Goal: Task Accomplishment & Management: Manage account settings

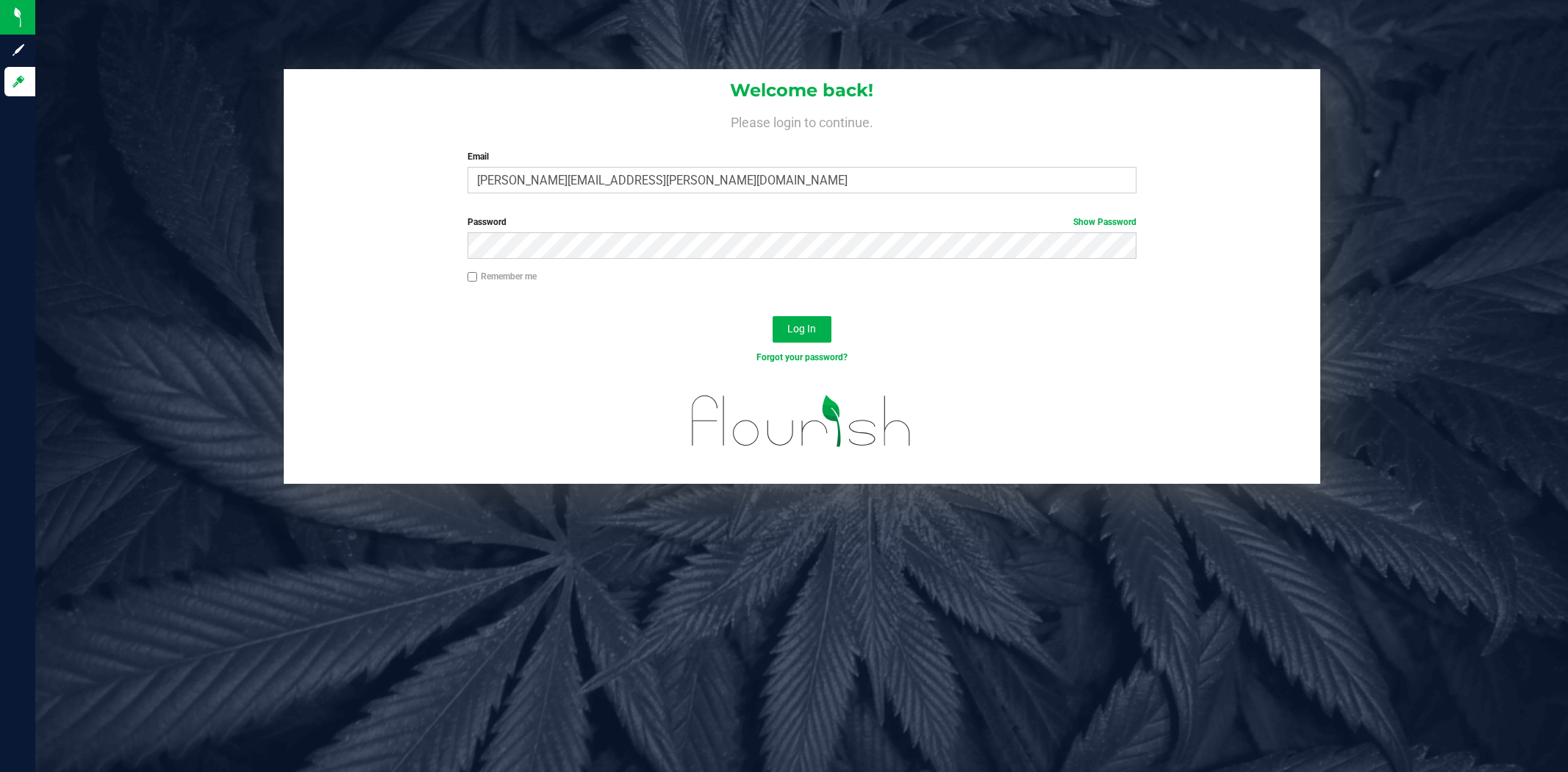
click at [807, 325] on span "Log In" at bounding box center [801, 328] width 28 height 11
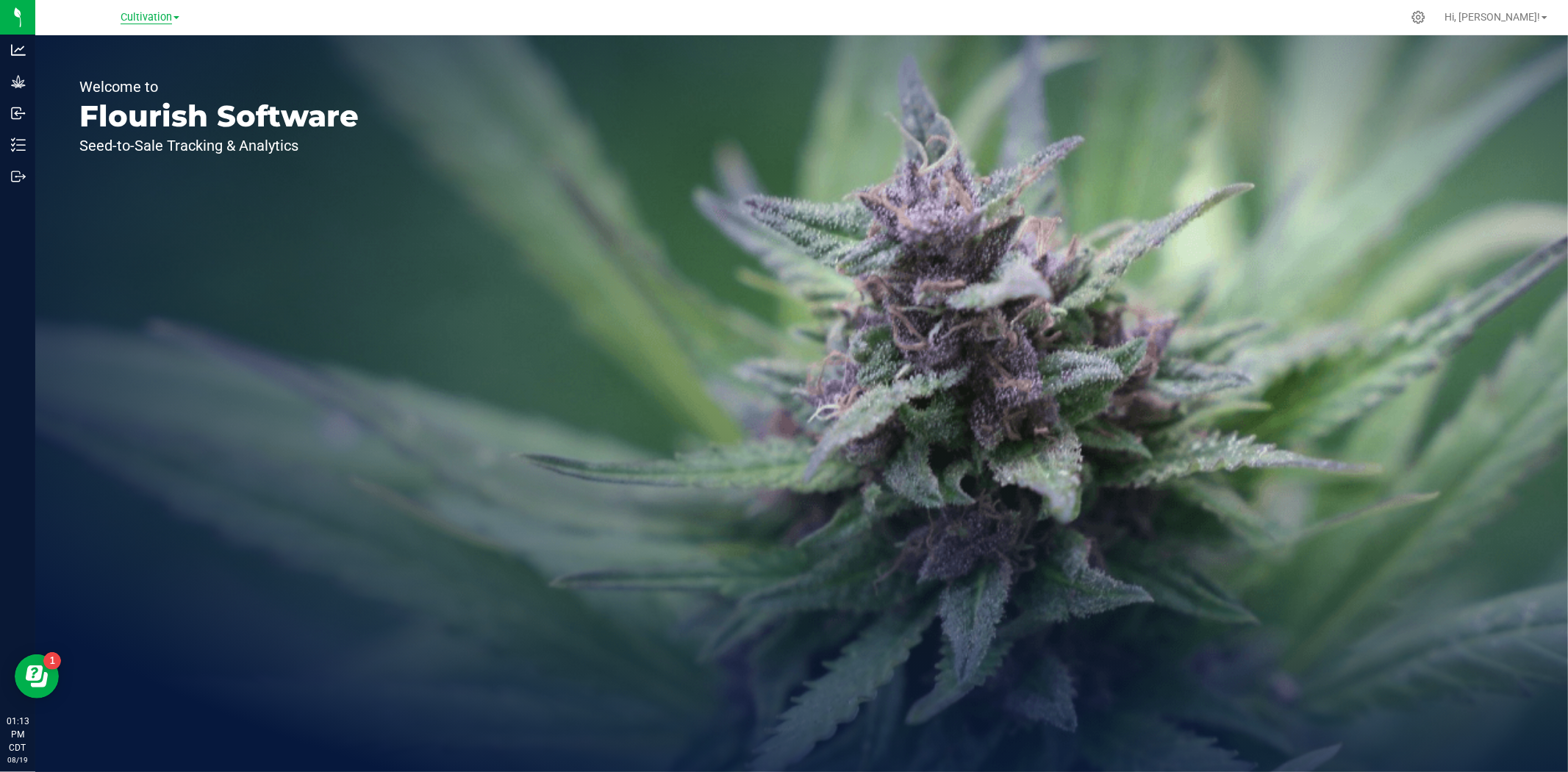
click at [149, 18] on span "Cultivation" at bounding box center [146, 18] width 52 height 13
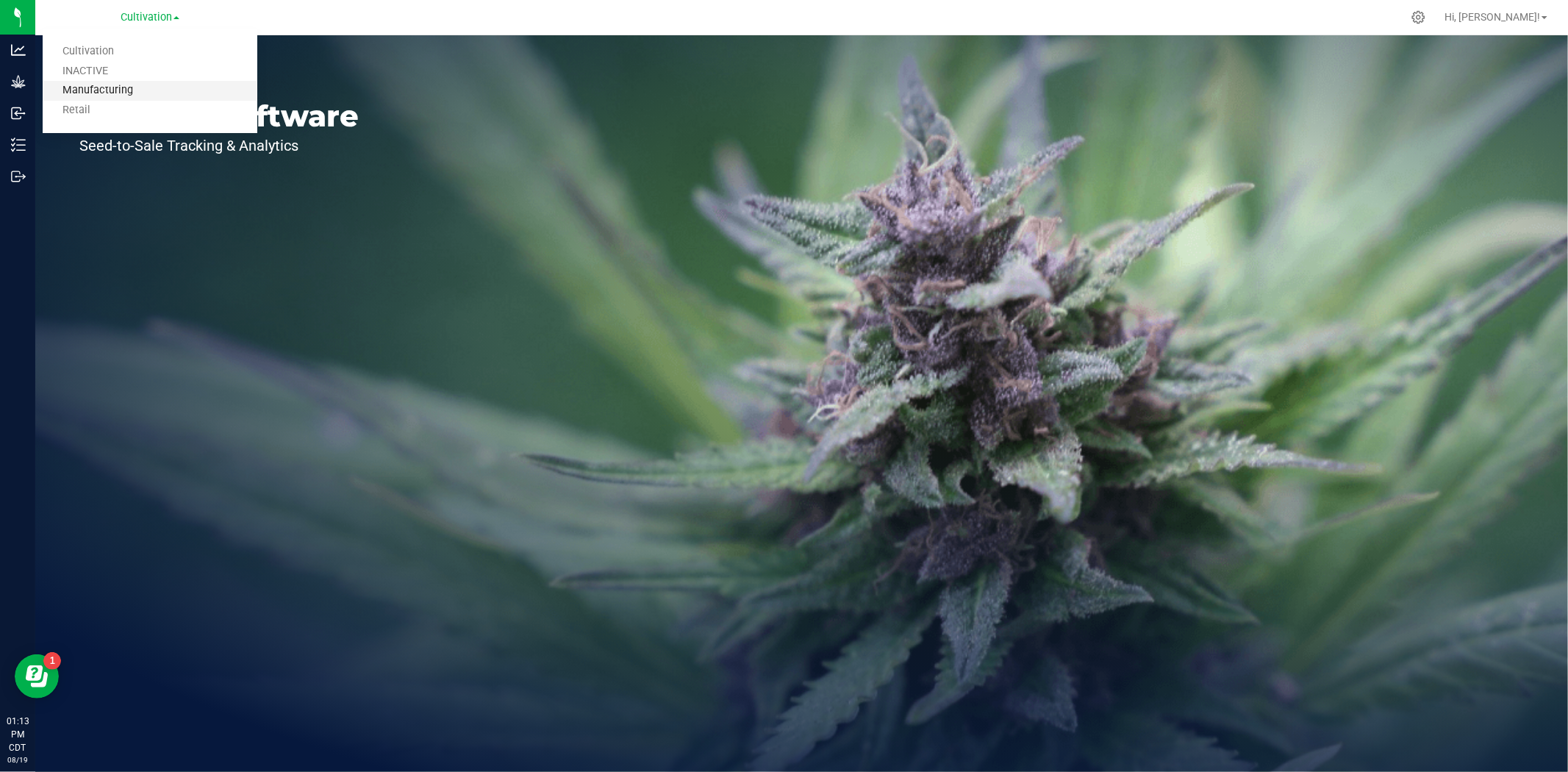
click at [116, 93] on link "Manufacturing" at bounding box center [150, 90] width 215 height 20
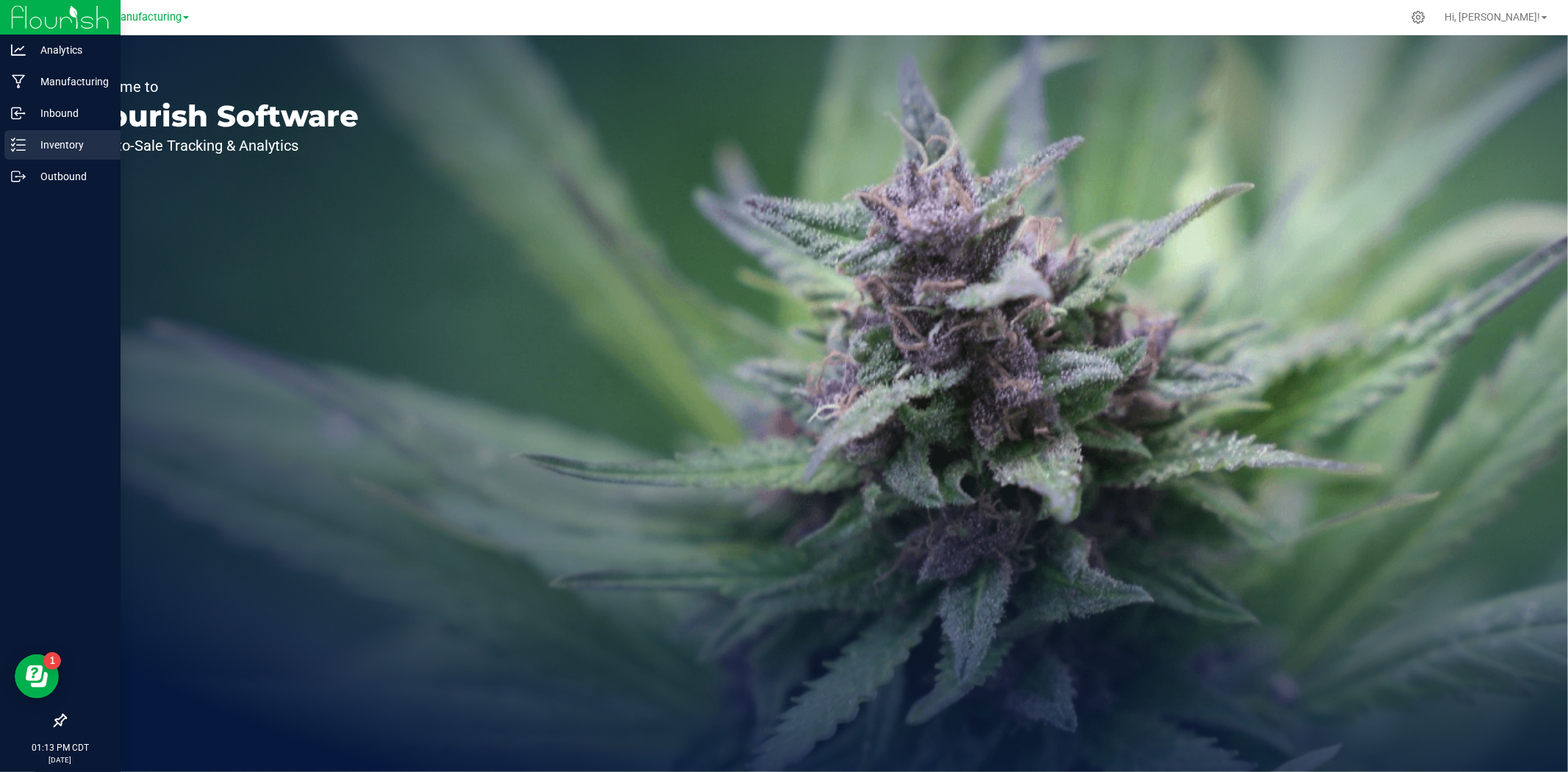
click at [18, 145] on line at bounding box center [21, 145] width 8 height 0
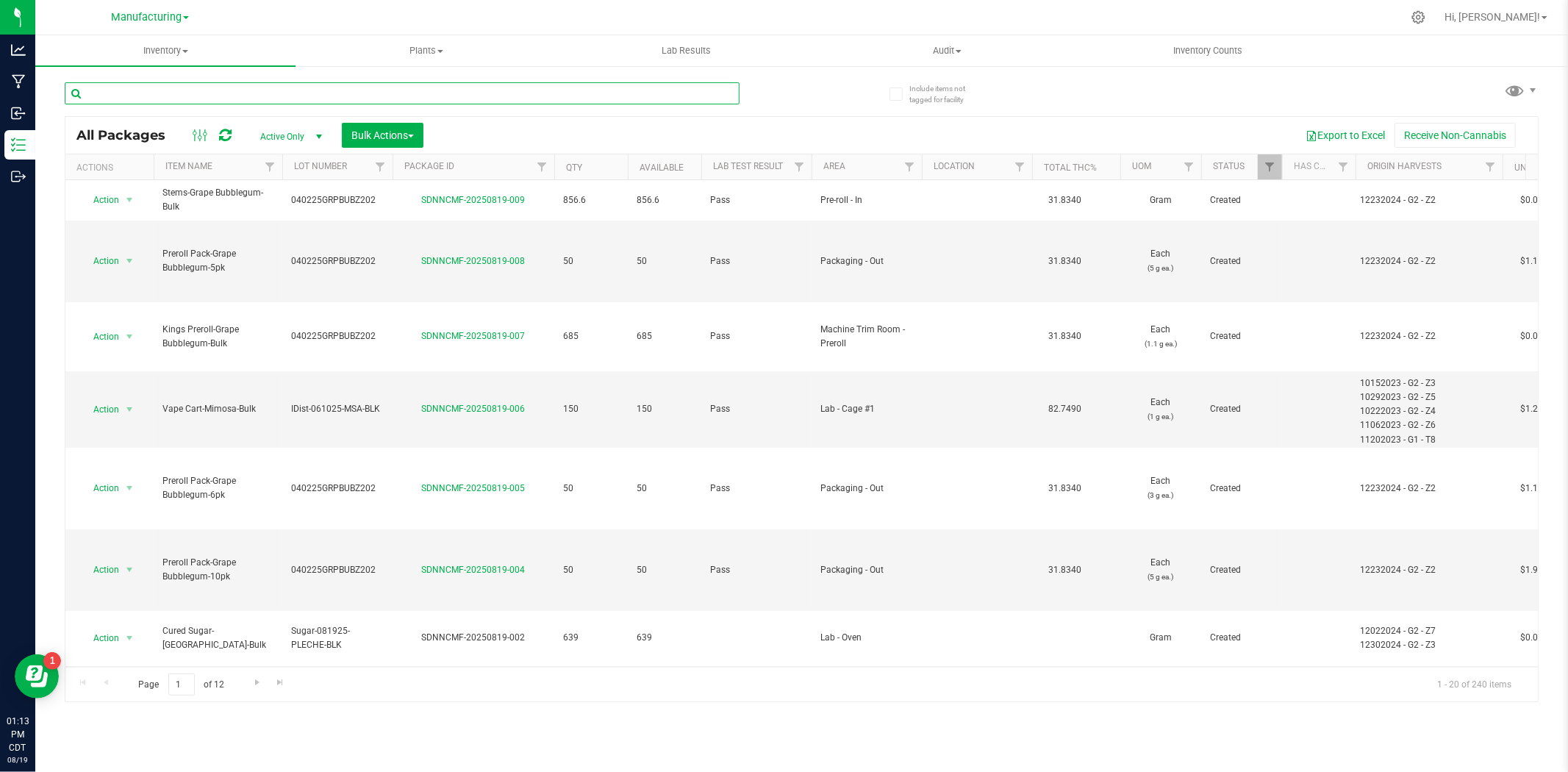
click at [271, 85] on input "text" at bounding box center [403, 92] width 675 height 22
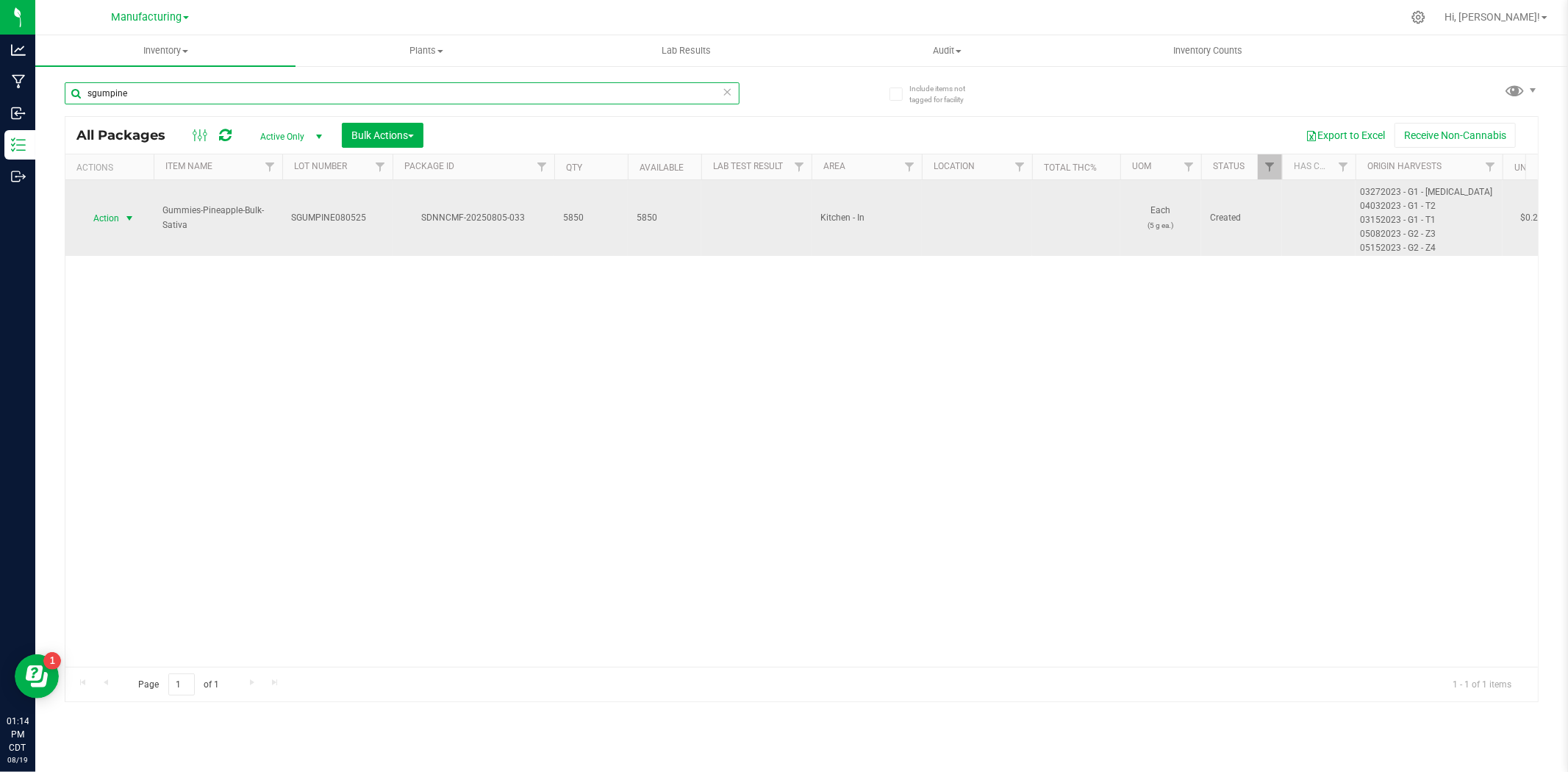
type input "sgumpine"
click at [116, 219] on span "Action" at bounding box center [100, 219] width 40 height 21
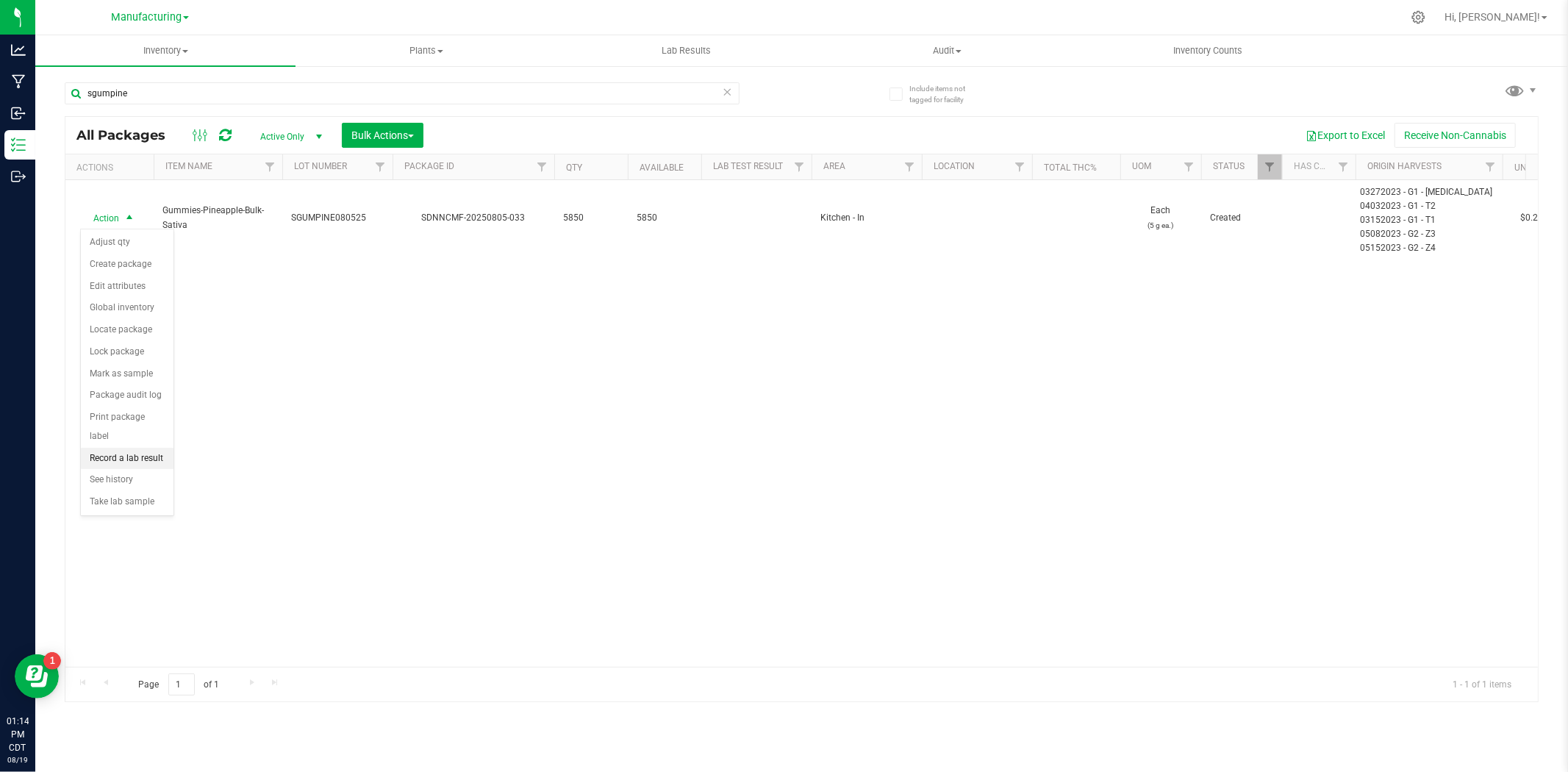
click at [124, 455] on li "Record a lab result" at bounding box center [127, 458] width 92 height 22
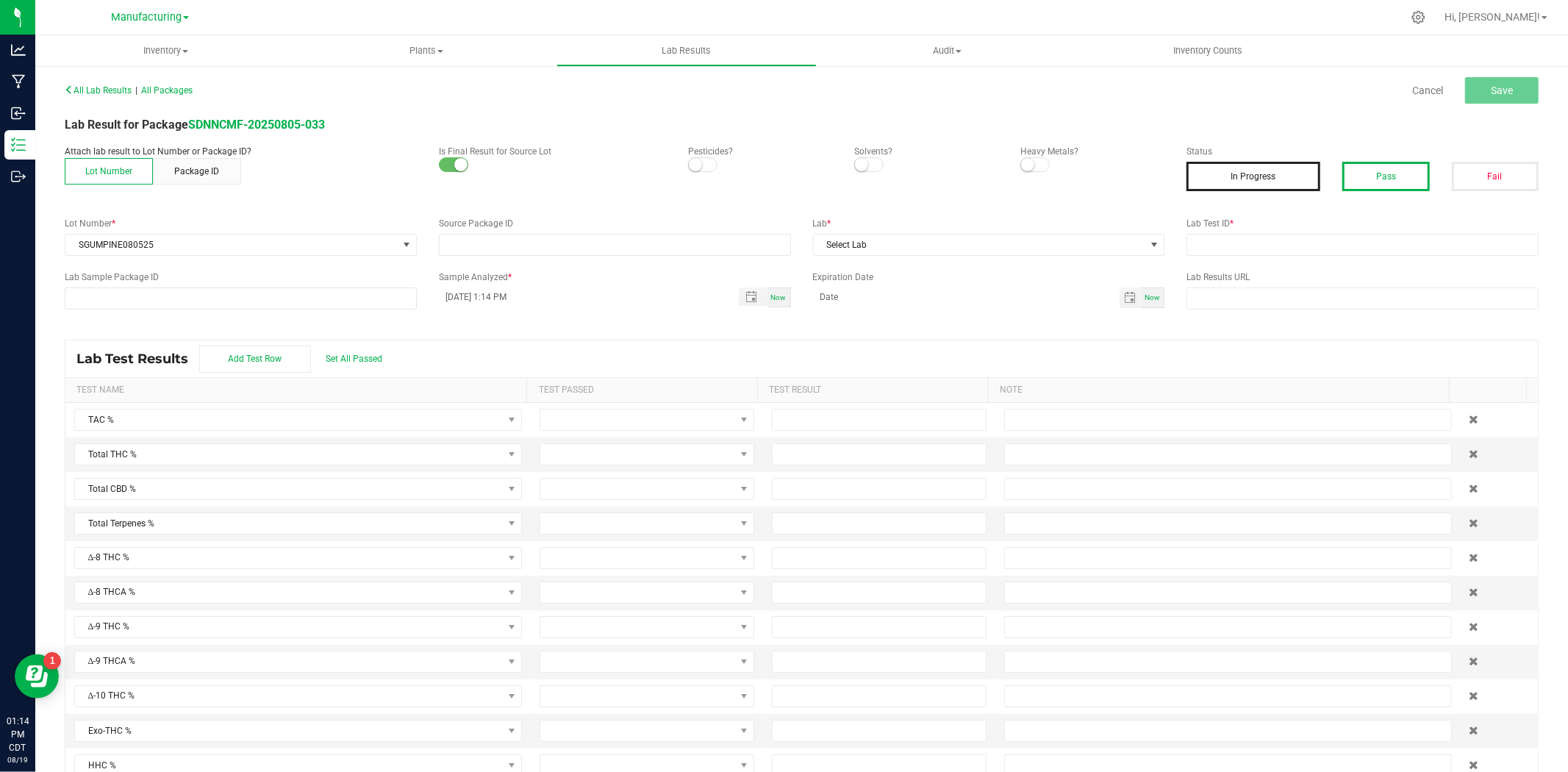
type input "SDNNCMF-20250805-033"
click at [1371, 186] on button "Pass" at bounding box center [1386, 176] width 87 height 29
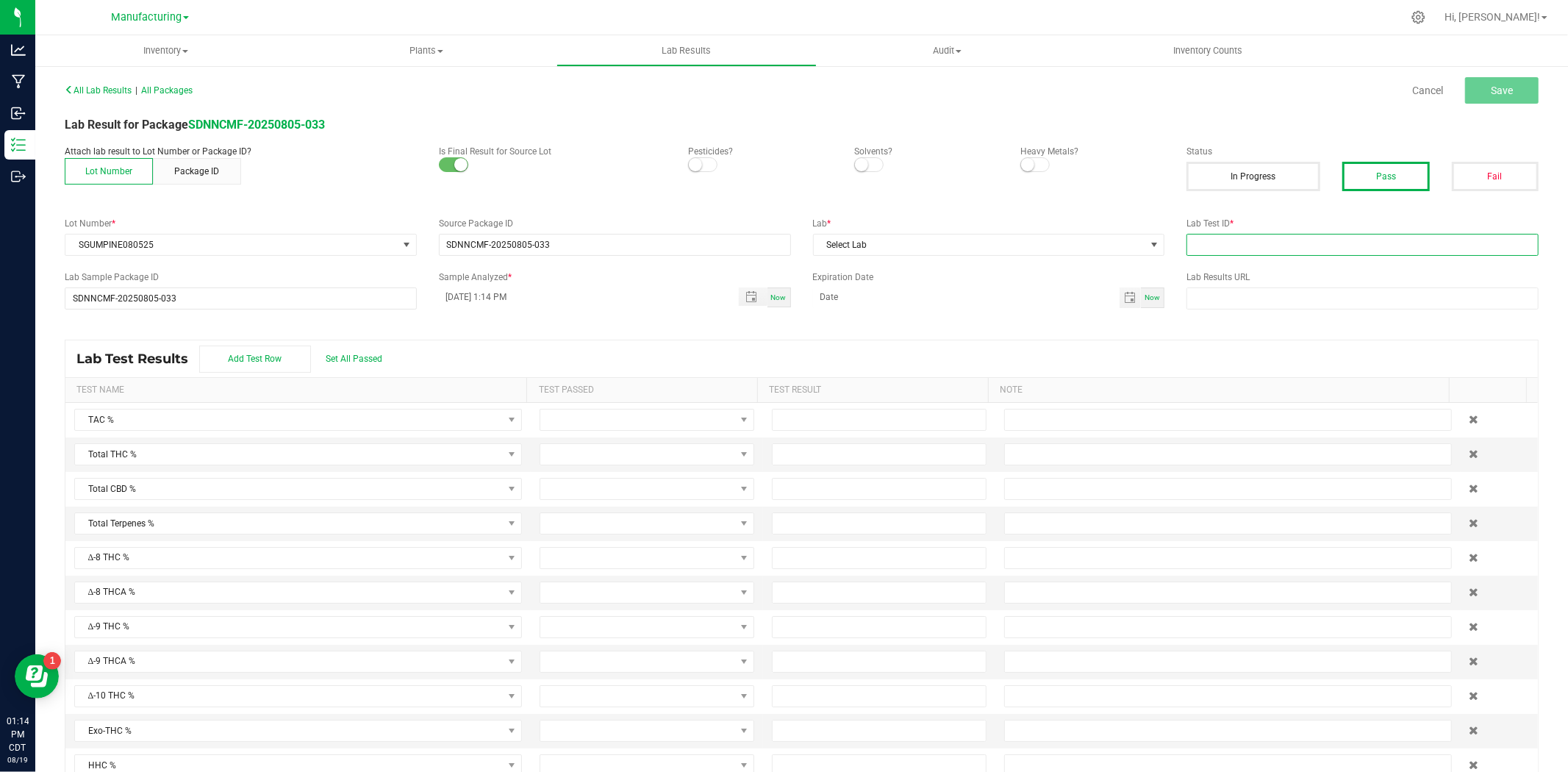
click at [1274, 238] on input "text" at bounding box center [1363, 244] width 353 height 22
type input "AAGZ512"
click at [987, 240] on span "Select Lab" at bounding box center [980, 245] width 332 height 21
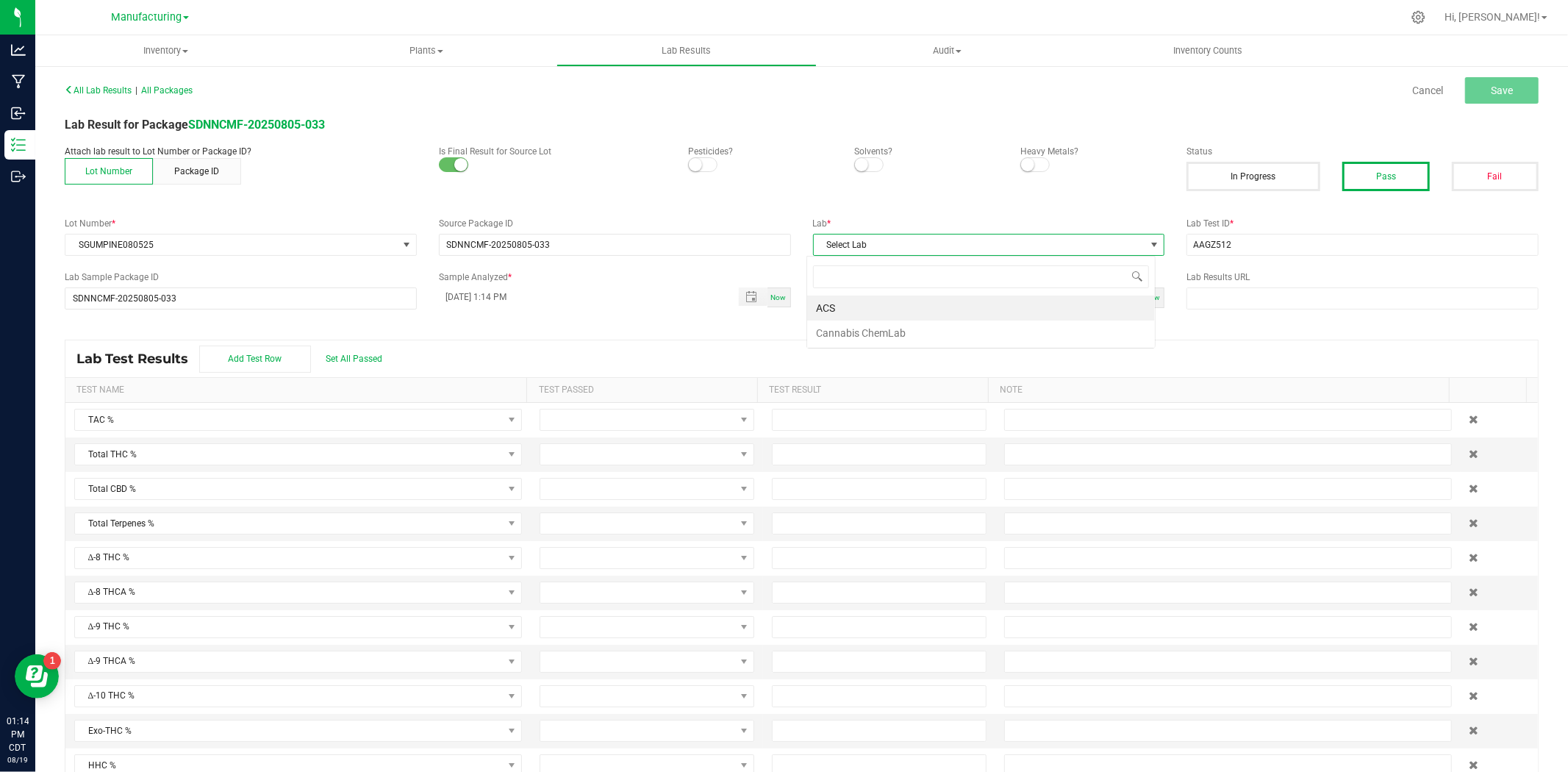
scroll to position [22, 349]
click at [828, 302] on li "ACS" at bounding box center [981, 307] width 348 height 25
click at [1491, 87] on span "Save" at bounding box center [1501, 90] width 22 height 11
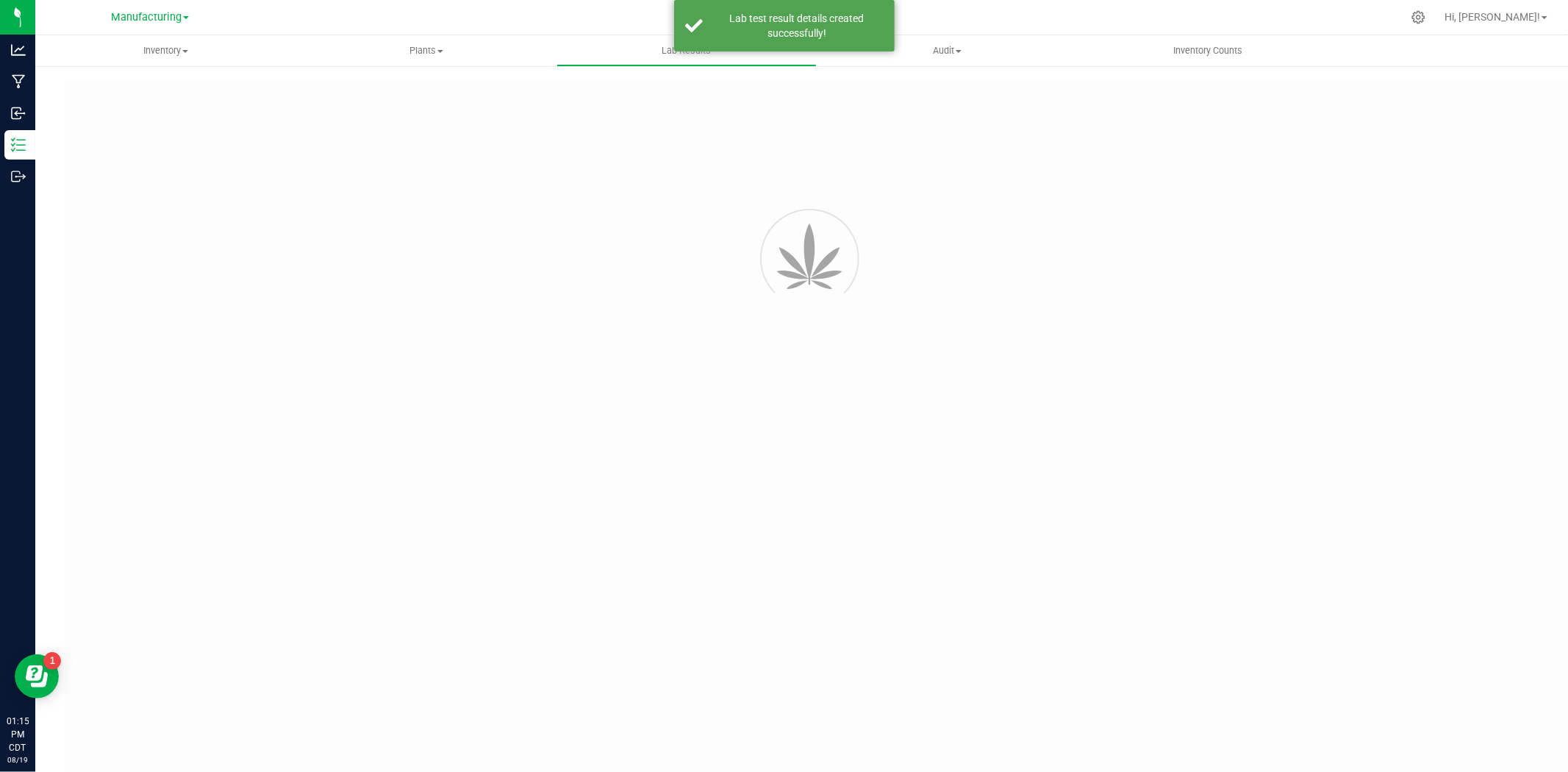
type input "SDNNCMF-20250805-033"
type input "AAGZ512"
type input "SDNNCMF-20250805-033"
type input "08/19/2025 1:14 PM"
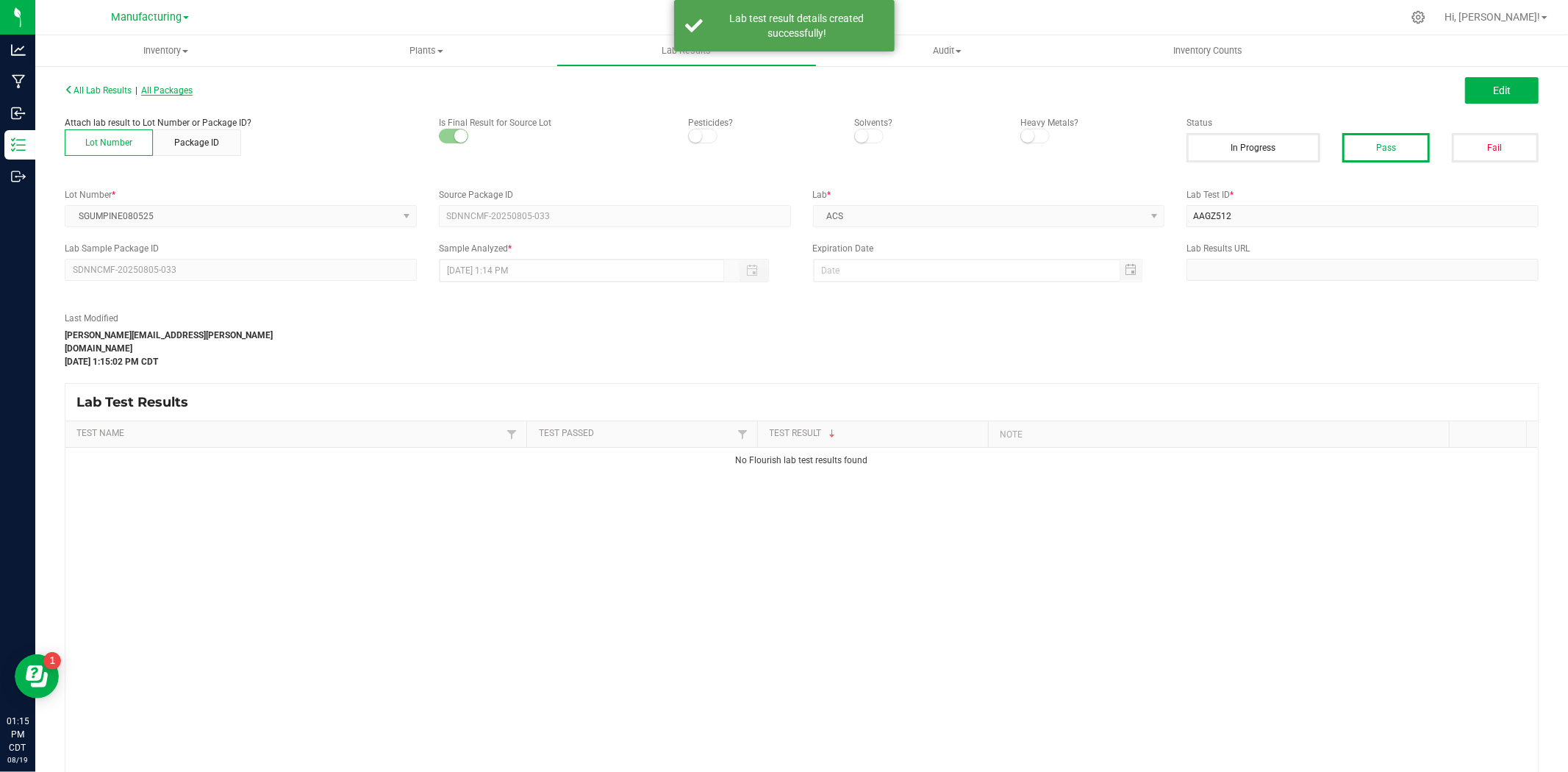
click at [157, 91] on span "All Packages" at bounding box center [167, 90] width 52 height 10
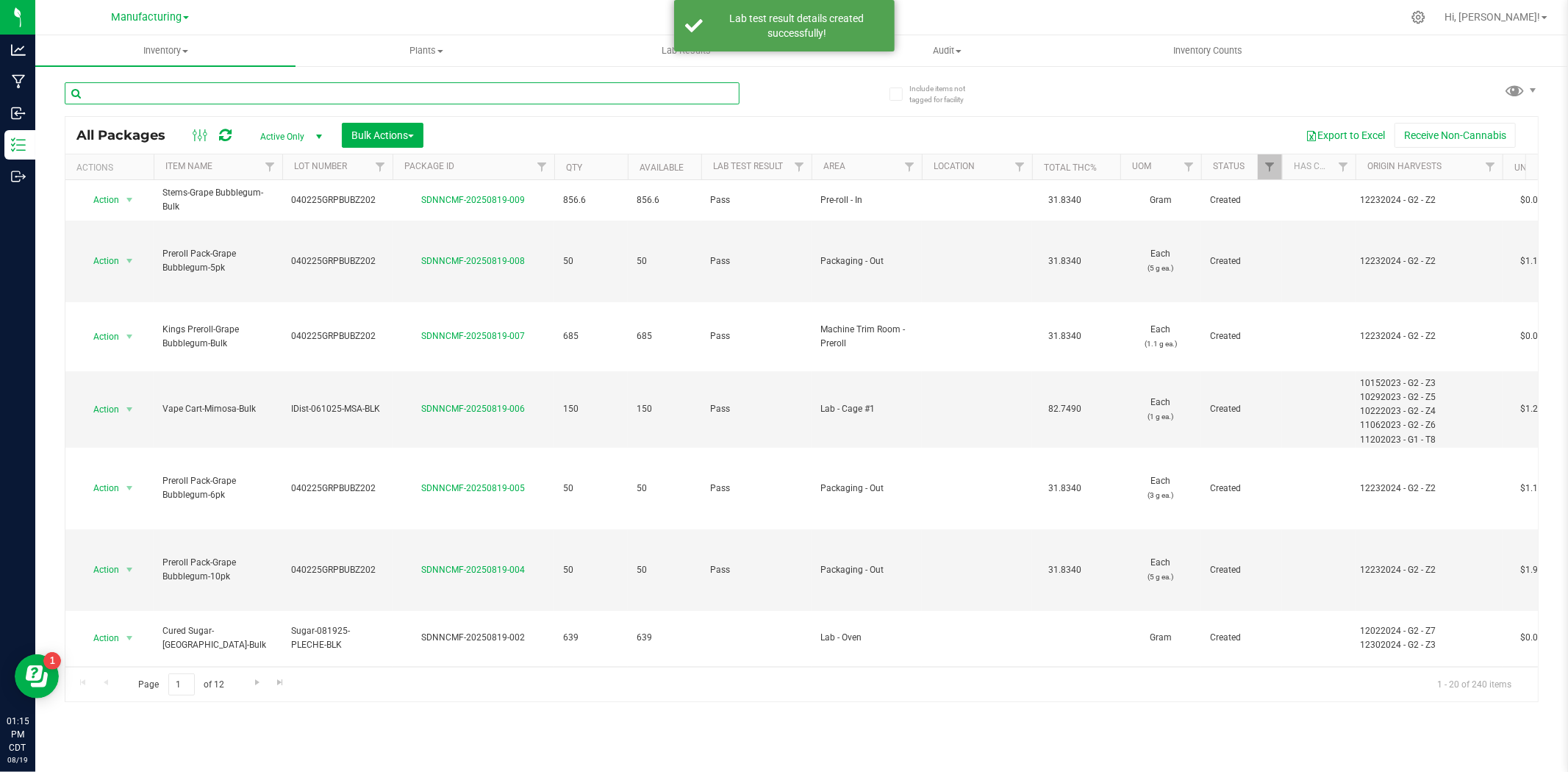
click at [193, 97] on input "text" at bounding box center [403, 92] width 675 height 22
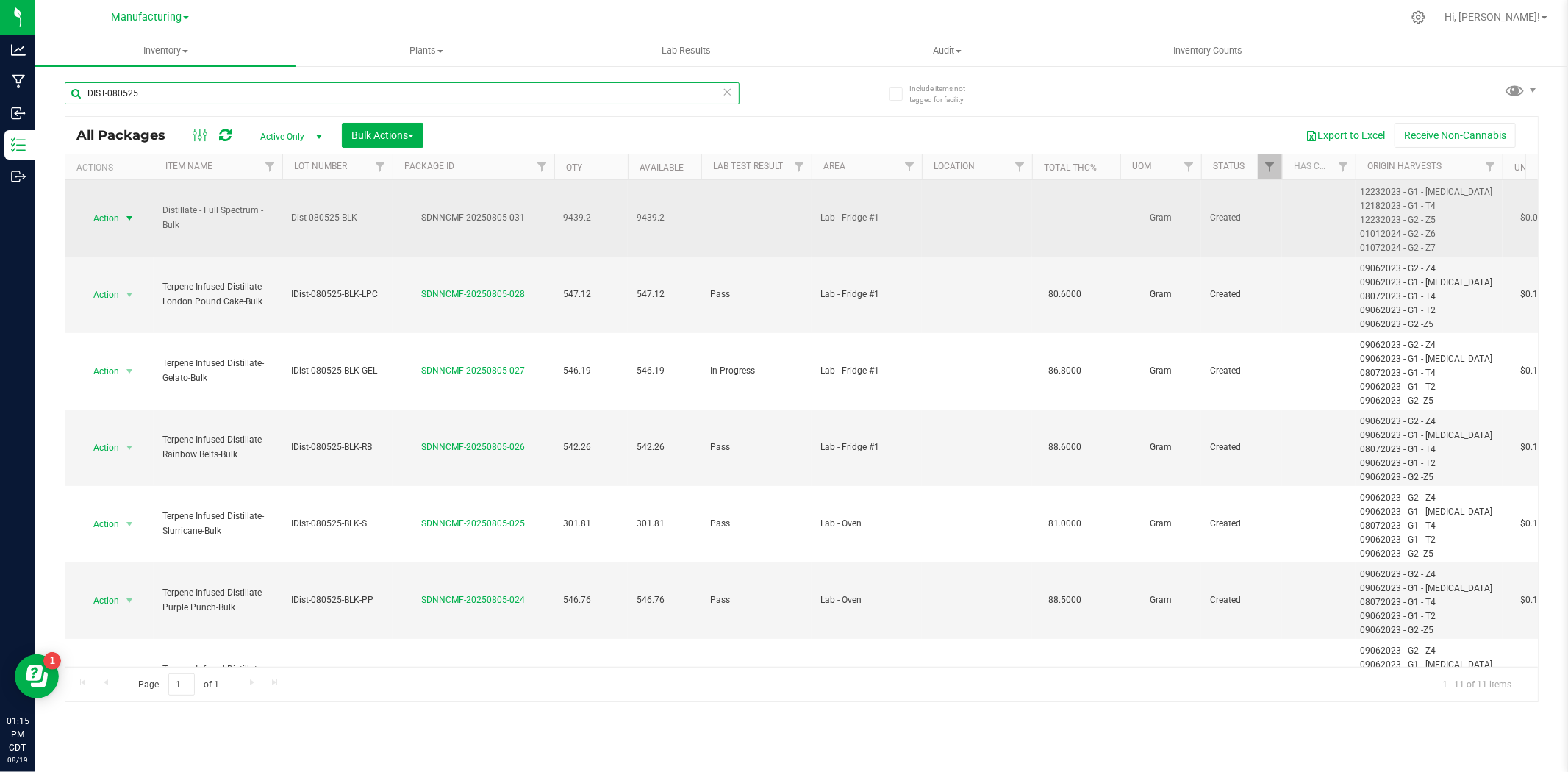
type input "DIST-080525"
click at [113, 216] on span "Action" at bounding box center [100, 219] width 40 height 21
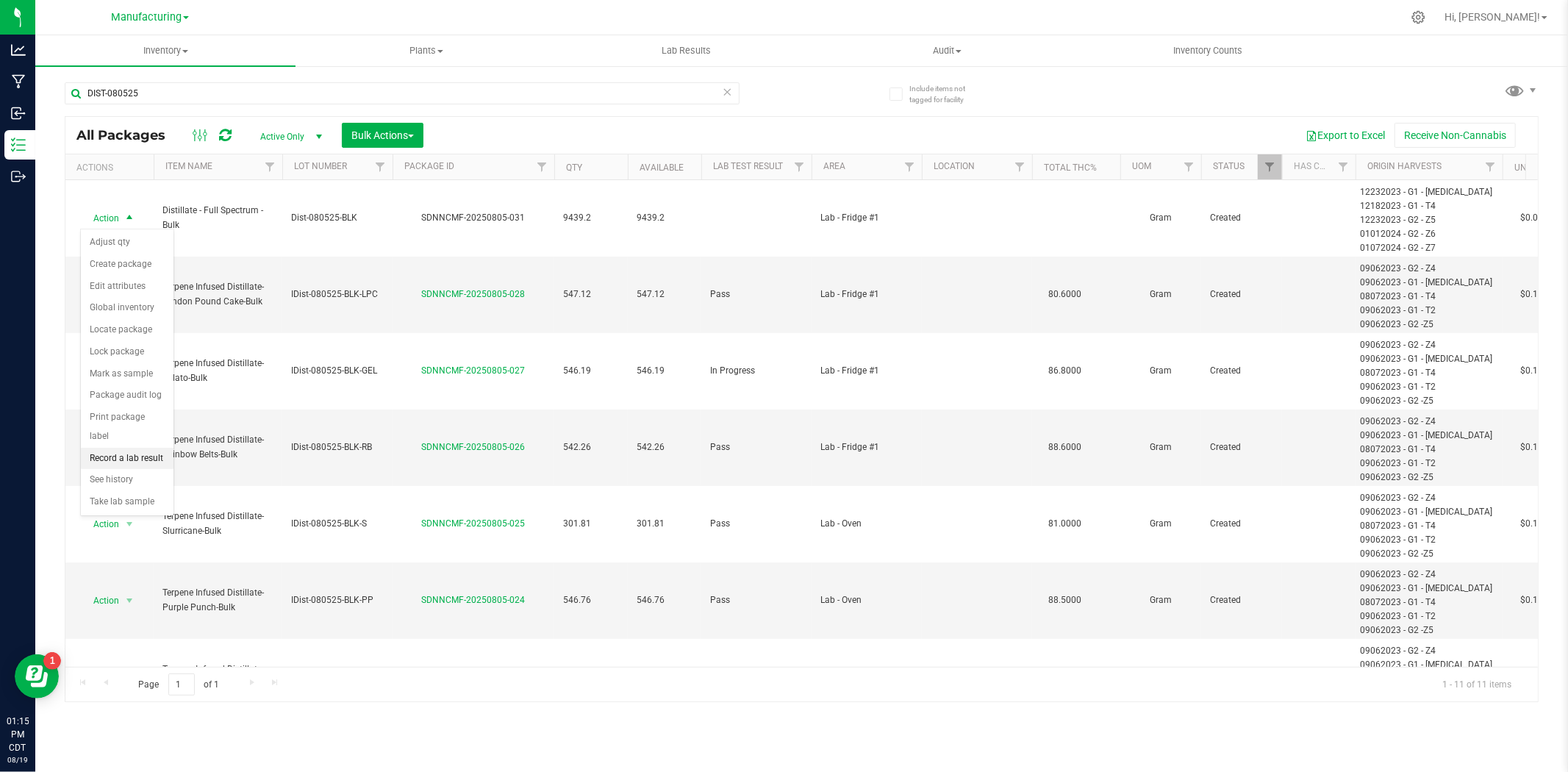
click at [137, 466] on li "Record a lab result" at bounding box center [127, 458] width 92 height 22
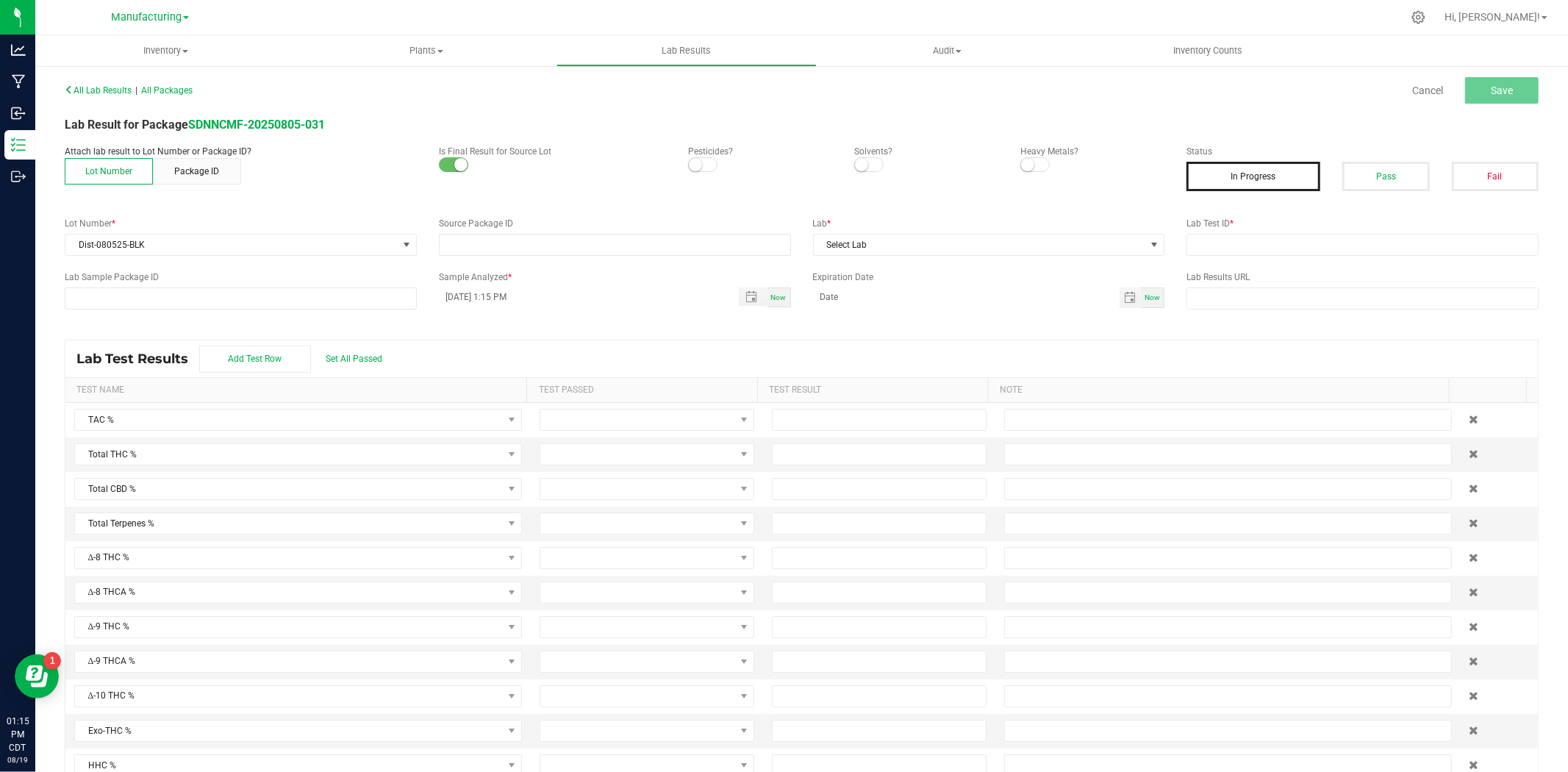
type input "SDNNCMF-20250805-031"
click at [1377, 178] on button "Pass" at bounding box center [1386, 176] width 87 height 29
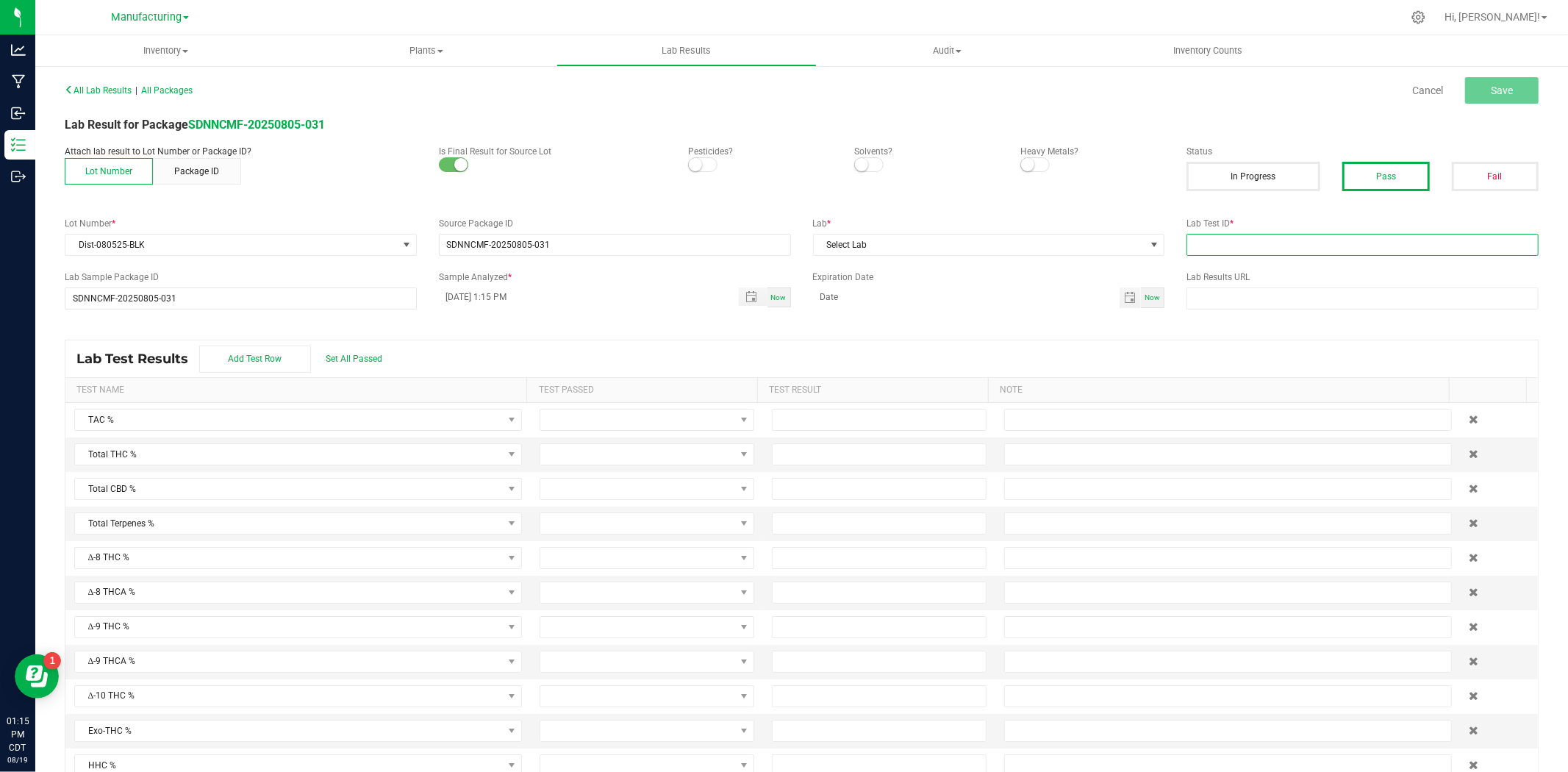
click at [1261, 255] on input "text" at bounding box center [1363, 244] width 353 height 22
type input "AAGZ515"
click at [886, 248] on span "Select Lab" at bounding box center [980, 245] width 332 height 21
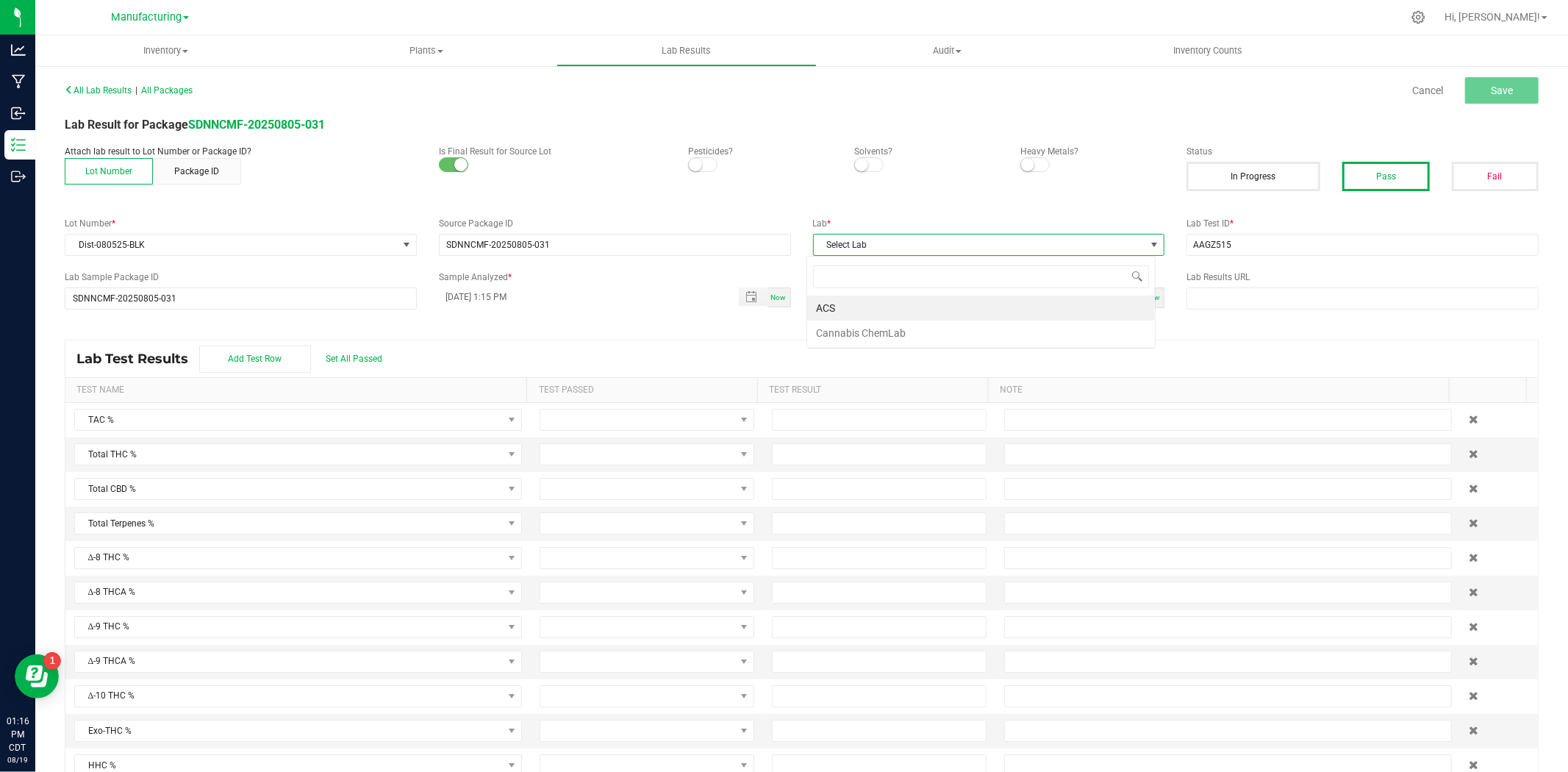
scroll to position [22, 349]
click at [856, 304] on li "ACS" at bounding box center [981, 307] width 348 height 25
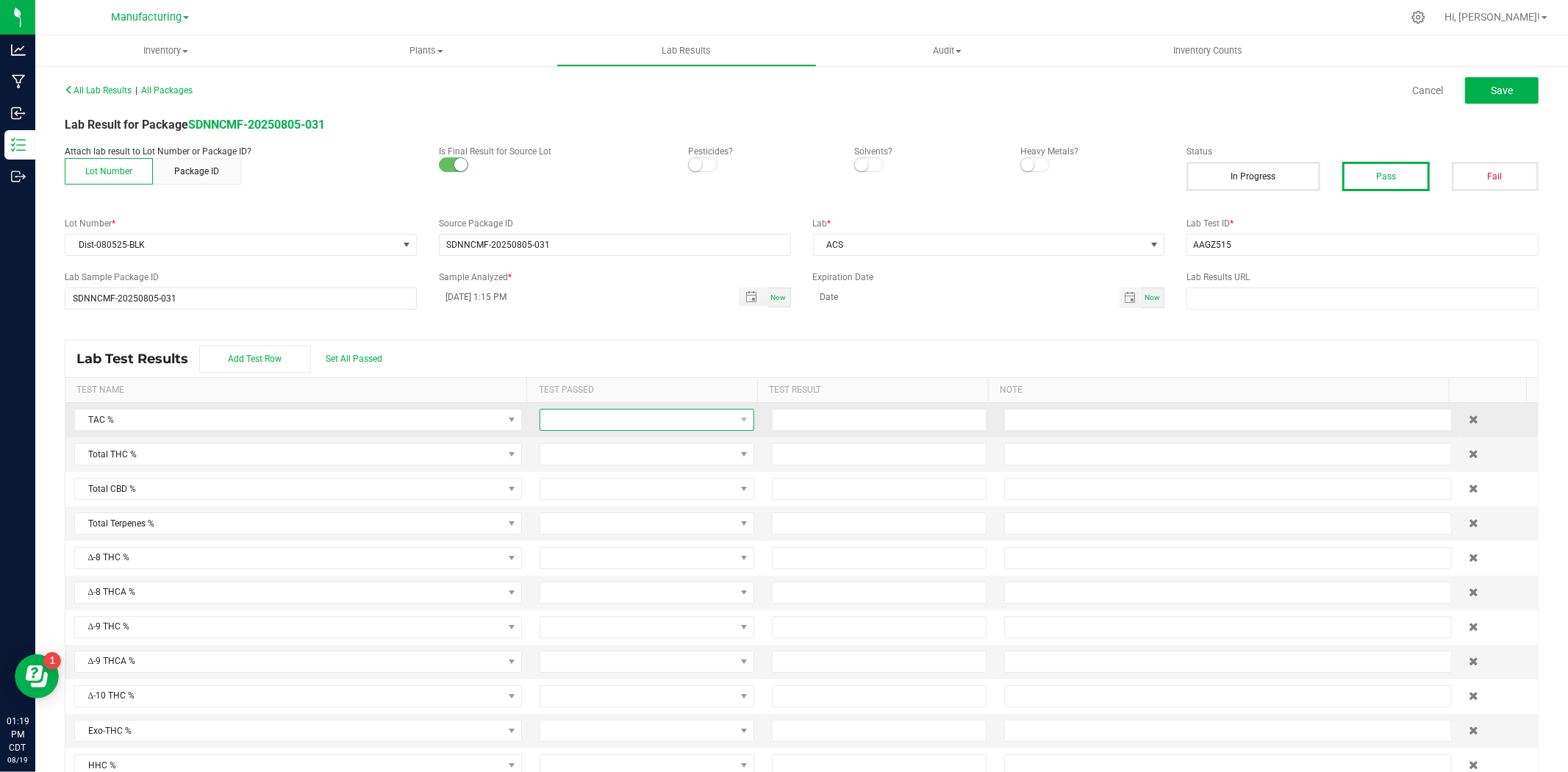
click at [638, 417] on span at bounding box center [637, 419] width 195 height 21
click at [636, 422] on span at bounding box center [637, 419] width 195 height 21
click at [613, 428] on span at bounding box center [637, 419] width 195 height 21
click at [596, 473] on li "Passed" at bounding box center [637, 484] width 209 height 25
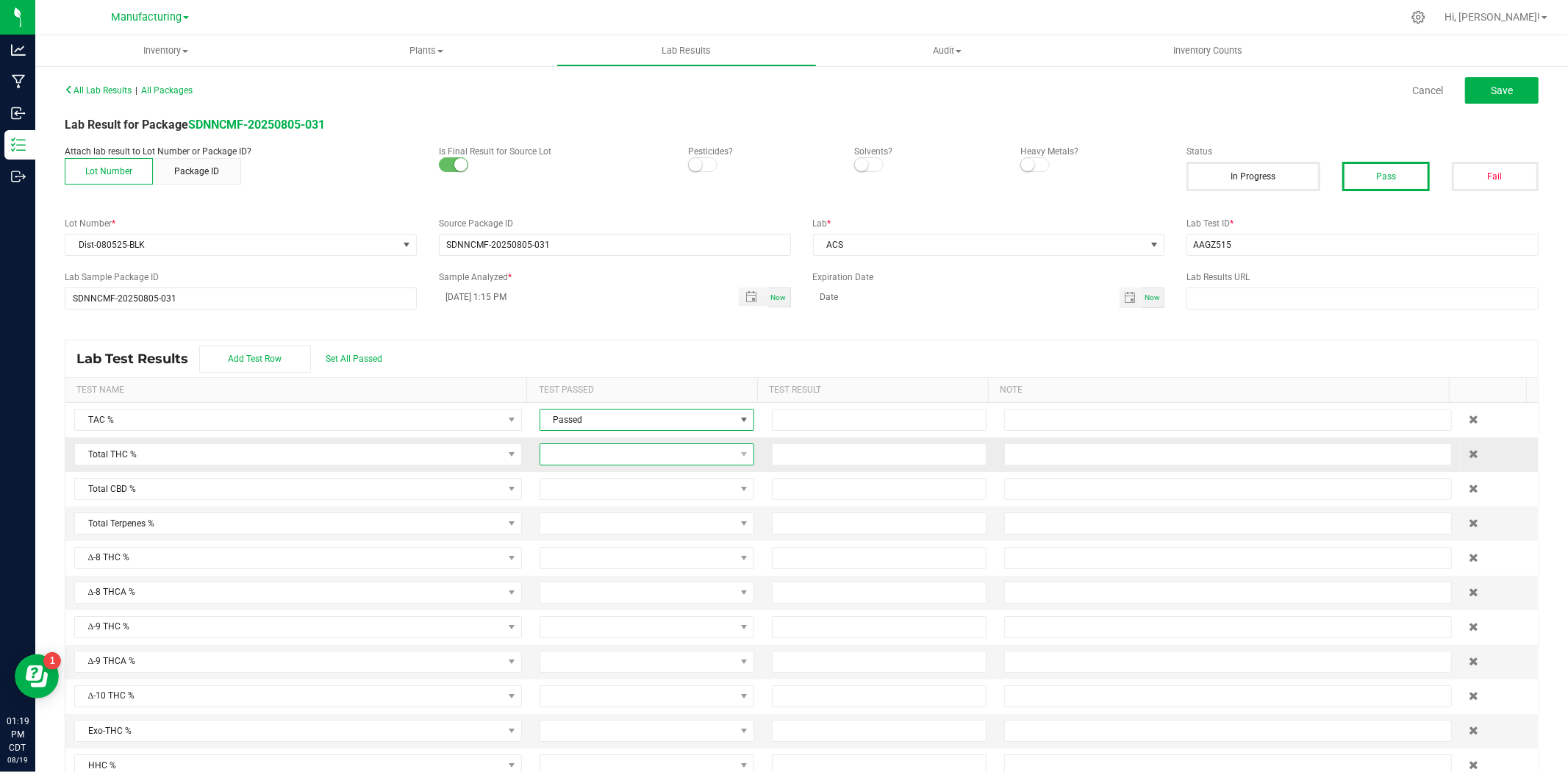
click at [593, 457] on span at bounding box center [637, 454] width 195 height 21
click at [585, 511] on li "Passed" at bounding box center [637, 517] width 209 height 25
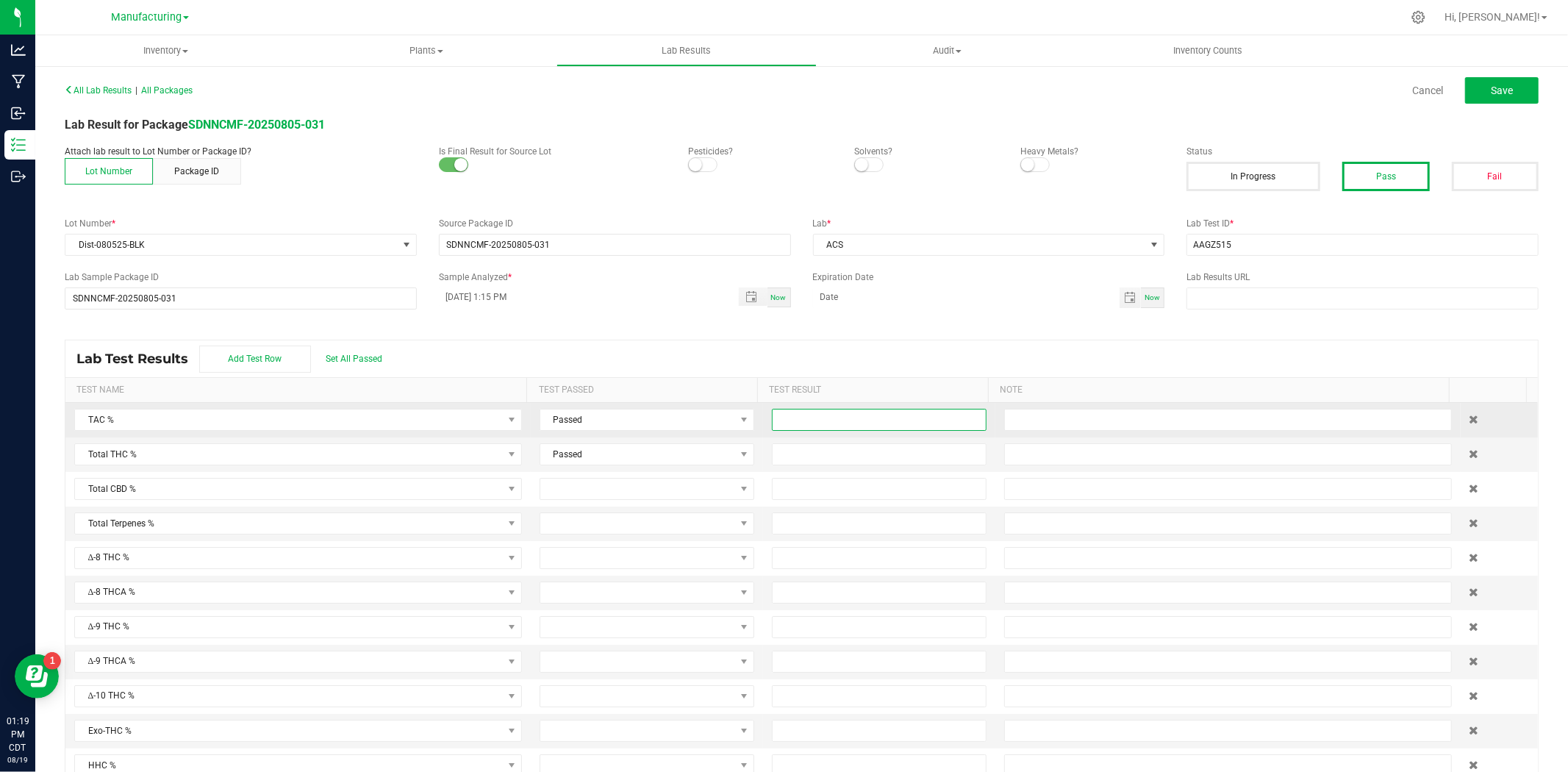
click at [819, 422] on input at bounding box center [880, 419] width 213 height 21
click at [800, 413] on input at bounding box center [880, 419] width 213 height 21
type input "94.4000"
click at [789, 452] on input at bounding box center [880, 454] width 213 height 21
type input "88.8000"
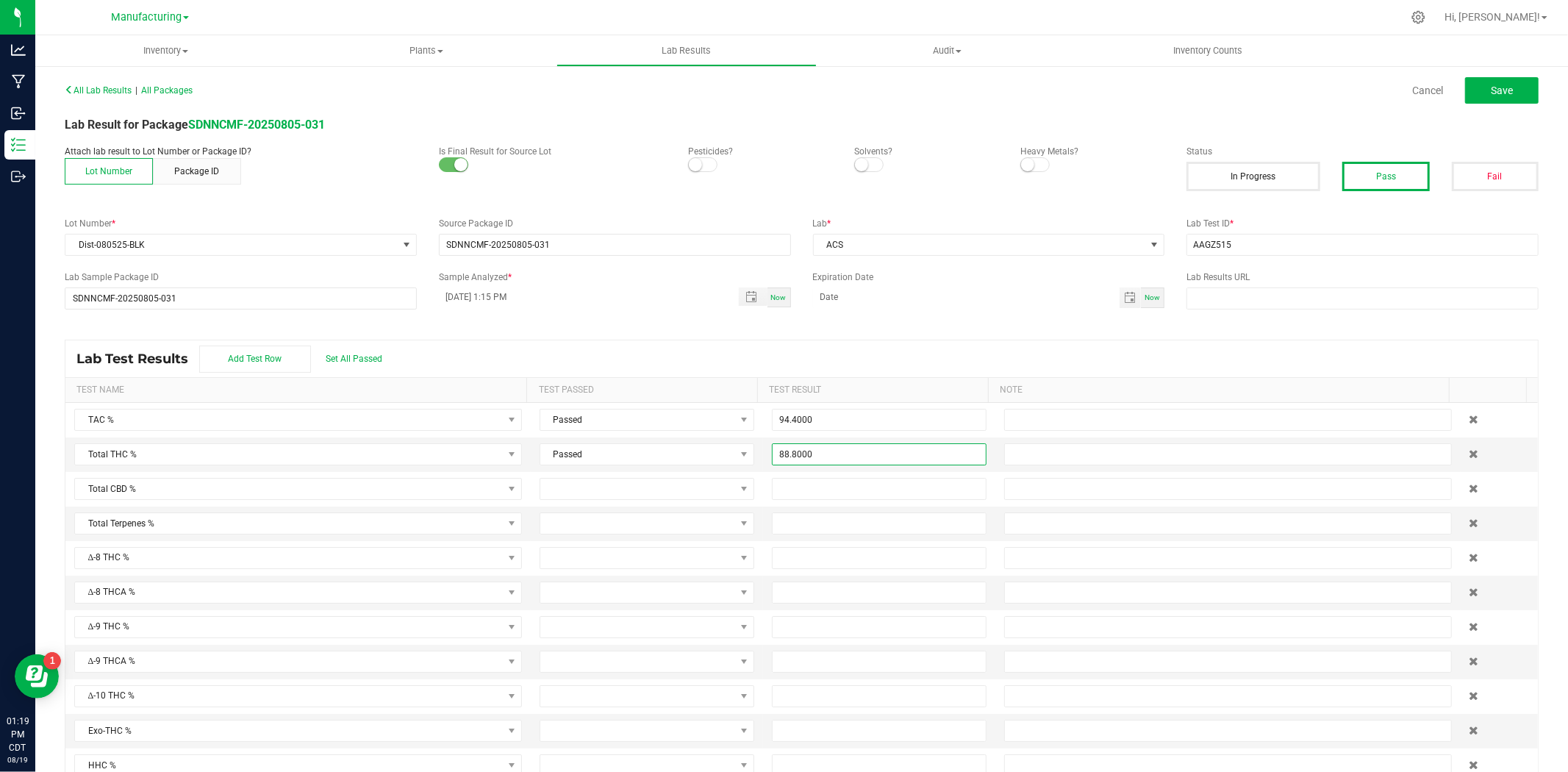
click at [863, 350] on div "Lab Test Results Add Test Row Set All Passed" at bounding box center [801, 358] width 1473 height 37
click at [1469, 89] on button "Save" at bounding box center [1502, 90] width 74 height 26
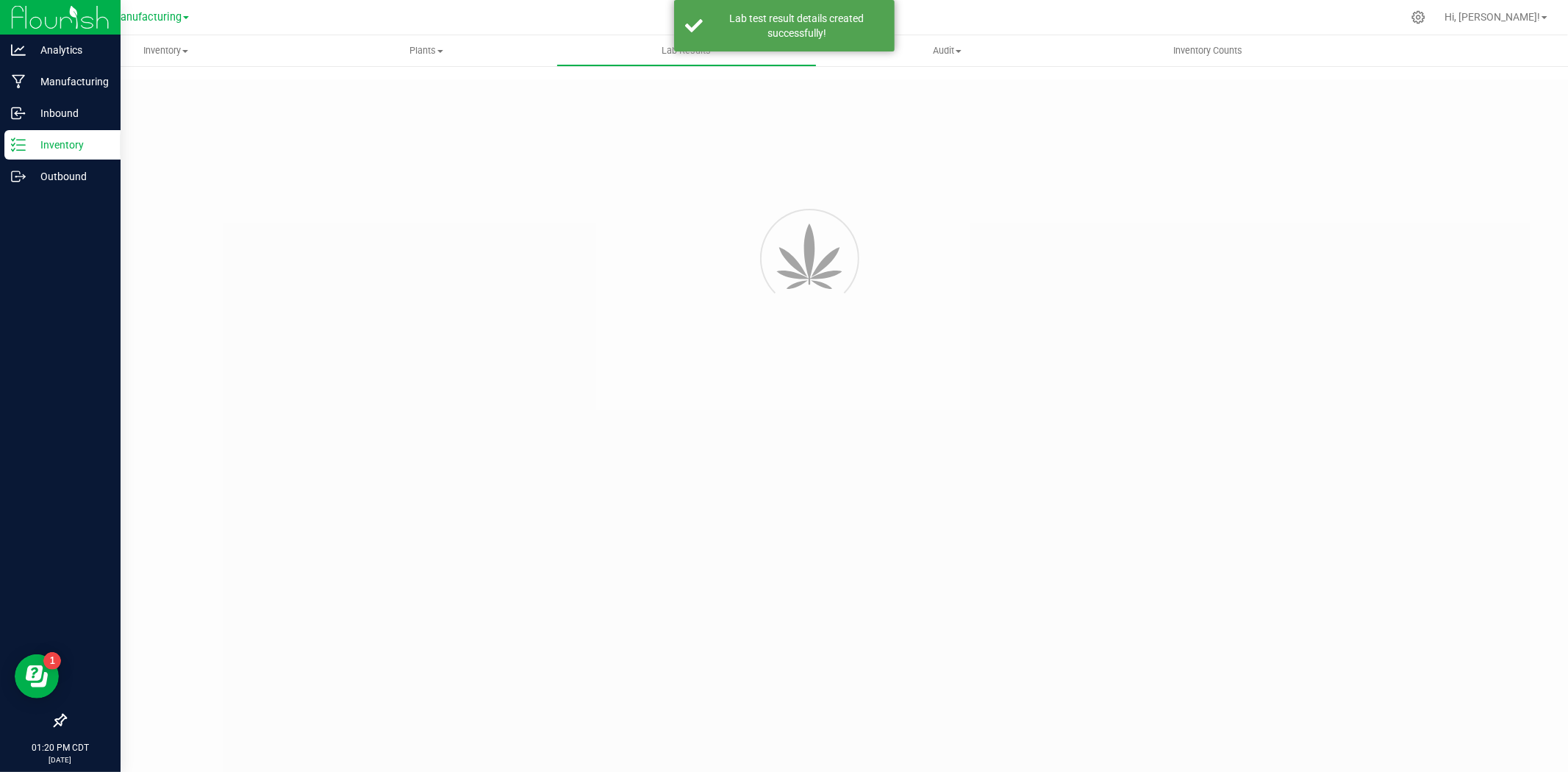
type input "SDNNCMF-20250805-031"
type input "AAGZ515"
type input "SDNNCMF-20250805-031"
type input "08/19/2025 1:15 PM"
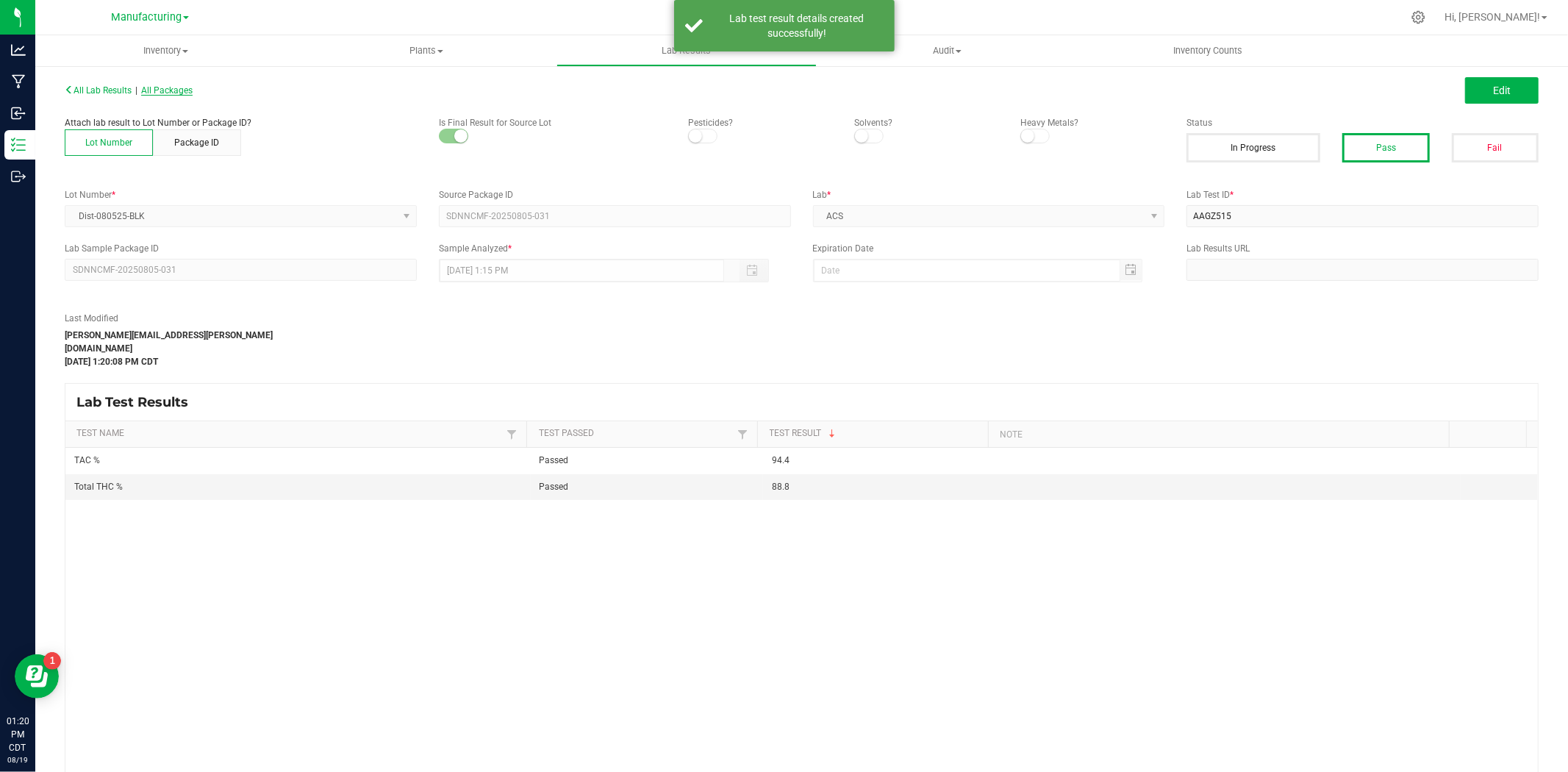
click at [175, 85] on span "All Packages" at bounding box center [167, 90] width 52 height 10
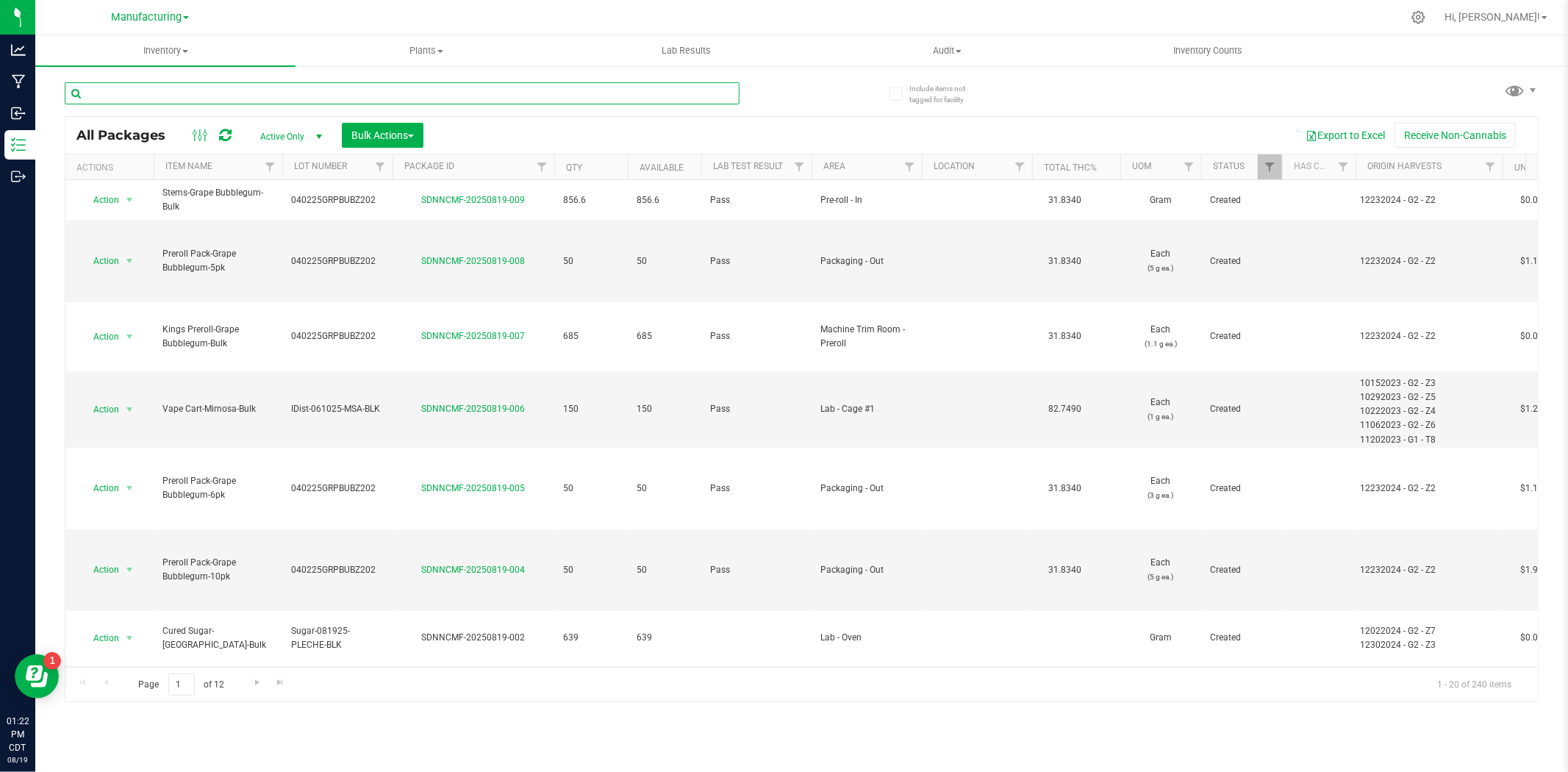
click at [226, 93] on input "text" at bounding box center [403, 92] width 675 height 22
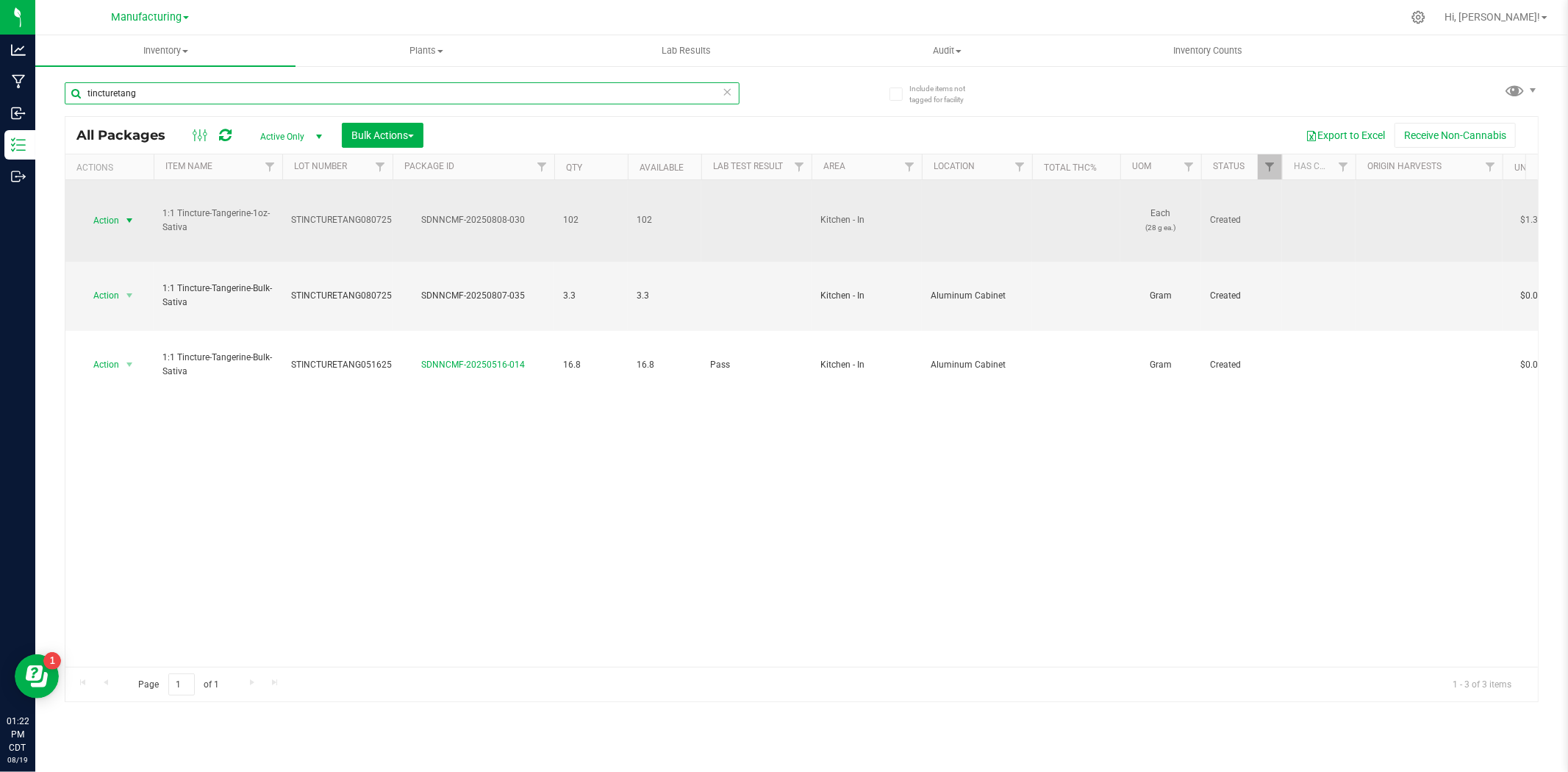
type input "tincturetang"
click at [121, 219] on span "select" at bounding box center [129, 221] width 18 height 21
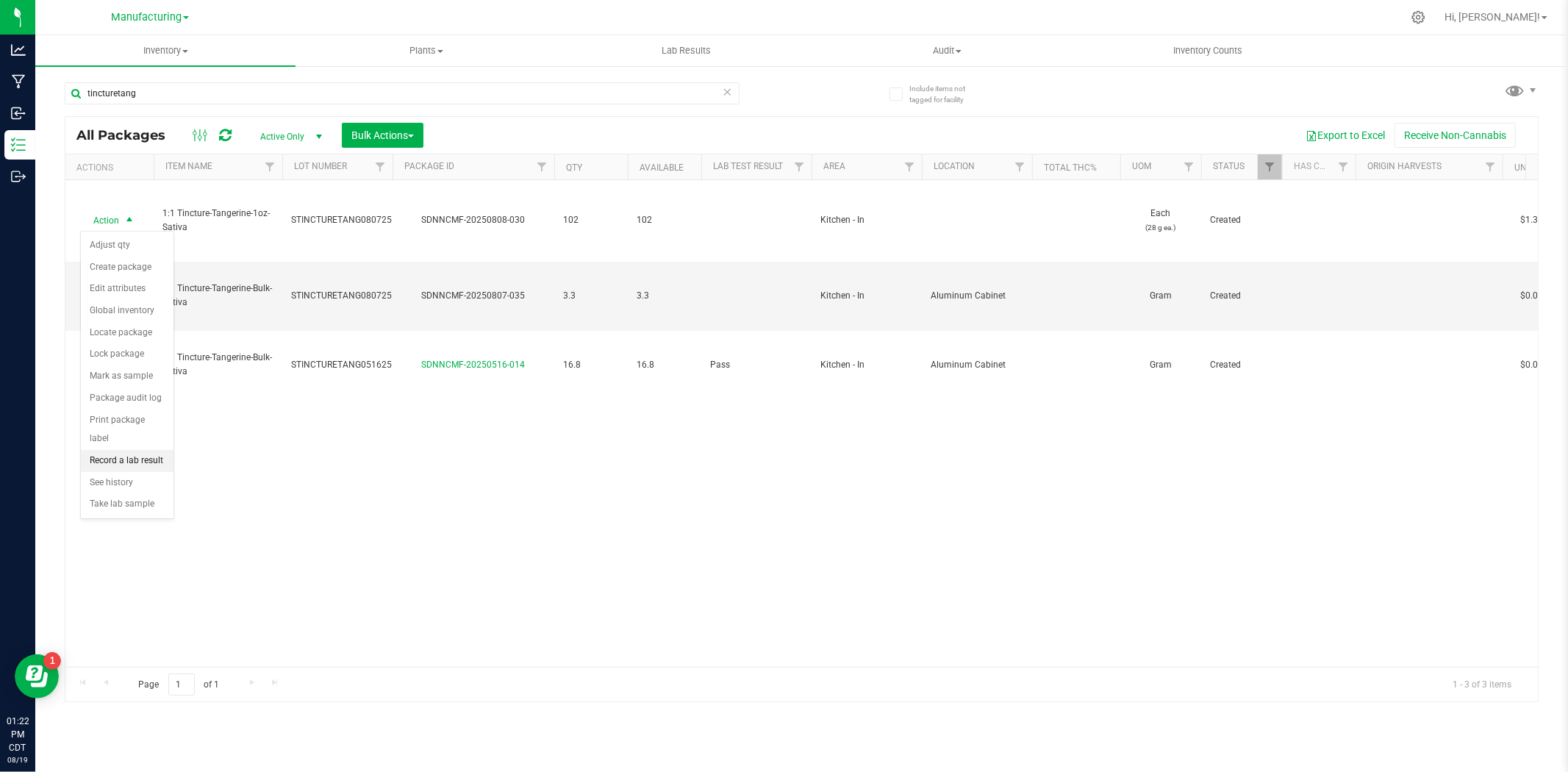
click at [131, 466] on li "Record a lab result" at bounding box center [127, 460] width 92 height 22
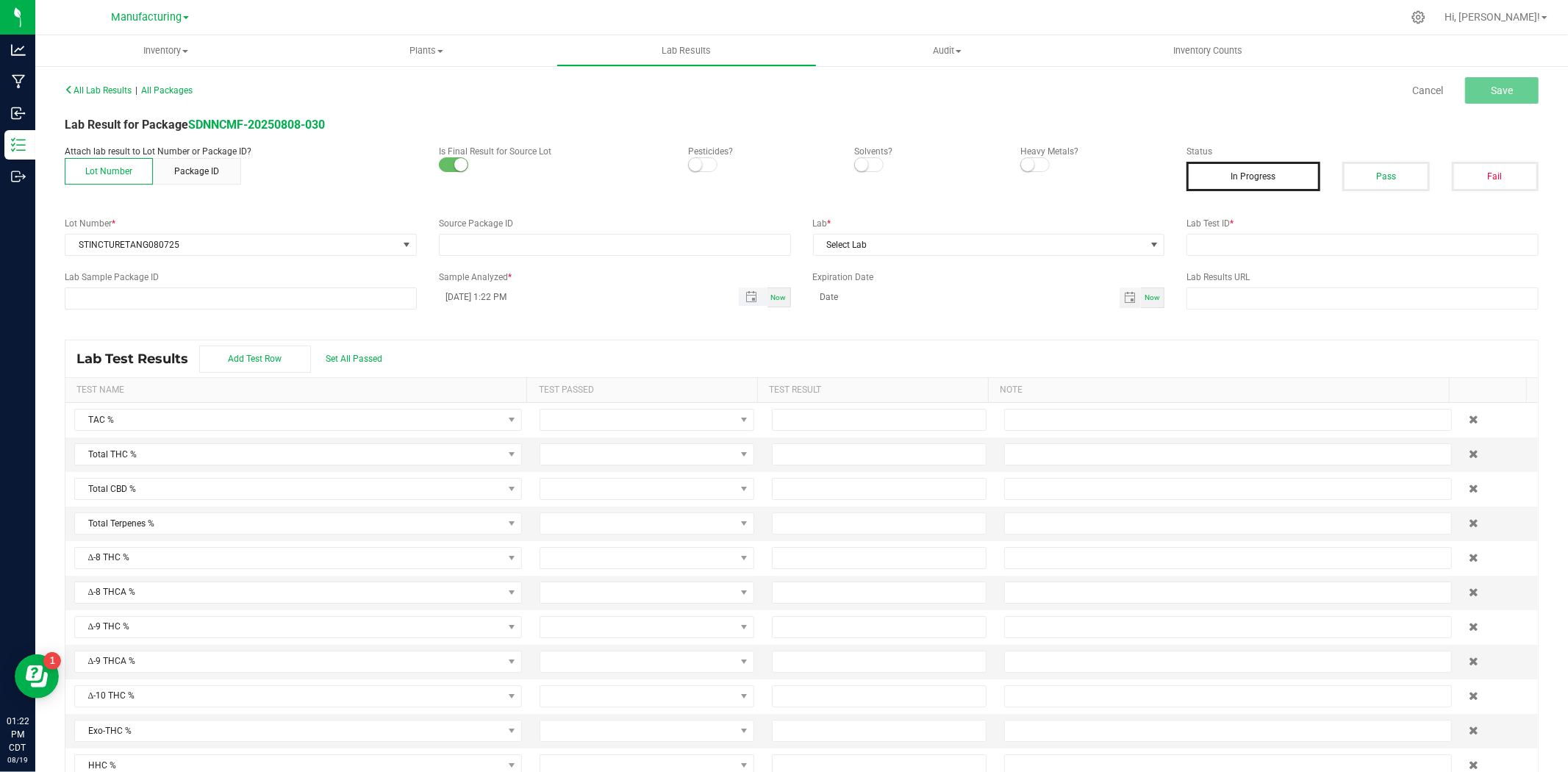
type input "SDNNCMF-20250808-030"
click at [1370, 172] on button "Pass" at bounding box center [1386, 176] width 87 height 29
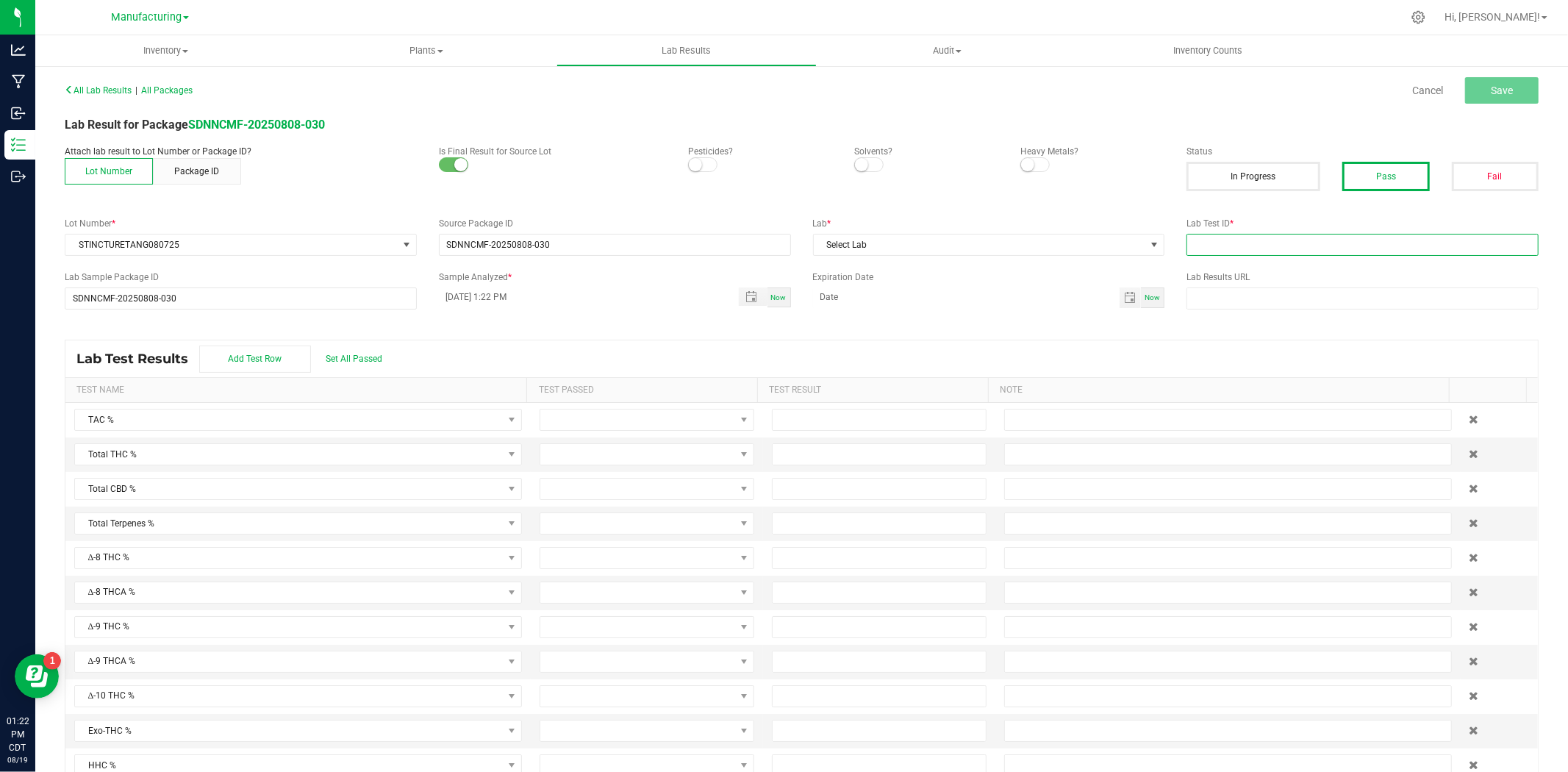
click at [1220, 247] on input "text" at bounding box center [1363, 244] width 353 height 22
type input "AAGZ514"
click at [996, 249] on span "Select Lab" at bounding box center [980, 245] width 332 height 21
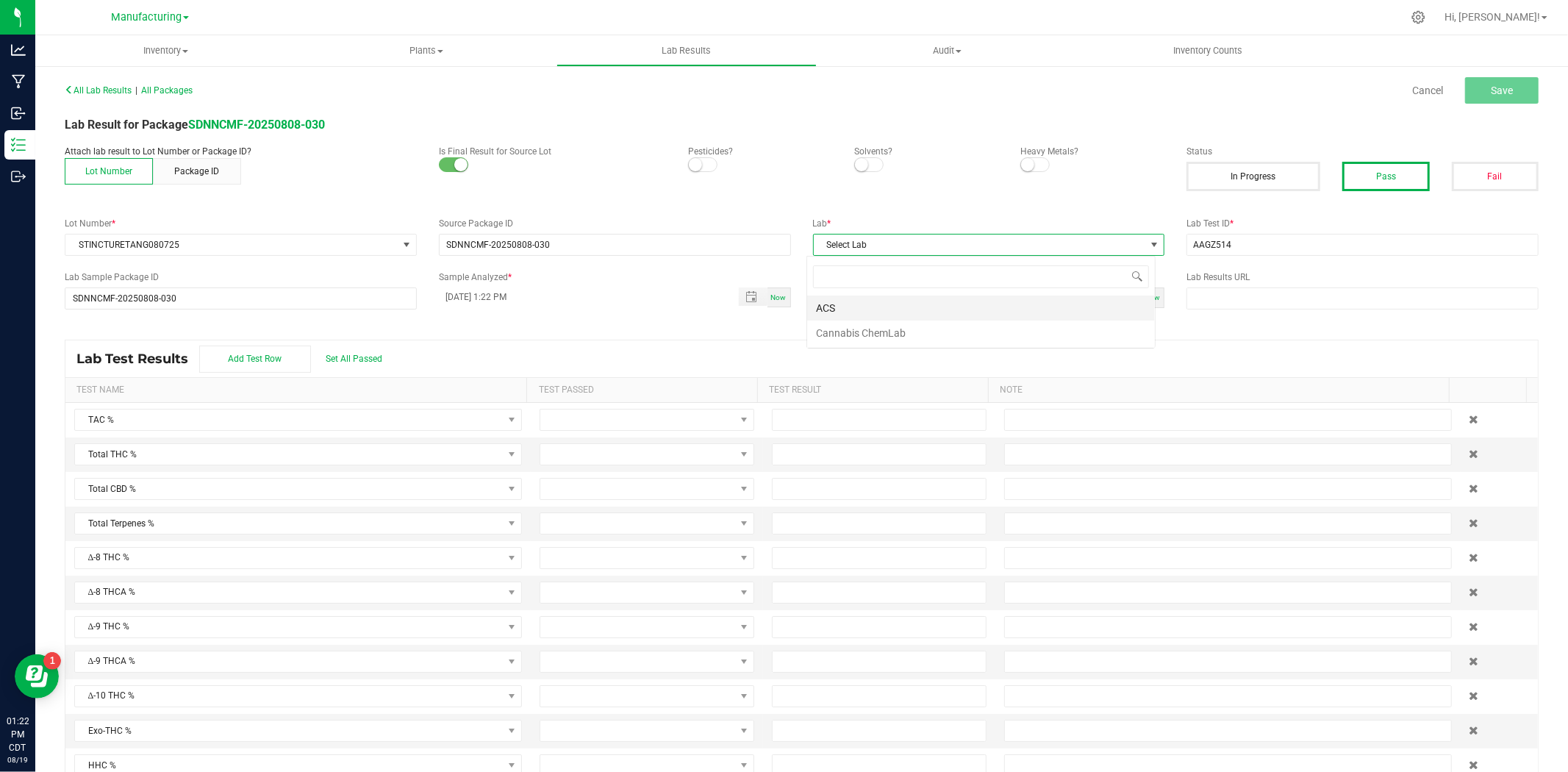
scroll to position [22, 349]
click at [878, 307] on li "ACS" at bounding box center [981, 307] width 348 height 25
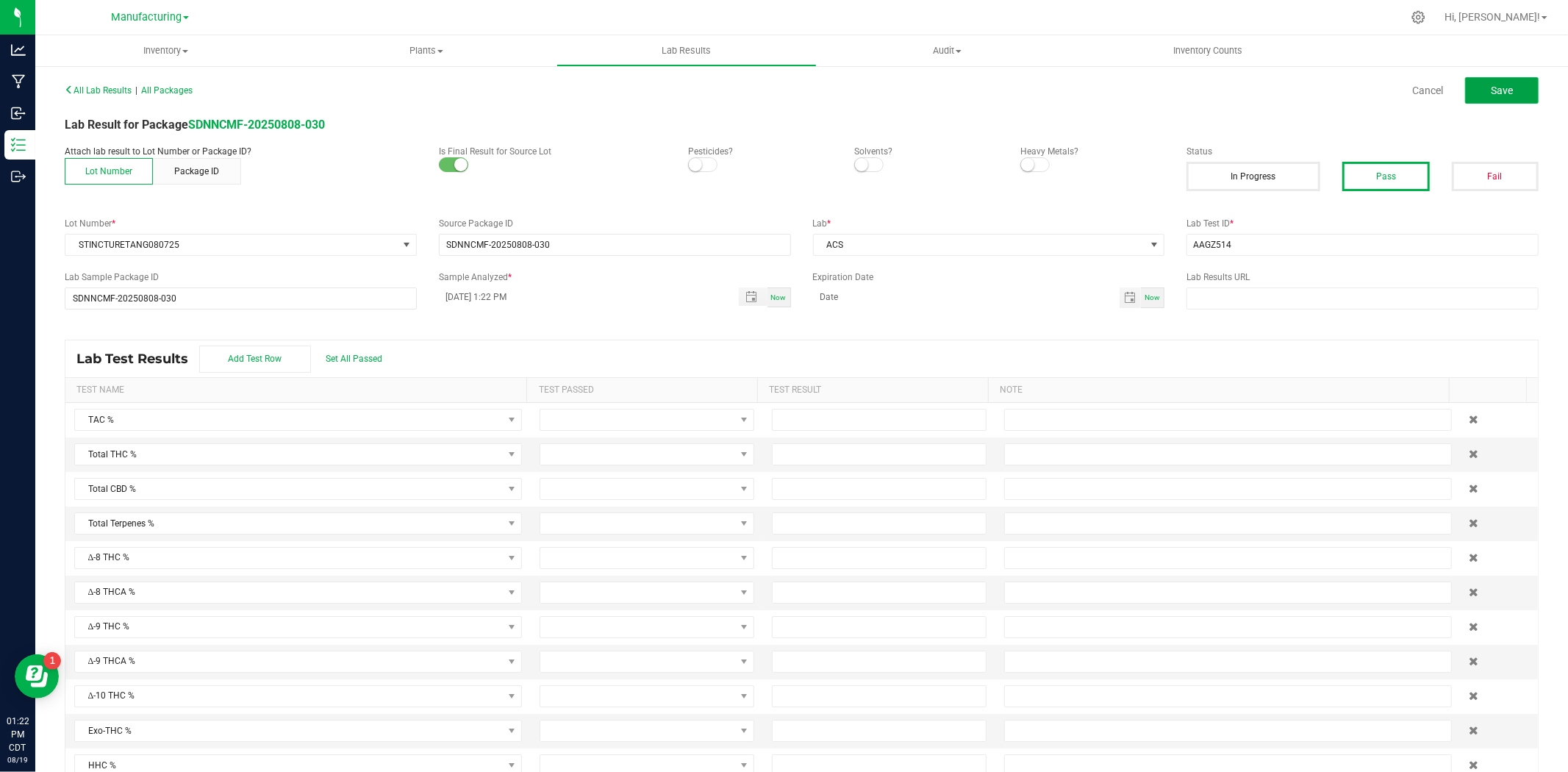
click at [1477, 91] on button "Save" at bounding box center [1502, 90] width 74 height 26
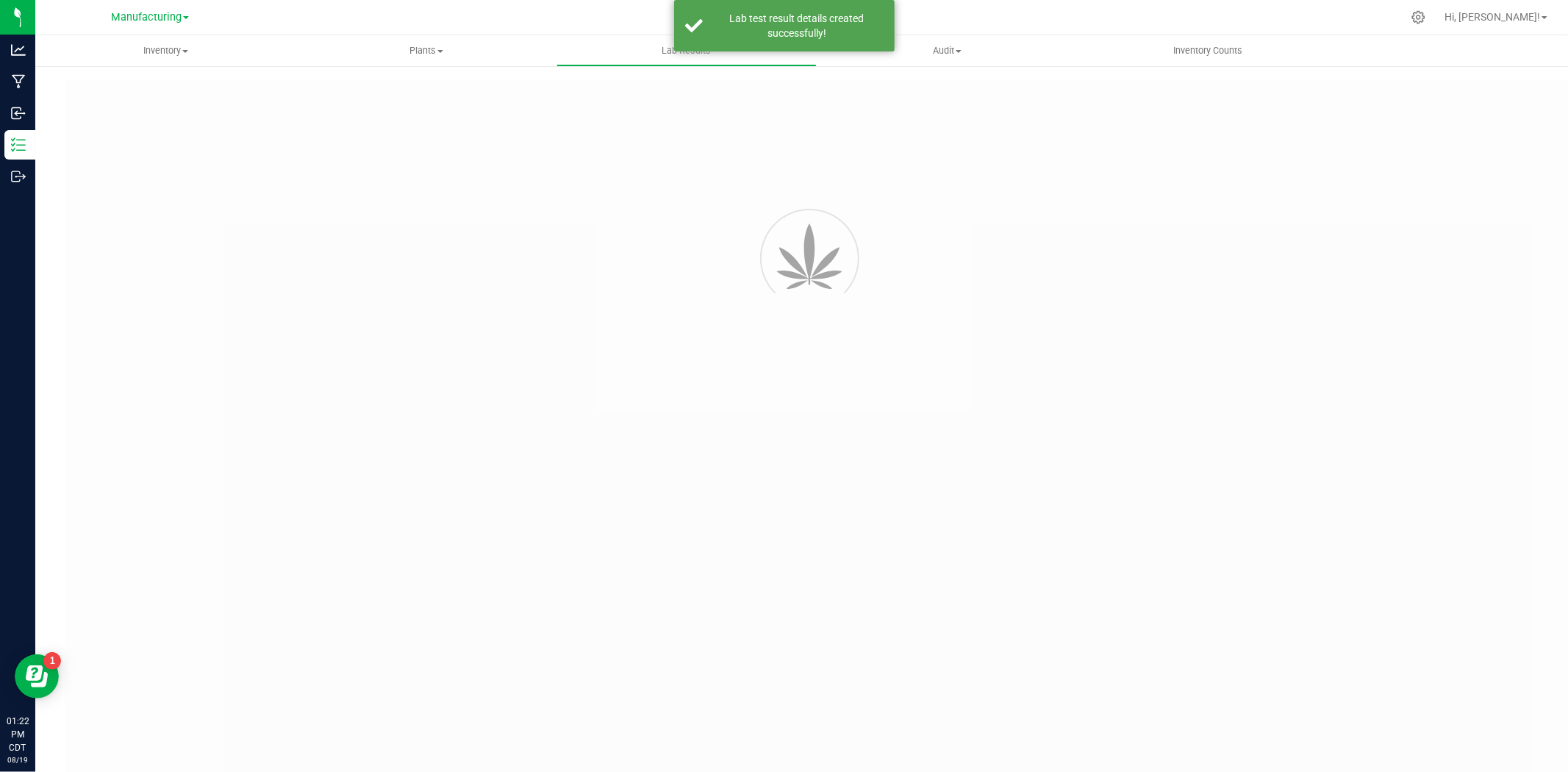
type input "SDNNCMF-20250808-030"
type input "AAGZ514"
type input "SDNNCMF-20250808-030"
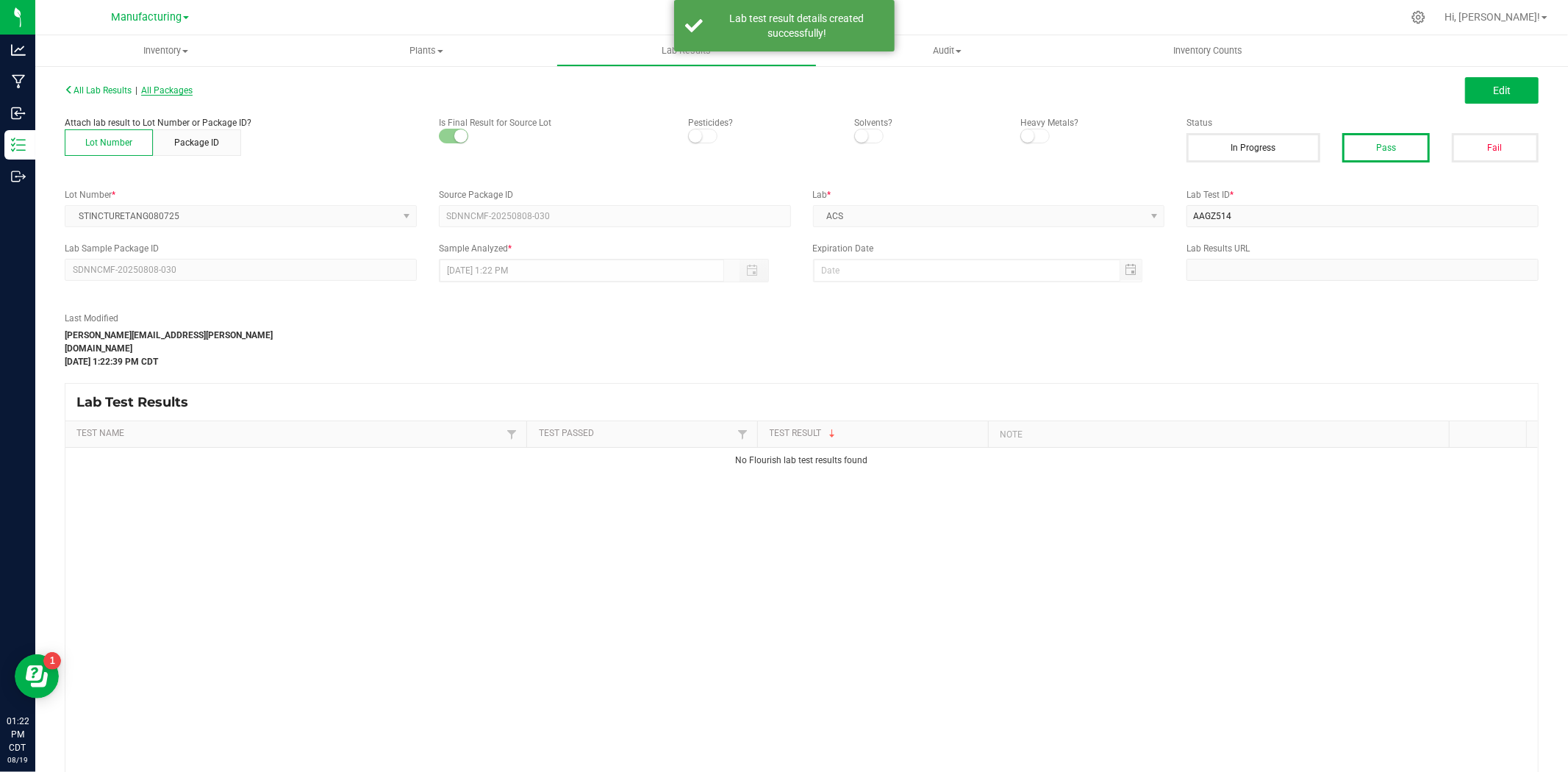
click at [165, 86] on span "All Packages" at bounding box center [167, 90] width 52 height 10
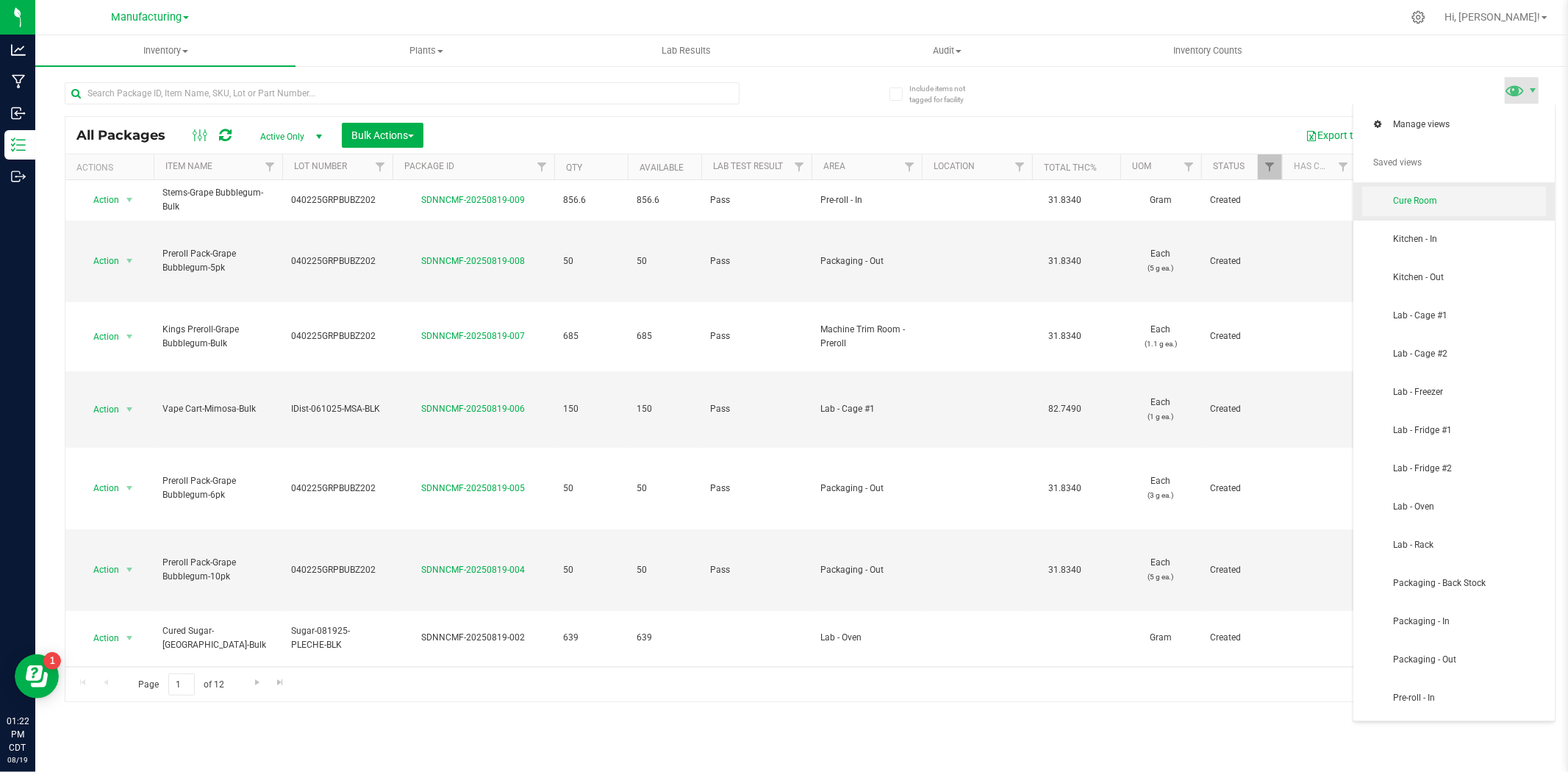
scroll to position [61, 0]
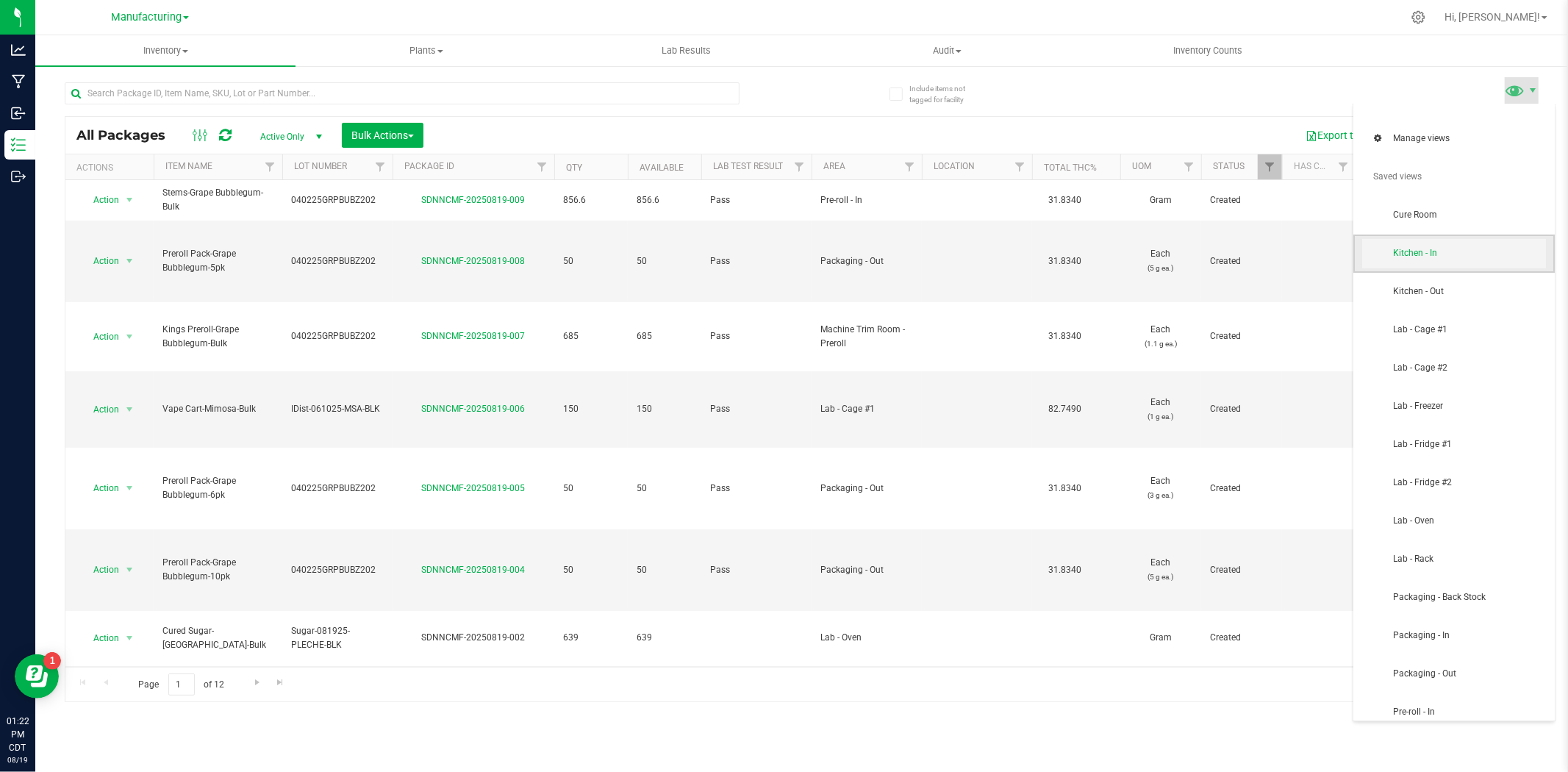
click at [1424, 247] on span "Kitchen - In" at bounding box center [1470, 253] width 153 height 12
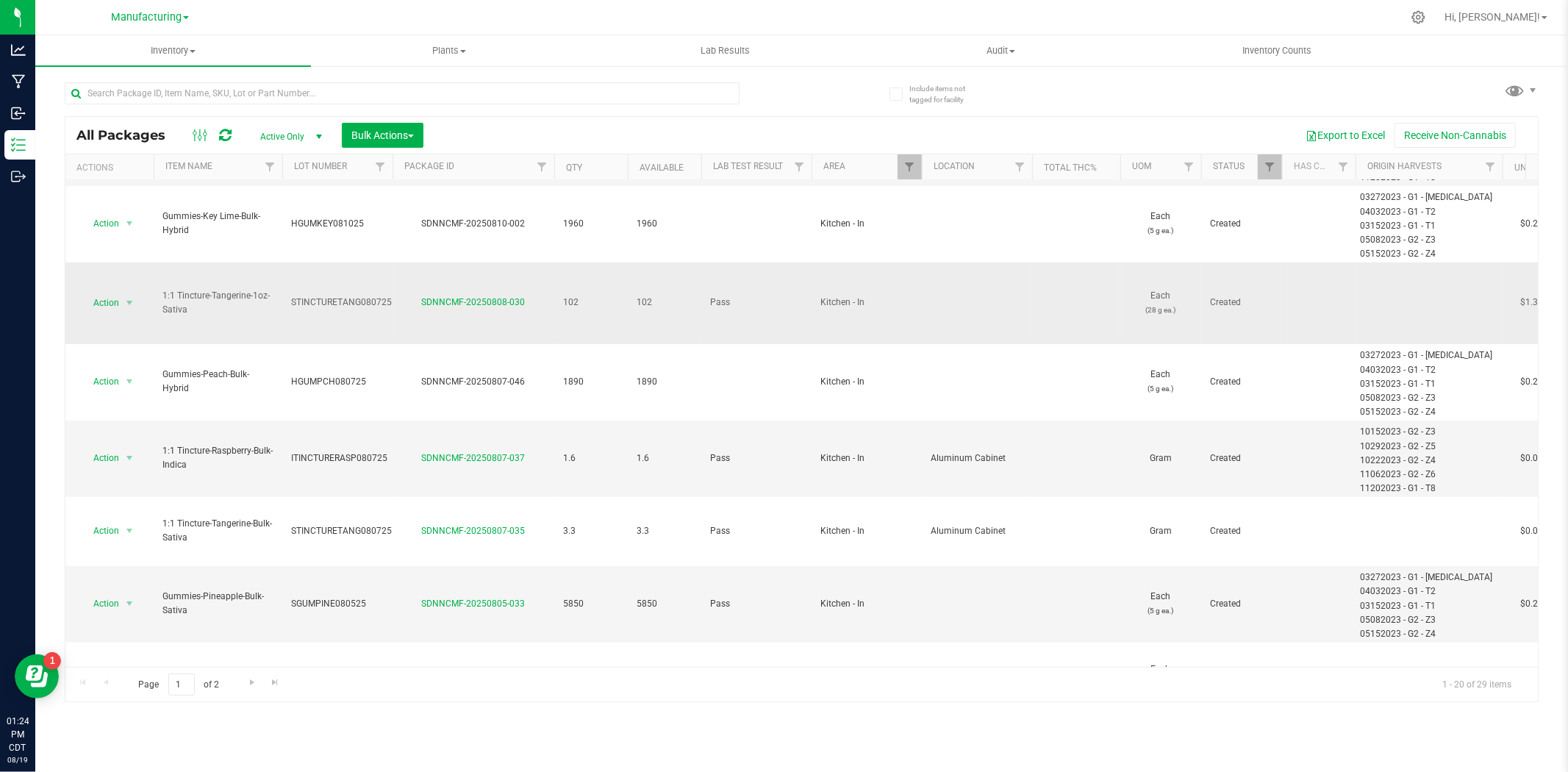
scroll to position [489, 0]
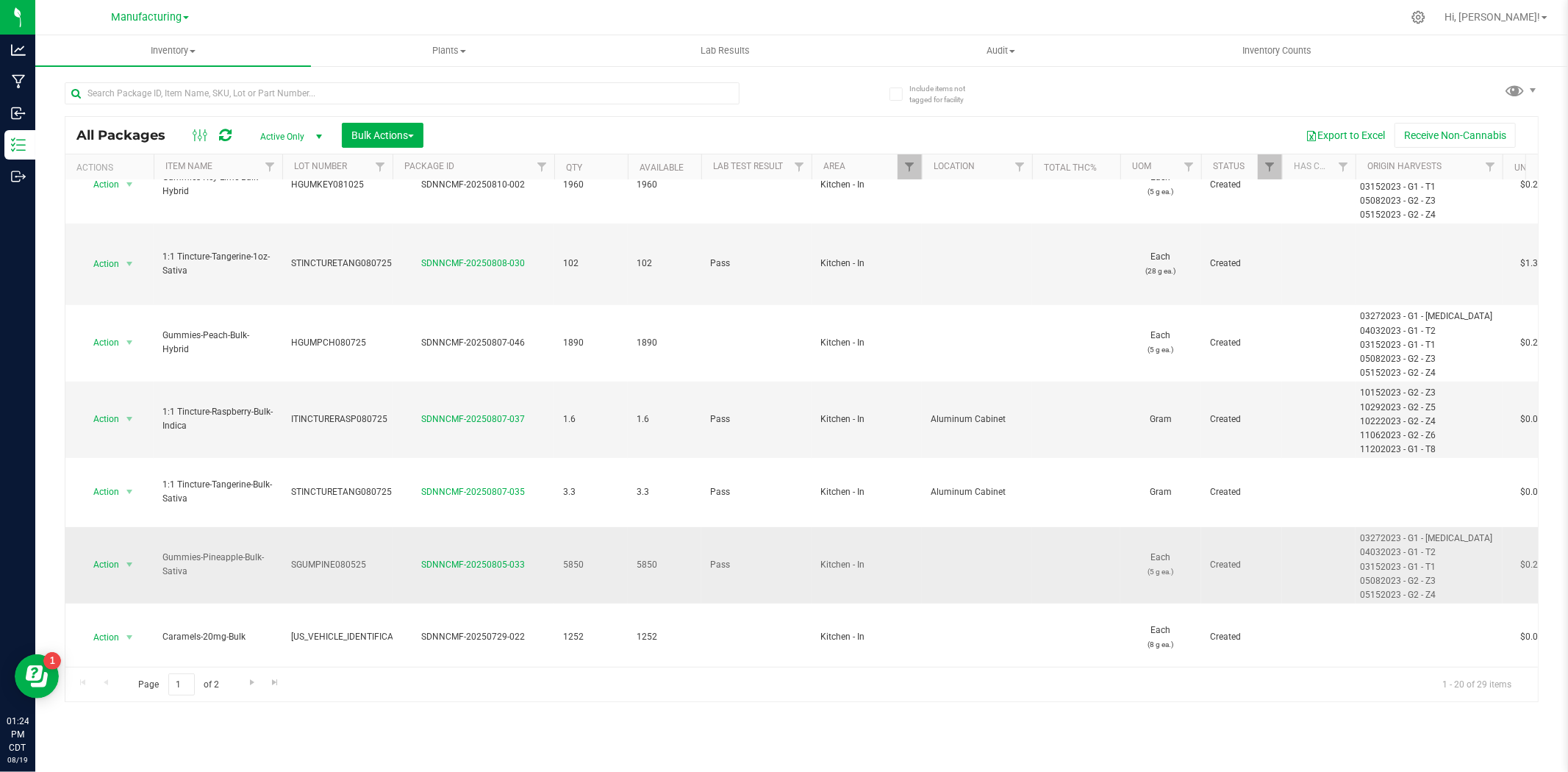
click at [238, 550] on span "Gummies-Pineapple-Bulk-Sativa" at bounding box center [218, 565] width 111 height 28
drag, startPoint x: 184, startPoint y: 513, endPoint x: 157, endPoint y: 501, distance: 29.5
click at [157, 527] on td "Gummies-Pineapple-Bulk-Sativa" at bounding box center [218, 565] width 128 height 76
click at [199, 550] on span "Gummies-Pineapple-Bulk-Sativa" at bounding box center [218, 565] width 111 height 28
drag, startPoint x: 201, startPoint y: 515, endPoint x: 158, endPoint y: 498, distance: 46.2
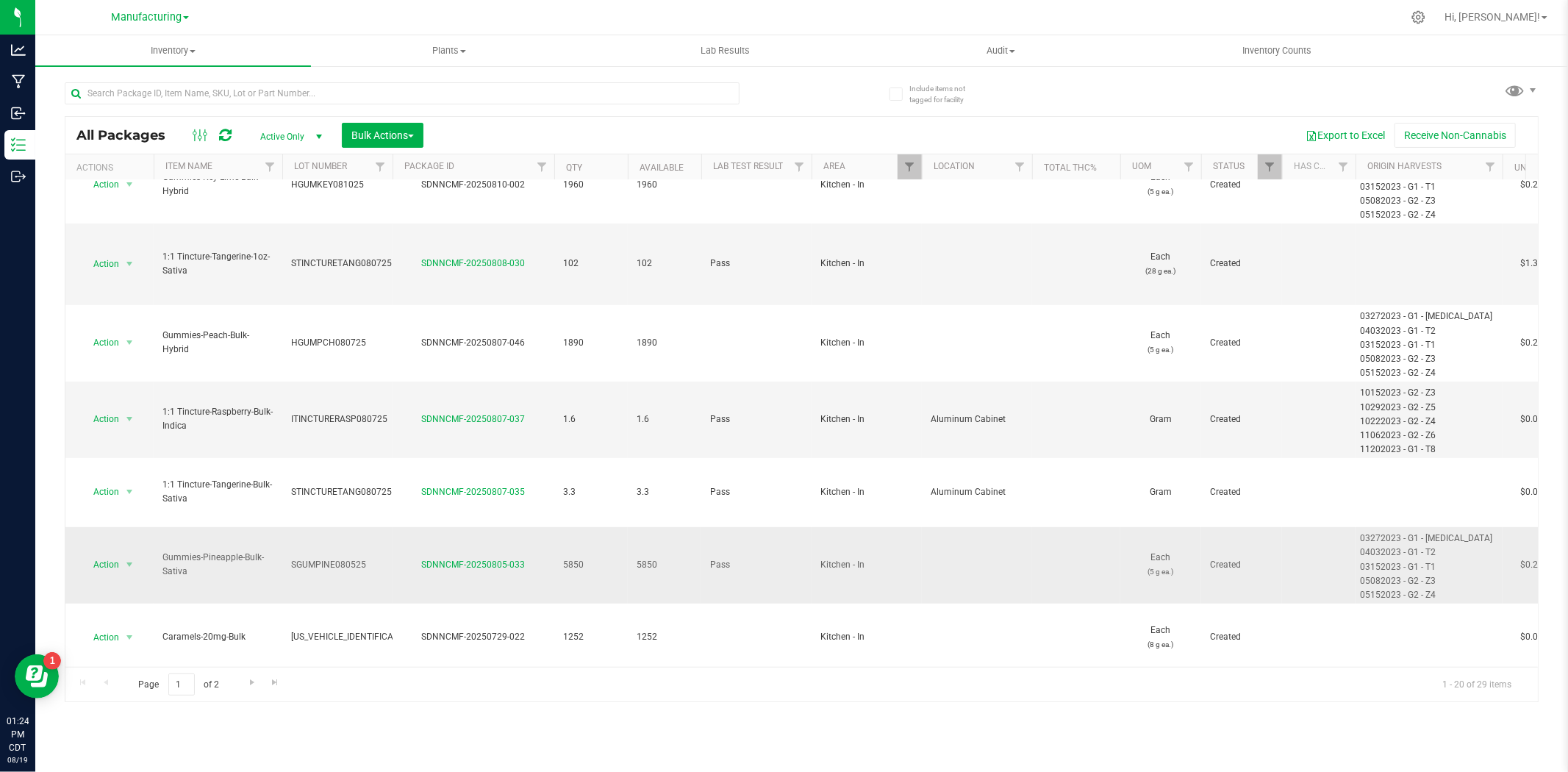
click at [158, 527] on td "Gummies-Pineapple-Bulk-Sativa" at bounding box center [218, 565] width 128 height 76
copy span "Gummies-Pineapple-Bulk-Sativa"
click at [386, 527] on td "SGUMPINE080525" at bounding box center [337, 565] width 110 height 76
drag, startPoint x: 375, startPoint y: 512, endPoint x: 245, endPoint y: 512, distance: 130.0
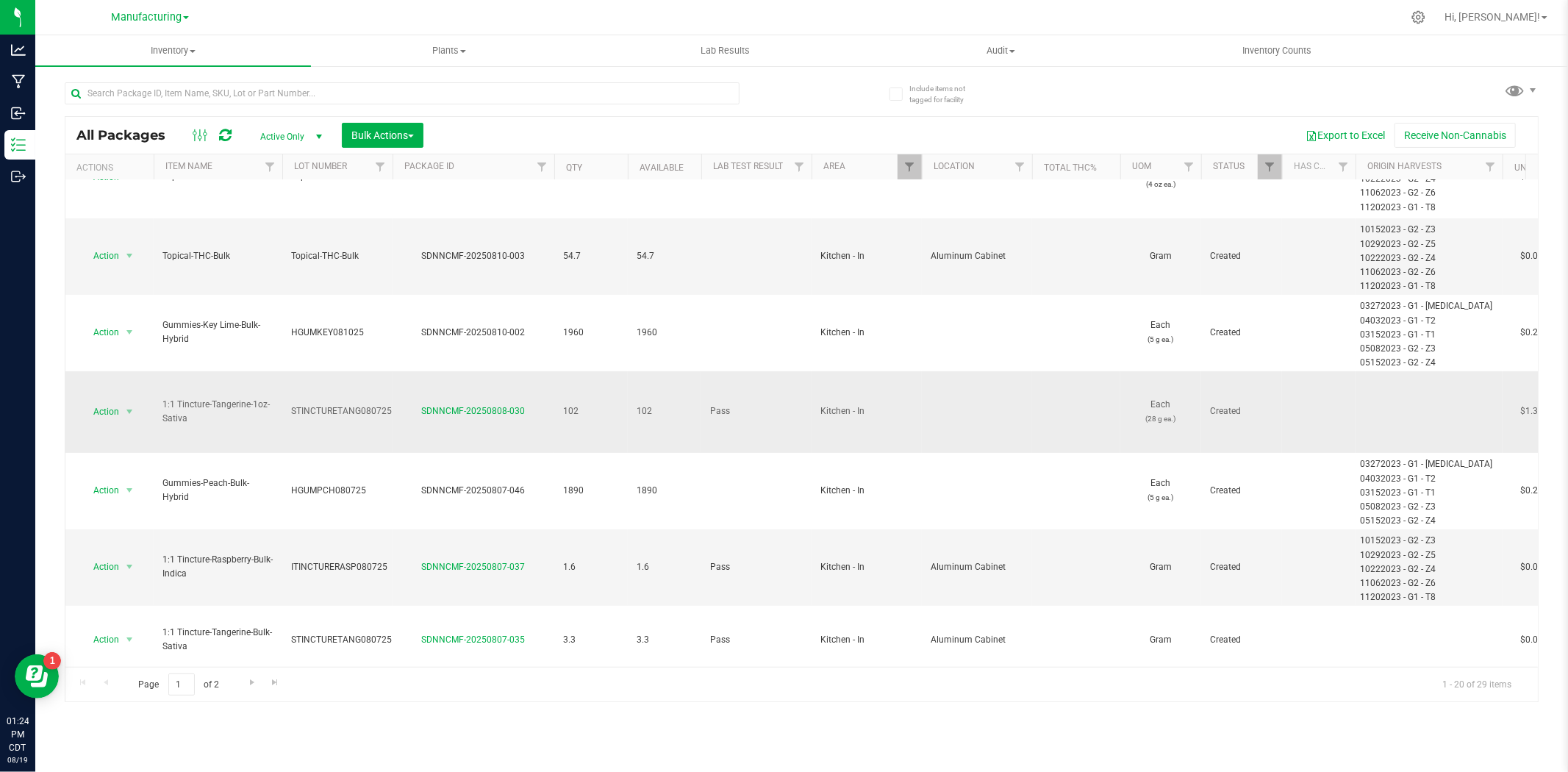
scroll to position [326, 0]
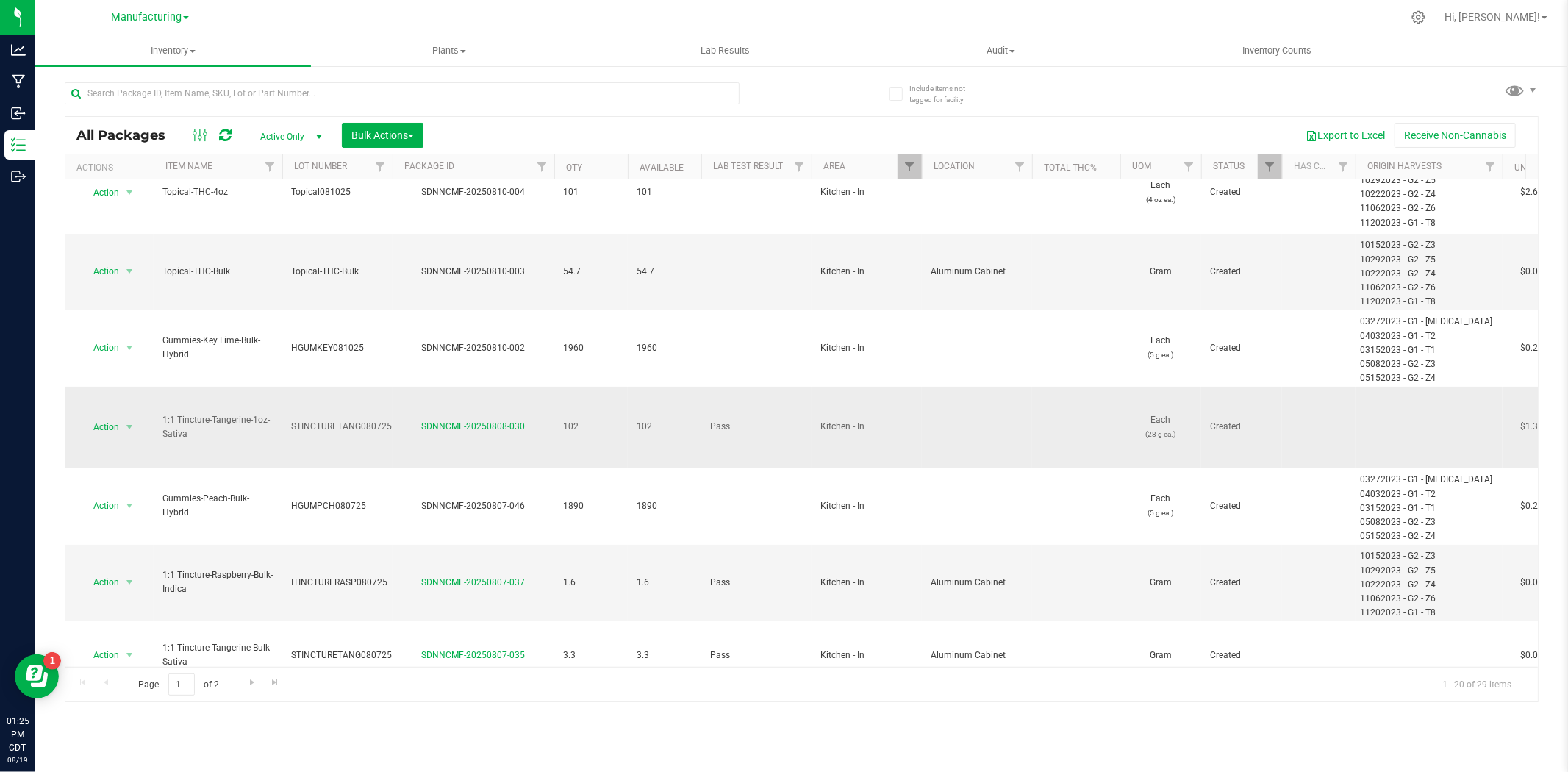
drag, startPoint x: 174, startPoint y: 392, endPoint x: 159, endPoint y: 386, distance: 16.2
click at [159, 386] on td "1:1 Tincture-Tangerine-1oz-Sativa" at bounding box center [218, 427] width 128 height 82
click at [384, 419] on span "STINCTURETANG080725" at bounding box center [341, 426] width 101 height 14
click at [392, 419] on div "SDNNCMF-20250808-030" at bounding box center [473, 426] width 166 height 14
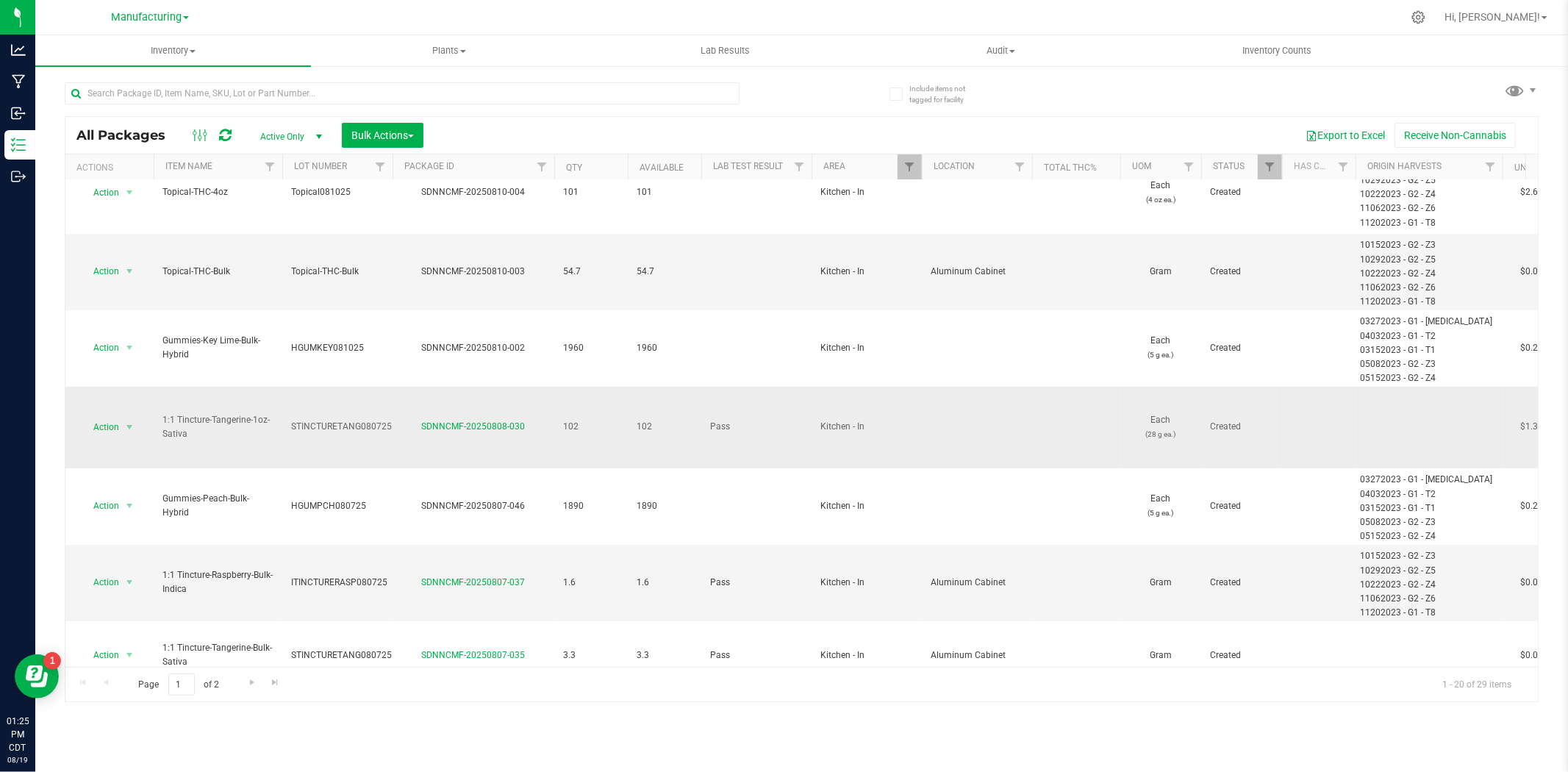
click at [391, 399] on td "STINCTURETANG080725" at bounding box center [337, 427] width 110 height 82
drag, startPoint x: 386, startPoint y: 402, endPoint x: 229, endPoint y: 407, distance: 157.1
click at [304, 92] on input "text" at bounding box center [403, 92] width 675 height 22
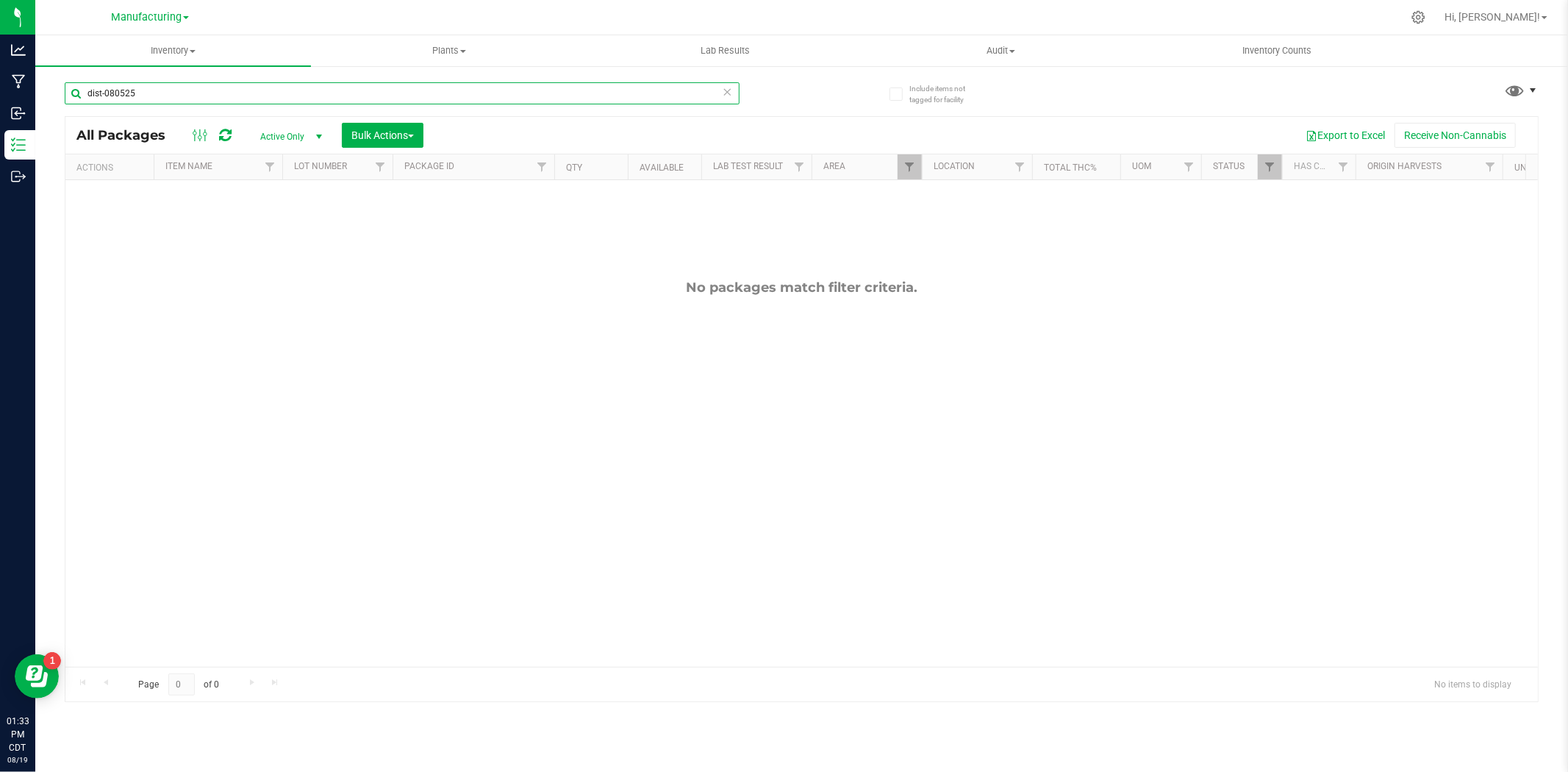
type input "dist-080525"
click at [1538, 86] on span at bounding box center [1533, 90] width 11 height 11
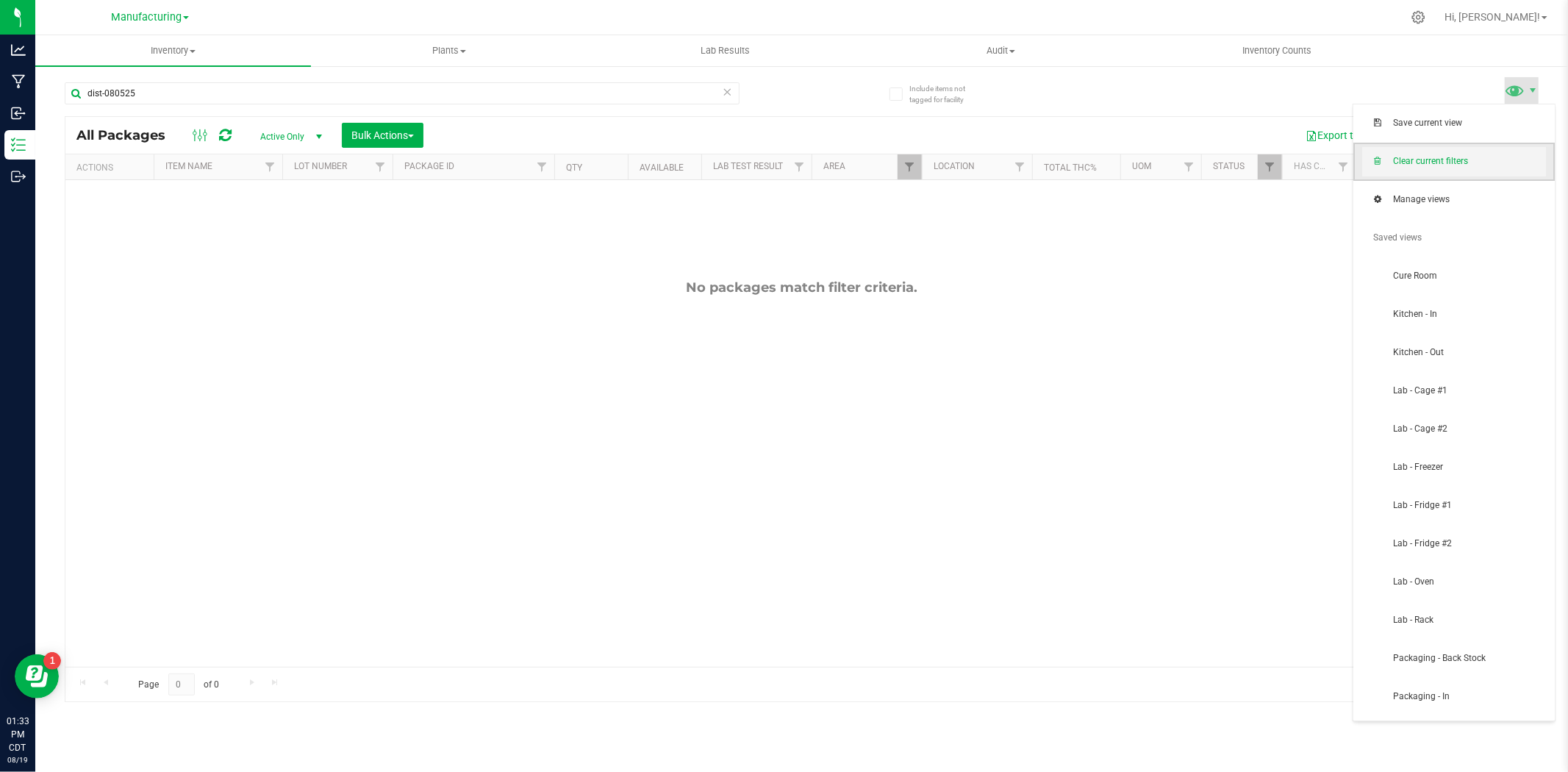
click at [1430, 160] on span "Clear current filters" at bounding box center [1470, 161] width 153 height 12
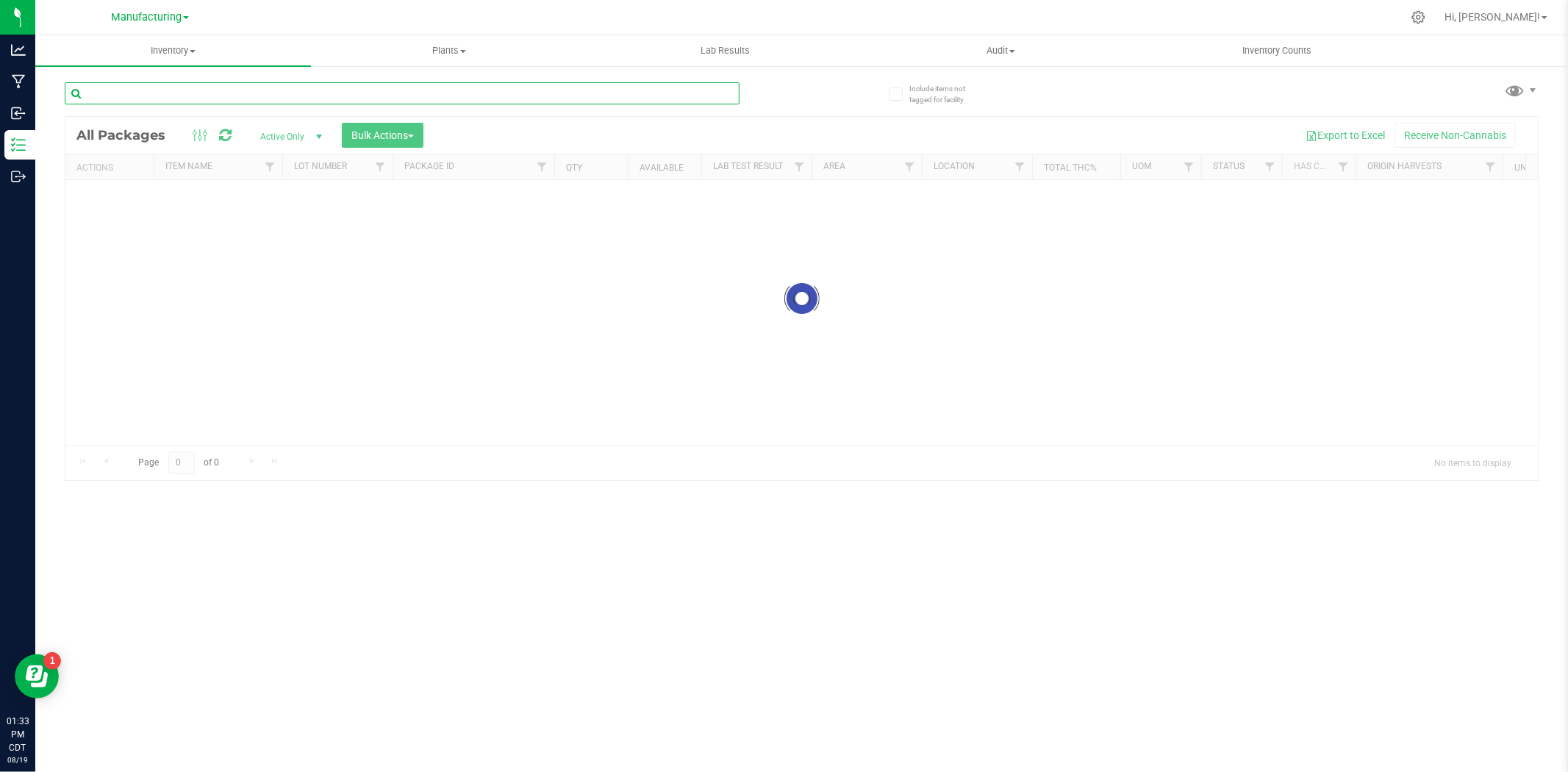
click at [158, 96] on input "text" at bounding box center [403, 92] width 675 height 22
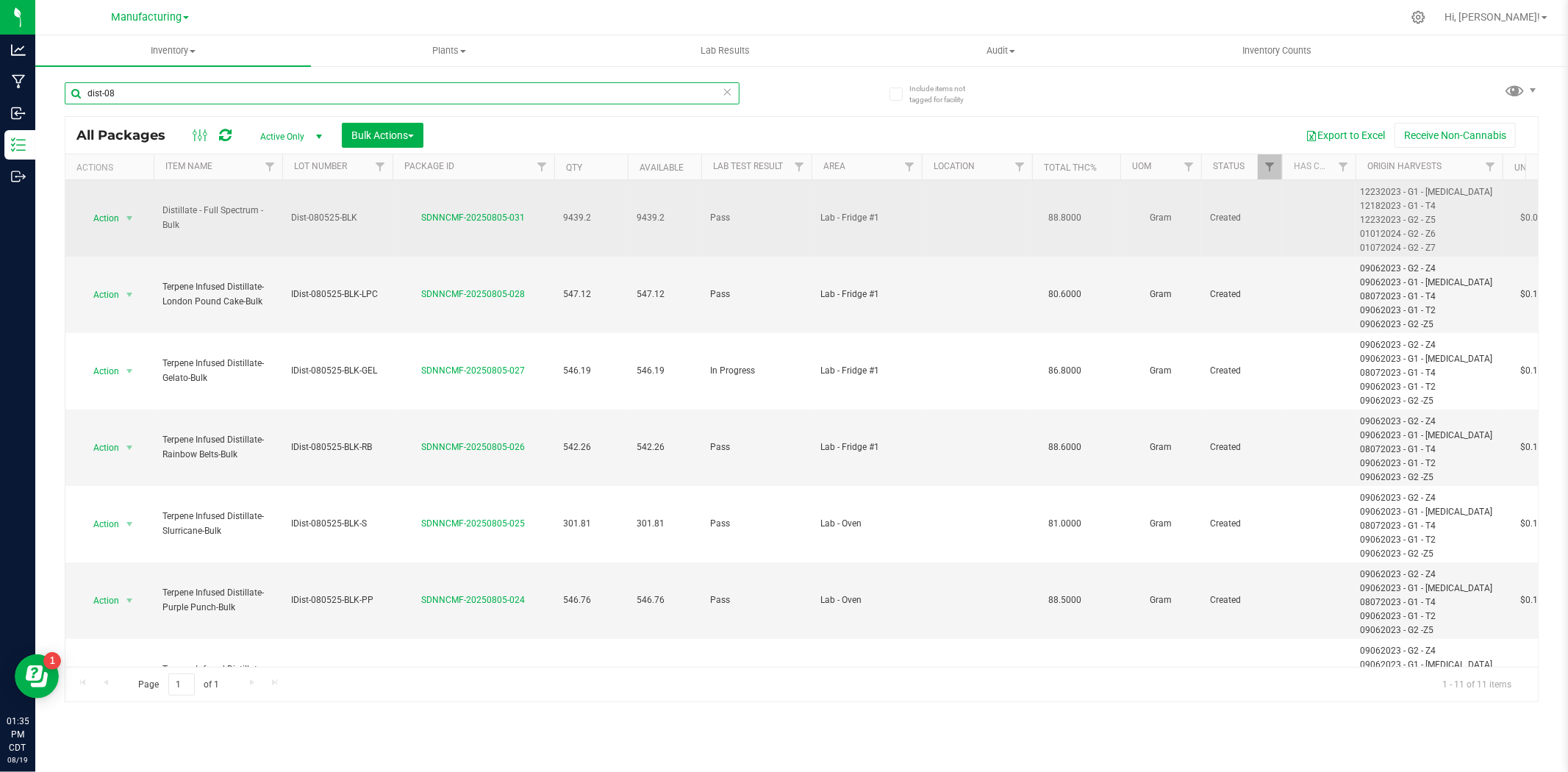
type input "dist-08"
drag, startPoint x: 202, startPoint y: 223, endPoint x: 168, endPoint y: 202, distance: 40.0
click at [168, 202] on td "Distillate - Full Spectrum - Bulk" at bounding box center [218, 218] width 128 height 76
copy span "Distillate - Full Spectrum - Bulk"
click at [370, 211] on span "Dist-080525-BLK" at bounding box center [338, 218] width 92 height 14
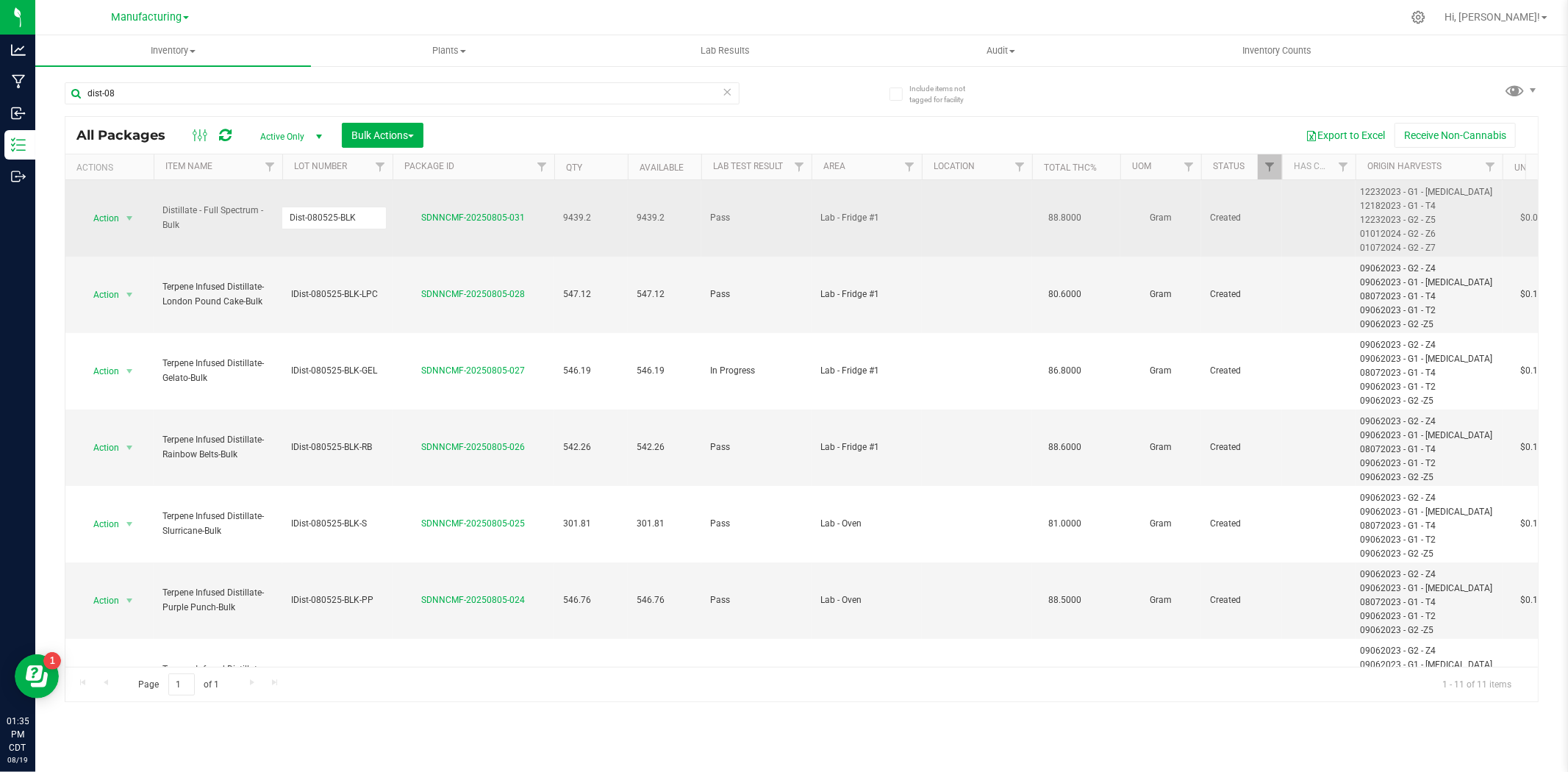
drag, startPoint x: 366, startPoint y: 215, endPoint x: 274, endPoint y: 219, distance: 92.1
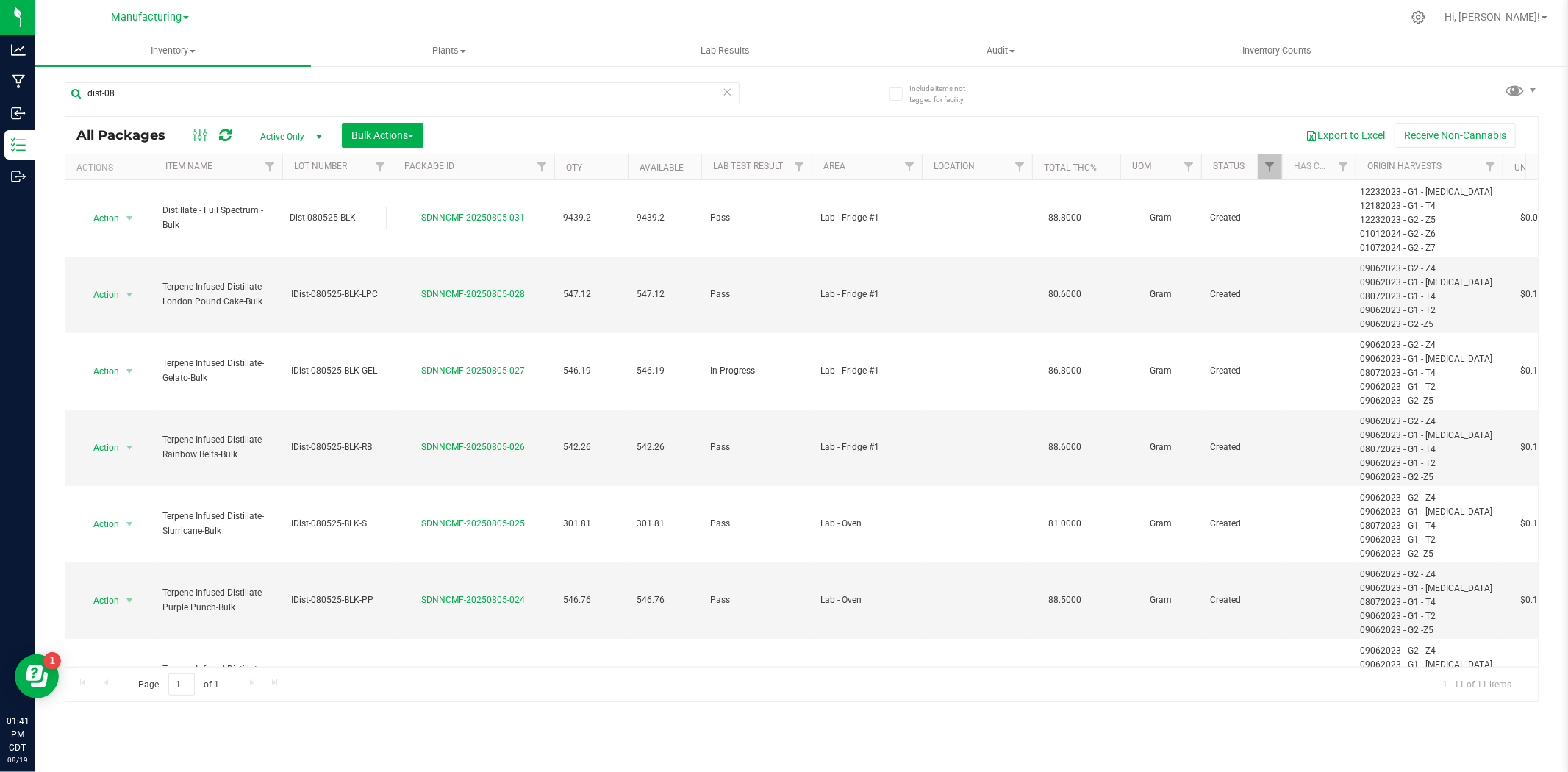
click at [144, 21] on span "Manufacturing" at bounding box center [146, 17] width 71 height 12
click at [123, 101] on link "Retail" at bounding box center [150, 110] width 215 height 20
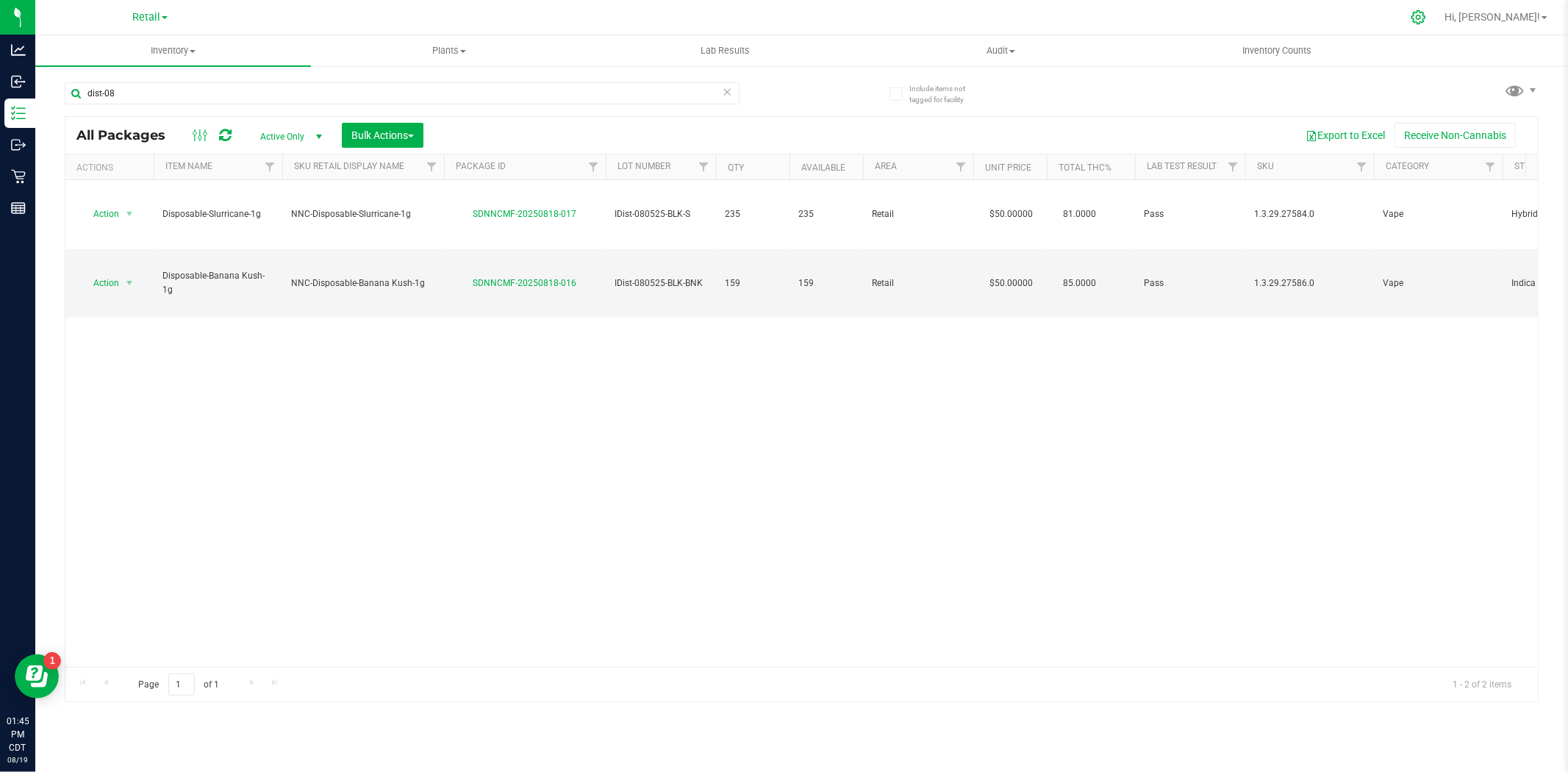
click at [1426, 20] on icon at bounding box center [1418, 17] width 14 height 14
click at [1426, 22] on icon at bounding box center [1418, 17] width 14 height 14
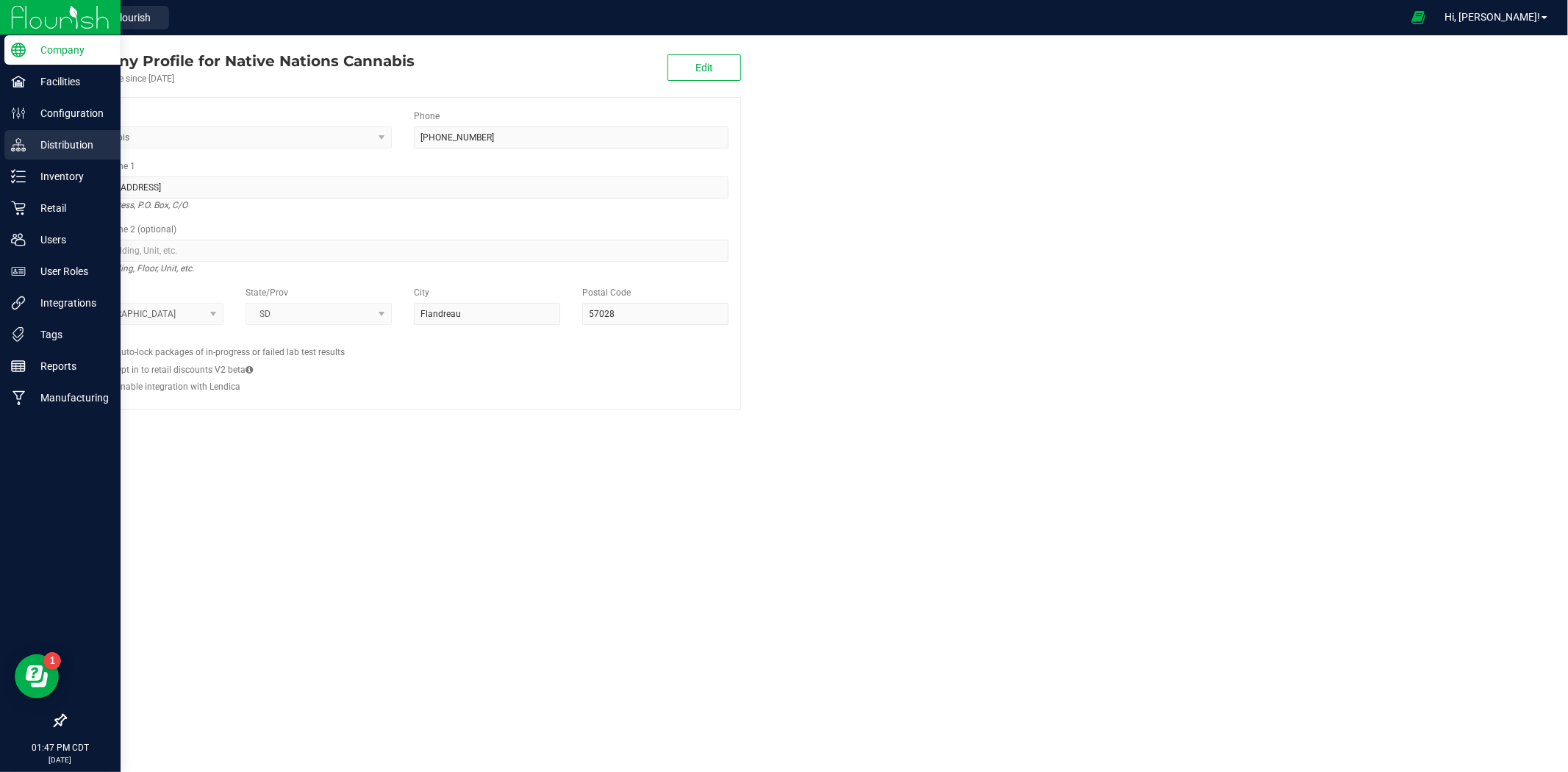
click at [74, 150] on p "Distribution" at bounding box center [70, 144] width 89 height 18
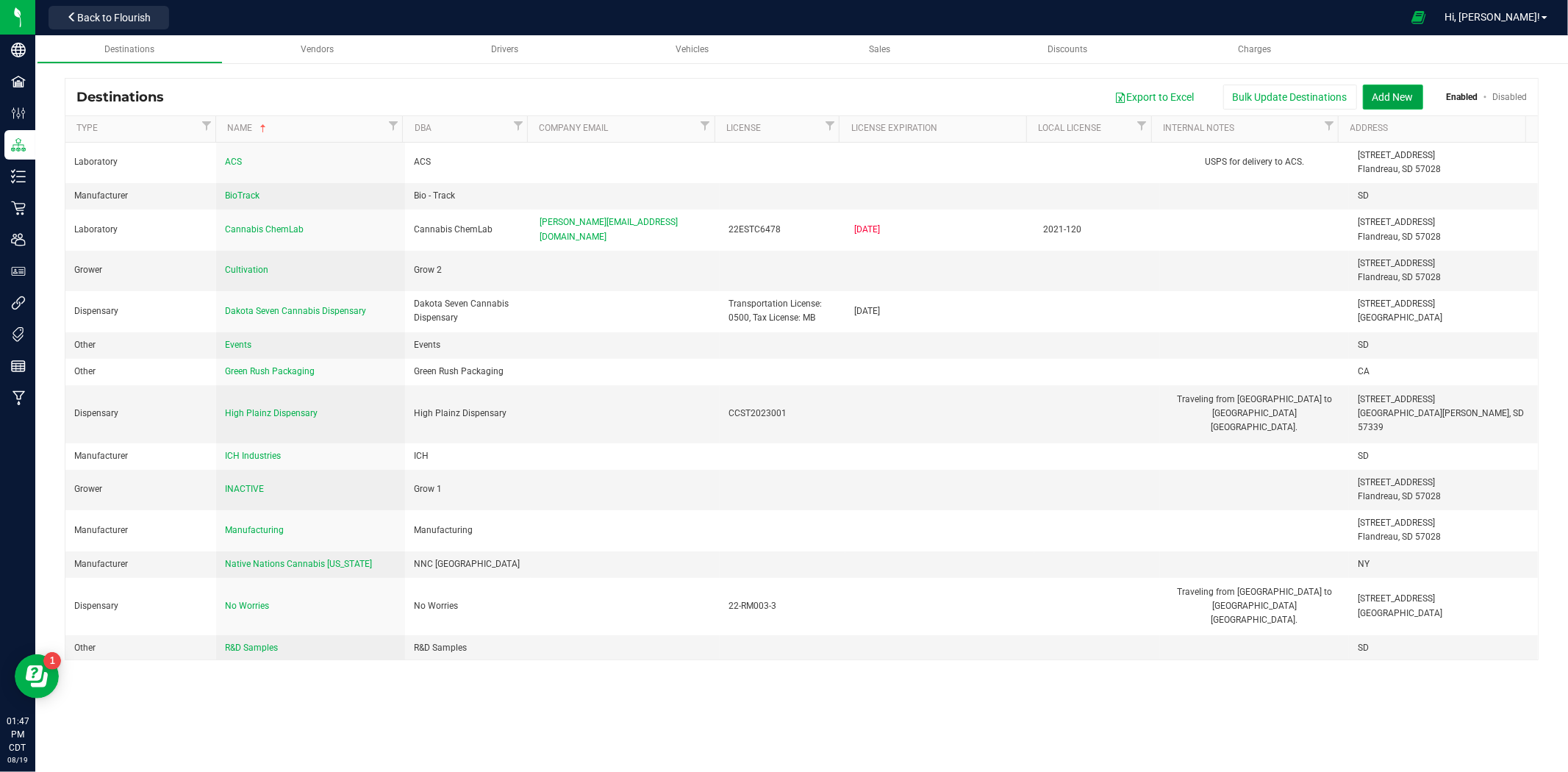
click at [1400, 104] on button "Add New" at bounding box center [1394, 97] width 60 height 25
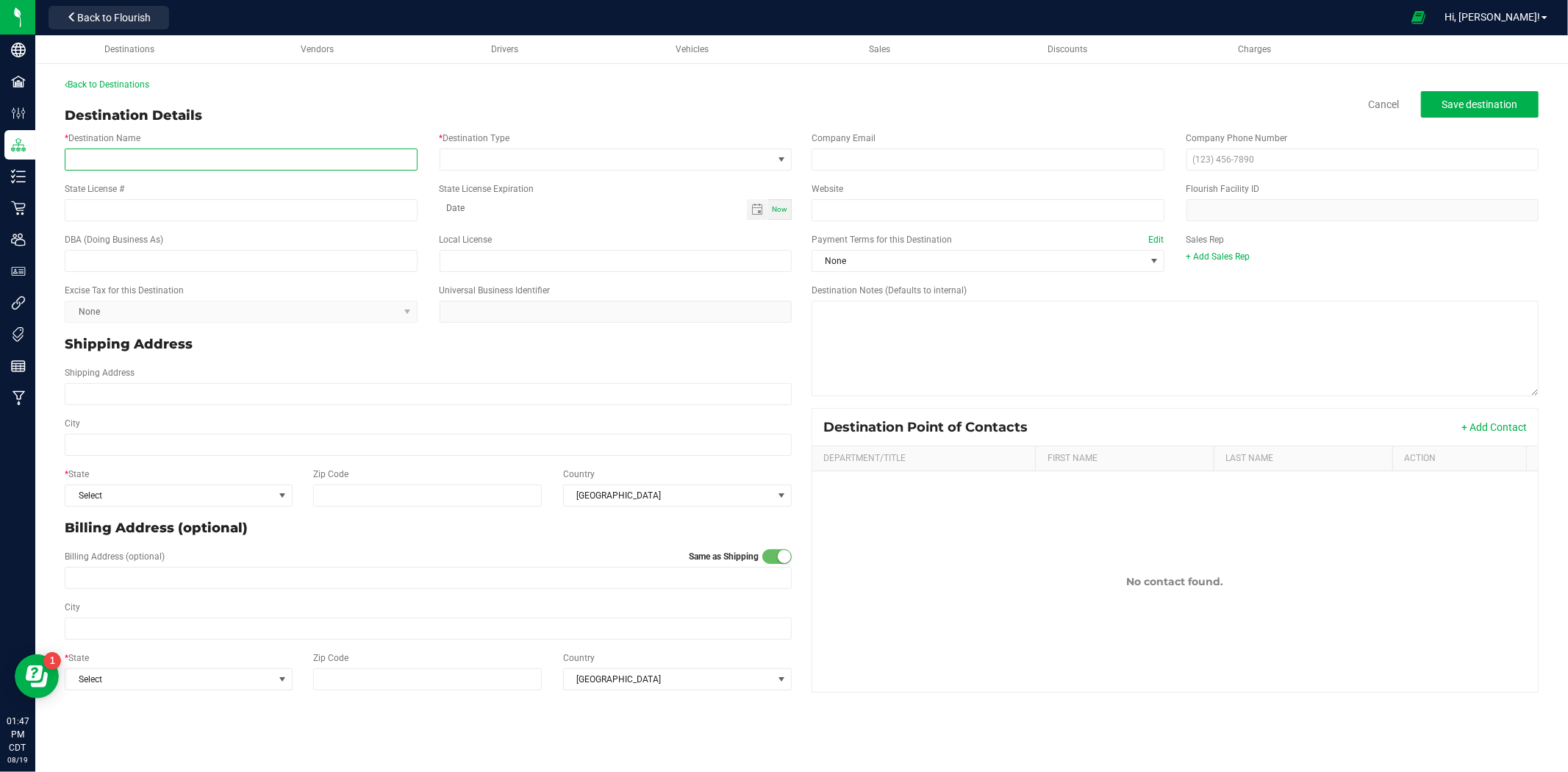
click at [185, 164] on input "* Destination Name" at bounding box center [241, 159] width 353 height 22
type input "Rosebud Economic Development Corporation"
click at [457, 166] on span at bounding box center [606, 159] width 333 height 21
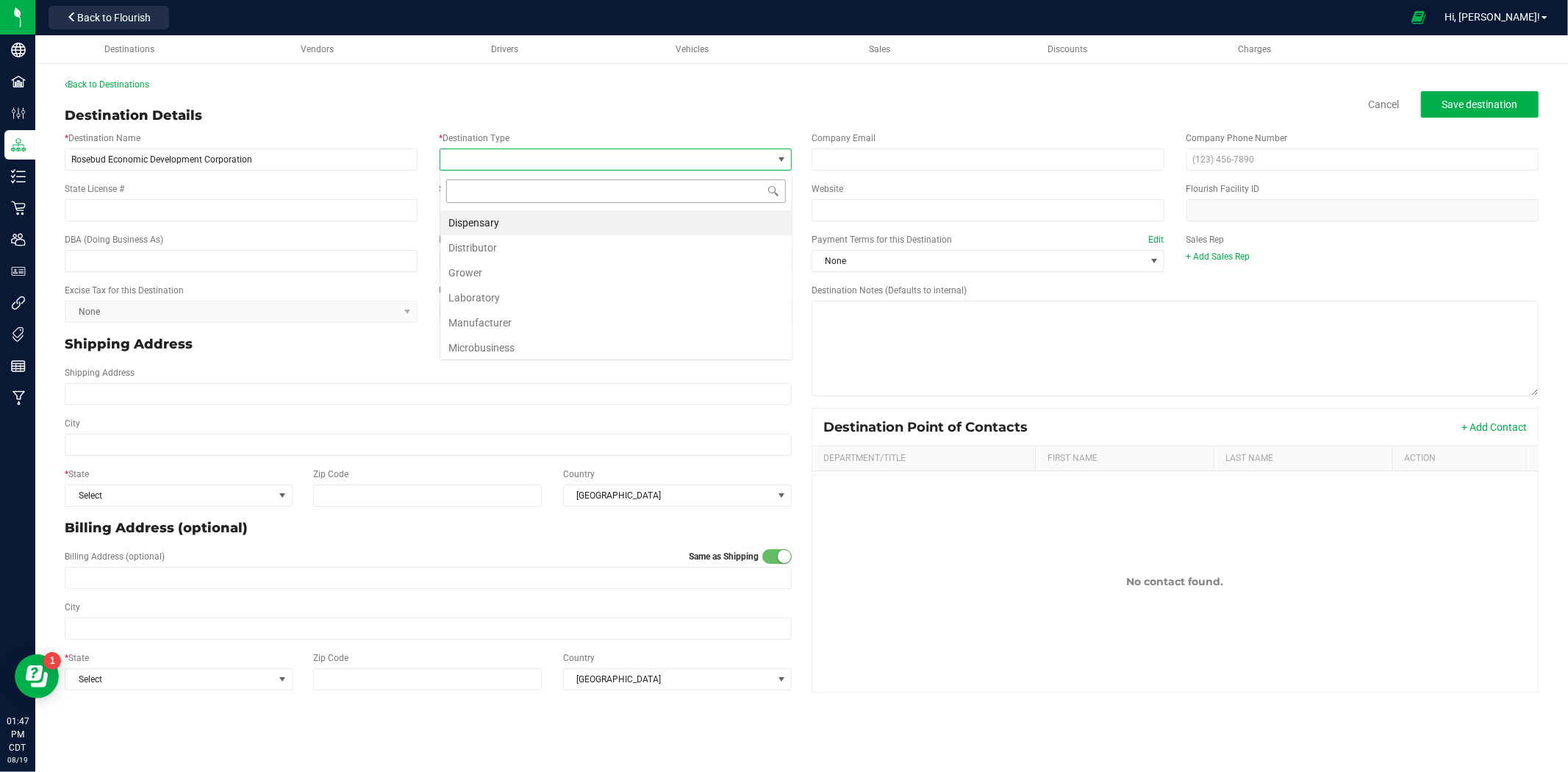
scroll to position [22, 352]
click at [483, 219] on li "Dispensary" at bounding box center [616, 222] width 352 height 25
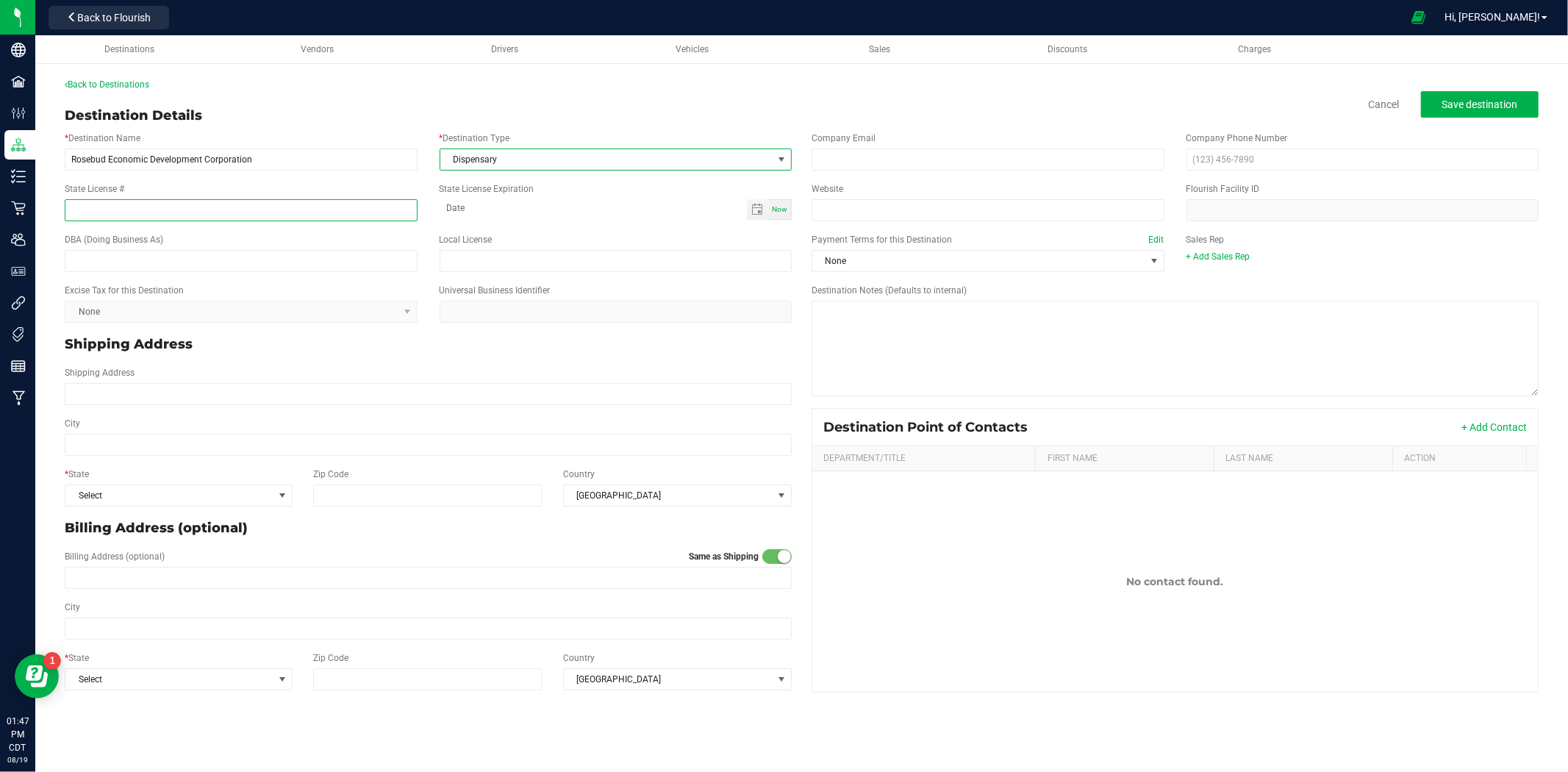
click at [249, 202] on input "State License #" at bounding box center [241, 209] width 353 height 22
type input "46-045A387"
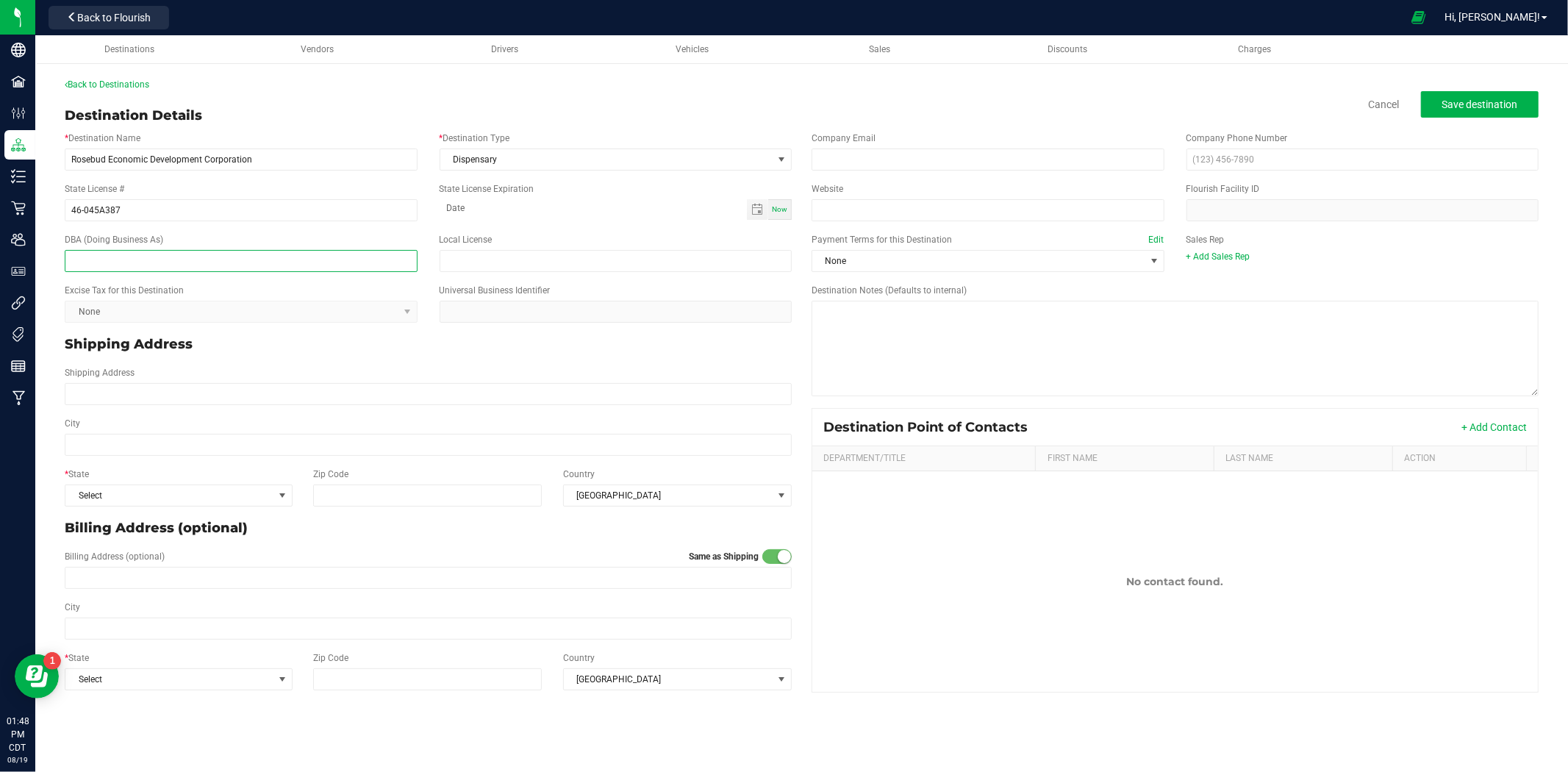
click at [177, 262] on input "text" at bounding box center [241, 260] width 353 height 22
type input "Peji Co."
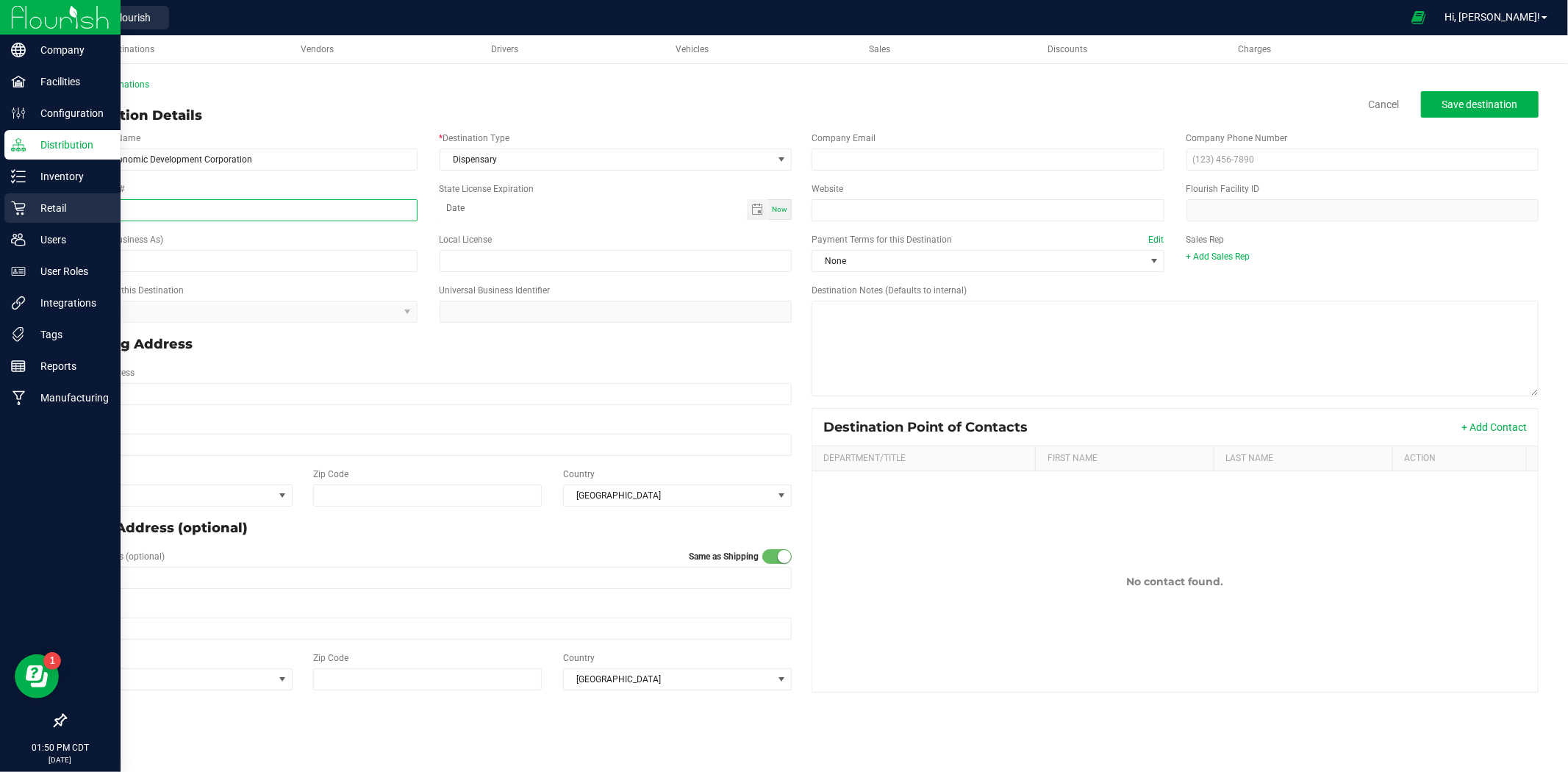
drag, startPoint x: 149, startPoint y: 208, endPoint x: 28, endPoint y: 205, distance: 121.0
click at [28, 205] on div "Company Facilities Configuration Distribution Inventory Retail Users User Roles…" at bounding box center [784, 386] width 1568 height 772
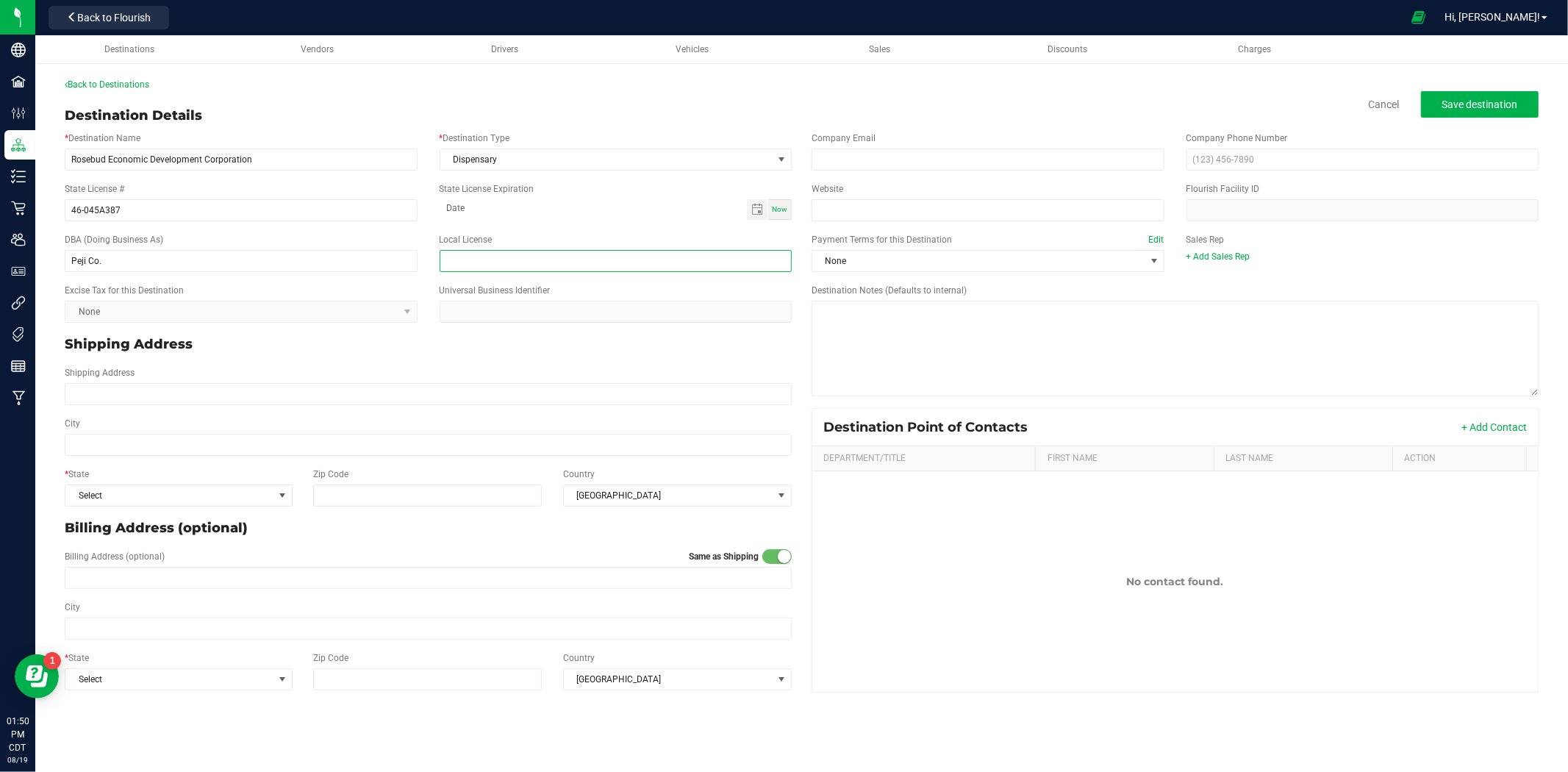
click at [483, 260] on input "text" at bounding box center [616, 260] width 353 height 22
paste input "46-045A387"
type input "46-045A387"
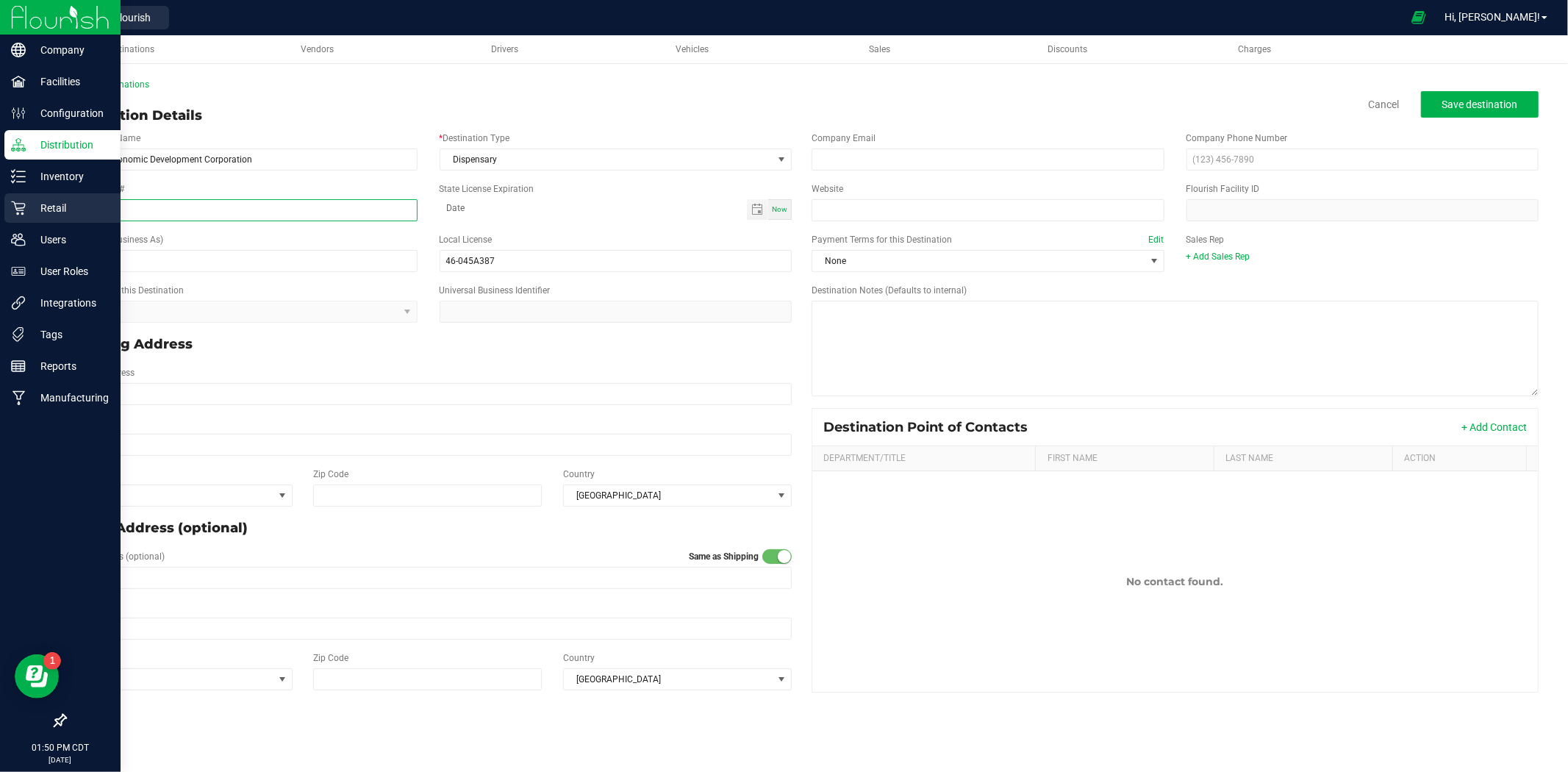
drag, startPoint x: 197, startPoint y: 211, endPoint x: 19, endPoint y: 210, distance: 178.0
click at [19, 210] on div "Company Facilities Configuration Distribution Inventory Retail Users User Roles…" at bounding box center [784, 386] width 1568 height 772
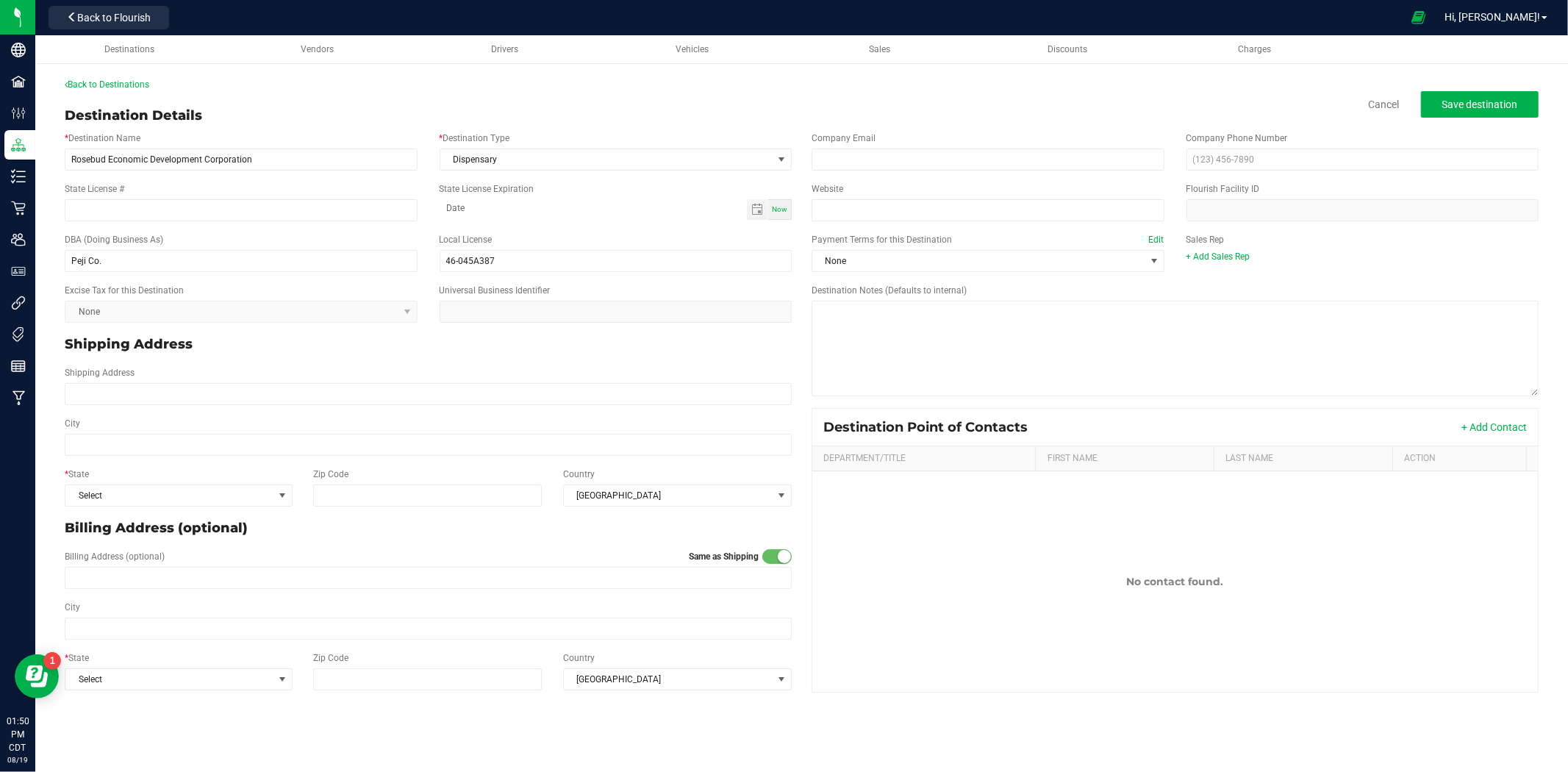
click at [309, 337] on p "Shipping Address" at bounding box center [428, 344] width 727 height 20
click at [148, 397] on input "Shipping Address" at bounding box center [428, 393] width 727 height 22
click at [142, 386] on input "Shipping Address" at bounding box center [428, 393] width 727 height 22
paste input "[GEOGRAPHIC_DATA]"
type input "[GEOGRAPHIC_DATA]"
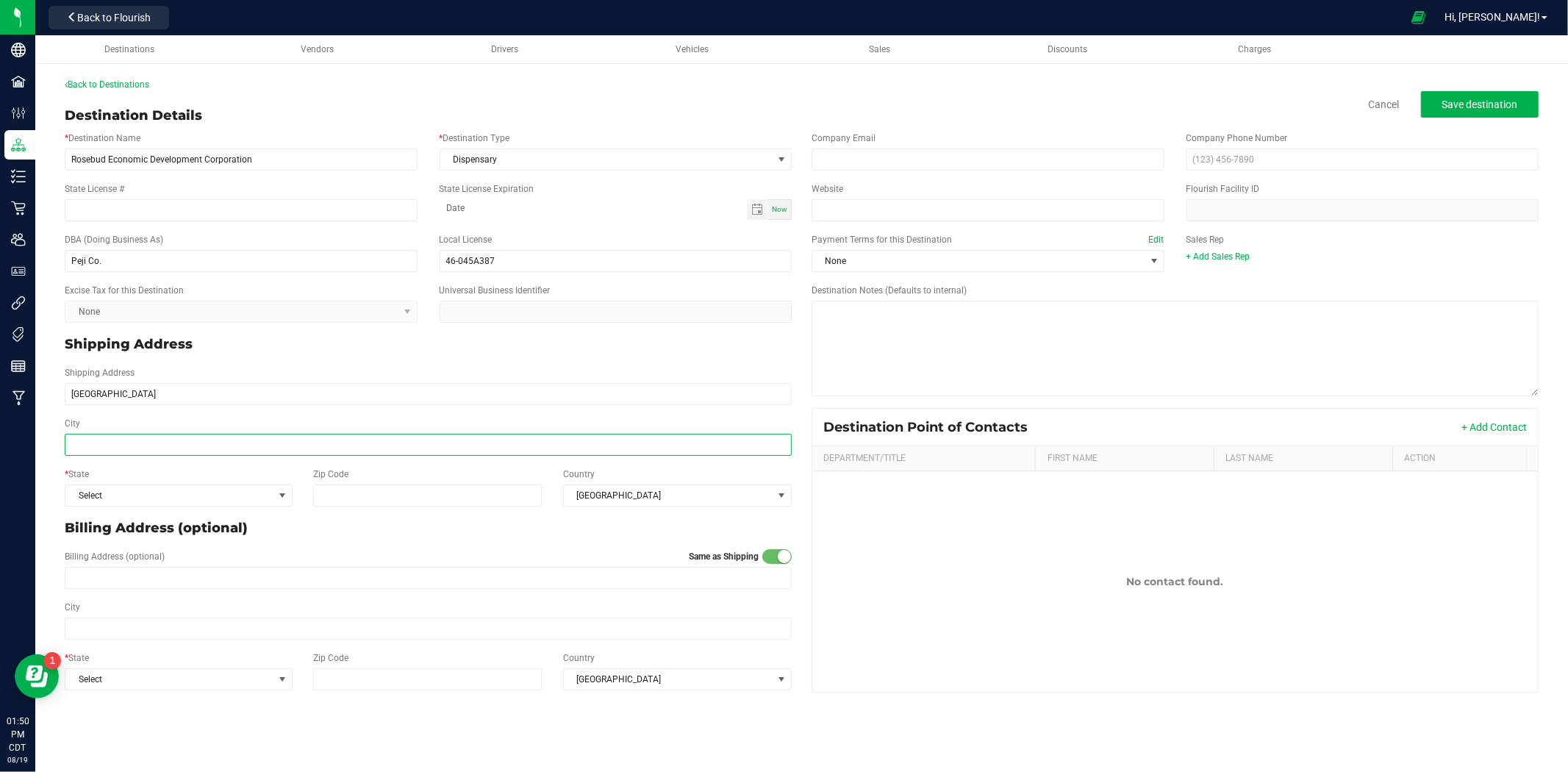
type input "[GEOGRAPHIC_DATA]"
click at [145, 442] on input "City" at bounding box center [428, 444] width 727 height 22
type input "Mission"
click at [150, 494] on span "Select" at bounding box center [169, 496] width 208 height 21
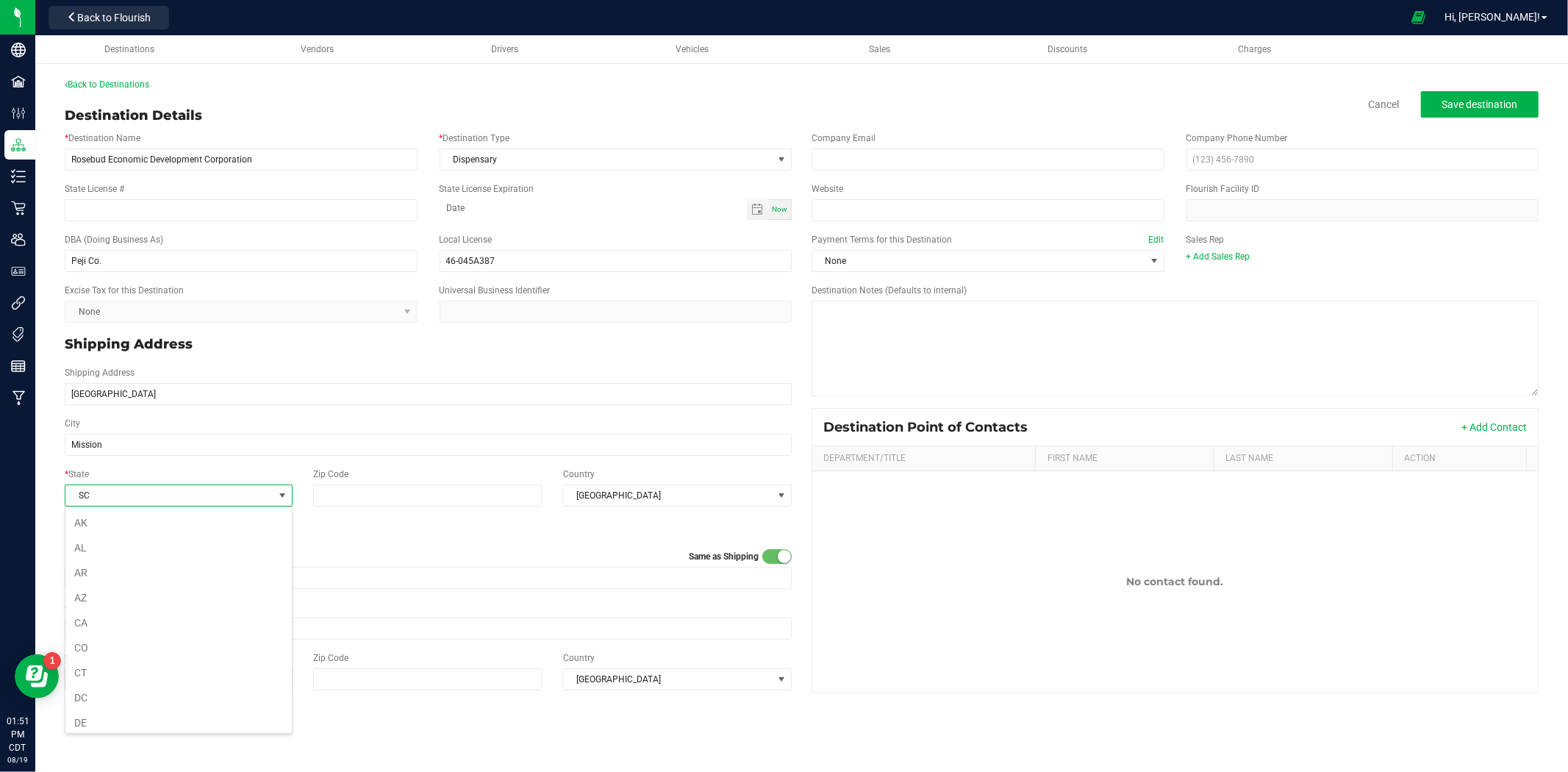
scroll to position [22, 228]
click at [78, 721] on li "SD" at bounding box center [178, 712] width 226 height 25
click at [392, 503] on input "Zip Code" at bounding box center [427, 495] width 229 height 22
type input "57555"
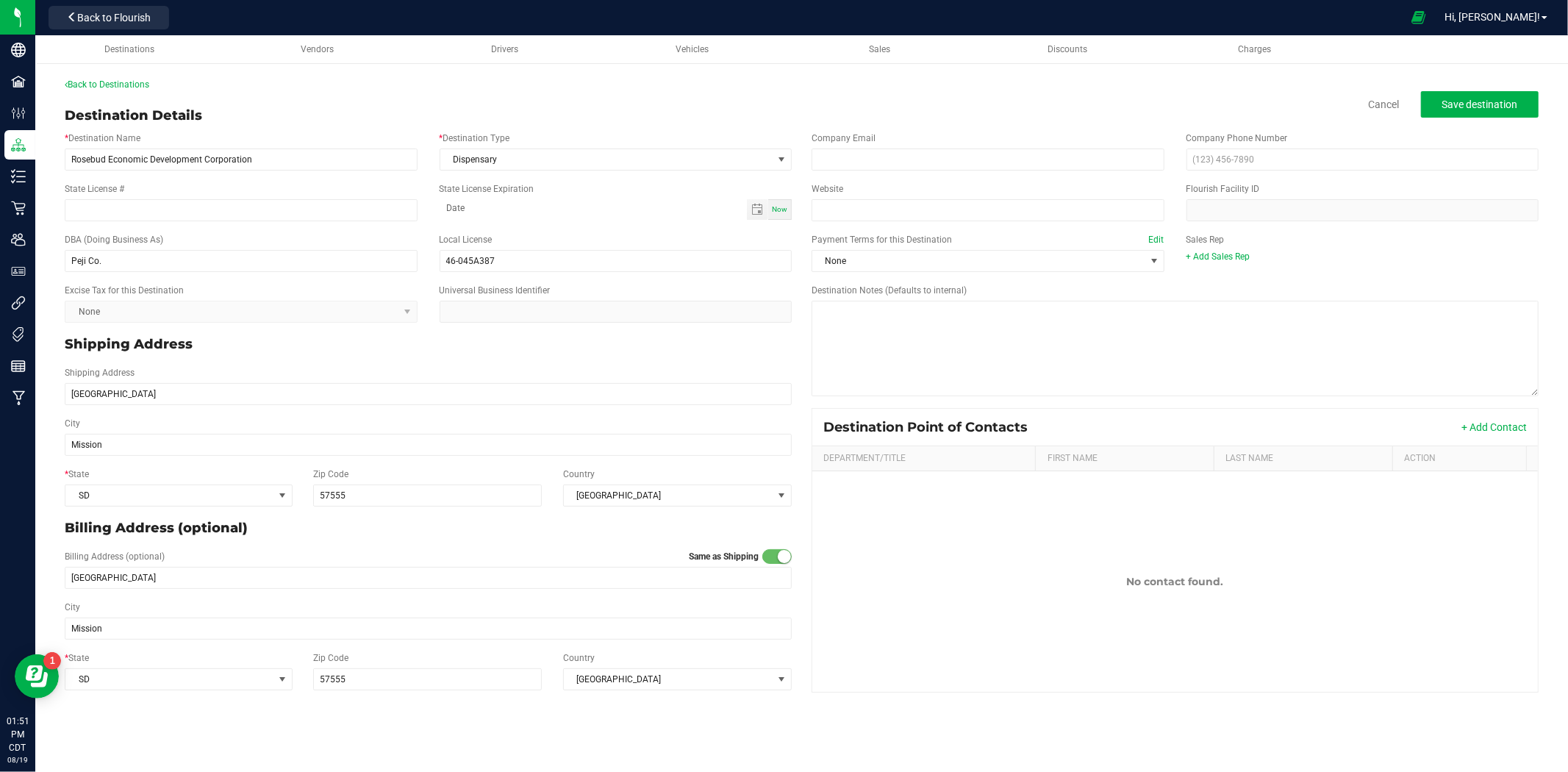
click at [375, 550] on div "Billing Address (optional) Same as Shipping" at bounding box center [428, 558] width 727 height 17
click at [1474, 106] on span "Save destination" at bounding box center [1480, 104] width 75 height 11
click at [115, 19] on span "Back to Flourish" at bounding box center [114, 17] width 74 height 11
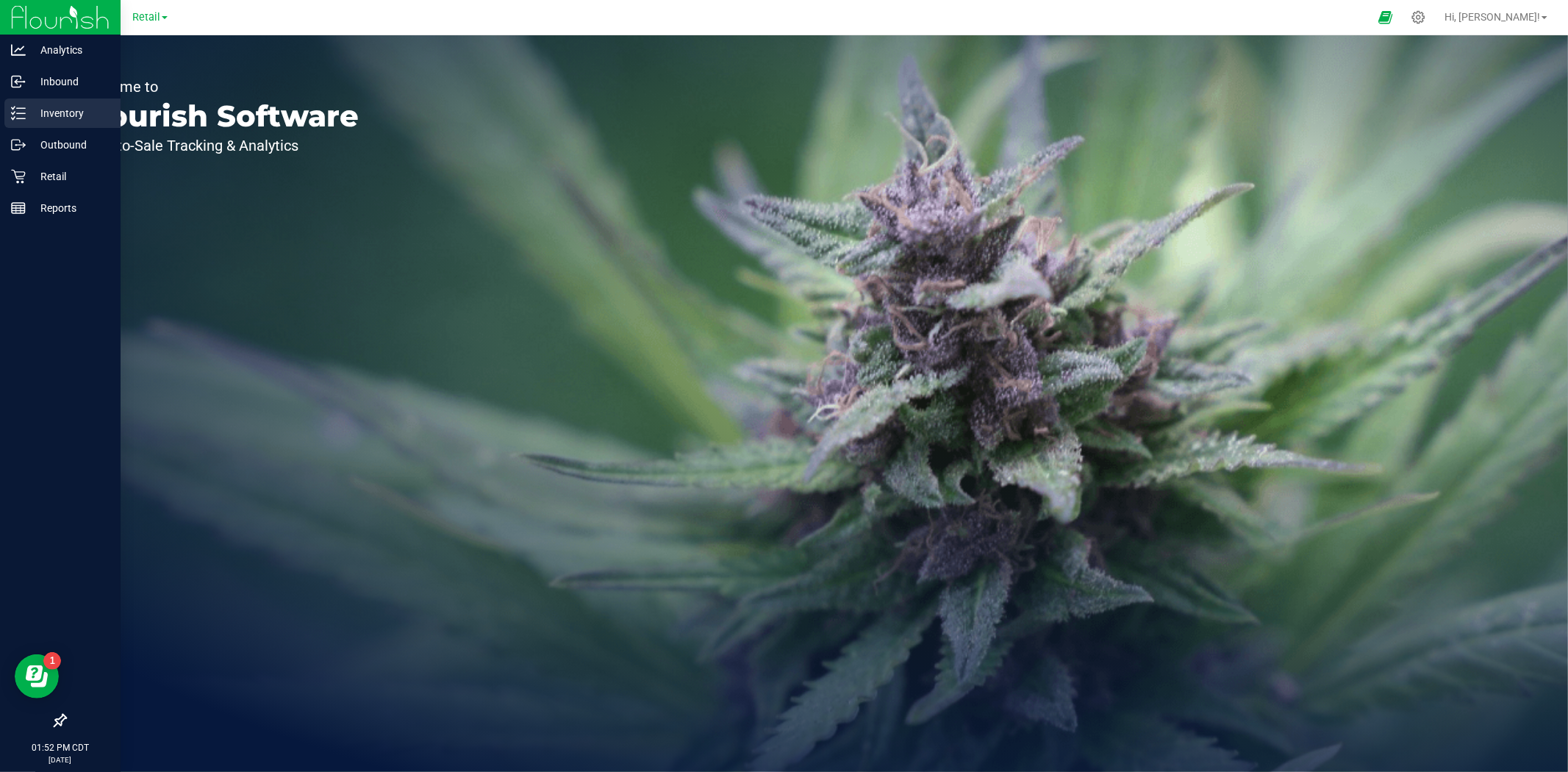
click at [56, 120] on p "Inventory" at bounding box center [70, 113] width 89 height 18
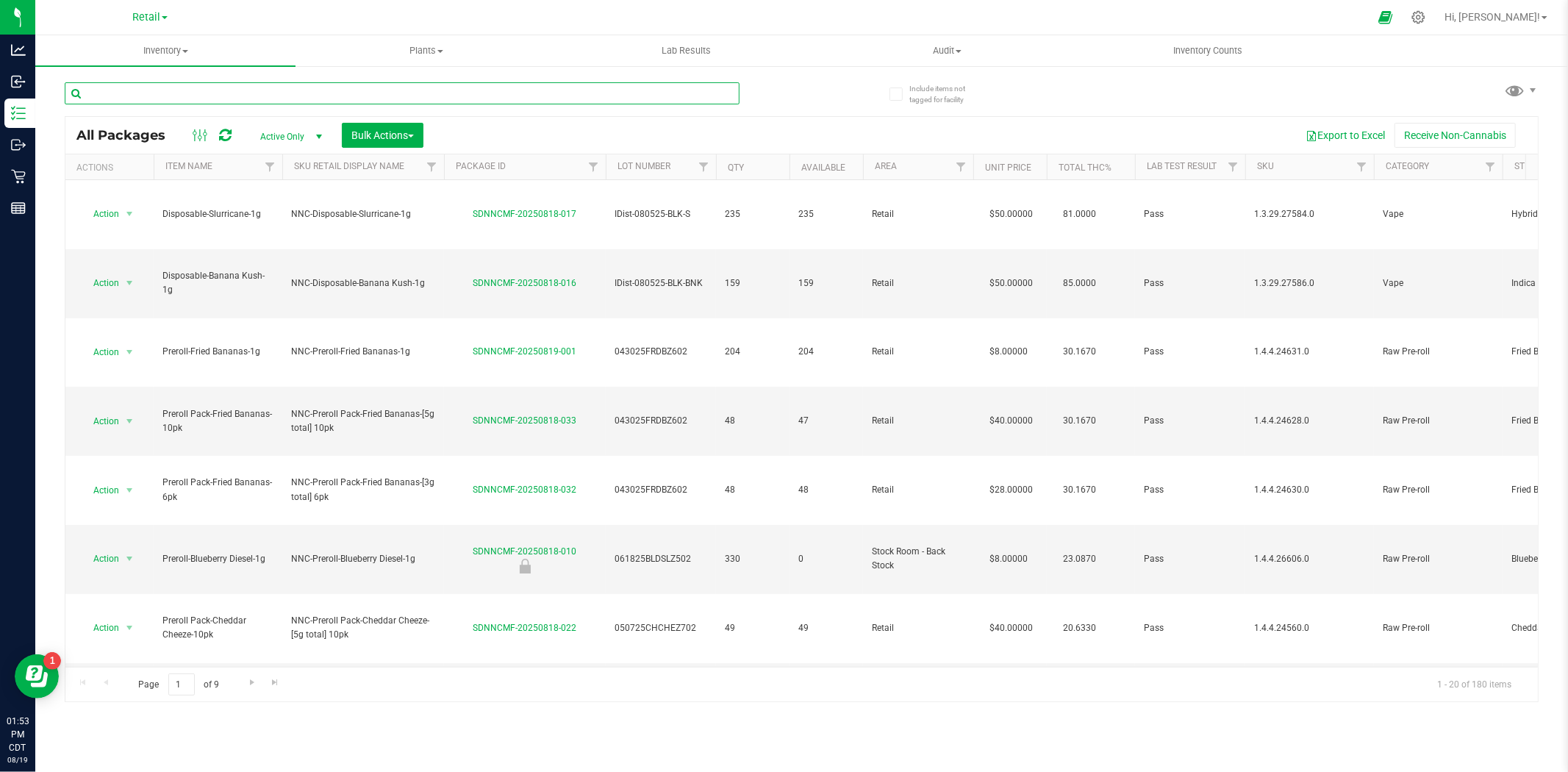
click at [249, 91] on input "text" at bounding box center [403, 92] width 675 height 22
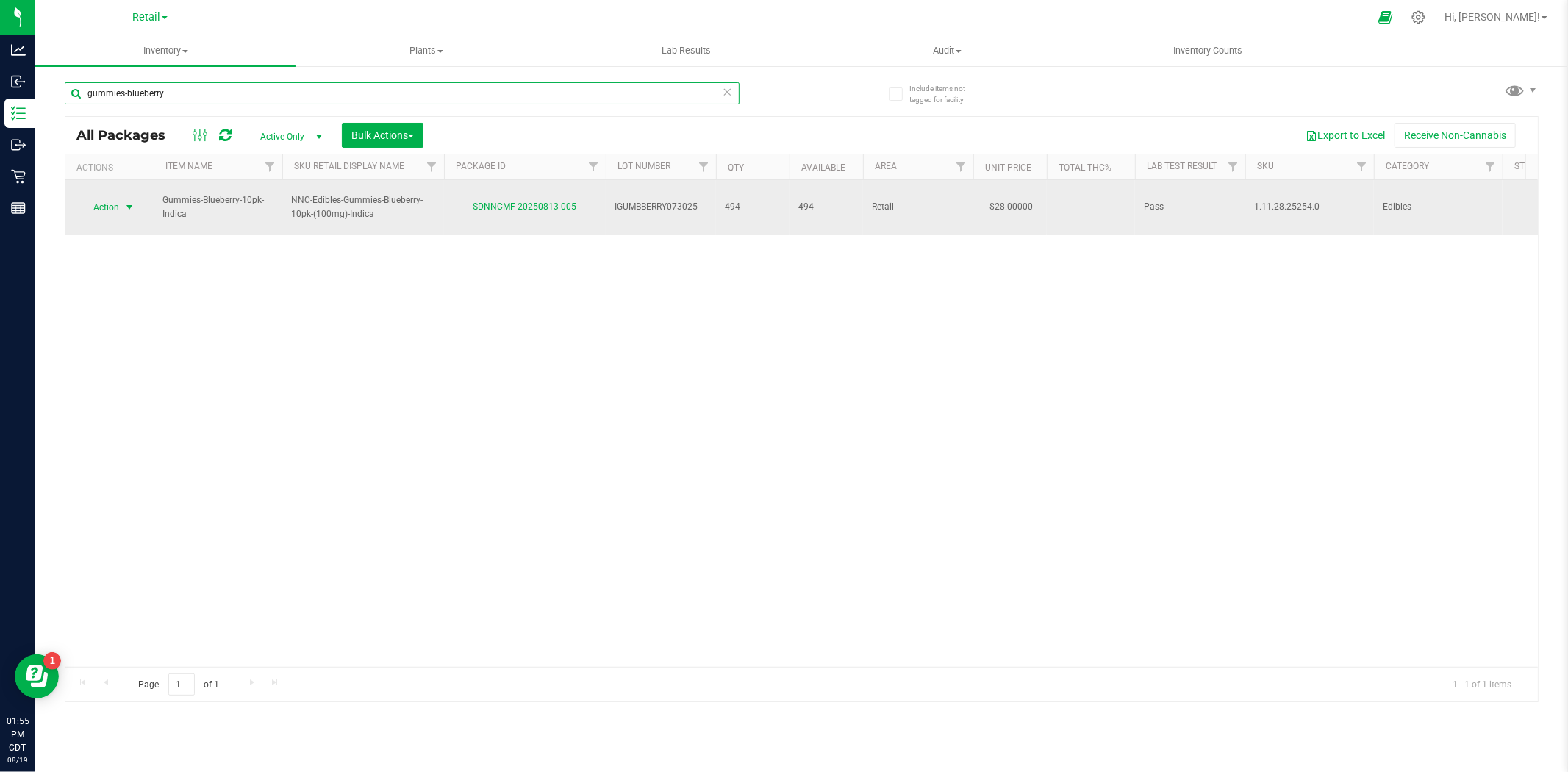
type input "gummies-blueberry"
click at [124, 202] on span "select" at bounding box center [129, 207] width 11 height 11
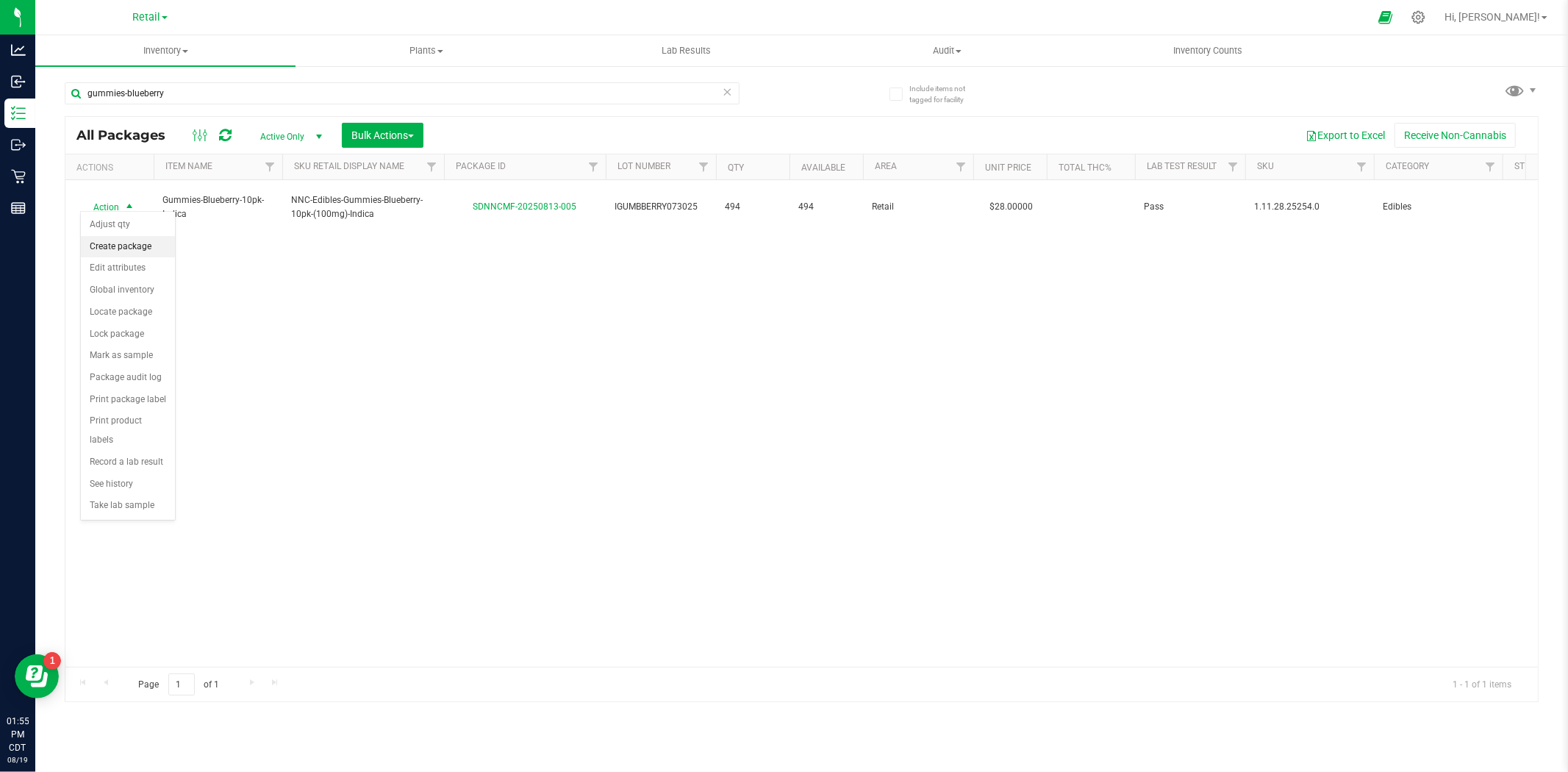
click at [128, 251] on li "Create package" at bounding box center [128, 246] width 94 height 22
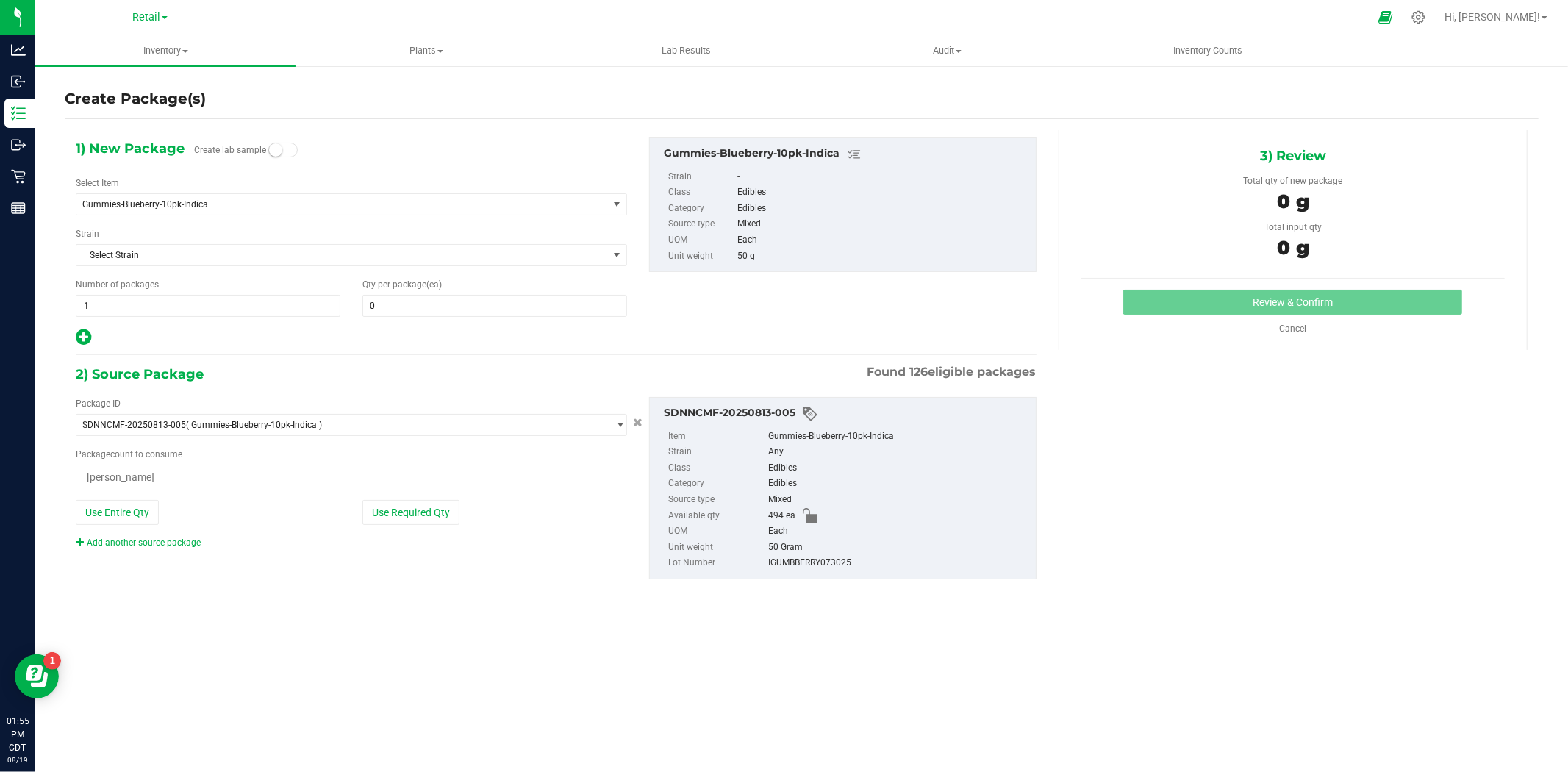
type input "0"
click at [416, 302] on span at bounding box center [494, 305] width 265 height 22
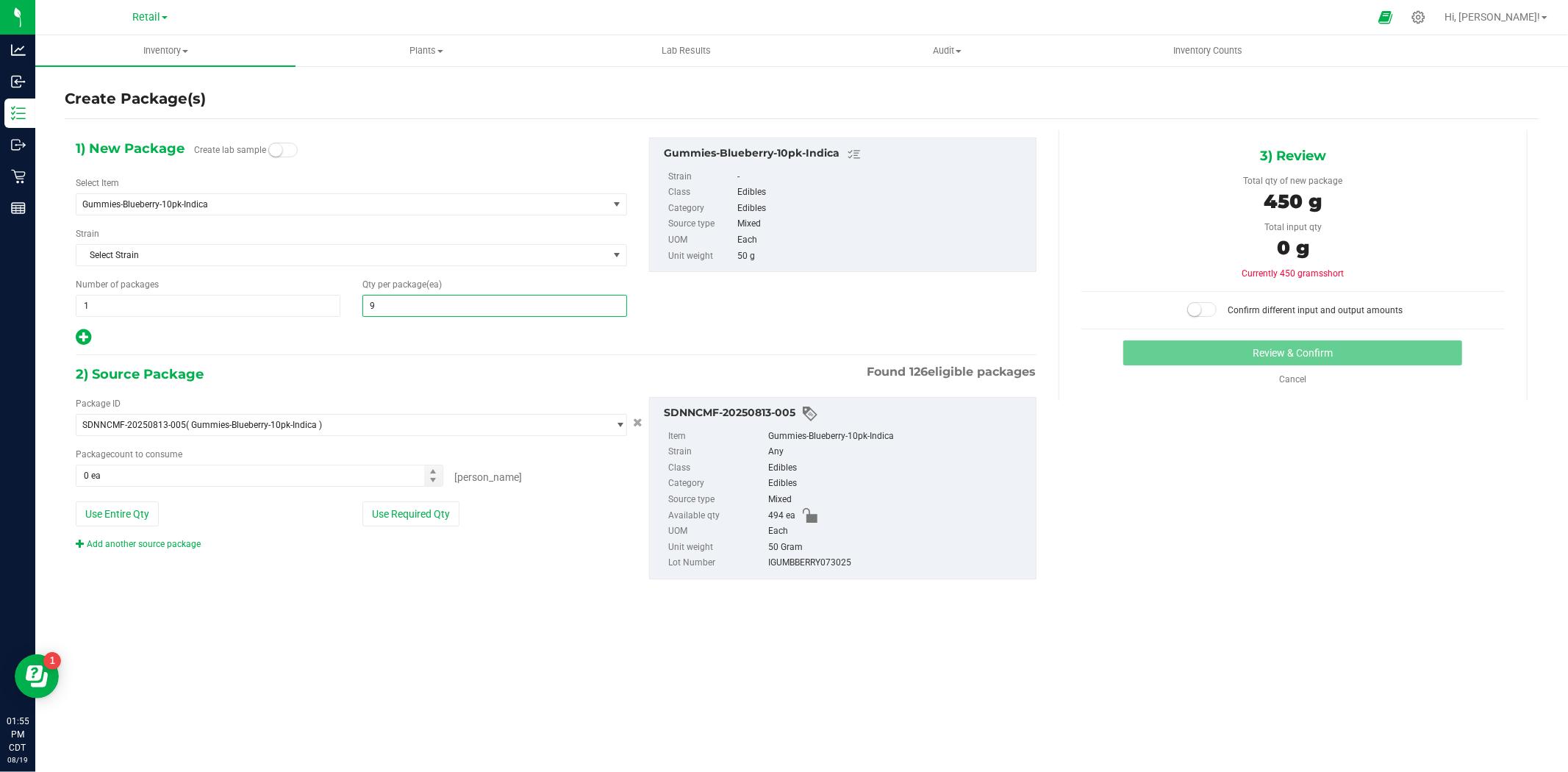
type input "99"
click at [429, 518] on button "Use Required Qty" at bounding box center [410, 514] width 97 height 25
type input "99 ea"
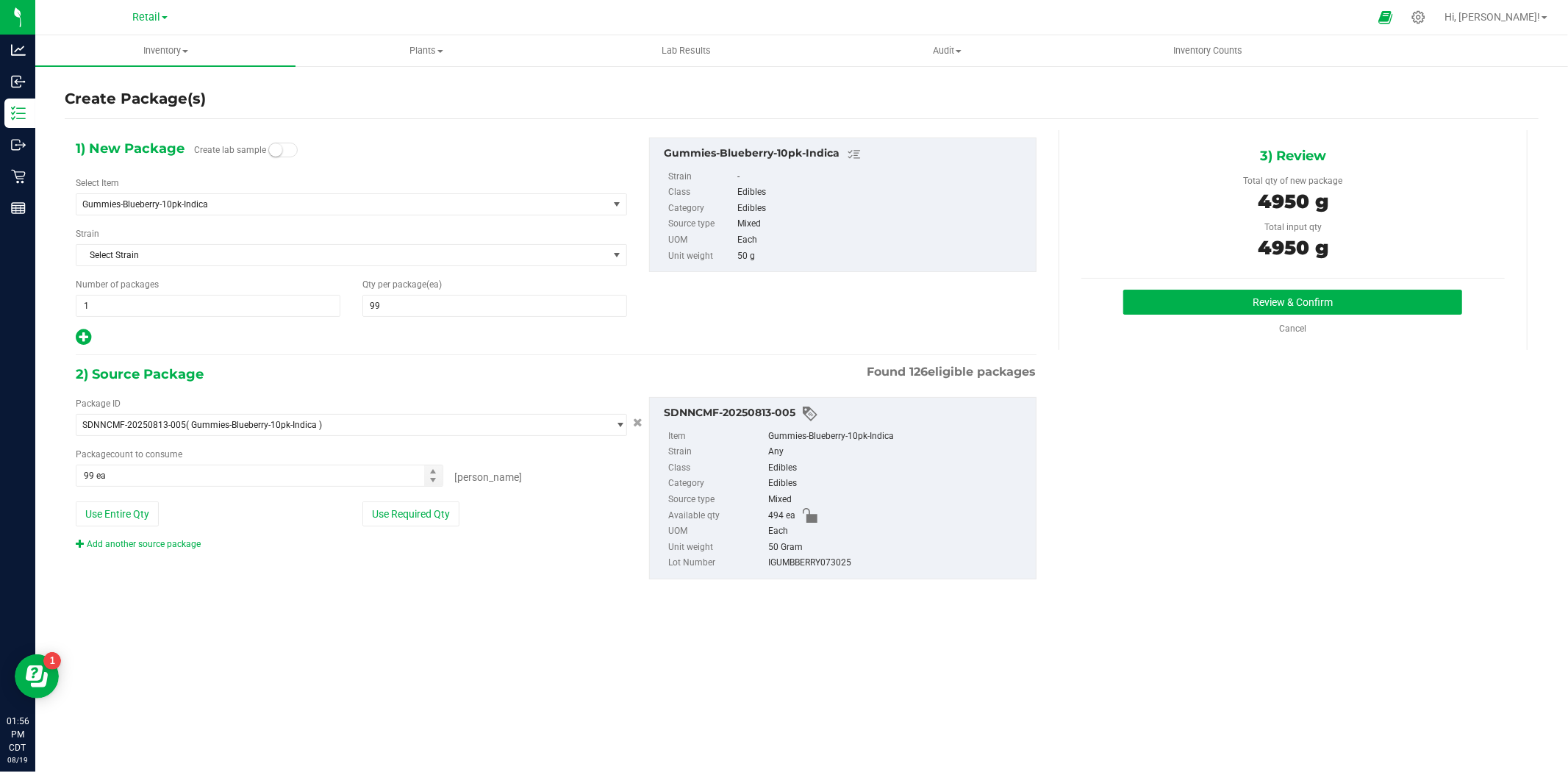
drag, startPoint x: 872, startPoint y: 568, endPoint x: 737, endPoint y: 567, distance: 135.0
click at [737, 567] on li "Lot Number IGUMBBERRY073025" at bounding box center [849, 563] width 360 height 16
copy li "IGUMBBERRY073025"
click at [1056, 421] on div "1) New Package Create lab sample Select Item Gummies-Blueberry-10pk-Indica 1:1 …" at bounding box center [801, 370] width 1474 height 480
click at [1268, 303] on button "Review & Confirm" at bounding box center [1293, 302] width 338 height 25
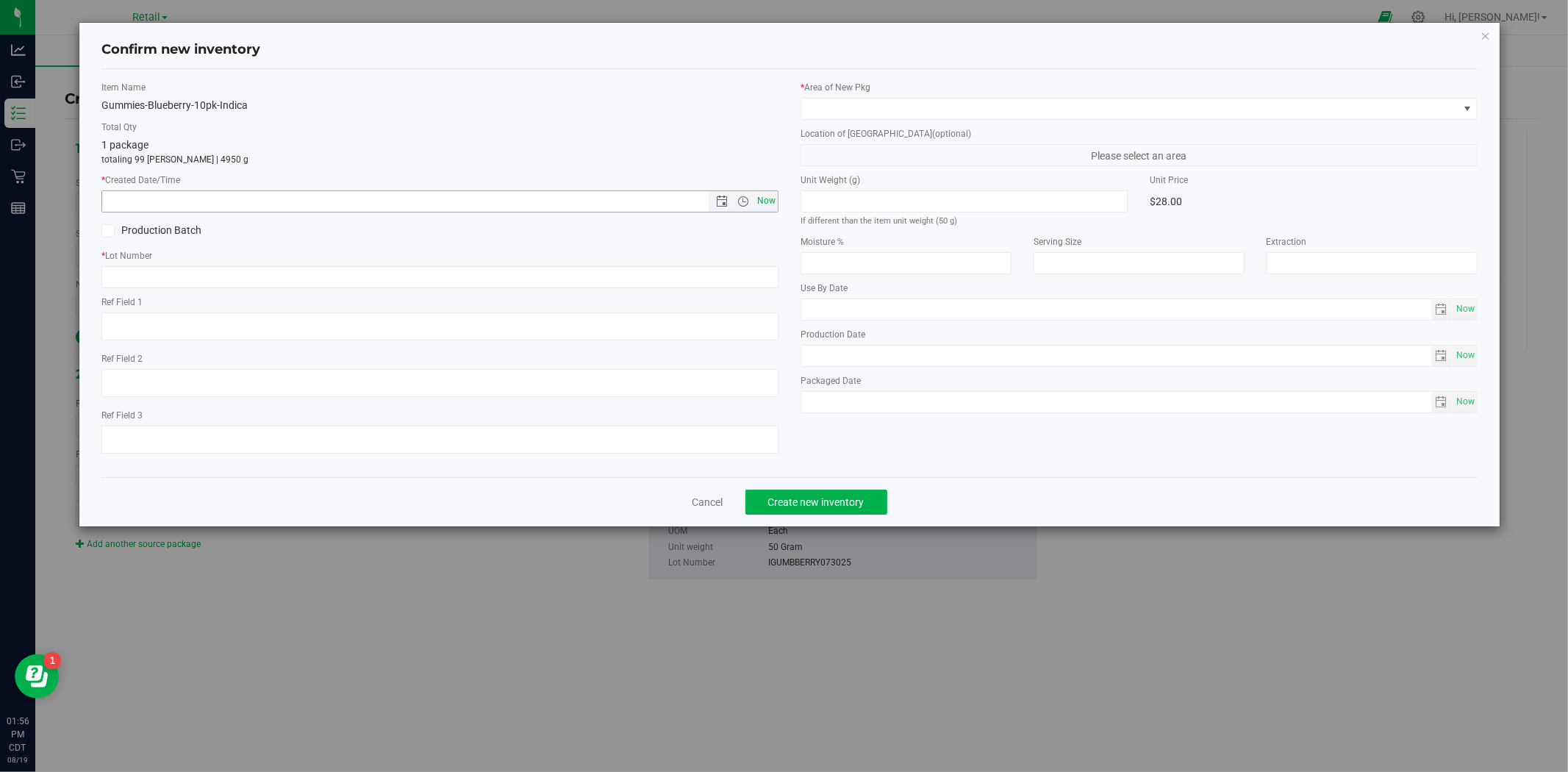
click at [768, 200] on span "Now" at bounding box center [767, 201] width 25 height 22
type input "[DATE] 1:56 PM"
click at [283, 283] on input "text" at bounding box center [440, 276] width 677 height 22
paste input "IGUMBBERRY073025"
type input "IGUMBBERRY073025"
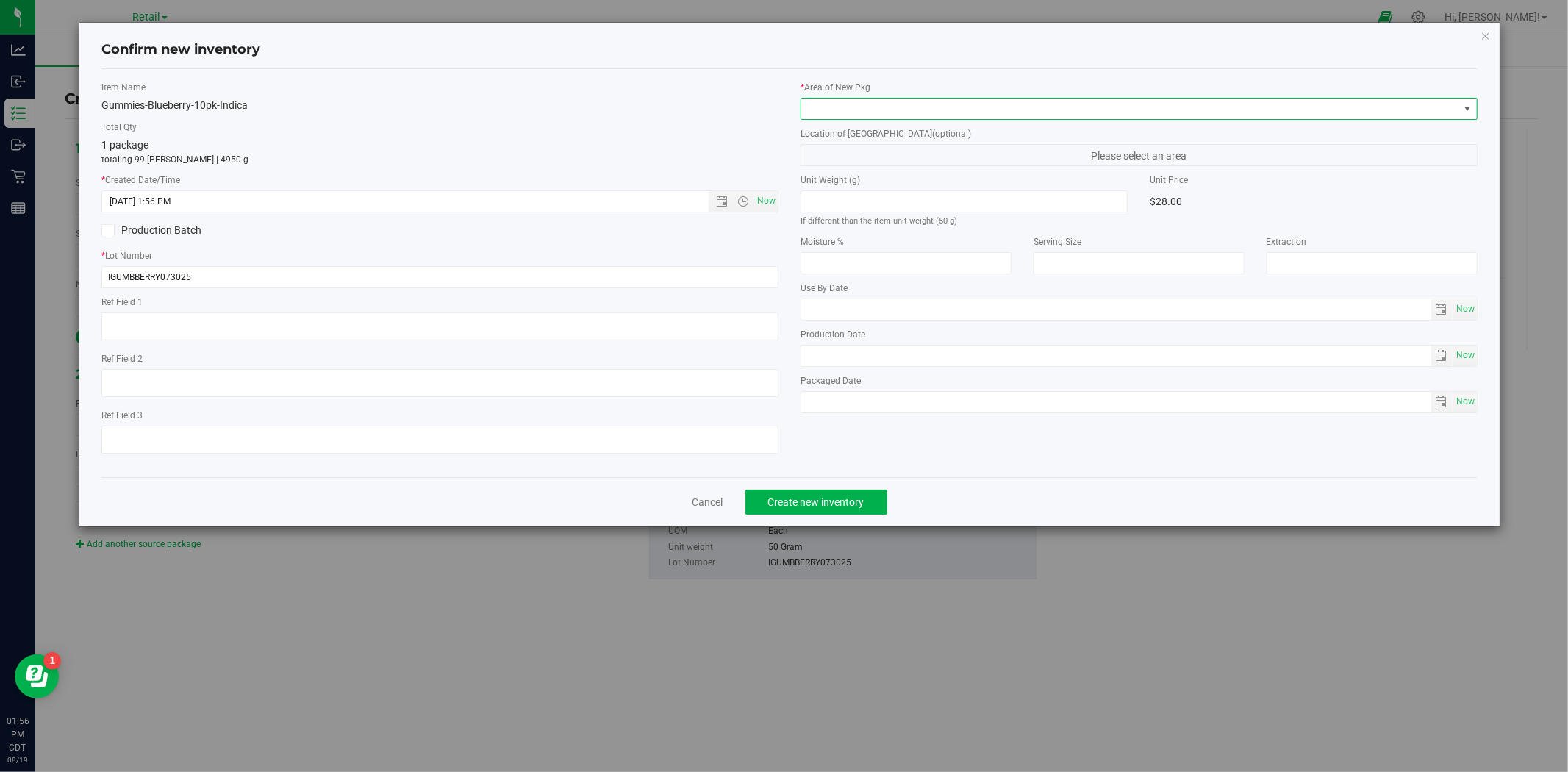
click at [868, 112] on span at bounding box center [1130, 108] width 657 height 21
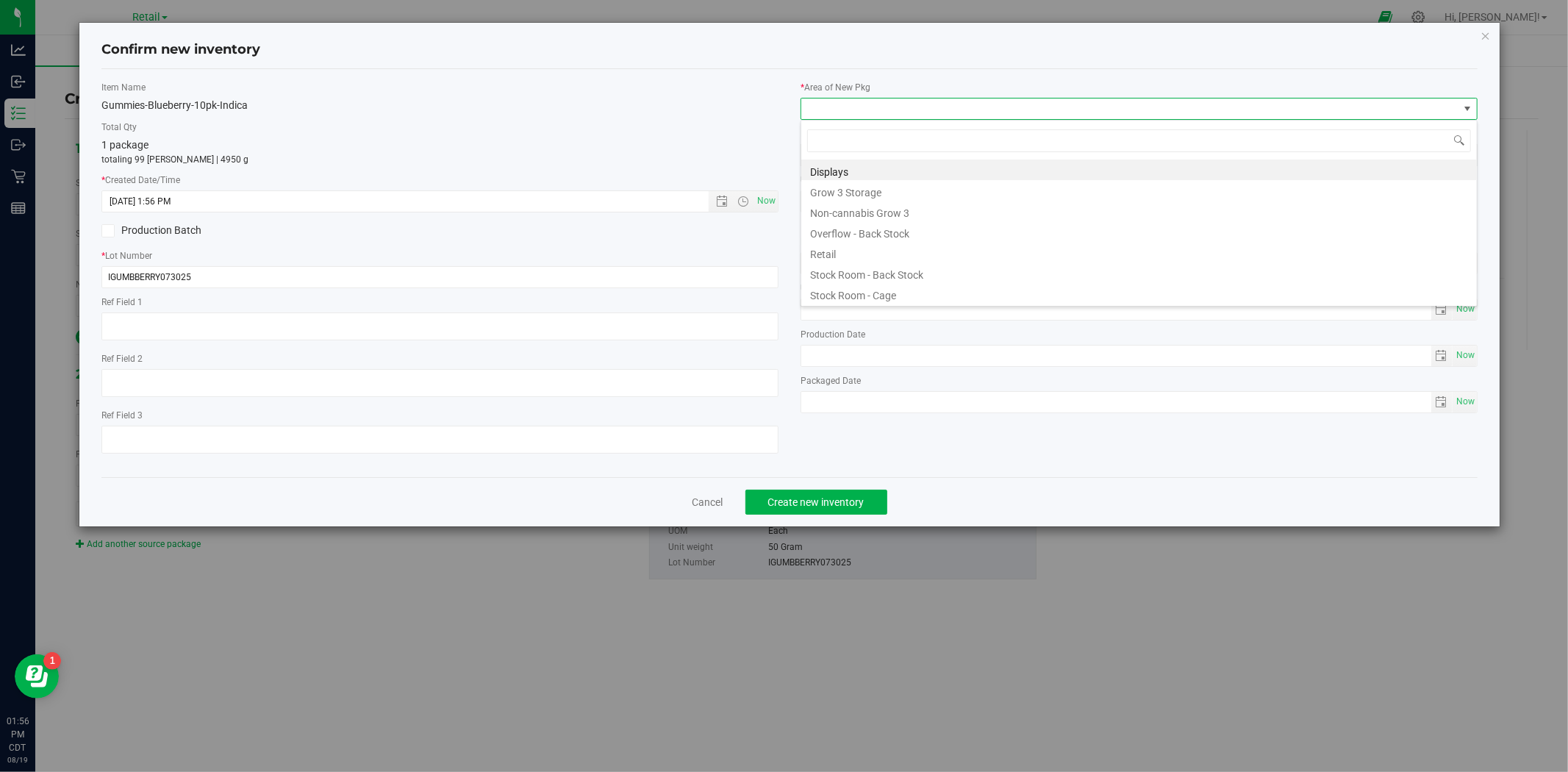
scroll to position [22, 676]
click at [868, 297] on li "Stock Room - Cage" at bounding box center [1139, 293] width 676 height 21
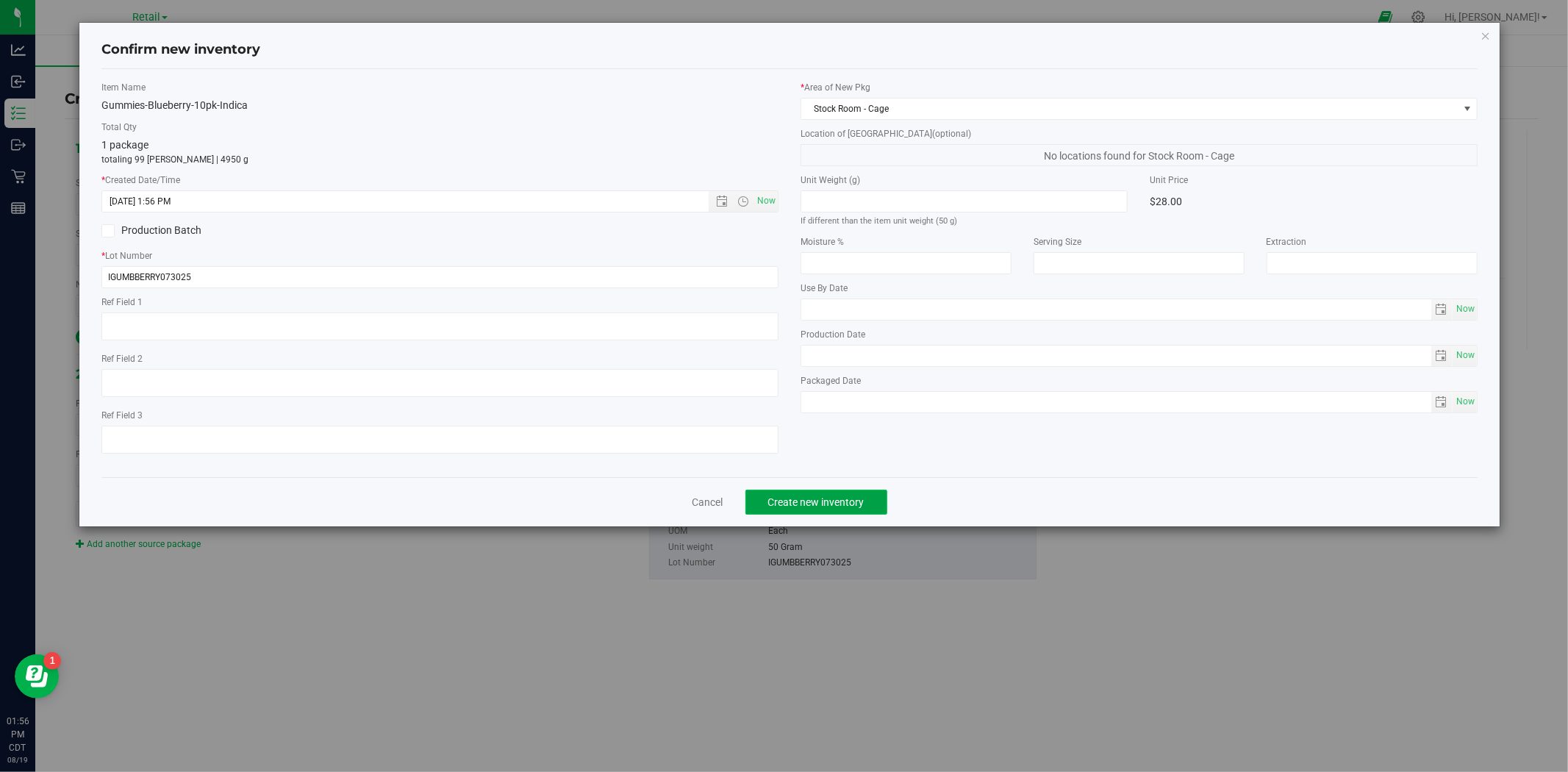
click at [825, 507] on span "Create new inventory" at bounding box center [817, 501] width 96 height 11
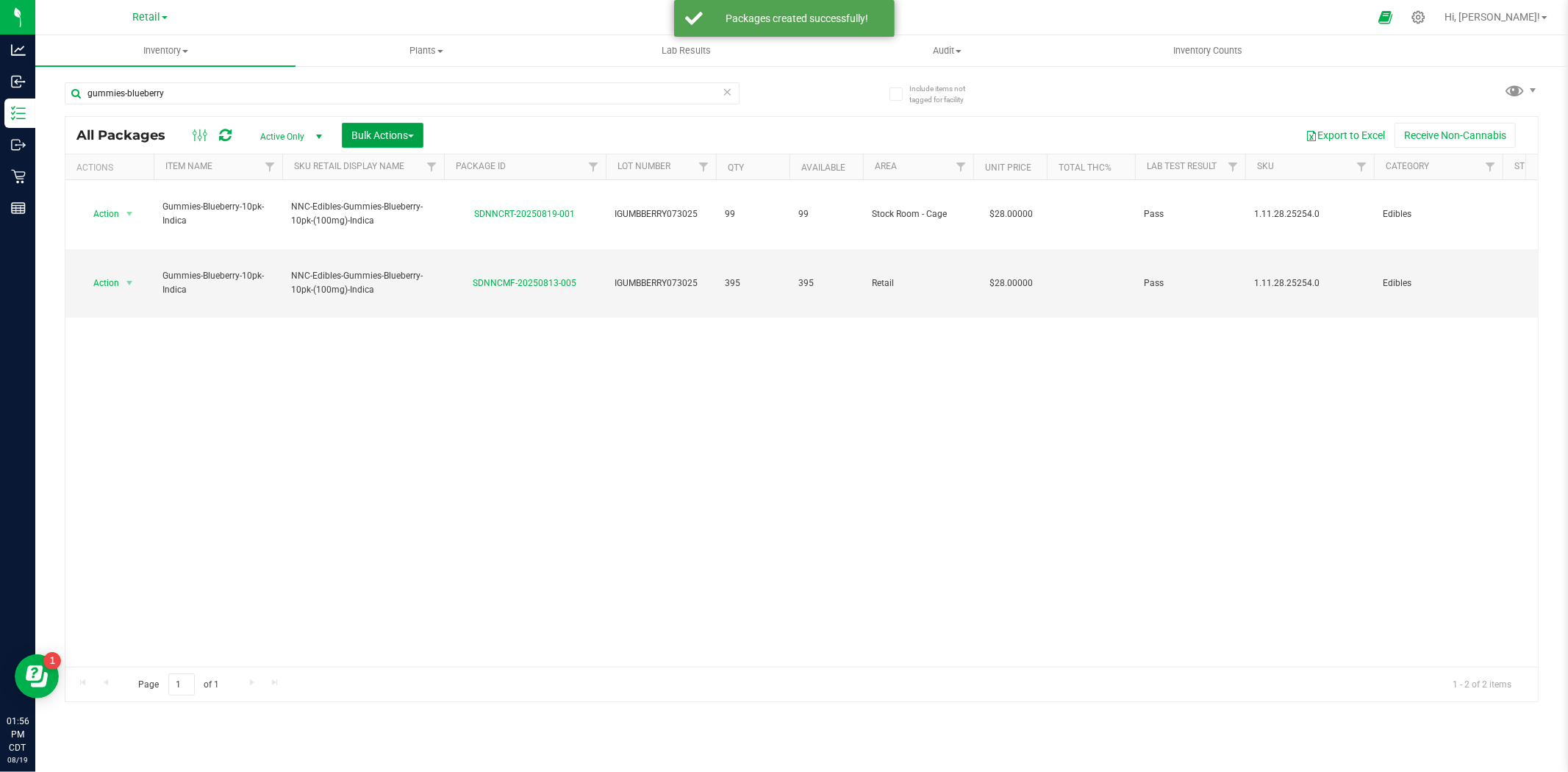
click at [371, 131] on span "Bulk Actions" at bounding box center [383, 135] width 62 height 11
click at [416, 165] on span "Add to outbound order" at bounding box center [401, 168] width 100 height 11
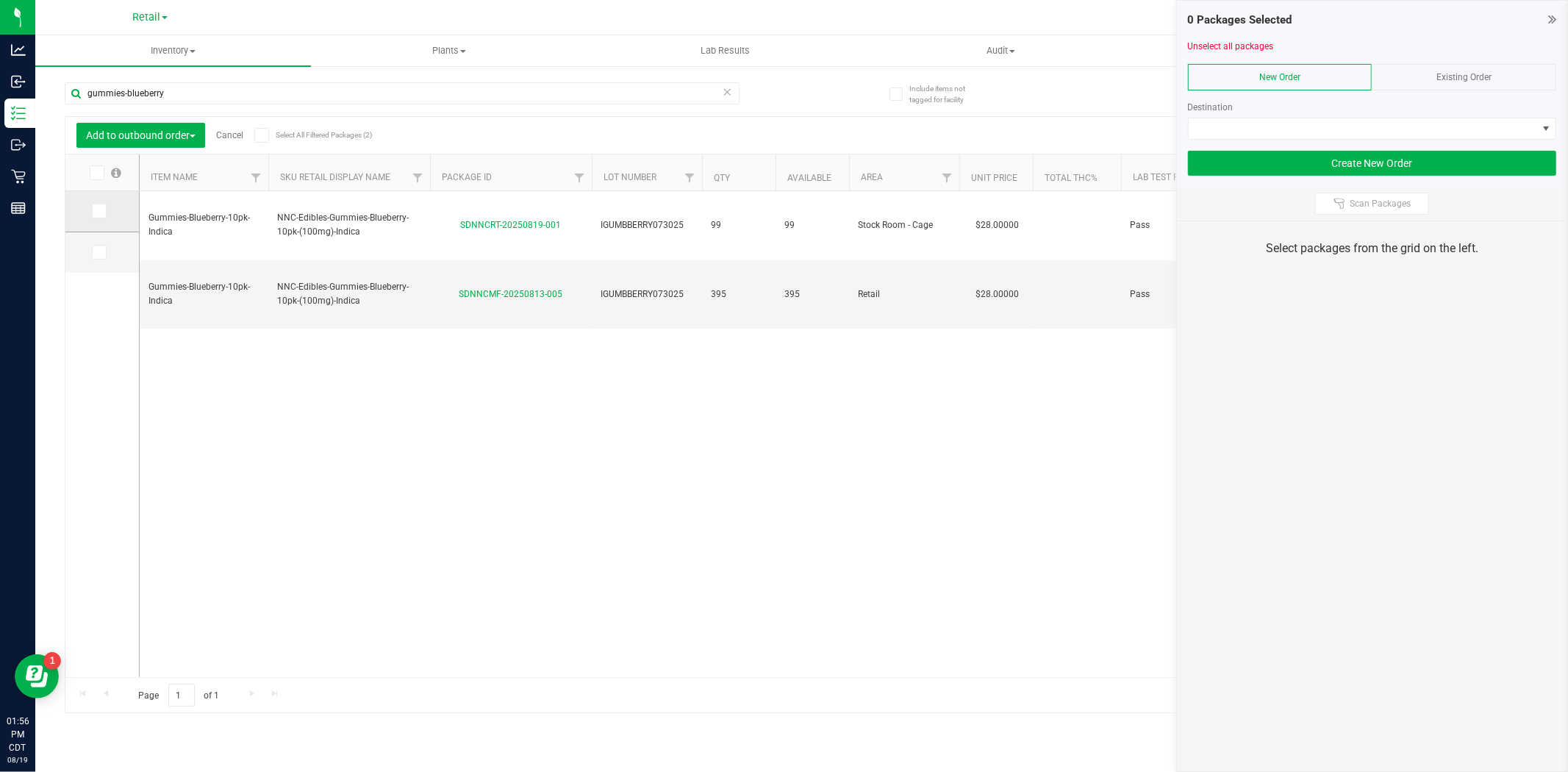
click at [99, 211] on icon at bounding box center [98, 211] width 9 height 0
click at [0, 0] on input "checkbox" at bounding box center [0, 0] width 0 height 0
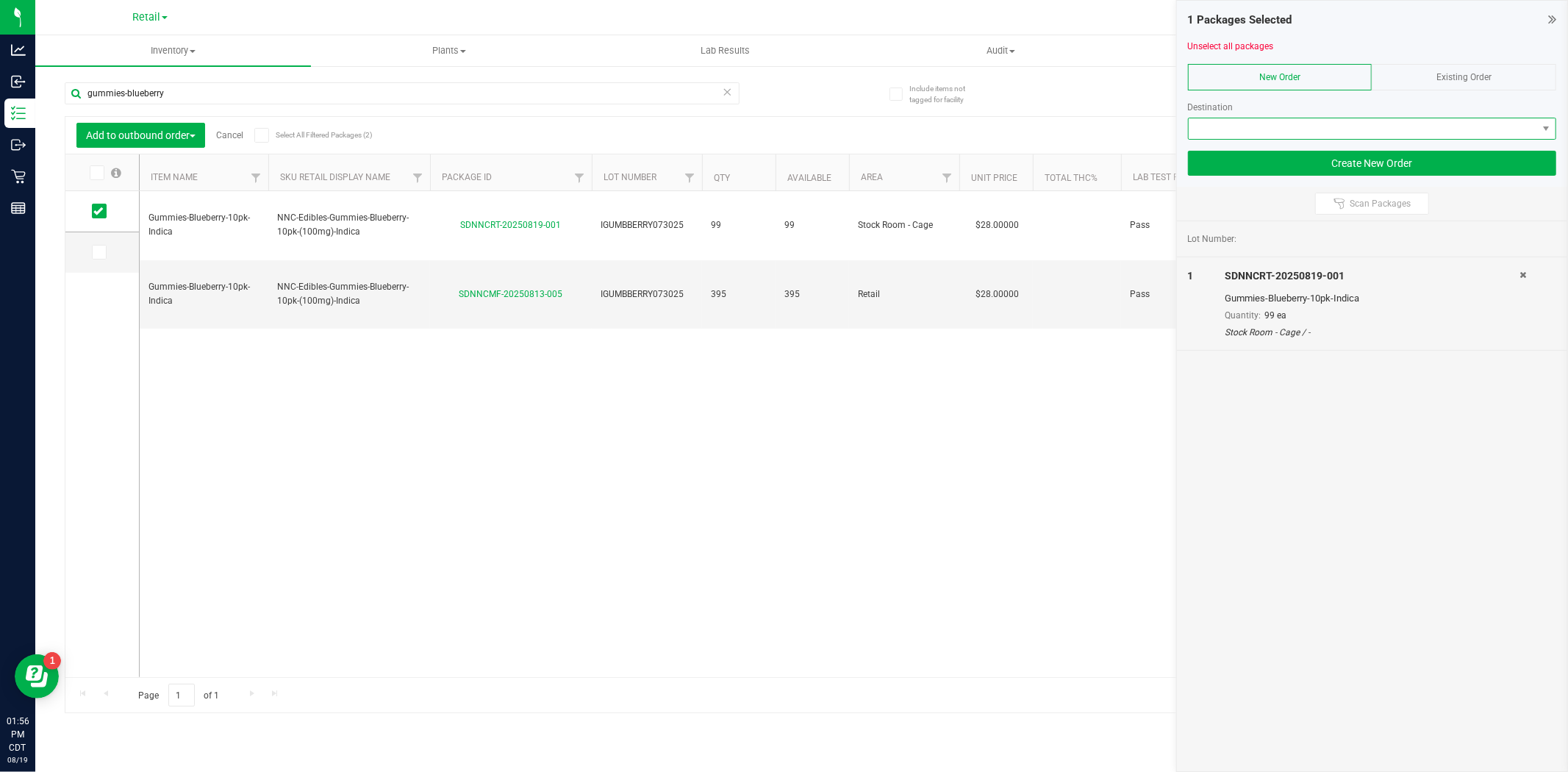
click at [1223, 122] on span at bounding box center [1363, 129] width 349 height 21
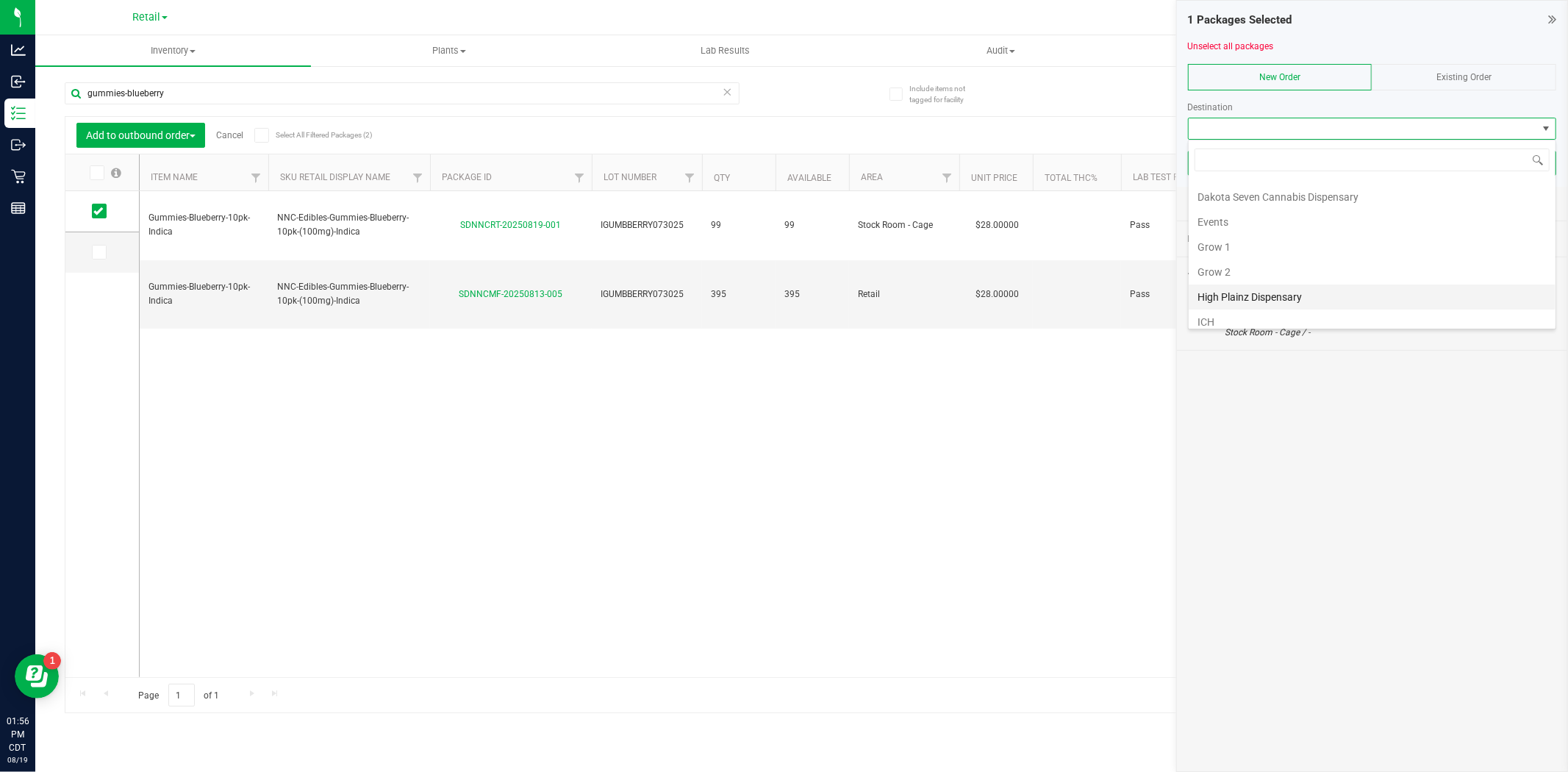
scroll to position [179, 0]
click at [1247, 238] on li "Manufacturing" at bounding box center [1372, 238] width 367 height 25
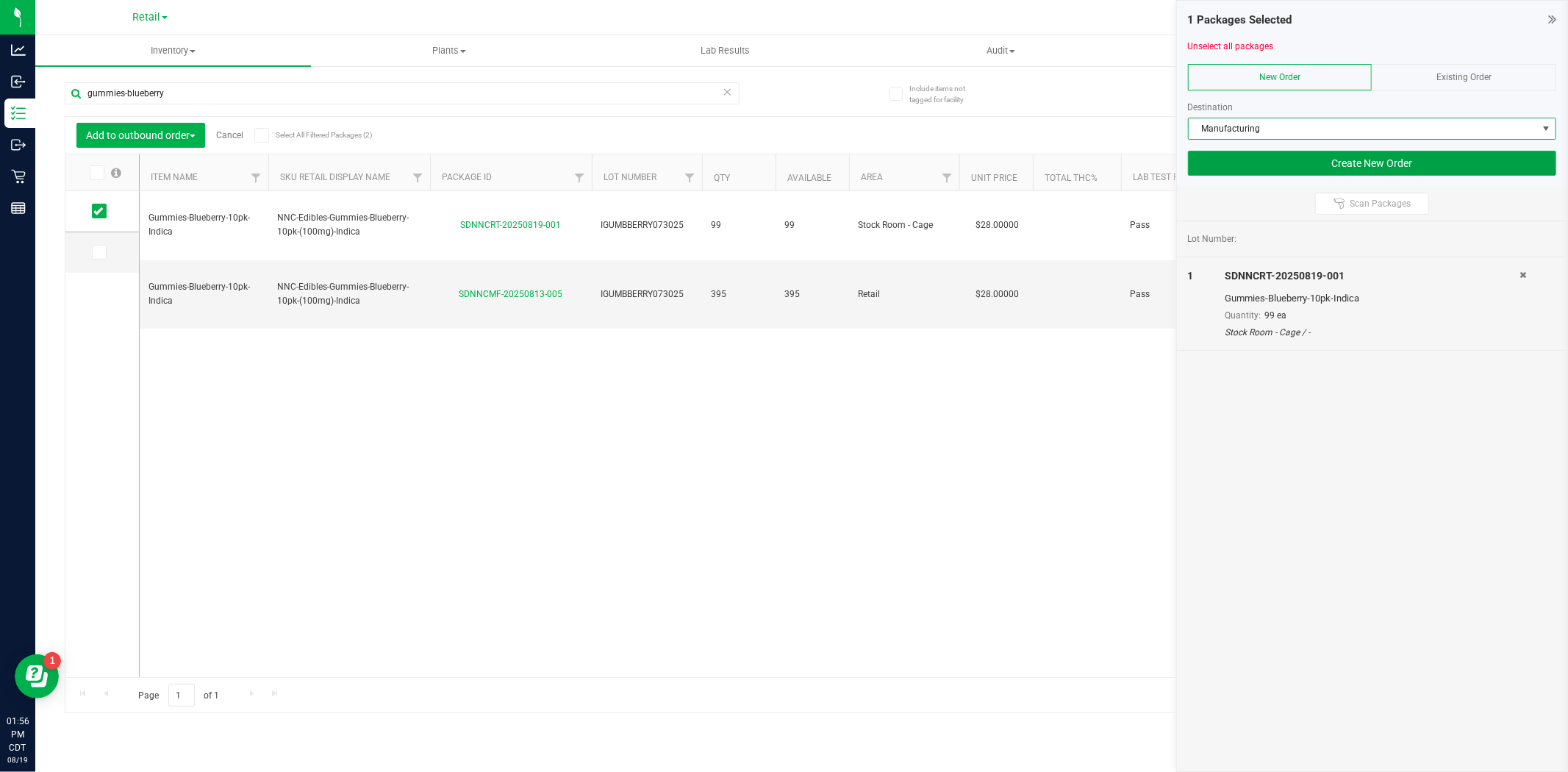
click at [1317, 162] on button "Create New Order" at bounding box center [1372, 163] width 369 height 25
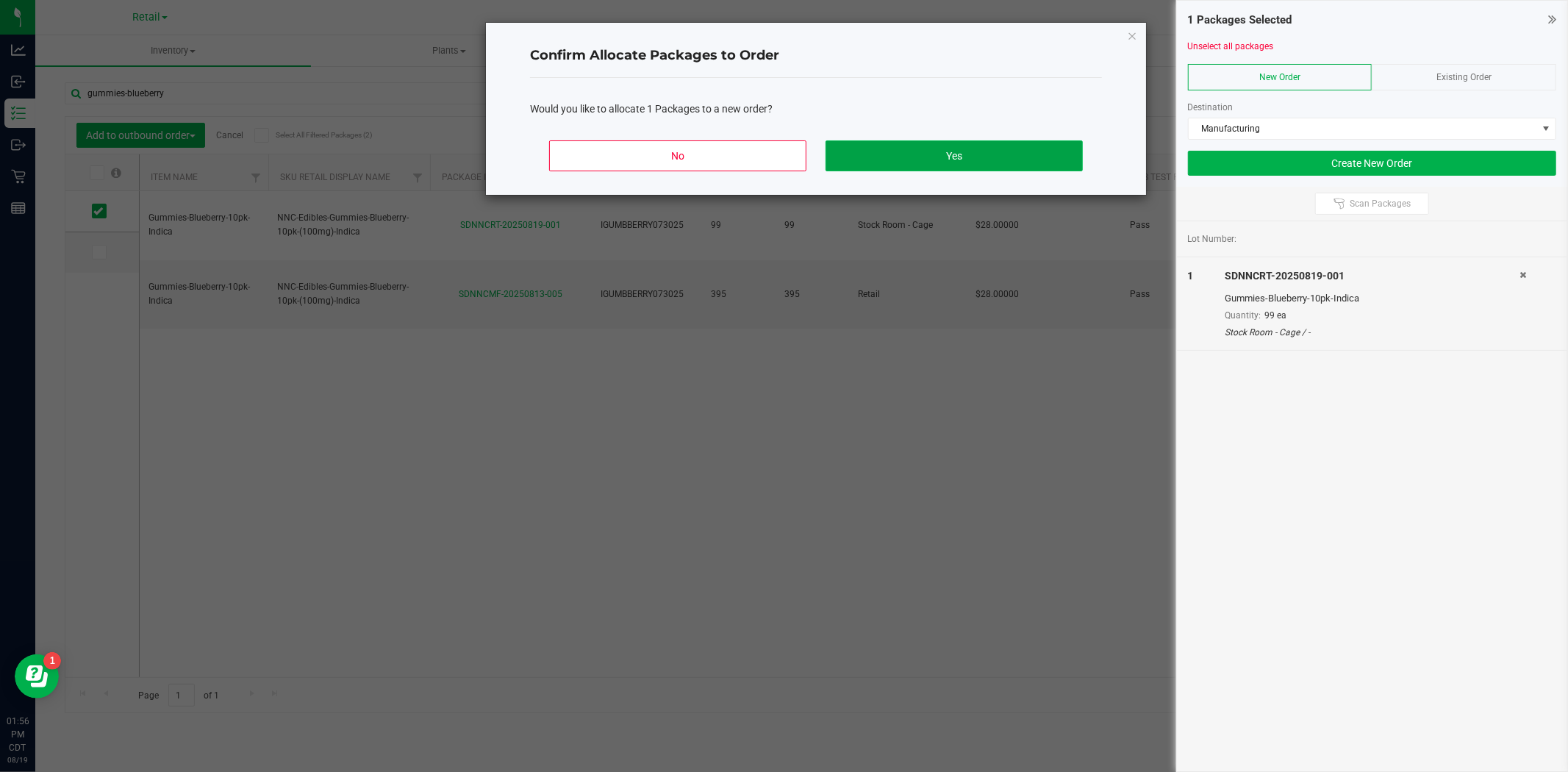
click at [916, 148] on button "Yes" at bounding box center [954, 156] width 257 height 31
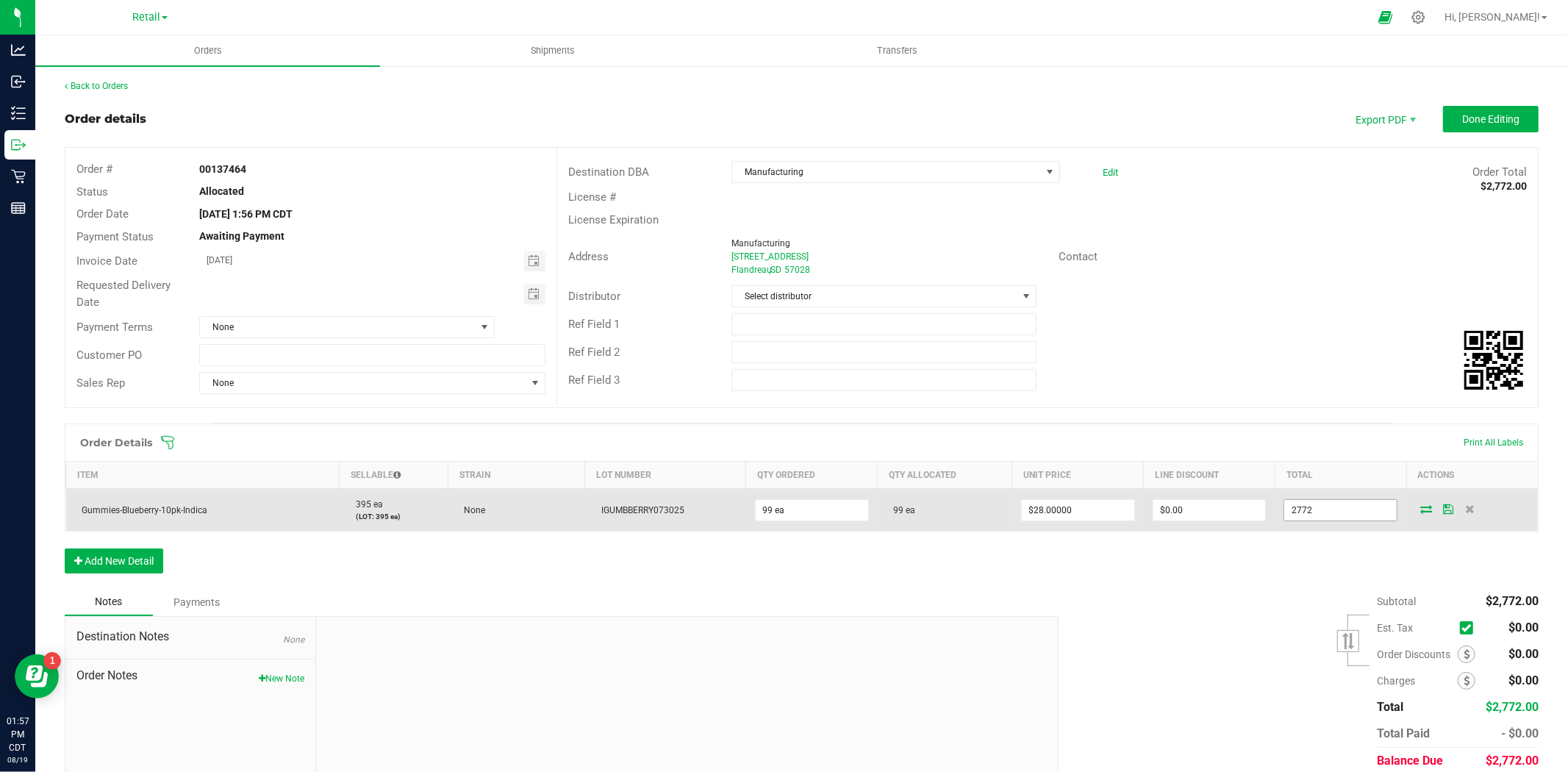
click at [1354, 515] on input "2772" at bounding box center [1340, 510] width 112 height 21
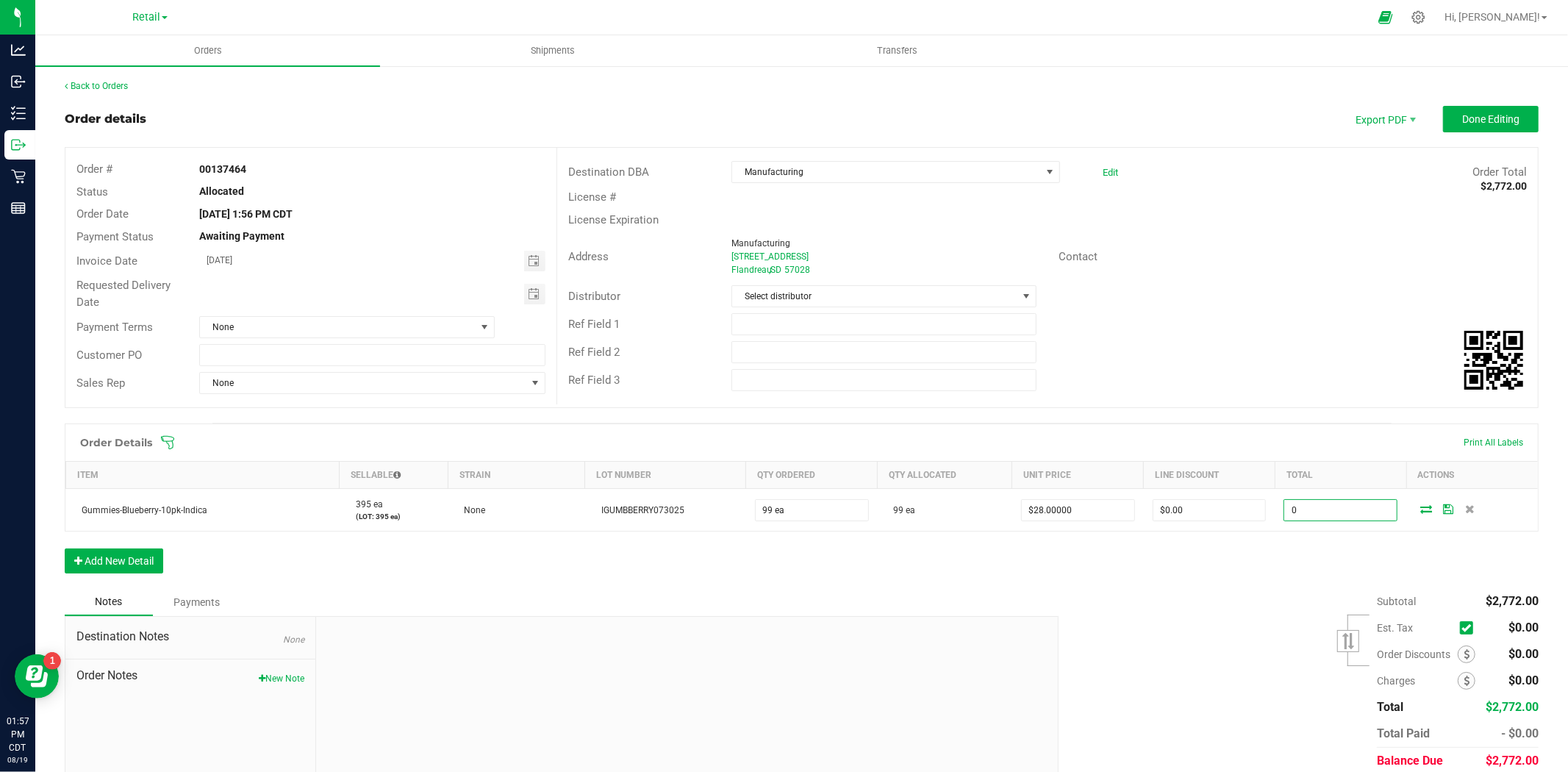
type input "0"
type input "$0.00000"
type input "$0.00"
click at [1200, 548] on div "Order Details Print All Labels Item Sellable Strain Lot Number Qty Ordered Qty …" at bounding box center [801, 505] width 1474 height 165
click at [1481, 122] on span "Done Editing" at bounding box center [1491, 119] width 58 height 11
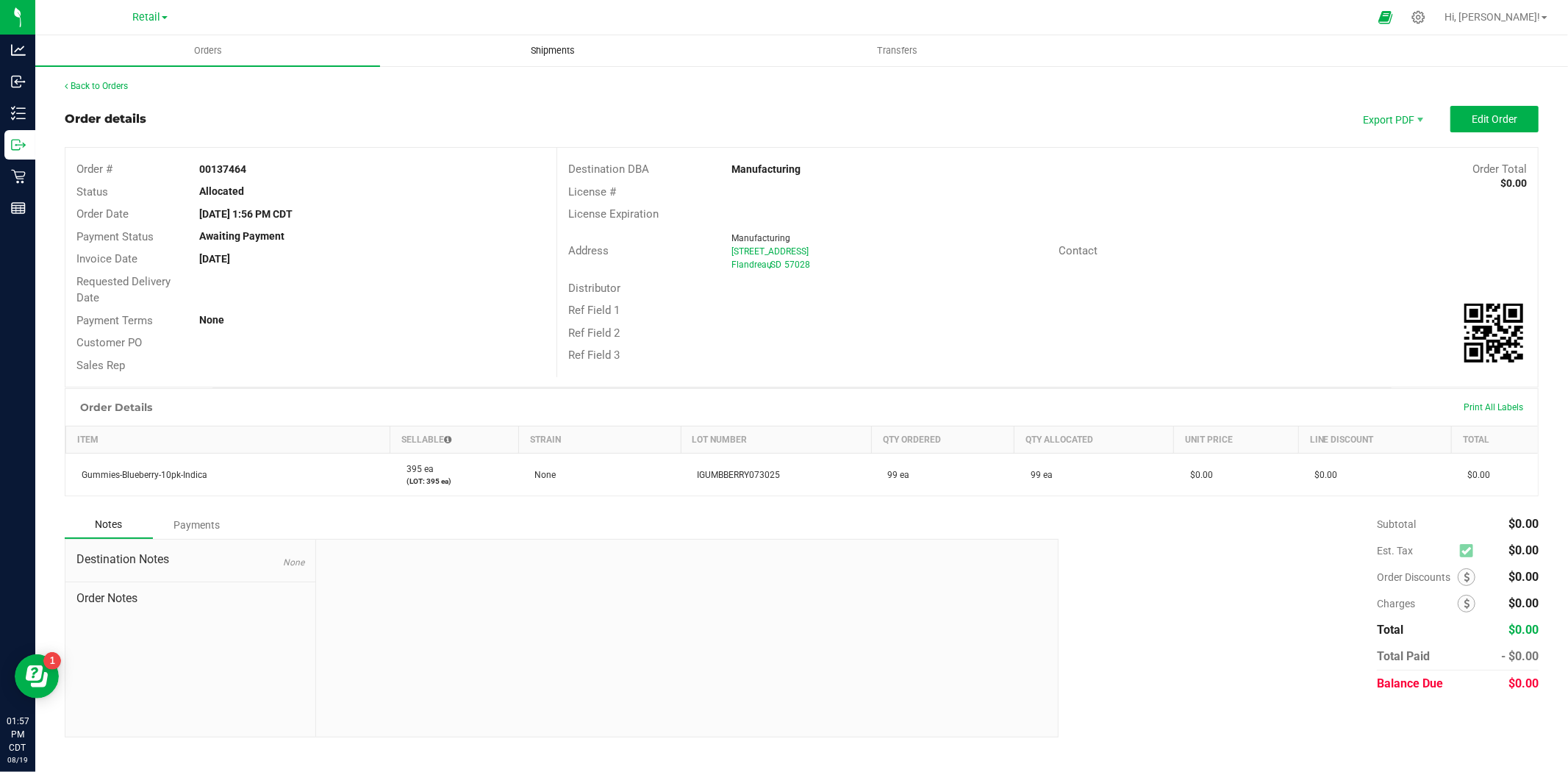
click at [555, 57] on uib-tab-heading "Shipments" at bounding box center [553, 50] width 343 height 29
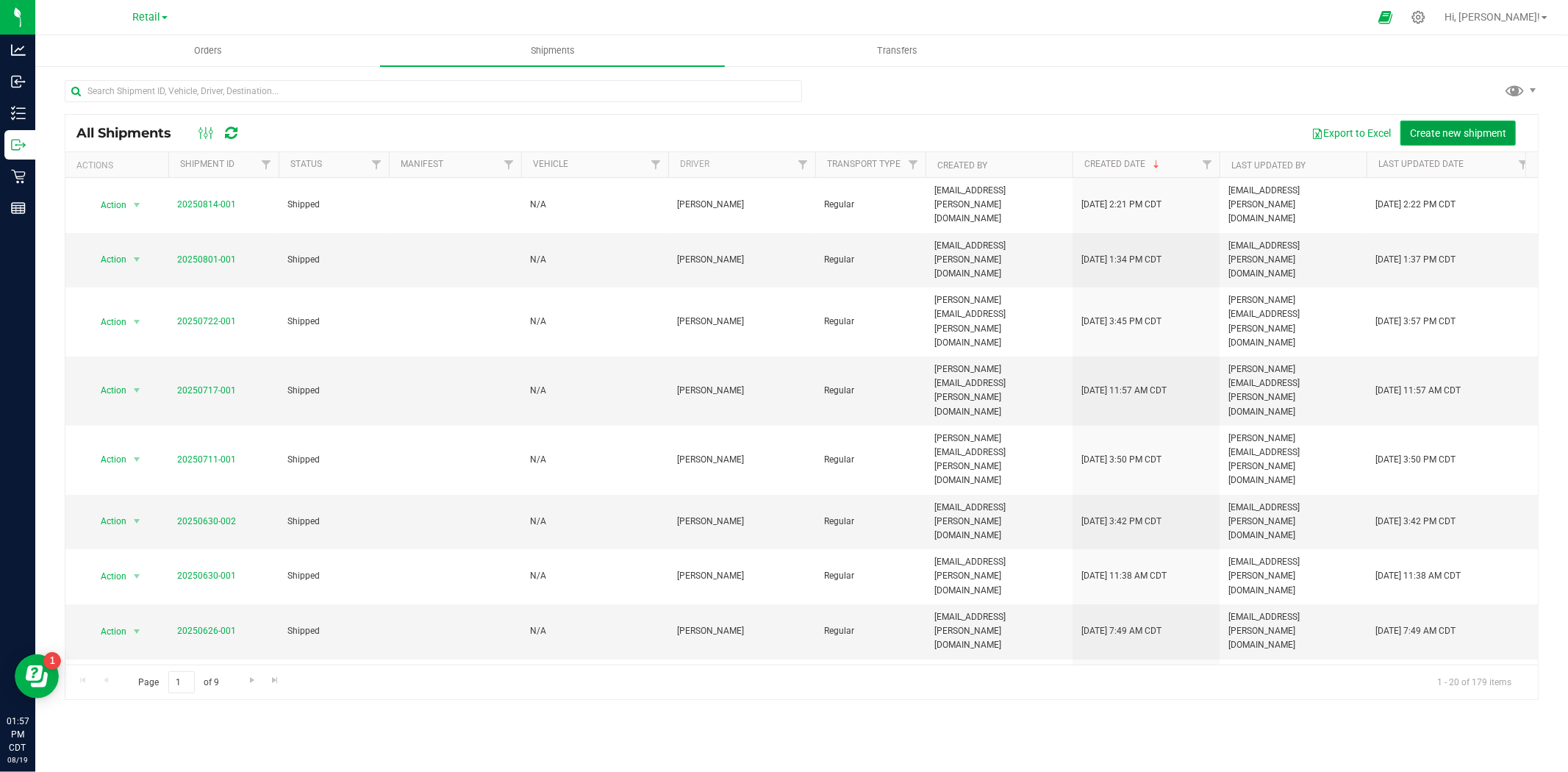
click at [1471, 128] on span "Create new shipment" at bounding box center [1459, 133] width 96 height 11
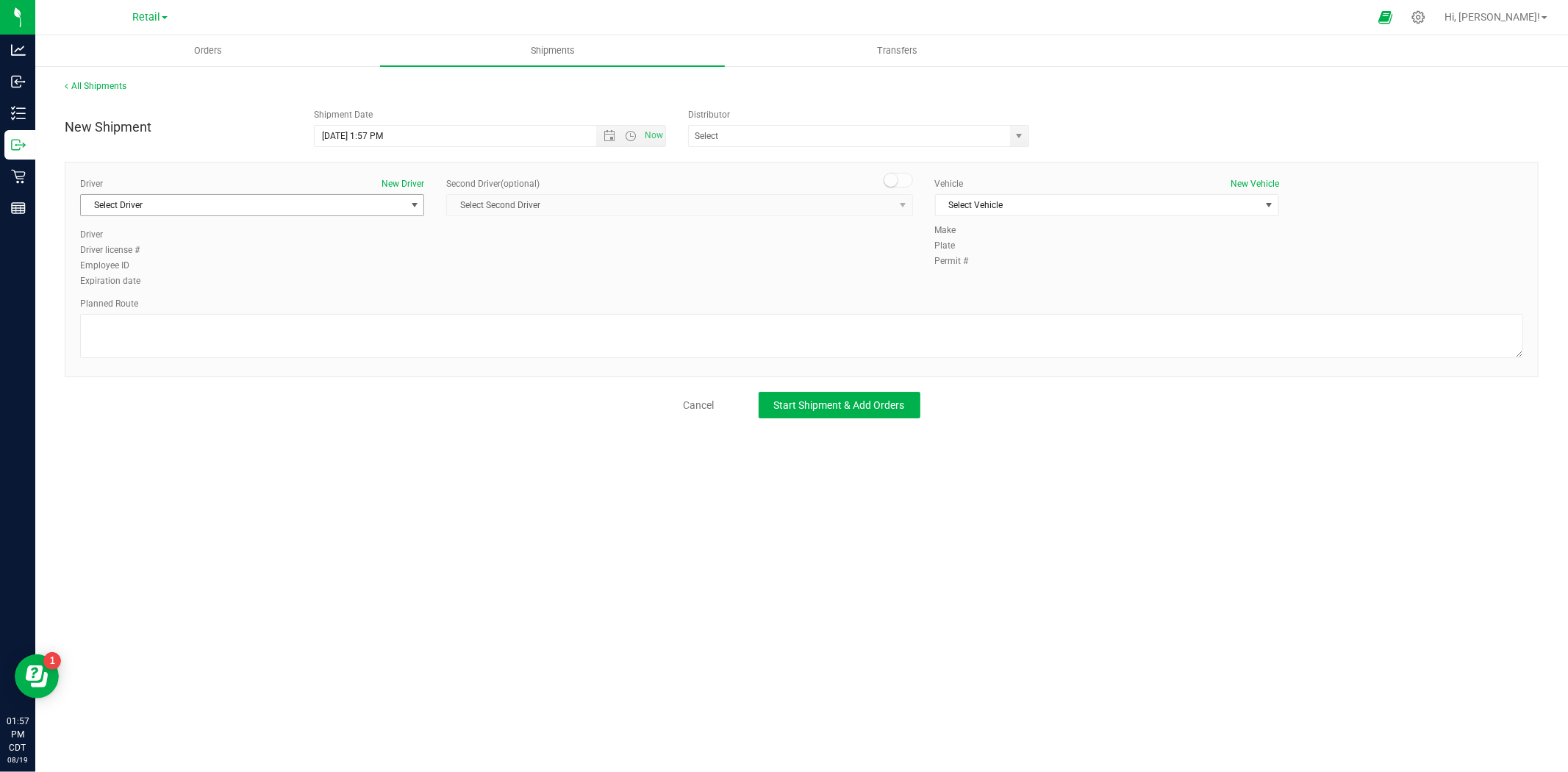
click at [277, 203] on span "Select Driver" at bounding box center [243, 205] width 324 height 21
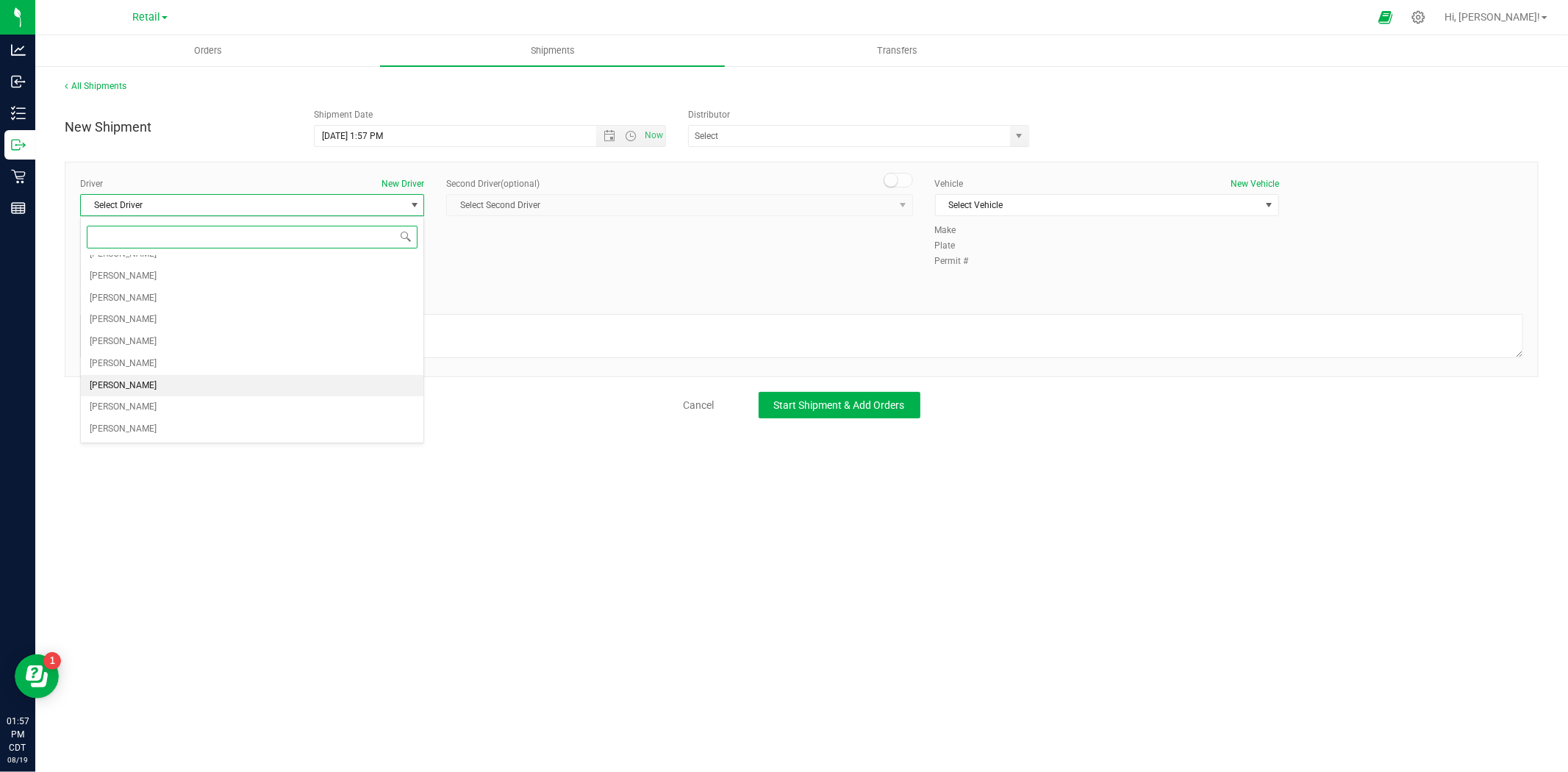
click at [140, 387] on li "[PERSON_NAME]" at bounding box center [252, 386] width 342 height 22
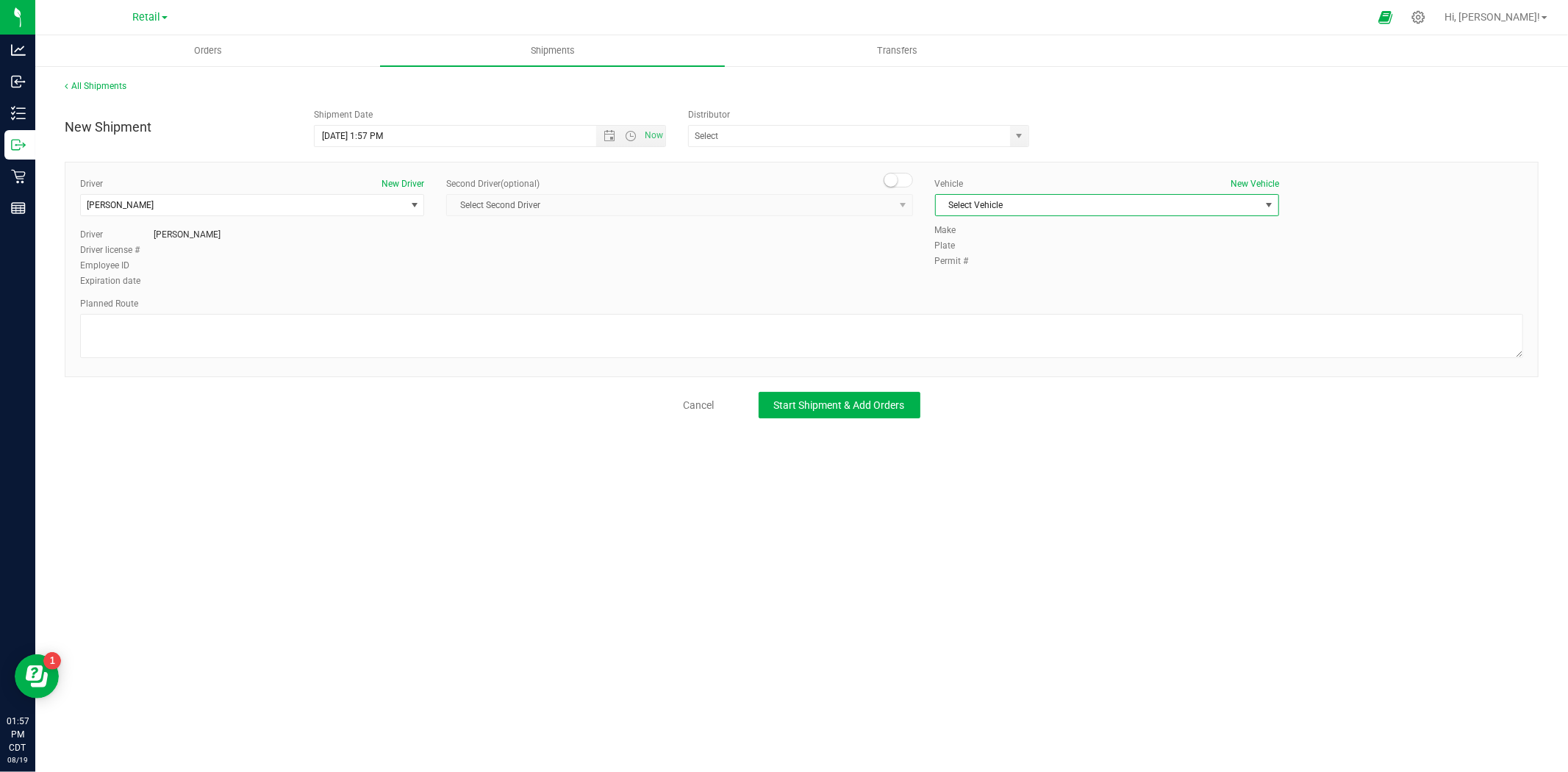
click at [1047, 202] on span "Select Vehicle" at bounding box center [1098, 205] width 324 height 21
click at [960, 232] on li "N/A" at bounding box center [1107, 230] width 342 height 22
click at [297, 339] on textarea at bounding box center [801, 336] width 1444 height 44
type textarea "Shipping back to manufacturing to outbound as wholesale order."
click at [817, 405] on span "Start Shipment & Add Orders" at bounding box center [839, 404] width 131 height 11
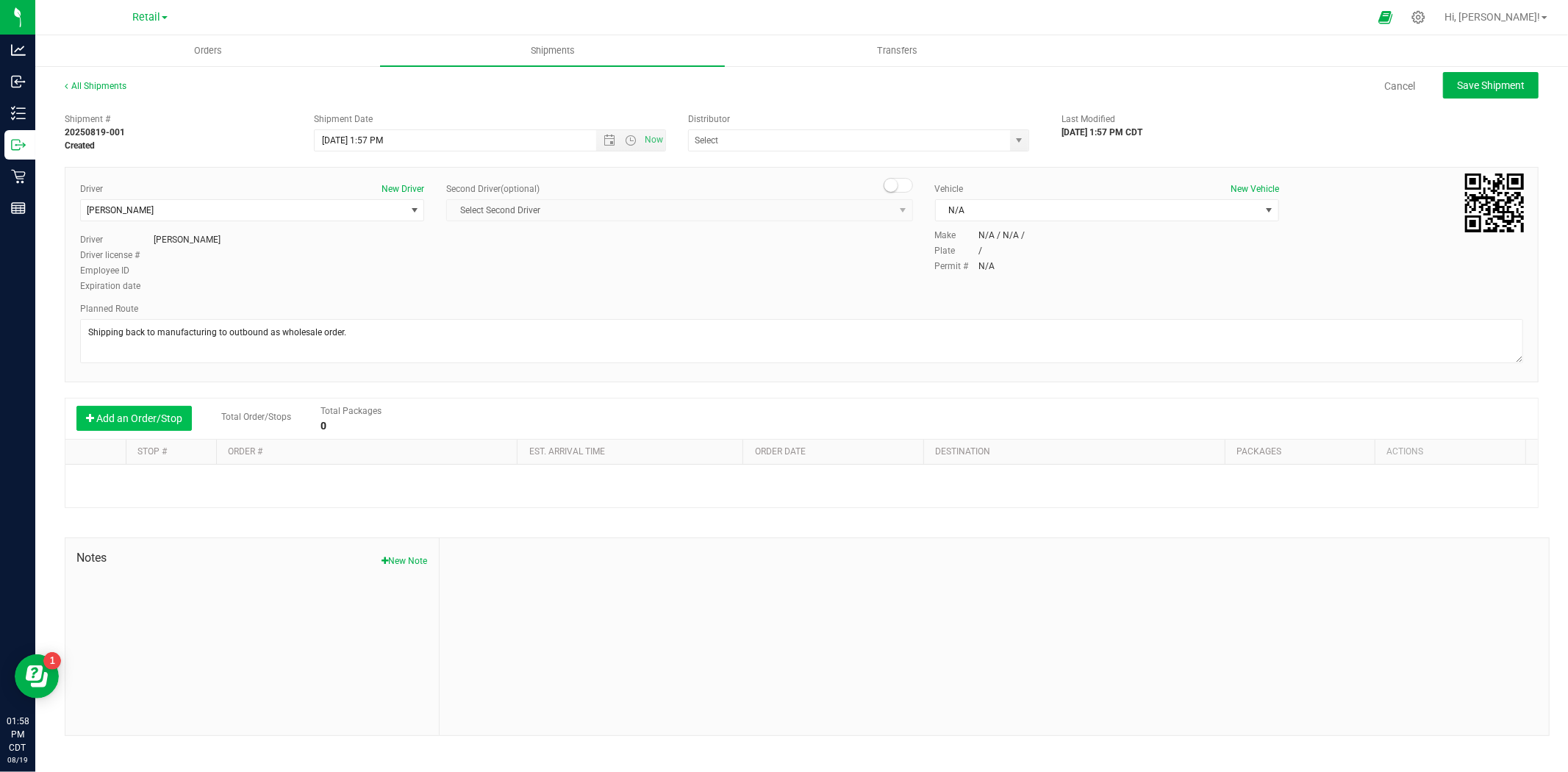
click at [181, 415] on button "Add an Order/Stop" at bounding box center [134, 418] width 115 height 25
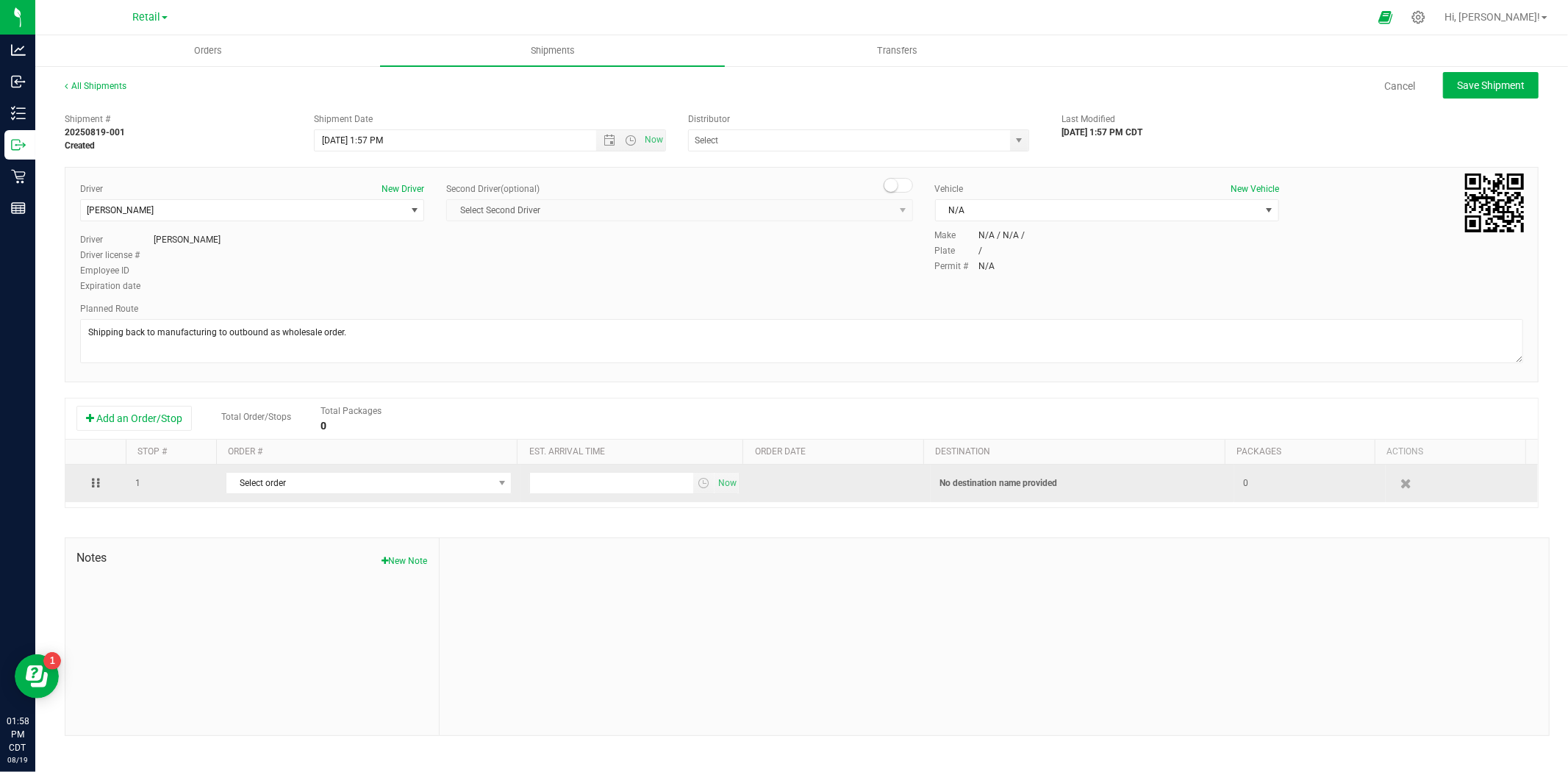
click at [275, 496] on td "Select order 00137464" at bounding box center [369, 484] width 304 height 38
click at [277, 489] on span "Select order" at bounding box center [359, 483] width 266 height 21
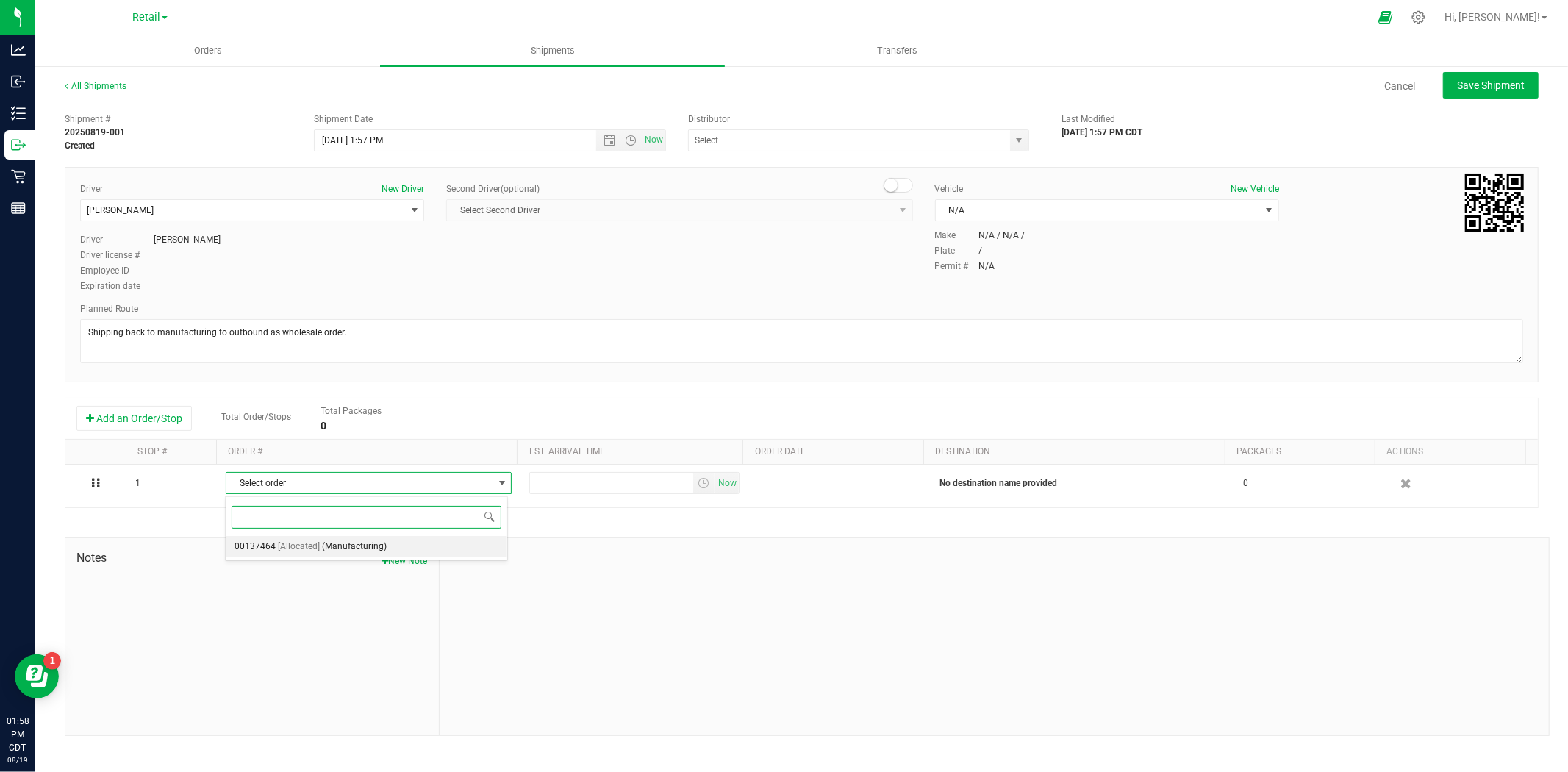
click at [299, 538] on span "[Allocated]" at bounding box center [299, 547] width 41 height 19
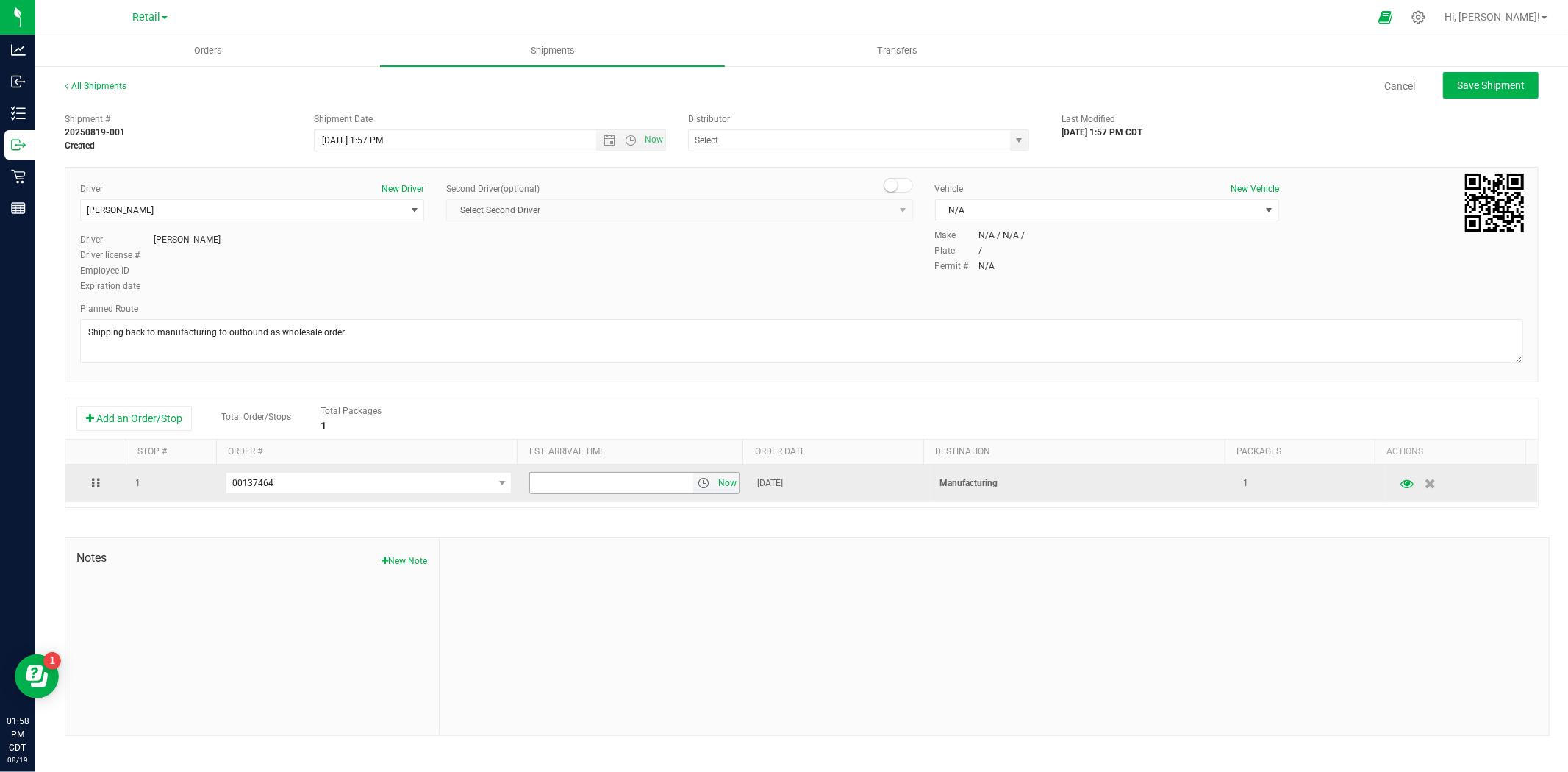
click at [718, 487] on span "Now" at bounding box center [728, 483] width 25 height 22
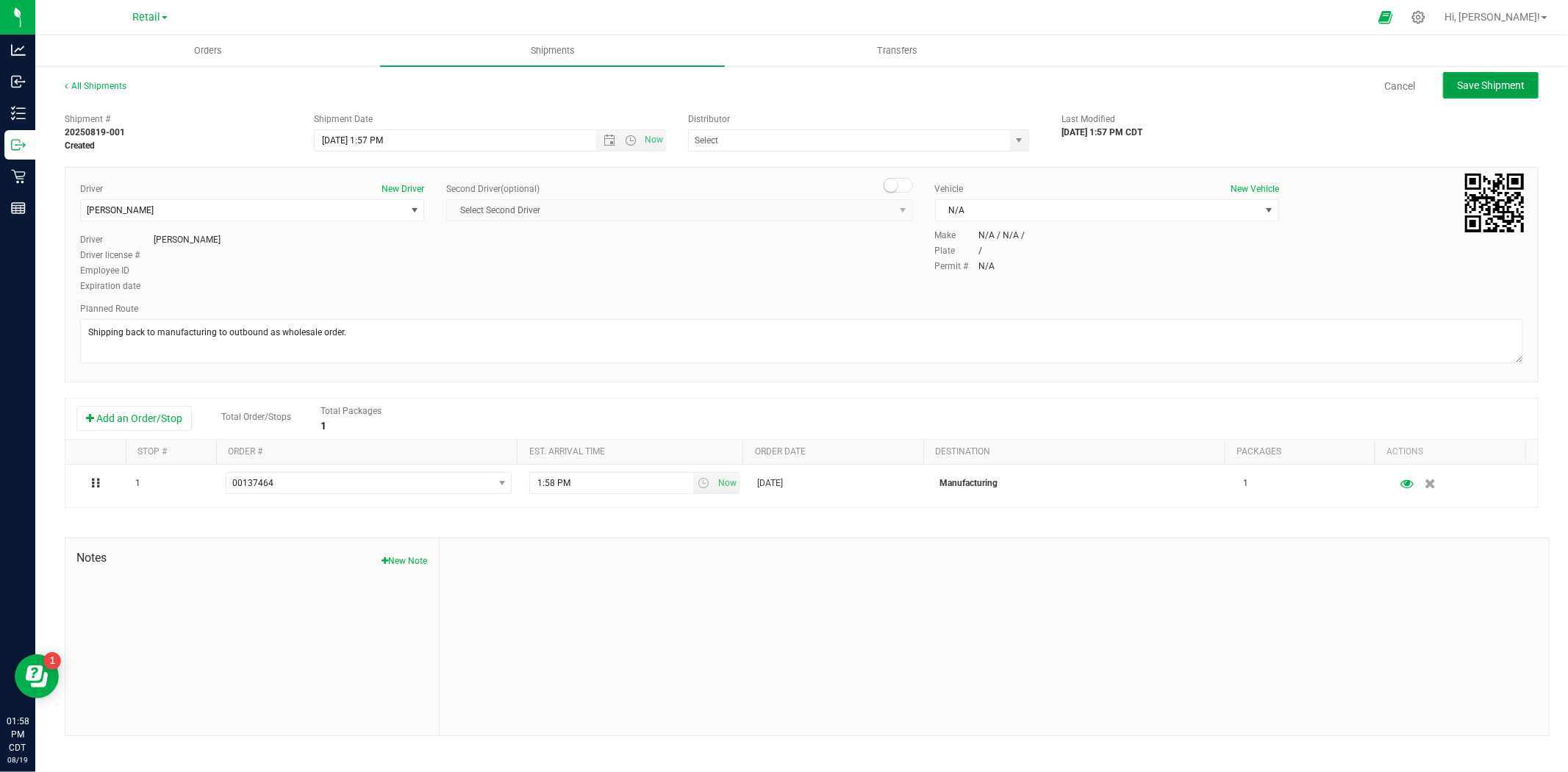
click at [1483, 91] on button "Save Shipment" at bounding box center [1491, 85] width 95 height 26
type input "[DATE] 6:57 PM"
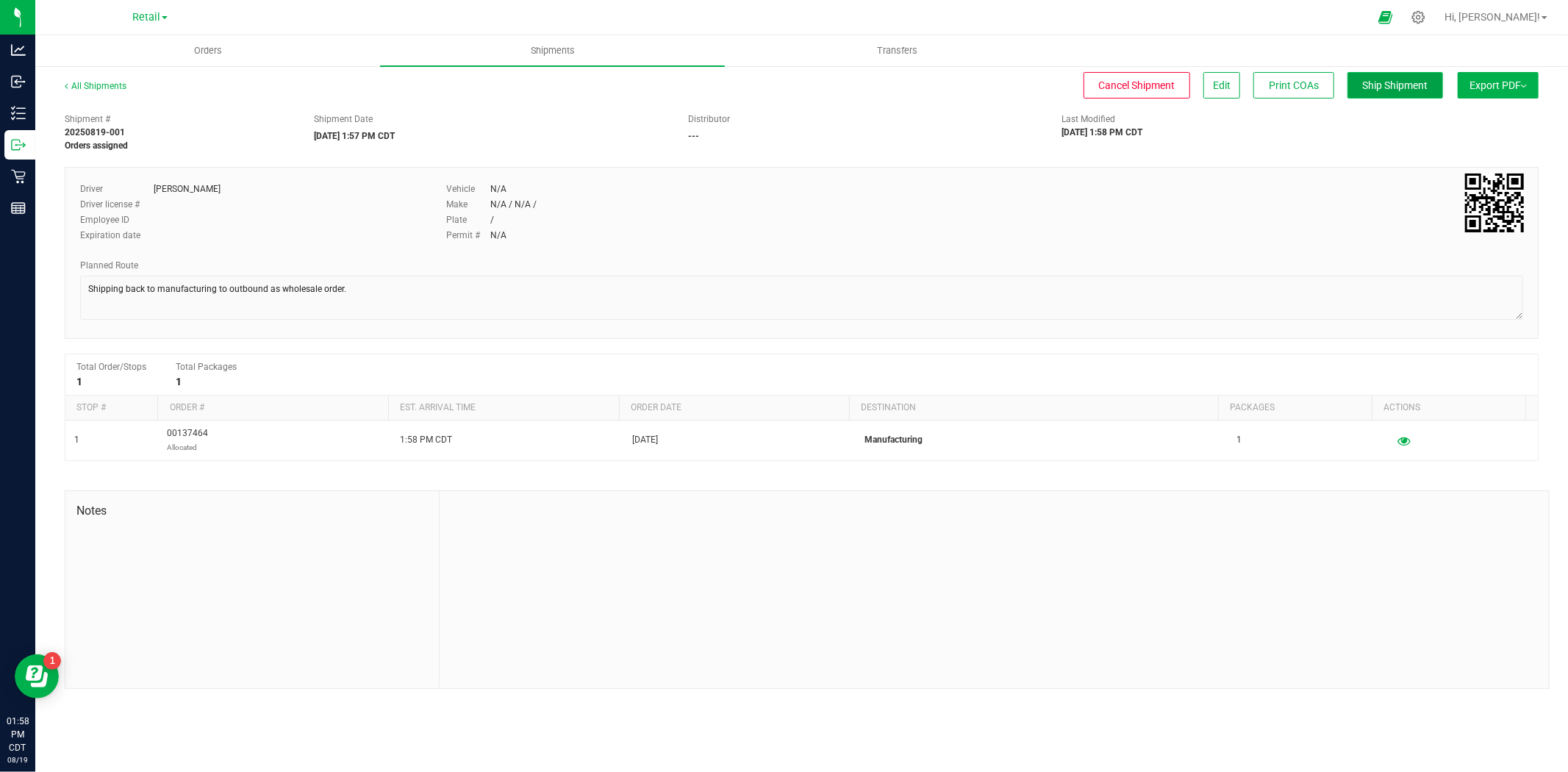
click at [1370, 85] on span "Ship Shipment" at bounding box center [1395, 85] width 65 height 11
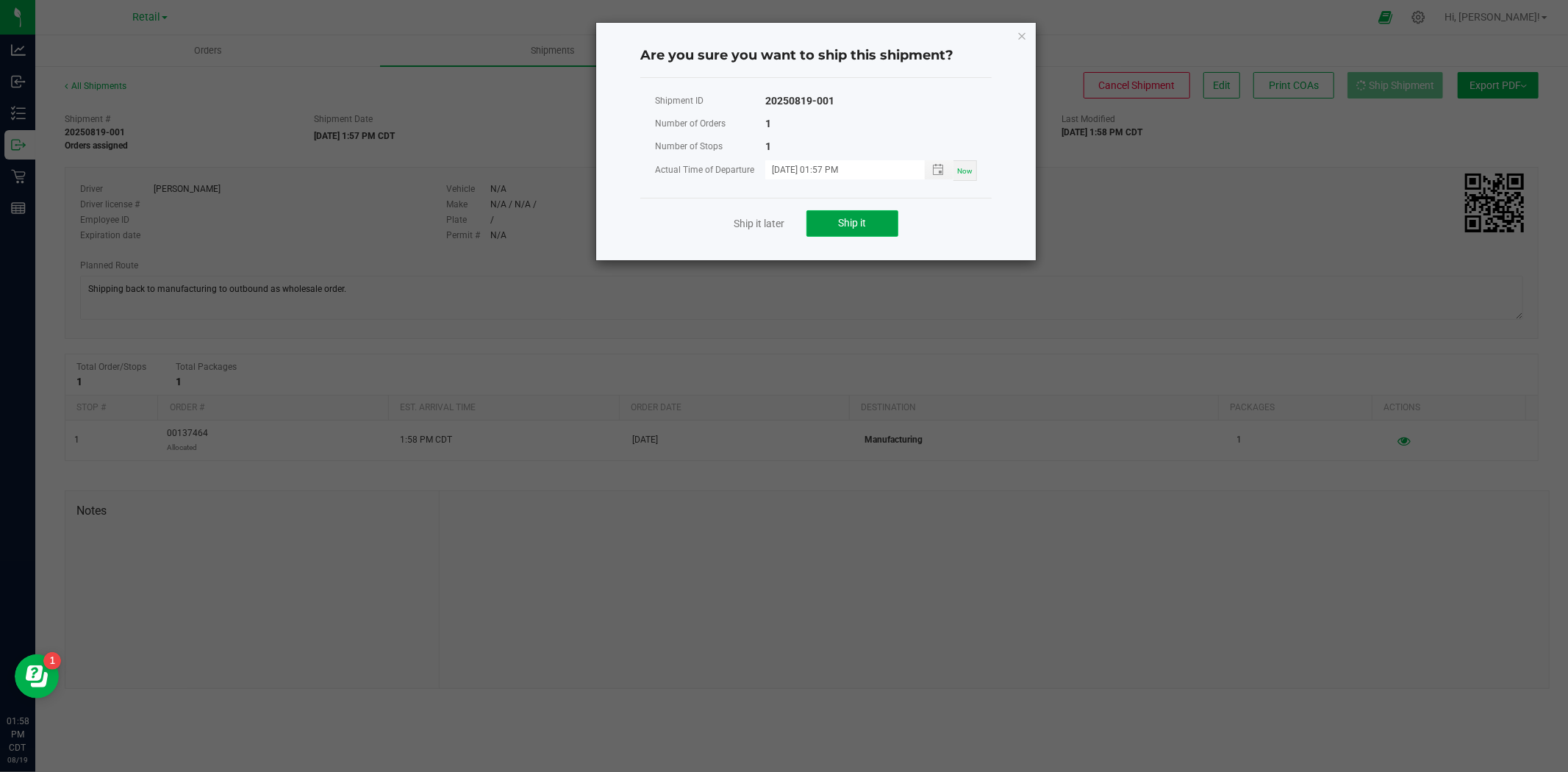
click at [835, 229] on button "Ship it" at bounding box center [851, 223] width 91 height 26
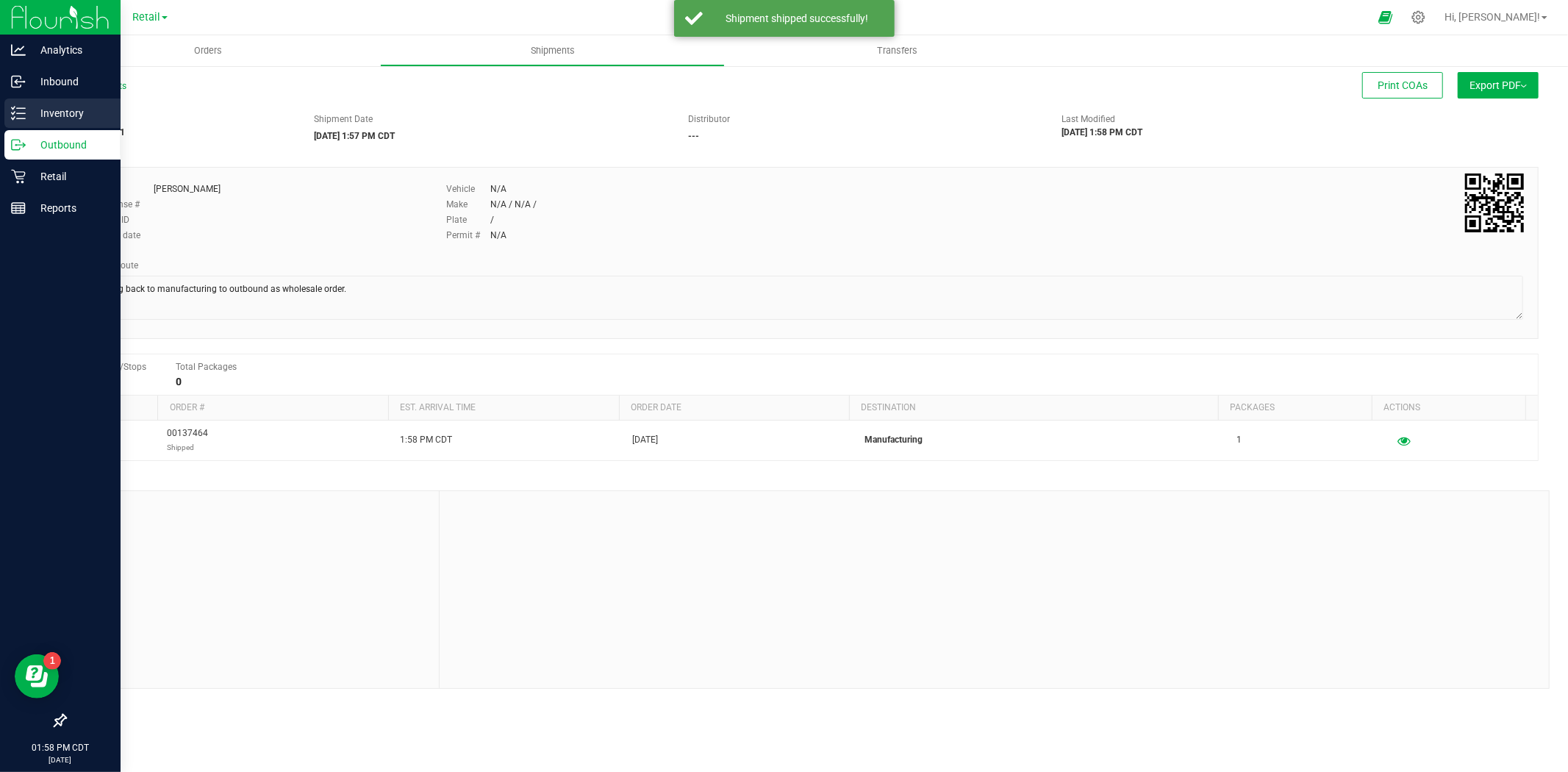
click at [64, 119] on p "Inventory" at bounding box center [70, 113] width 89 height 18
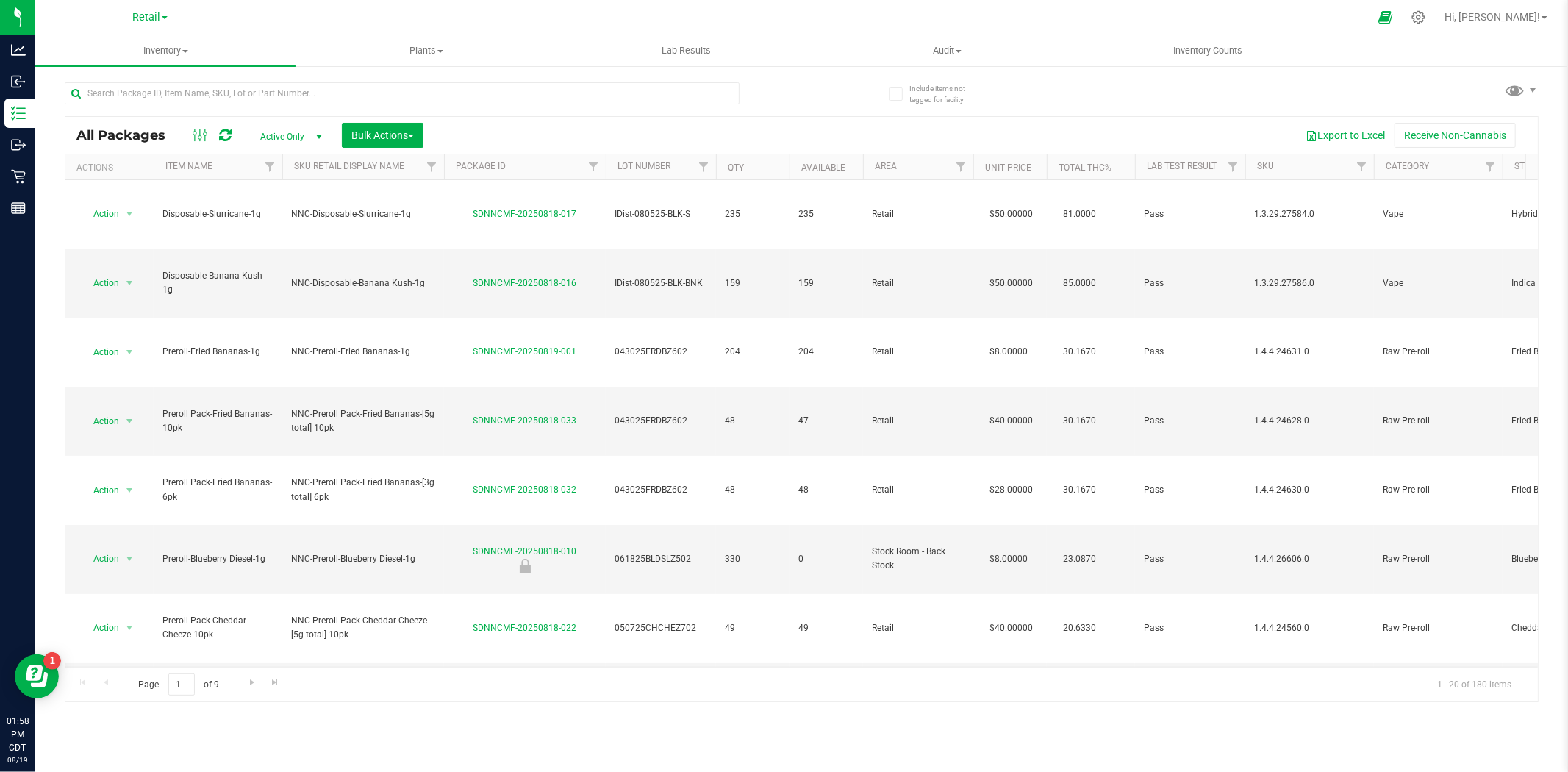
click at [163, 20] on link "Retail" at bounding box center [149, 16] width 35 height 14
click at [119, 90] on link "Manufacturing" at bounding box center [150, 90] width 215 height 20
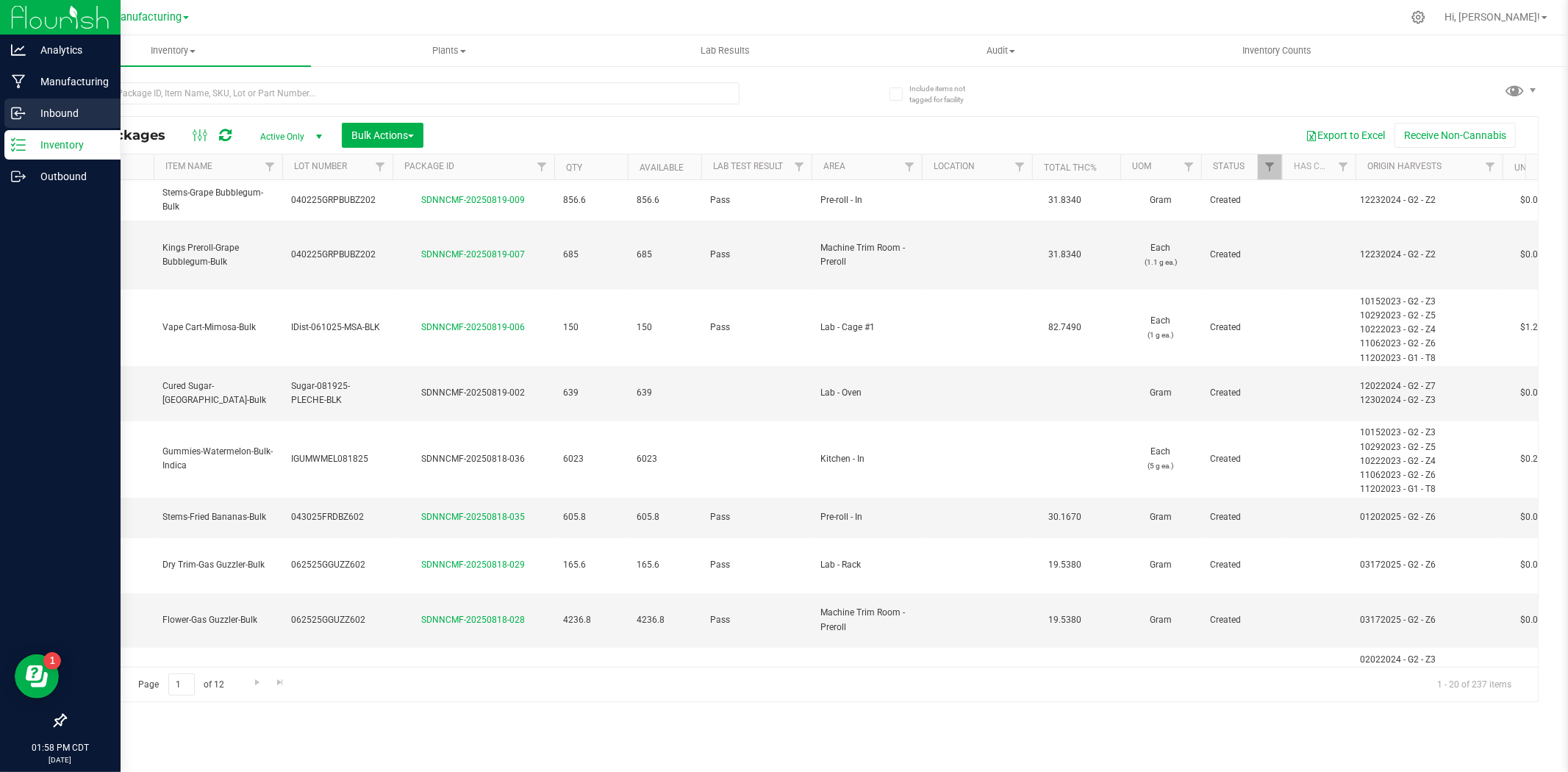
click at [67, 108] on p "Inbound" at bounding box center [70, 113] width 89 height 18
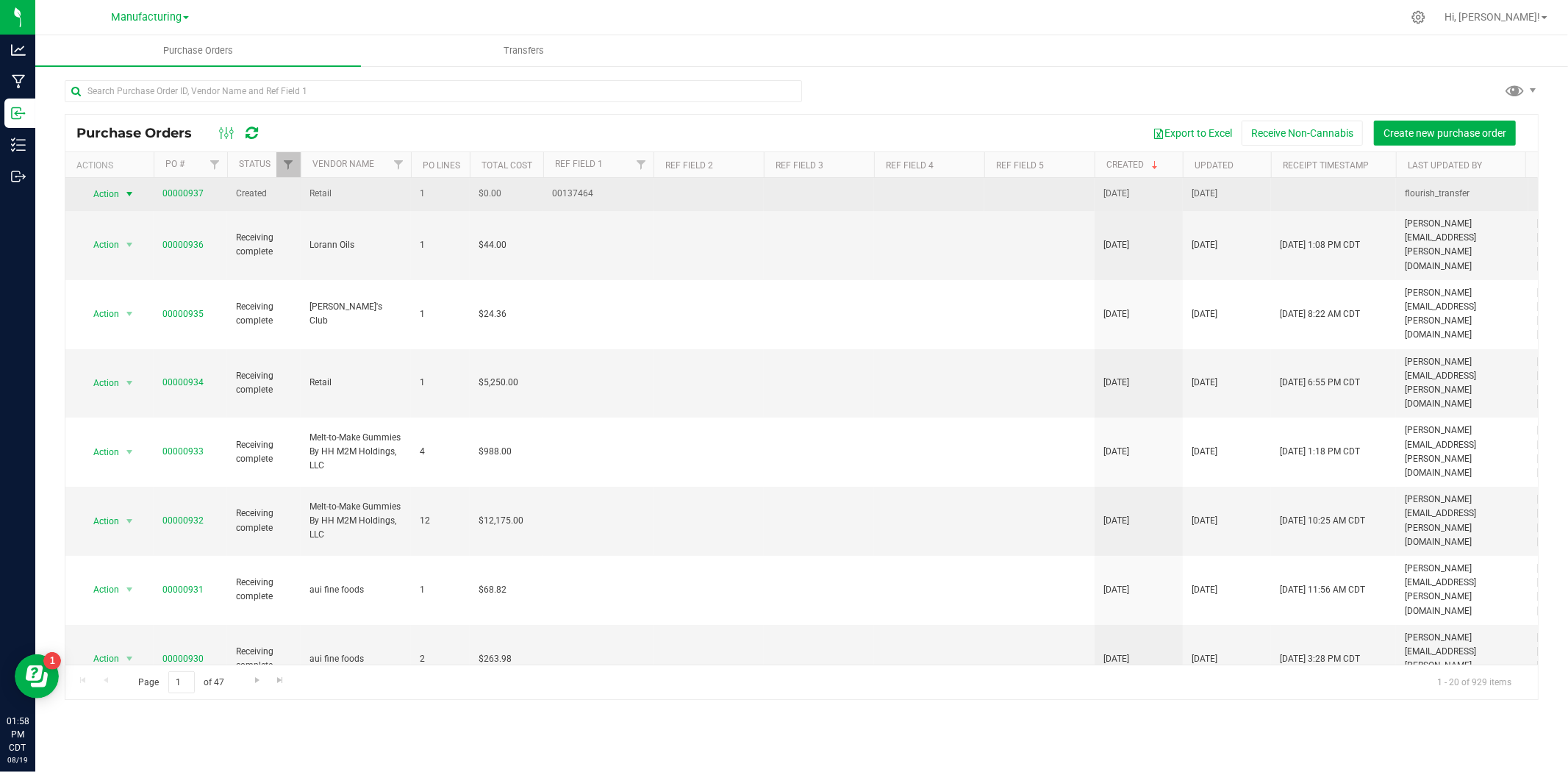
click at [95, 189] on span "Action" at bounding box center [100, 194] width 40 height 21
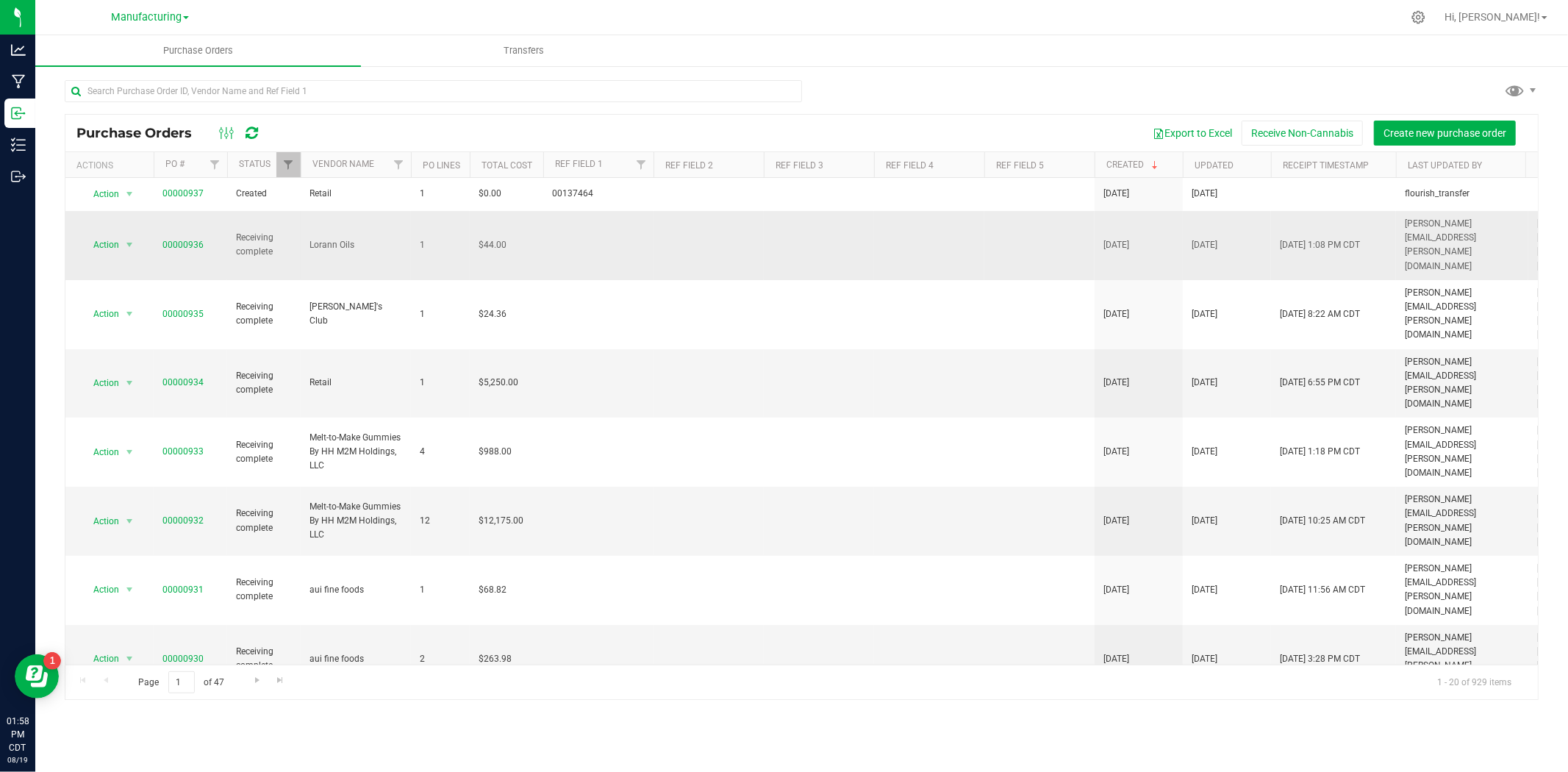
click at [430, 238] on span "1" at bounding box center [440, 245] width 41 height 14
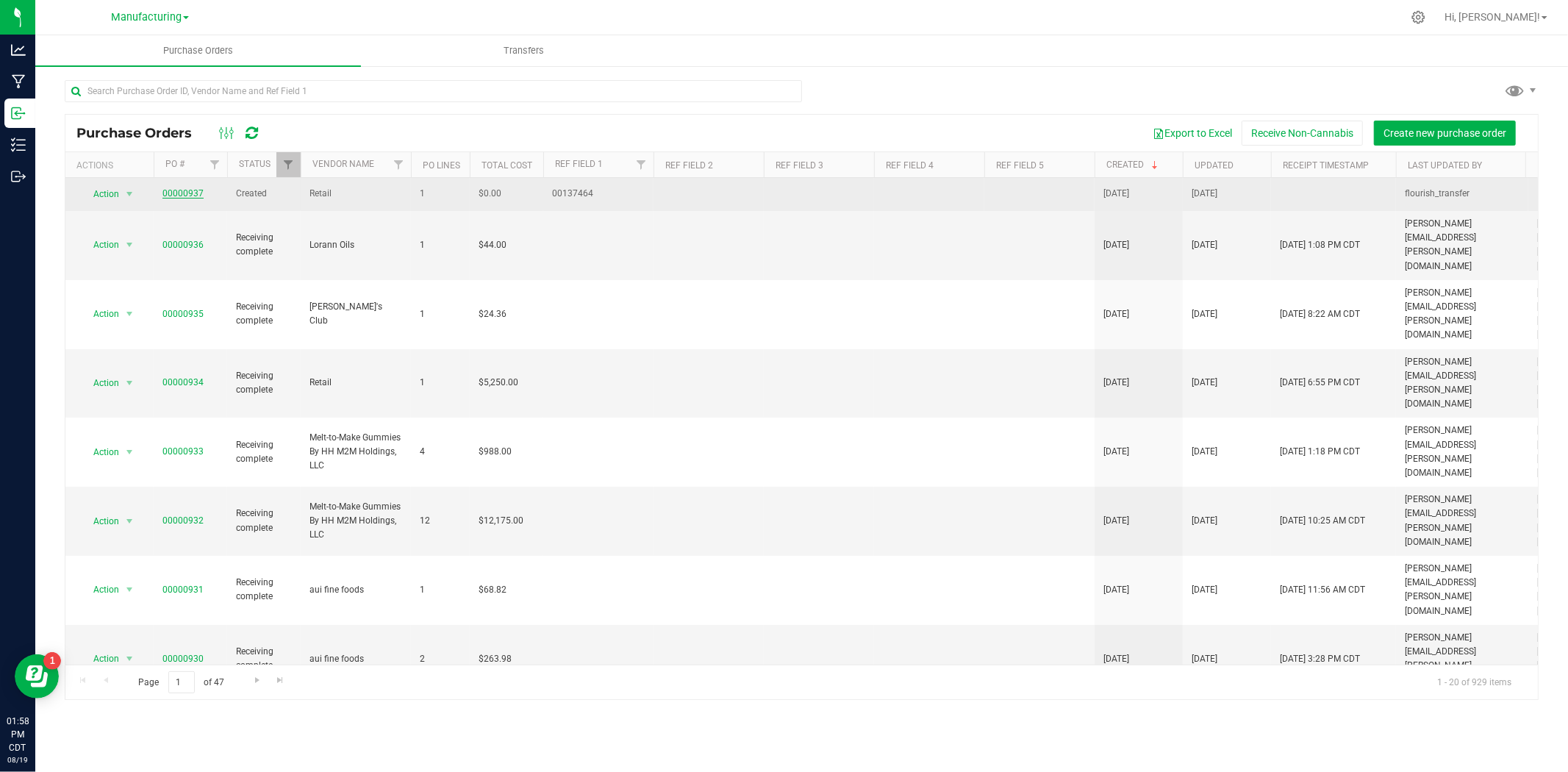
click at [179, 193] on link "00000937" at bounding box center [183, 193] width 41 height 10
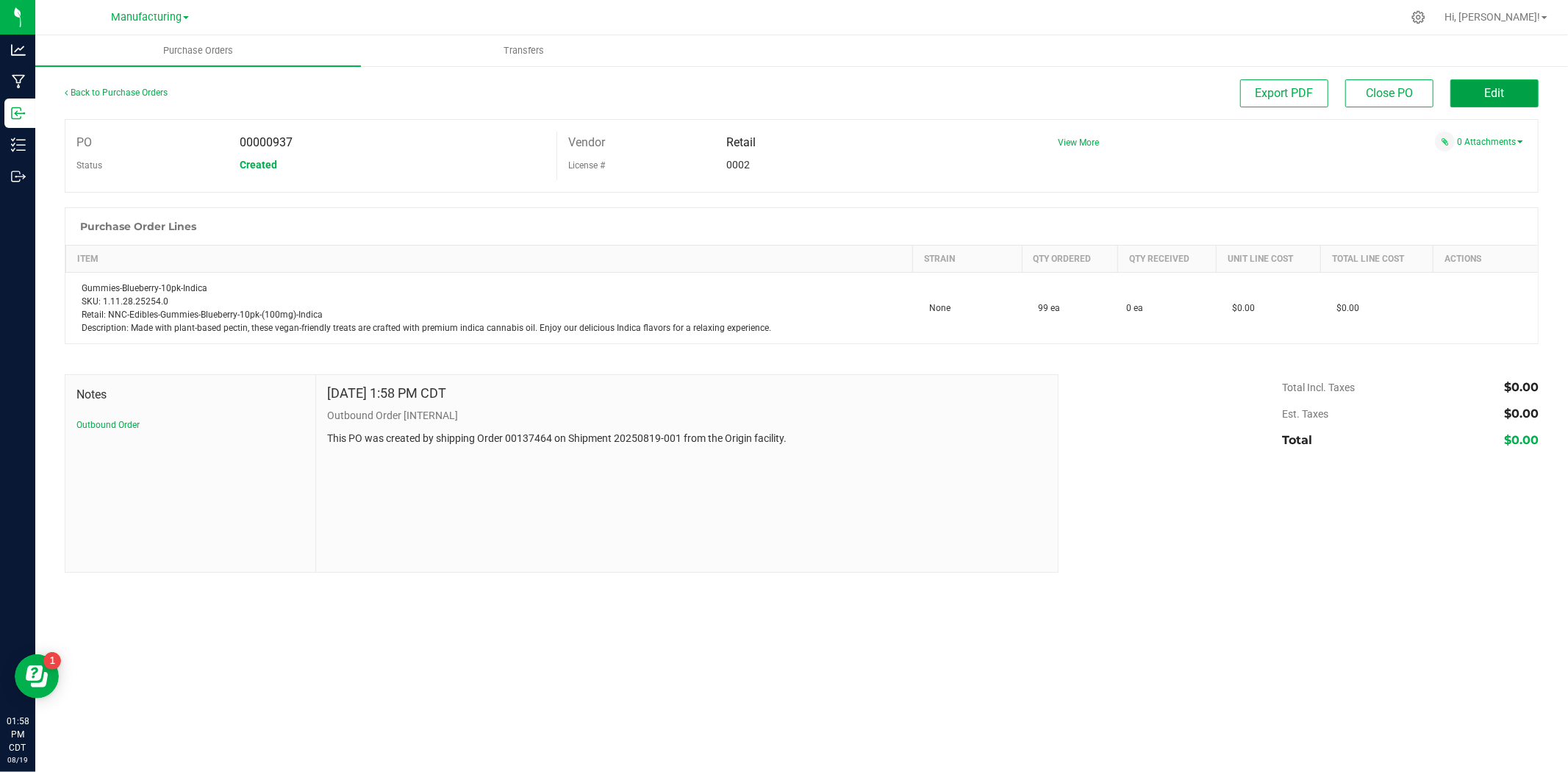
click at [1477, 96] on button "Edit" at bounding box center [1495, 93] width 89 height 28
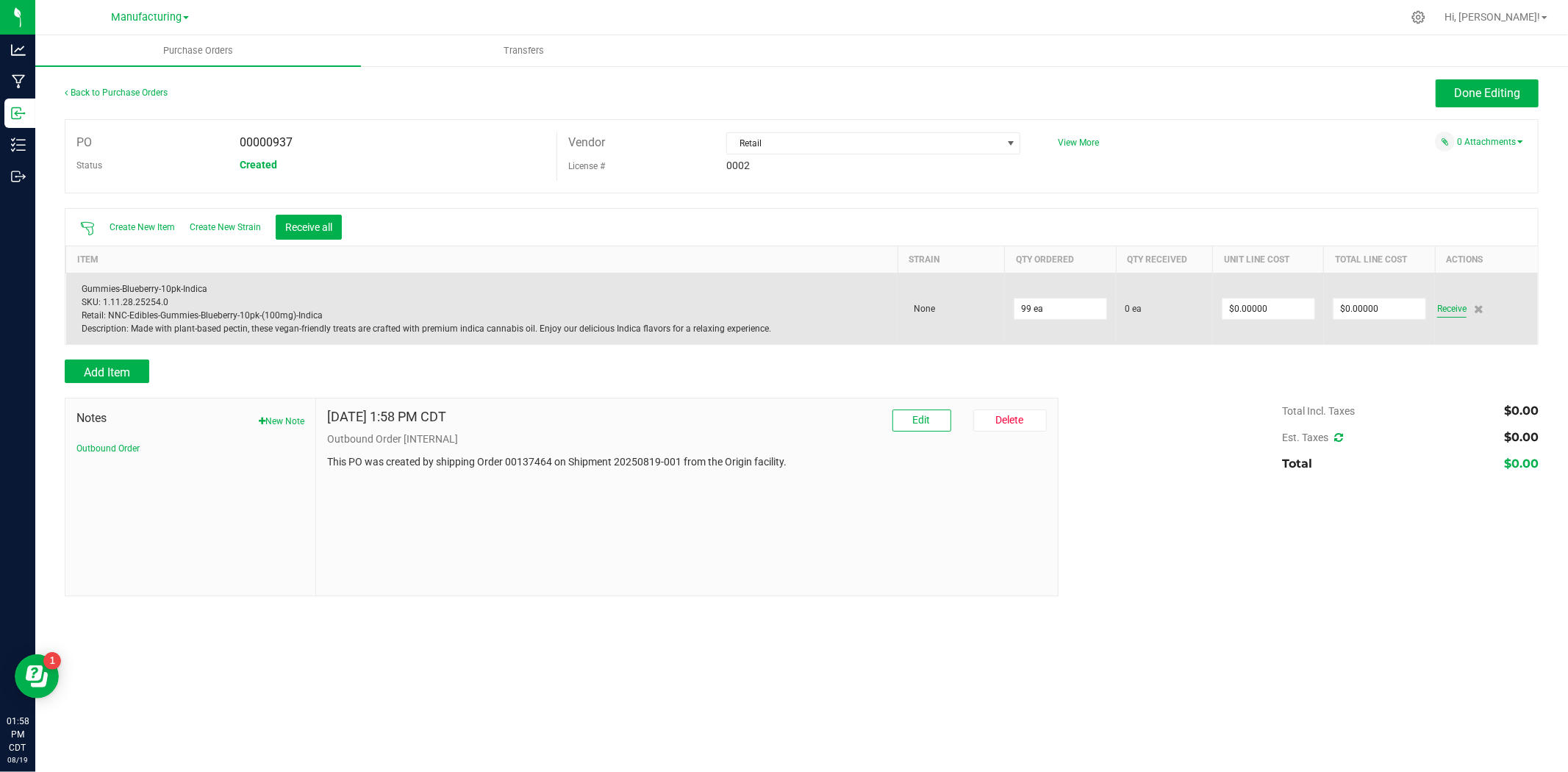
click at [1448, 309] on span "Receive" at bounding box center [1451, 308] width 29 height 18
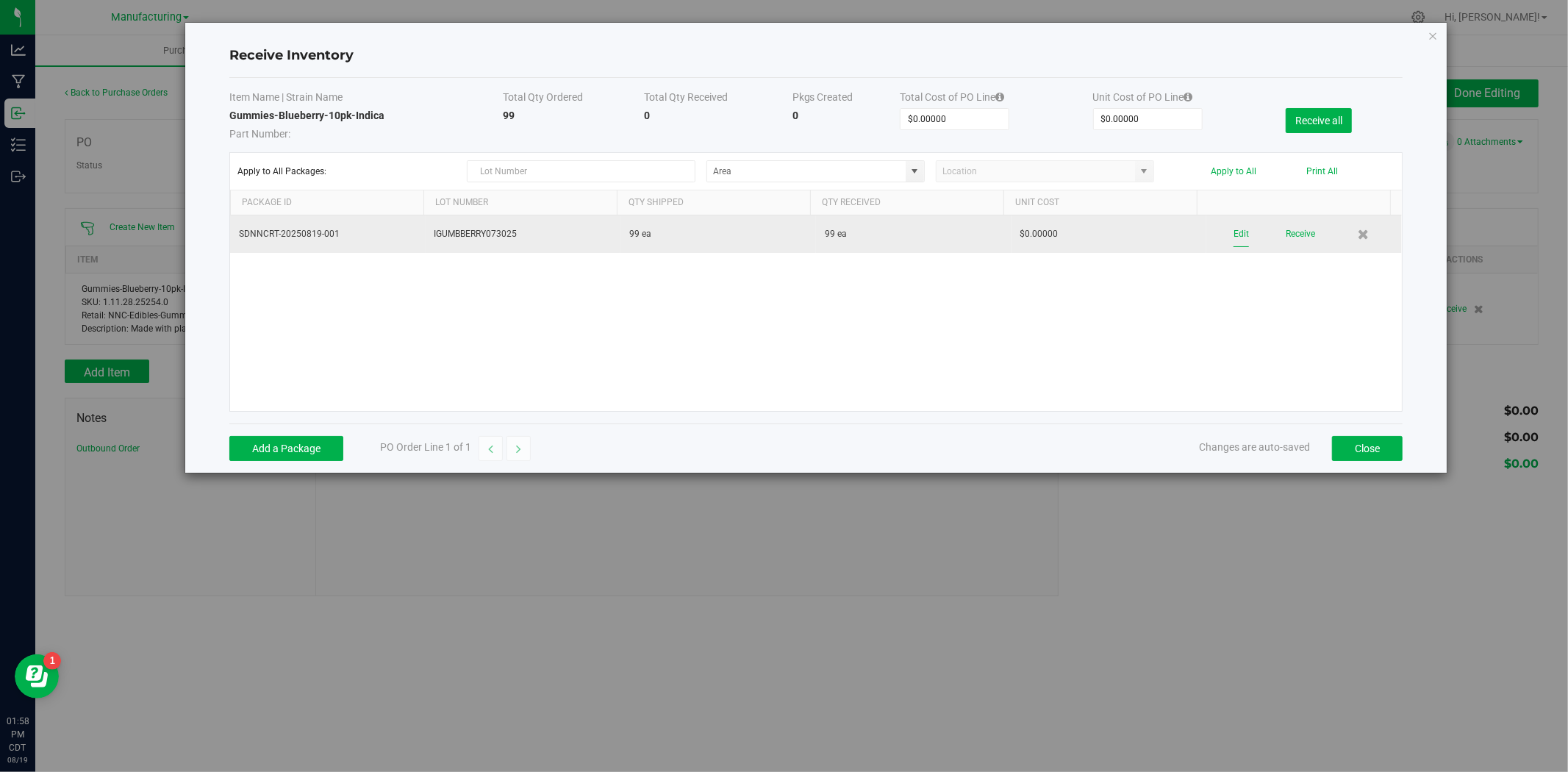
click at [1237, 238] on button "Edit" at bounding box center [1241, 234] width 15 height 25
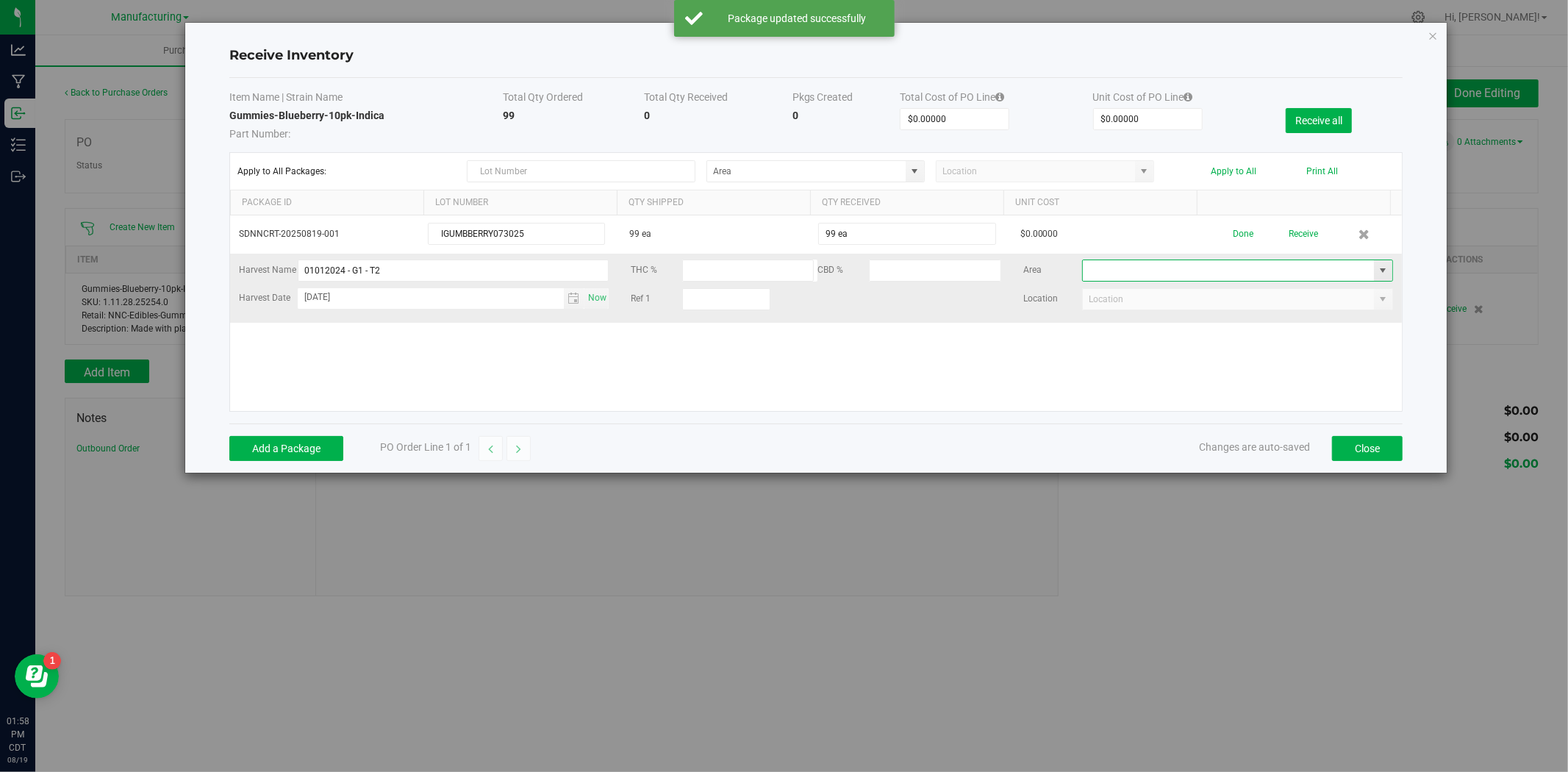
click at [1144, 267] on input at bounding box center [1229, 271] width 291 height 21
click at [1378, 266] on span at bounding box center [1382, 271] width 18 height 21
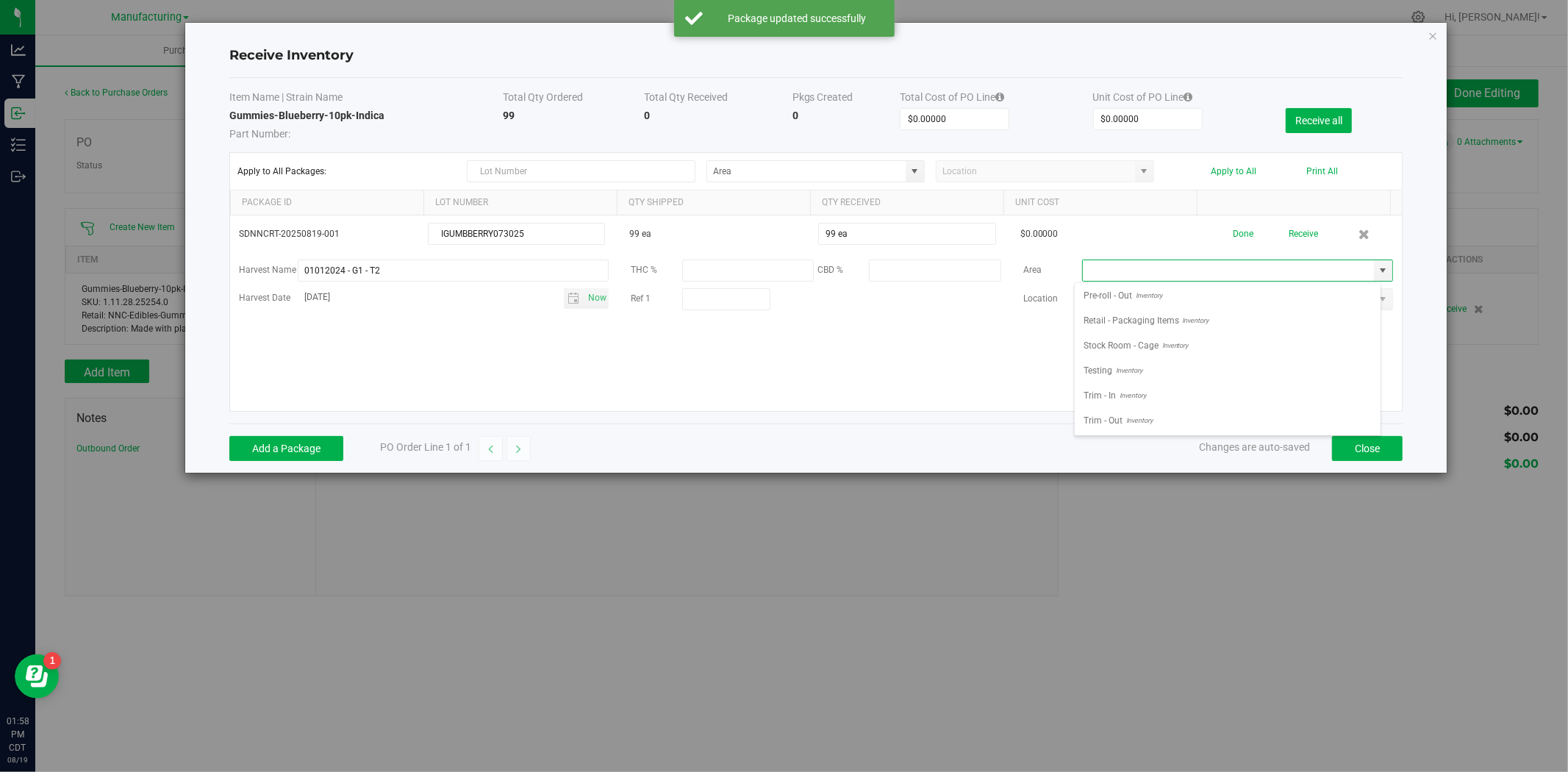
scroll to position [556, 0]
click at [1146, 372] on li "Testing Inventory" at bounding box center [1228, 370] width 305 height 25
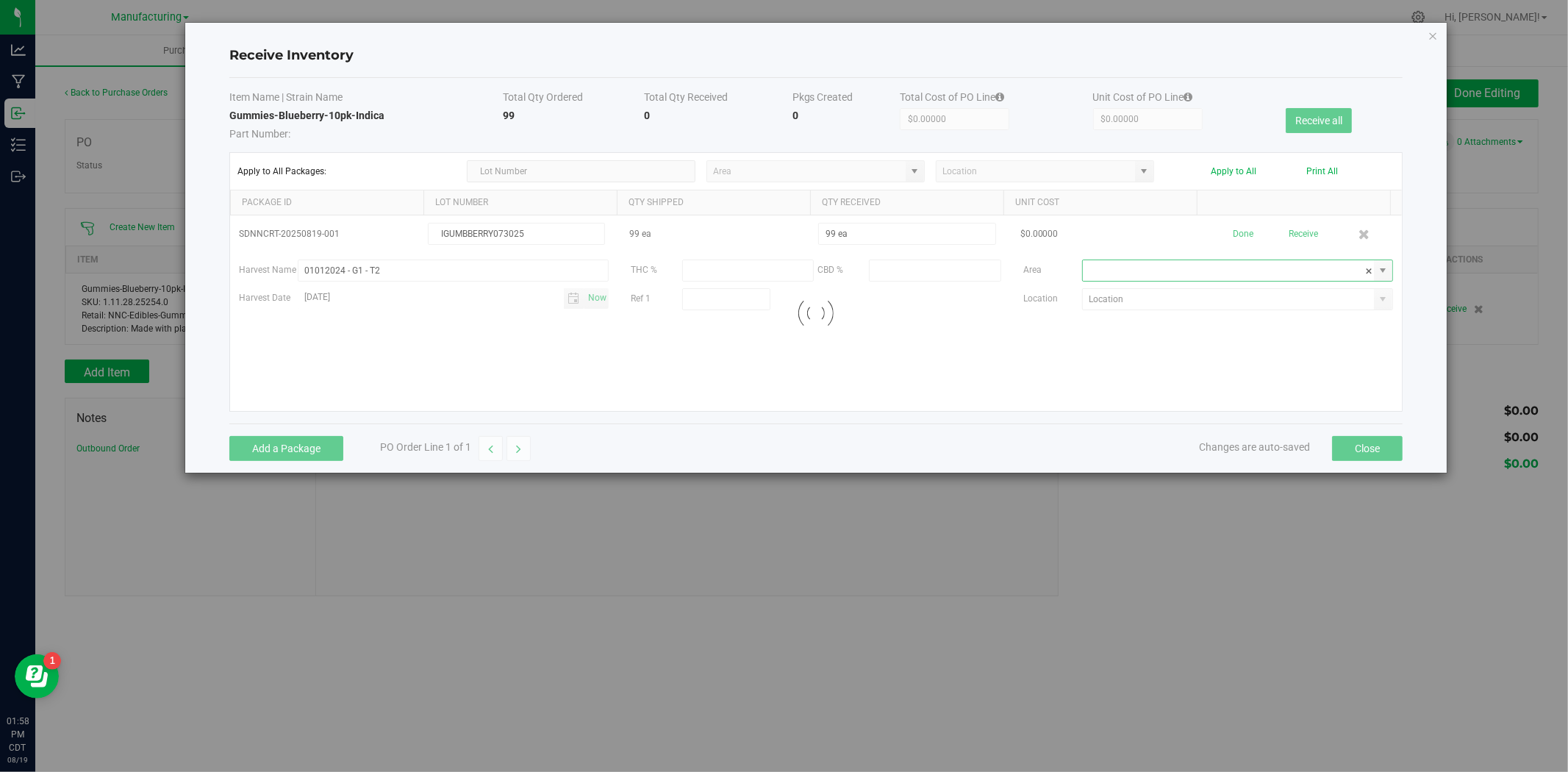
type input "Testing"
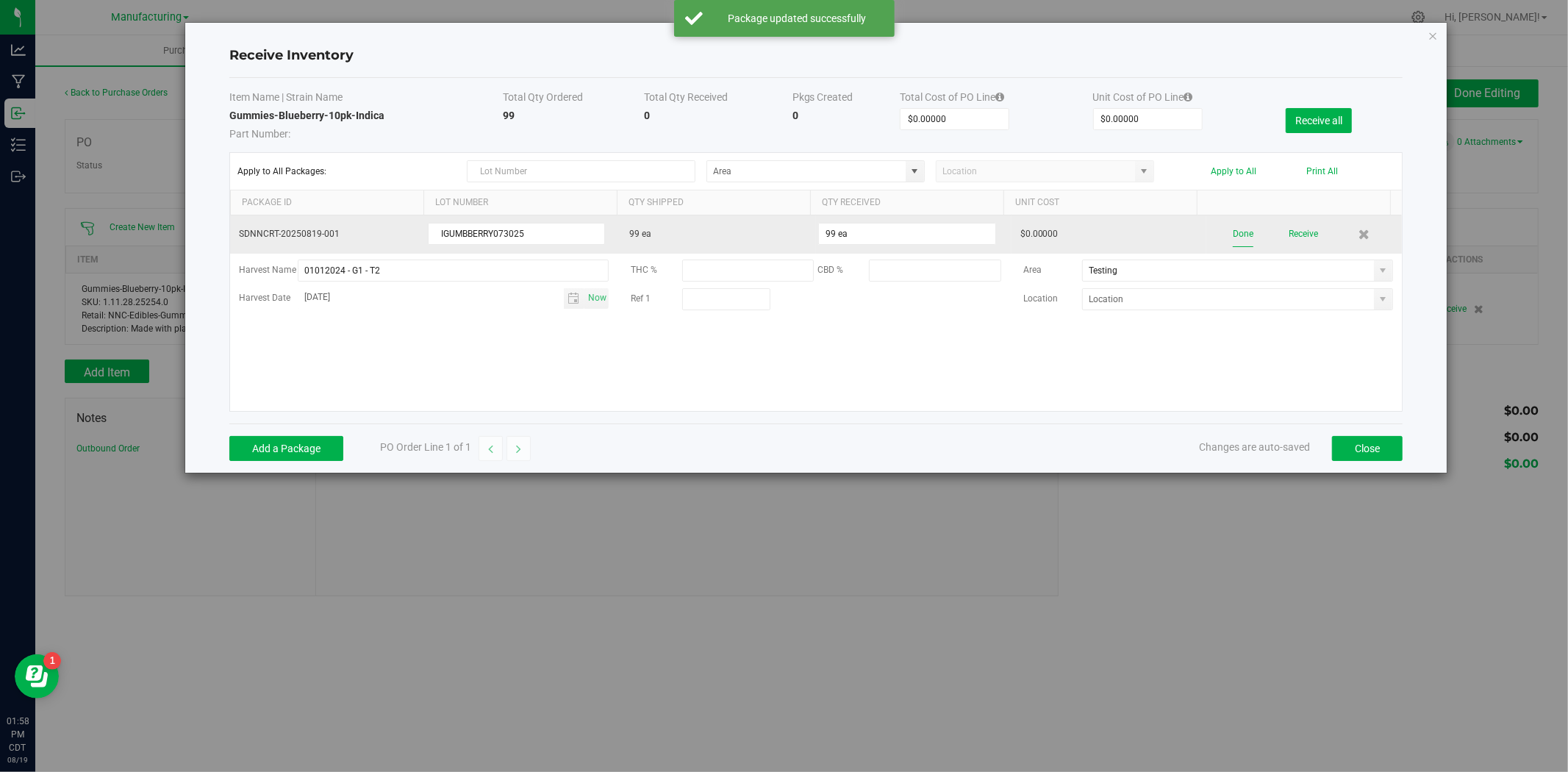
click at [1233, 231] on button "Done" at bounding box center [1244, 234] width 21 height 25
click at [1287, 233] on button "Receive" at bounding box center [1300, 234] width 29 height 25
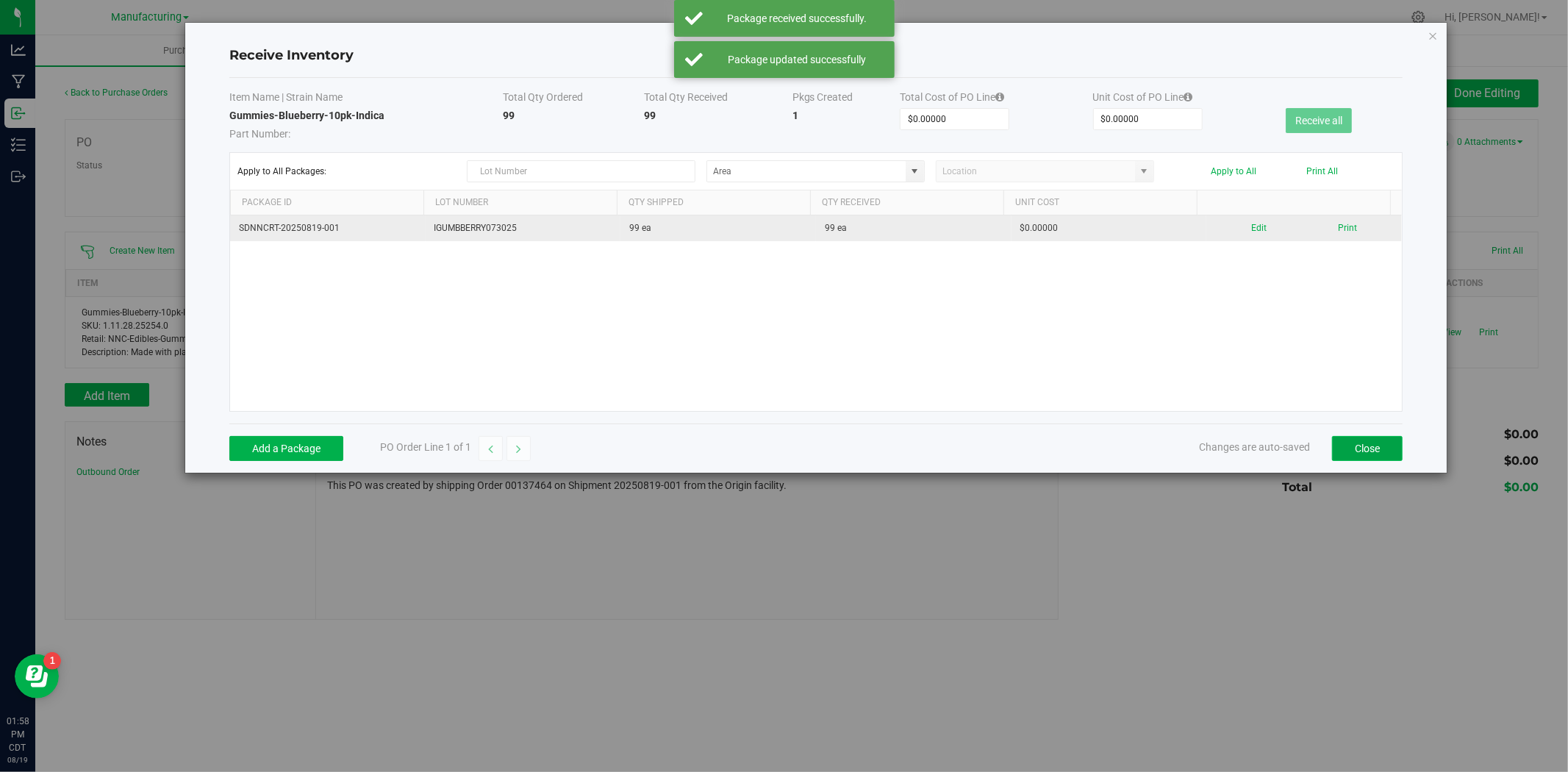
click at [1366, 449] on button "Close" at bounding box center [1367, 448] width 71 height 25
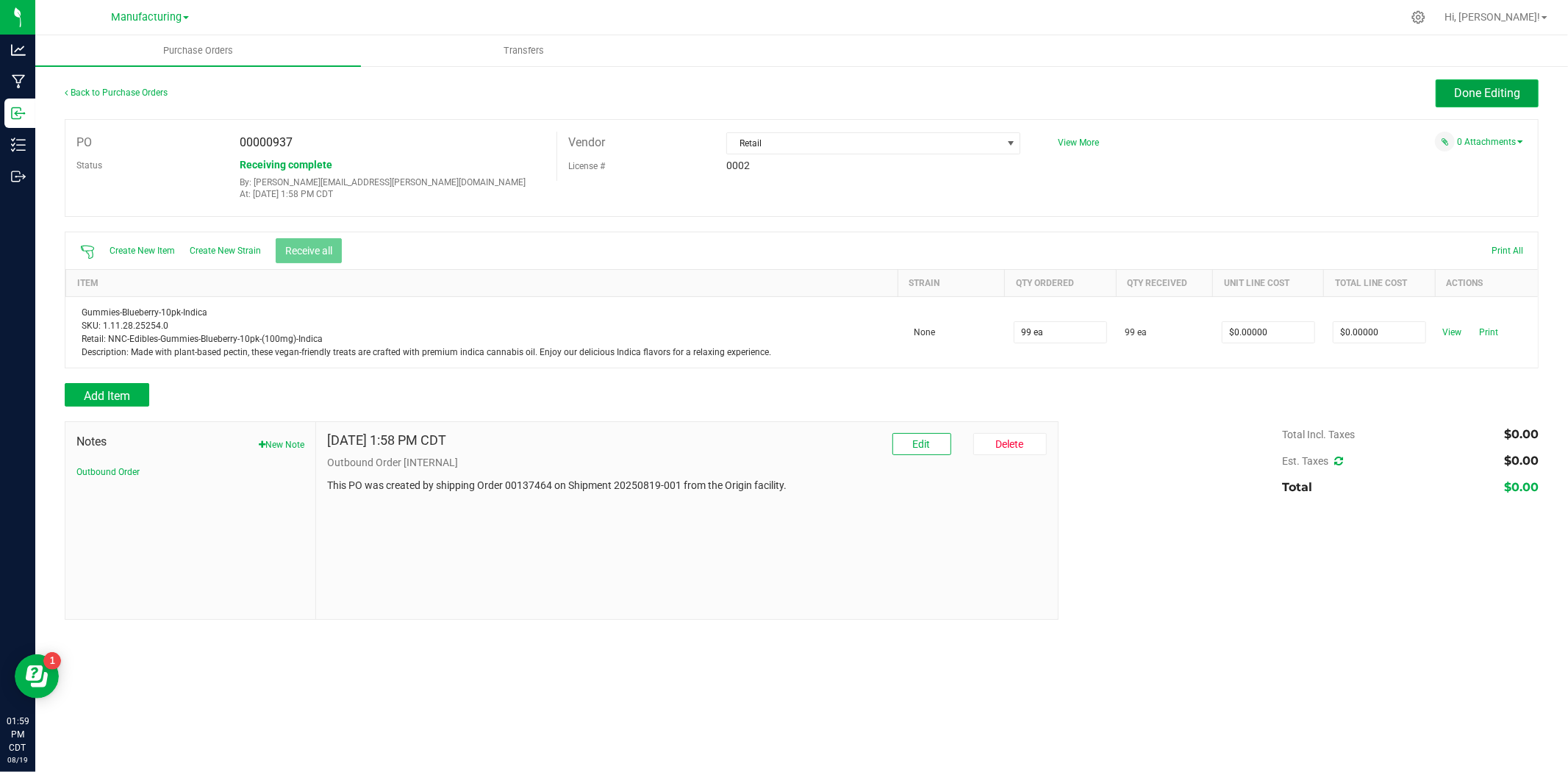
click at [1482, 104] on button "Done Editing" at bounding box center [1487, 93] width 103 height 28
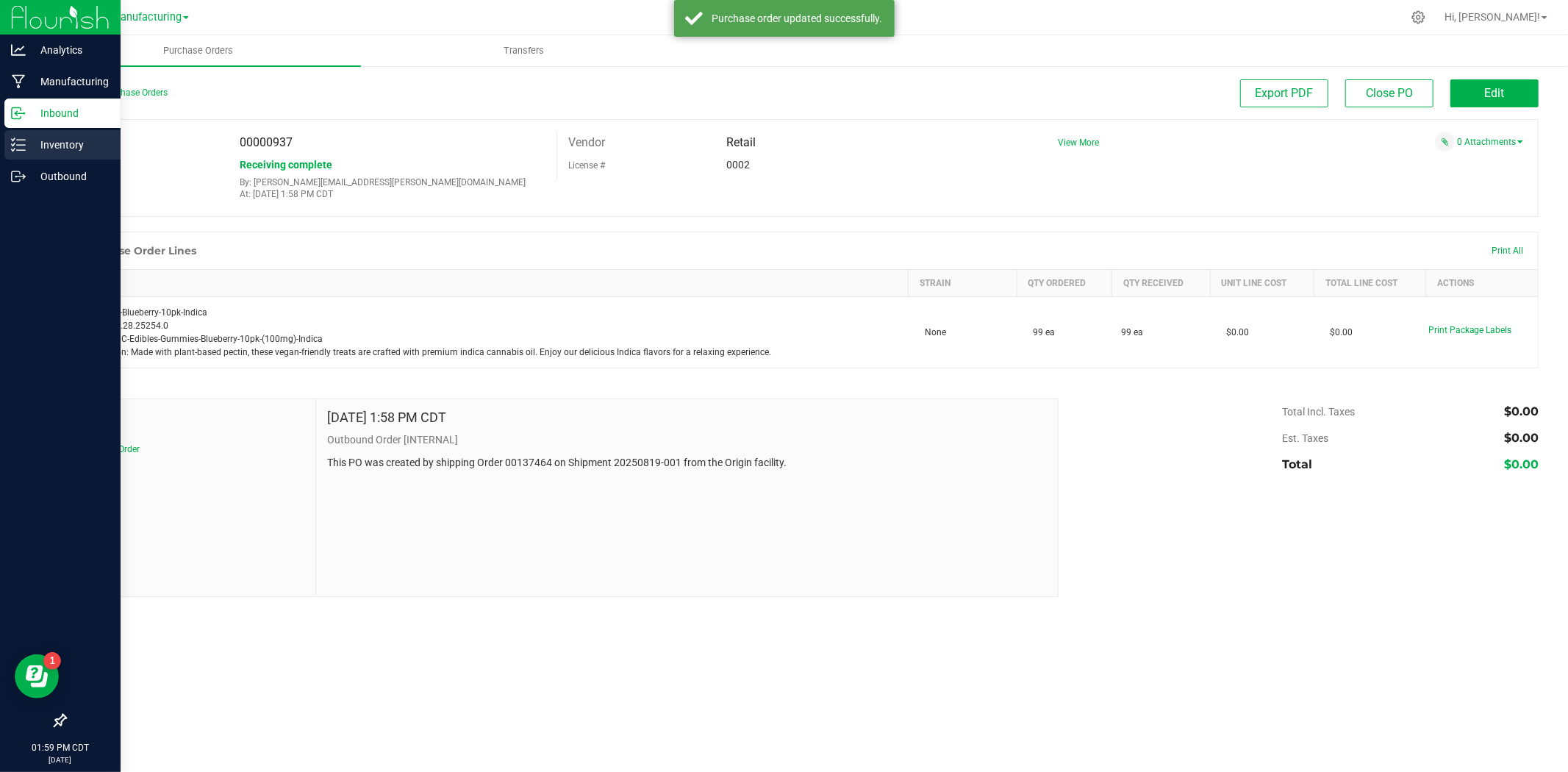
click at [71, 152] on p "Inventory" at bounding box center [70, 144] width 89 height 18
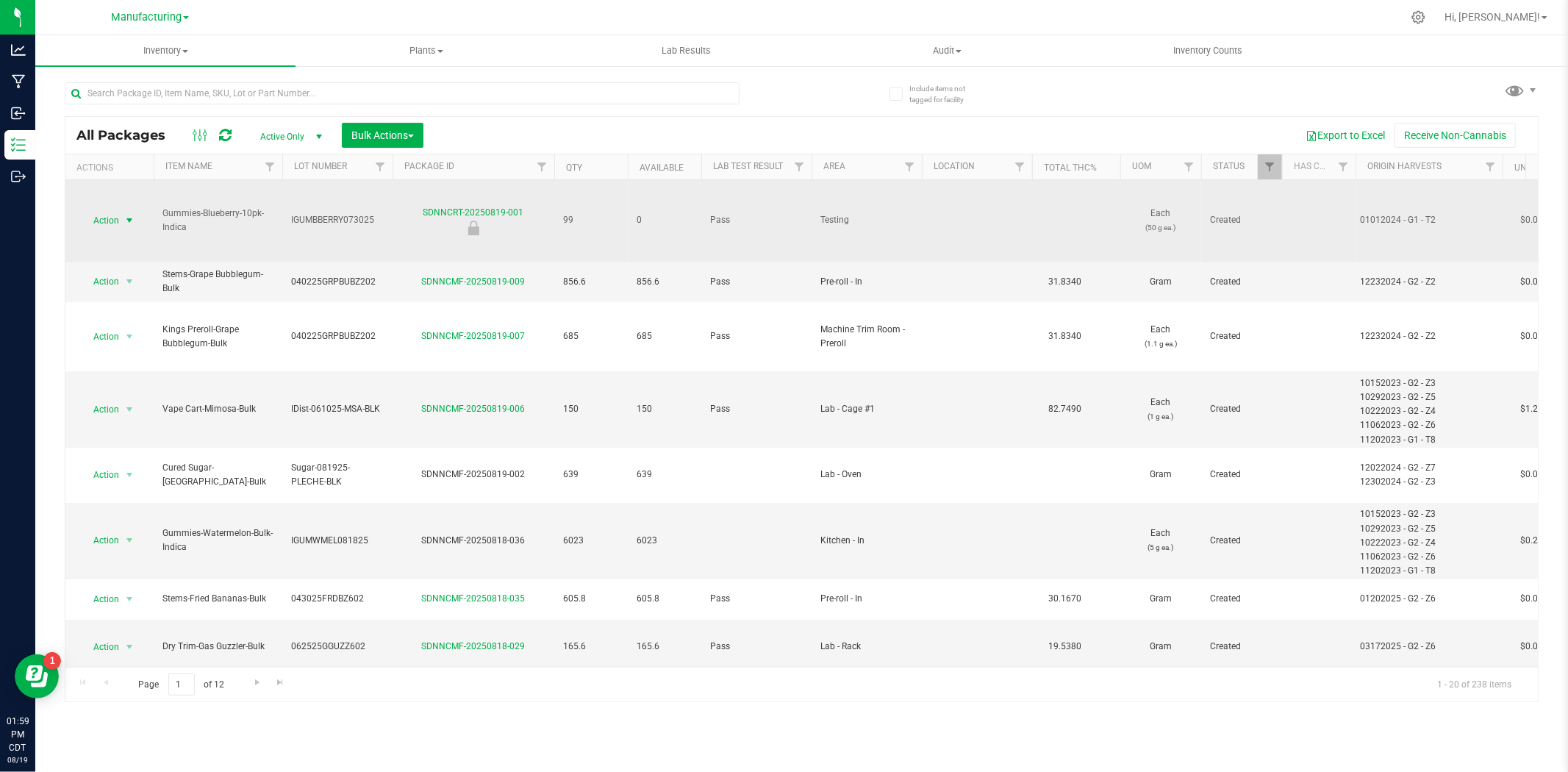
click at [110, 215] on span "Action" at bounding box center [100, 221] width 40 height 21
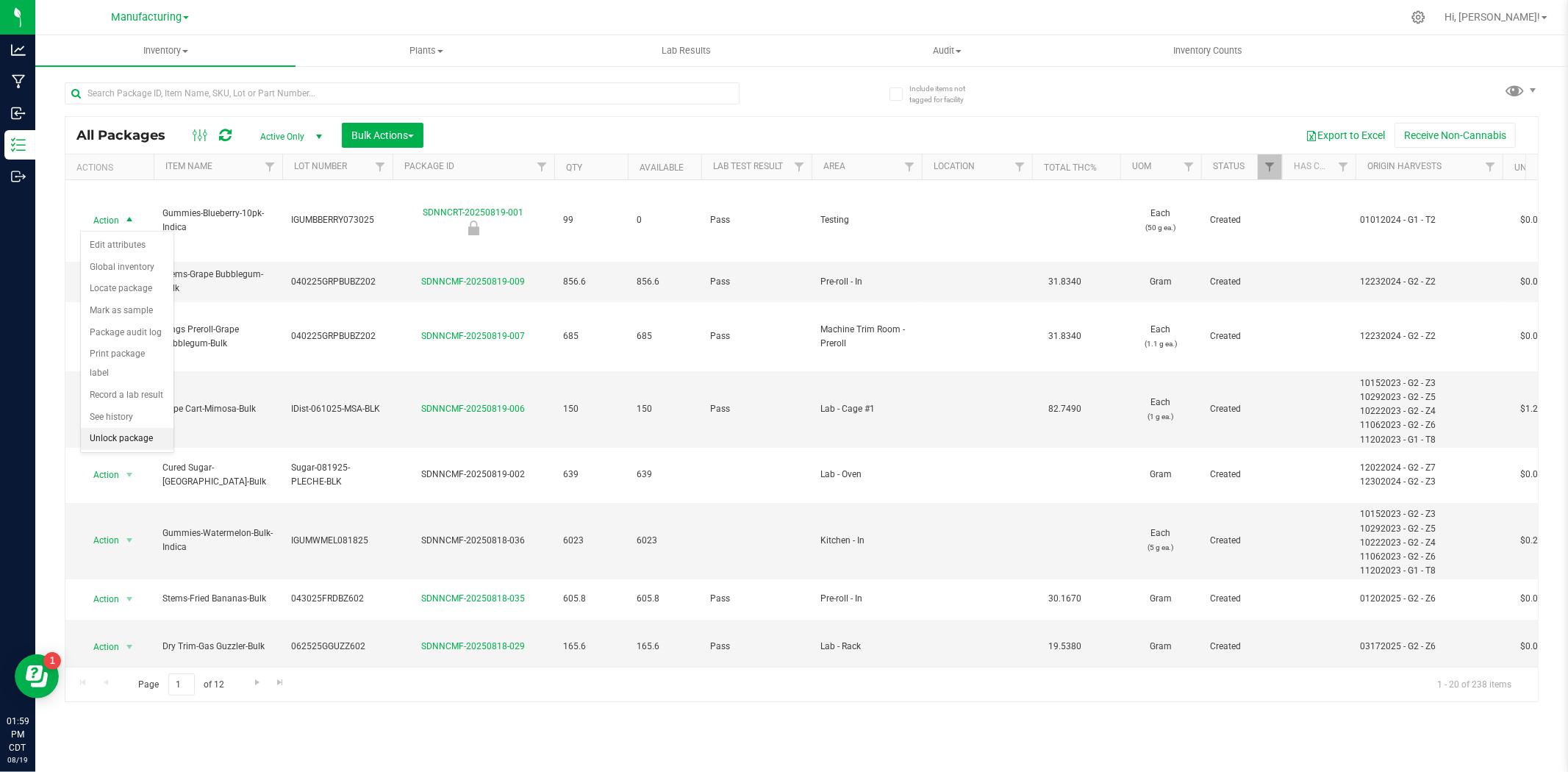
click at [139, 439] on li "Unlock package" at bounding box center [127, 438] width 92 height 22
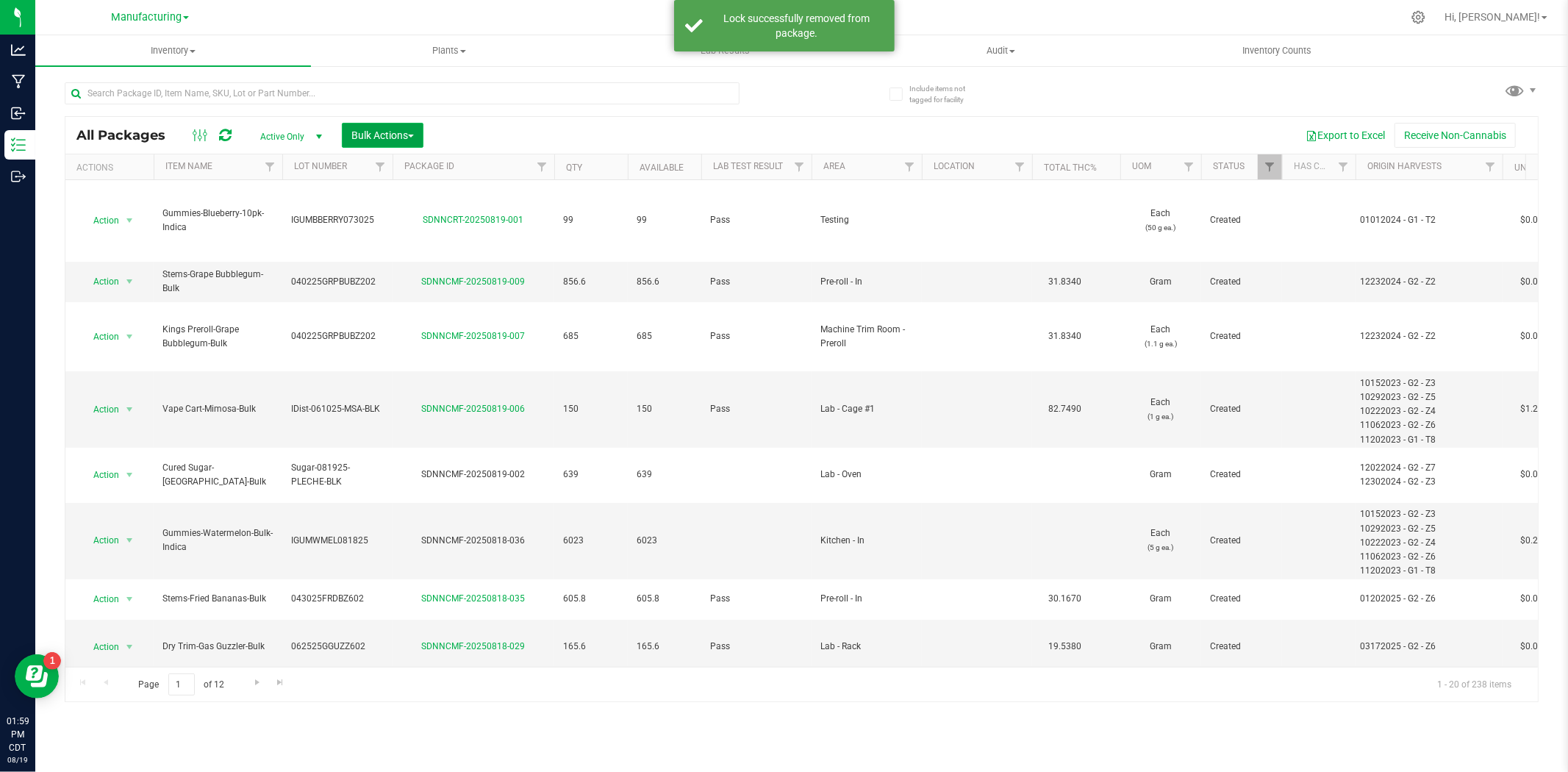
click at [399, 135] on span "Bulk Actions" at bounding box center [383, 135] width 62 height 11
click at [392, 201] on span "Add to outbound order" at bounding box center [401, 194] width 100 height 11
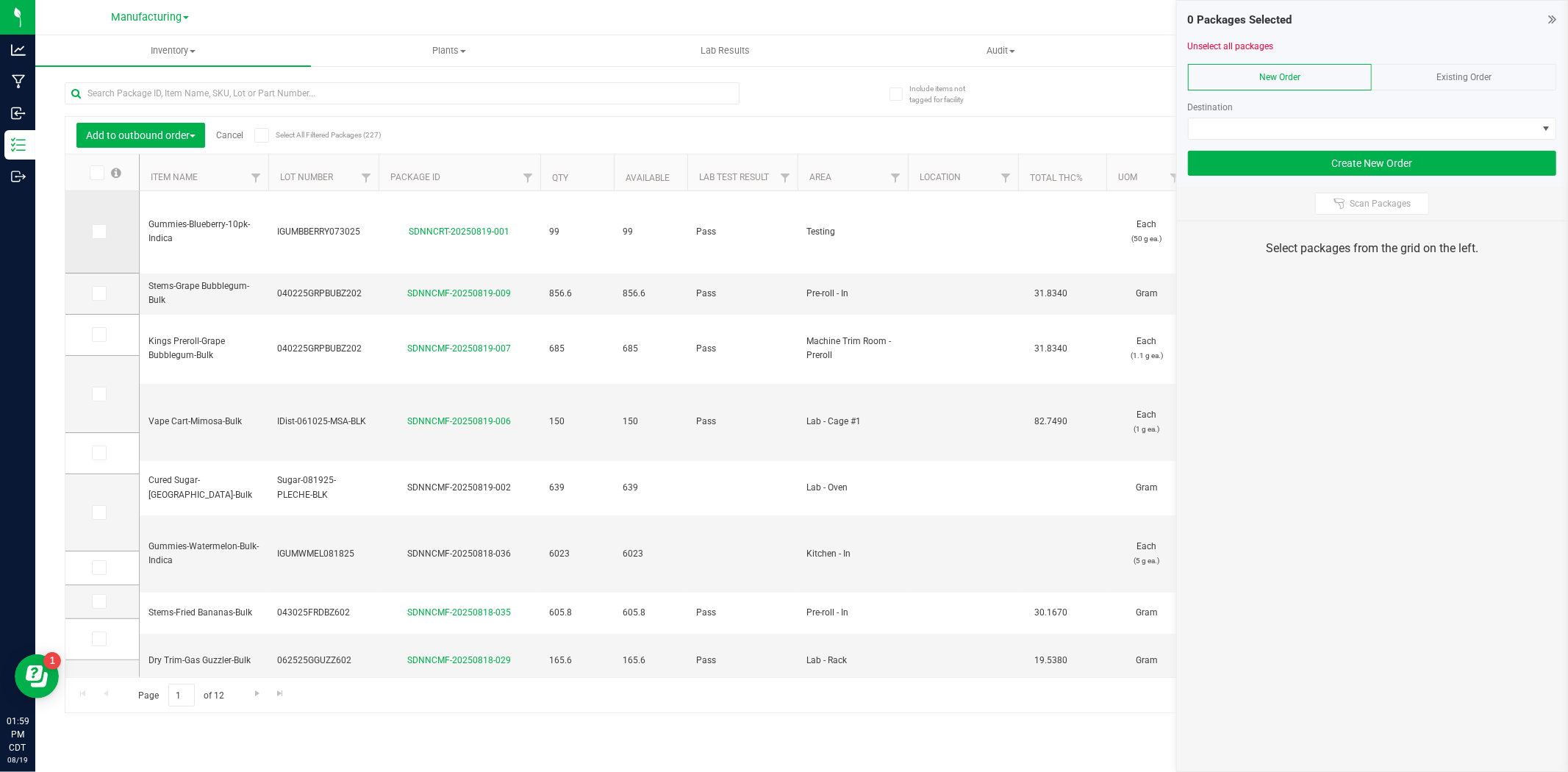
click at [96, 232] on icon at bounding box center [98, 232] width 9 height 0
click at [0, 0] on input "checkbox" at bounding box center [0, 0] width 0 height 0
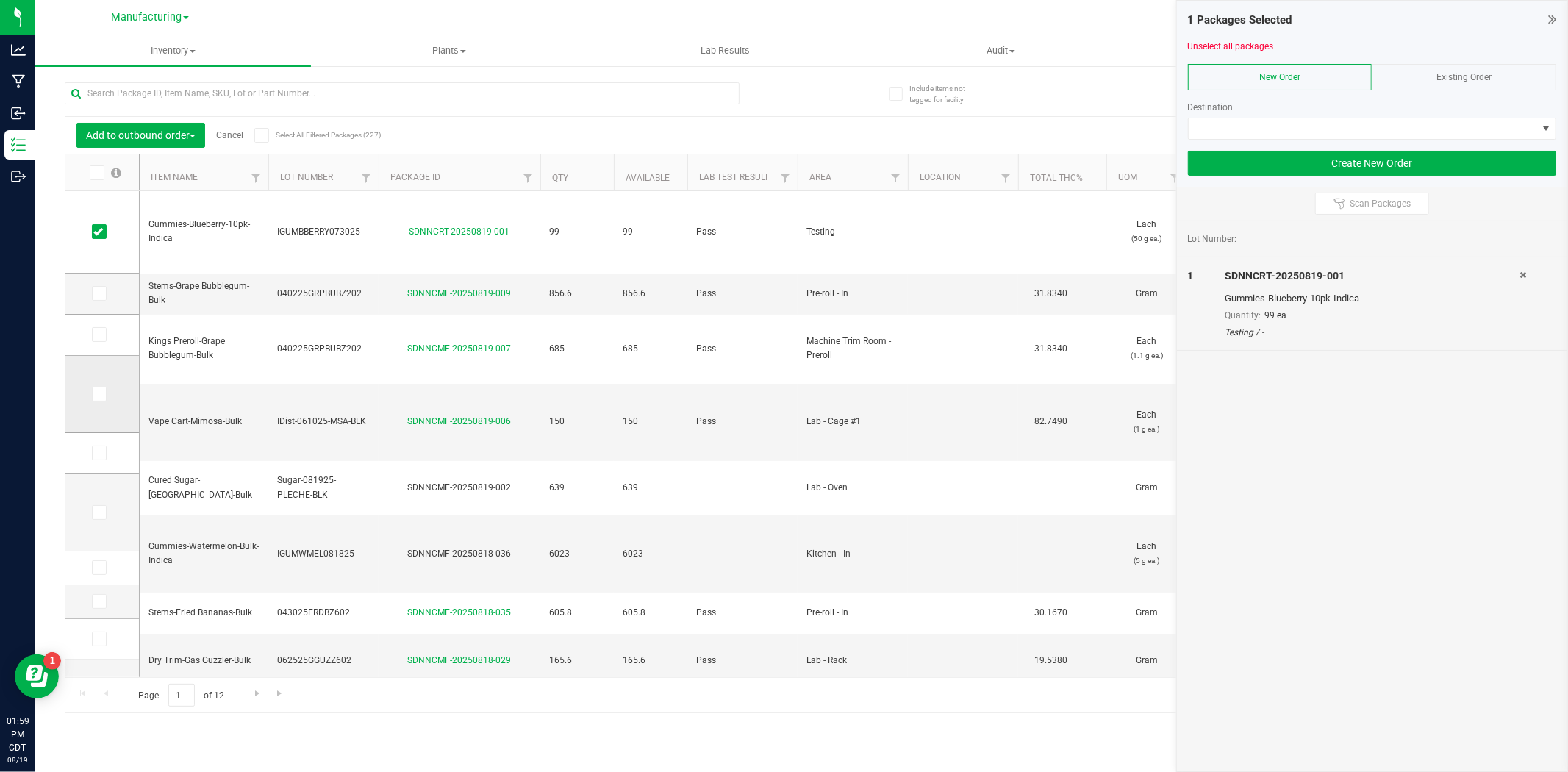
click at [95, 394] on icon at bounding box center [98, 394] width 9 height 0
click at [0, 0] on input "checkbox" at bounding box center [0, 0] width 0 height 0
click at [1366, 136] on span at bounding box center [1363, 129] width 349 height 21
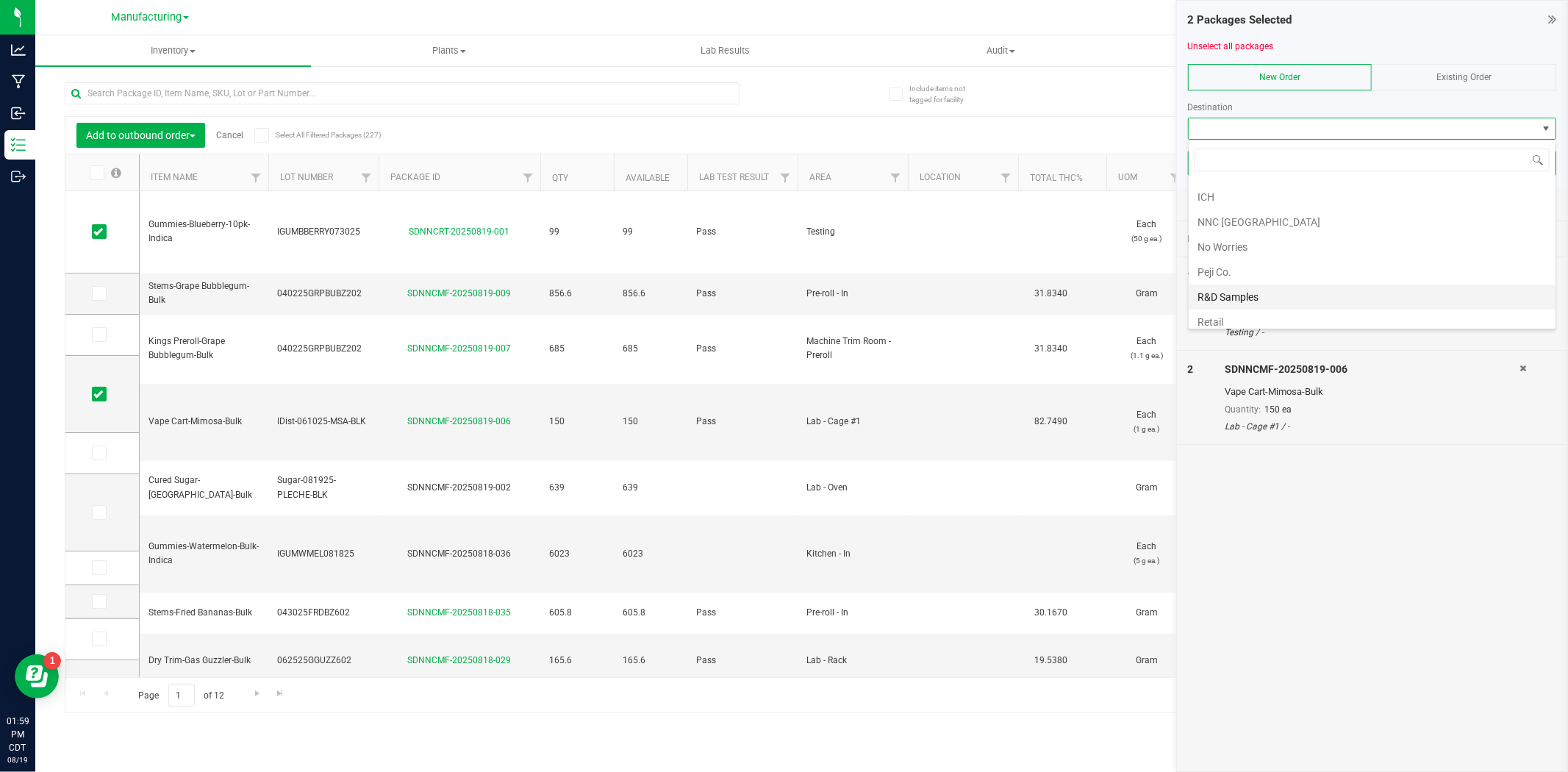
scroll to position [230, 0]
click at [1247, 263] on li "Peji Co." at bounding box center [1372, 263] width 367 height 25
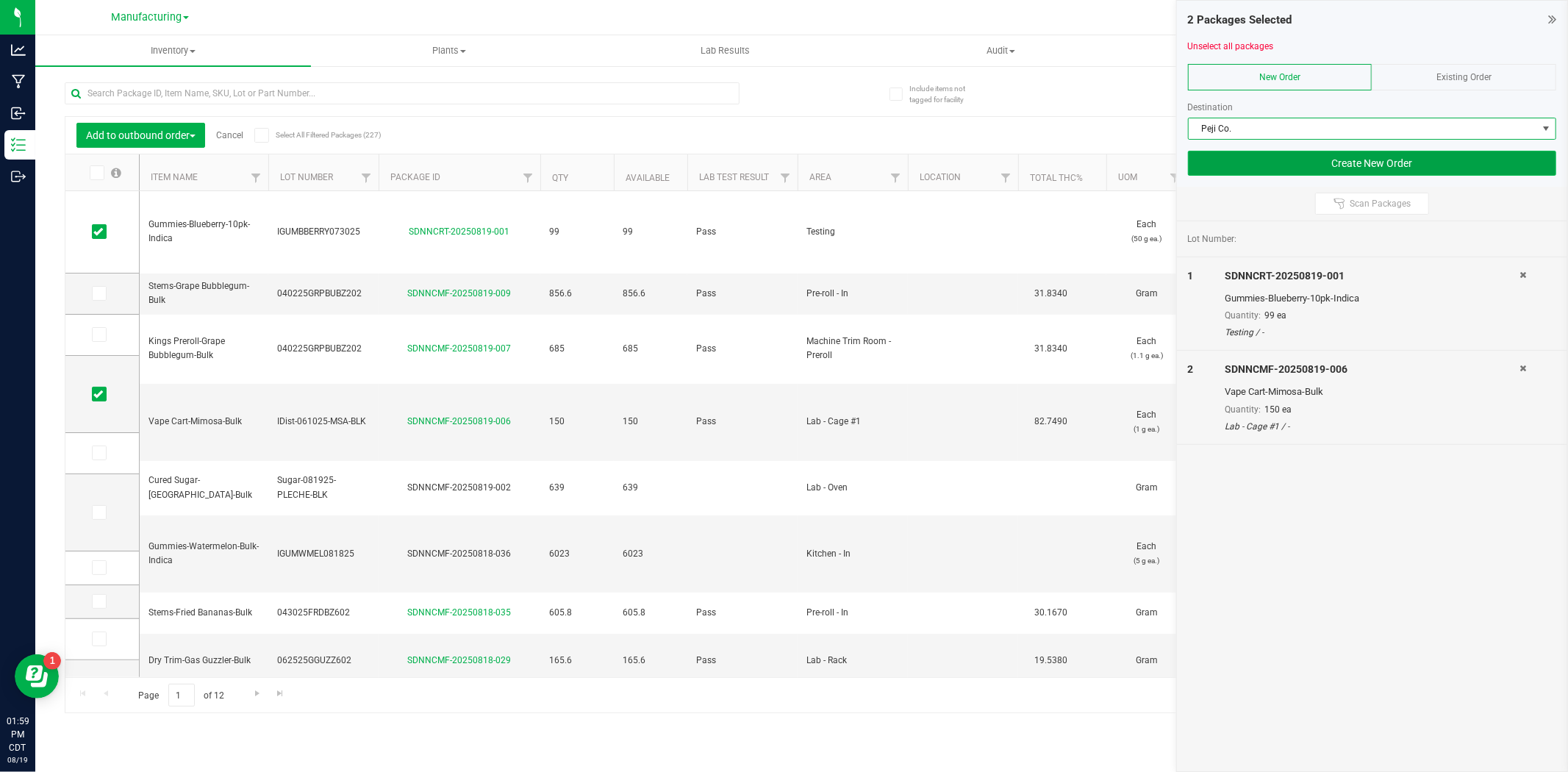
click at [1331, 165] on button "Create New Order" at bounding box center [1372, 163] width 369 height 25
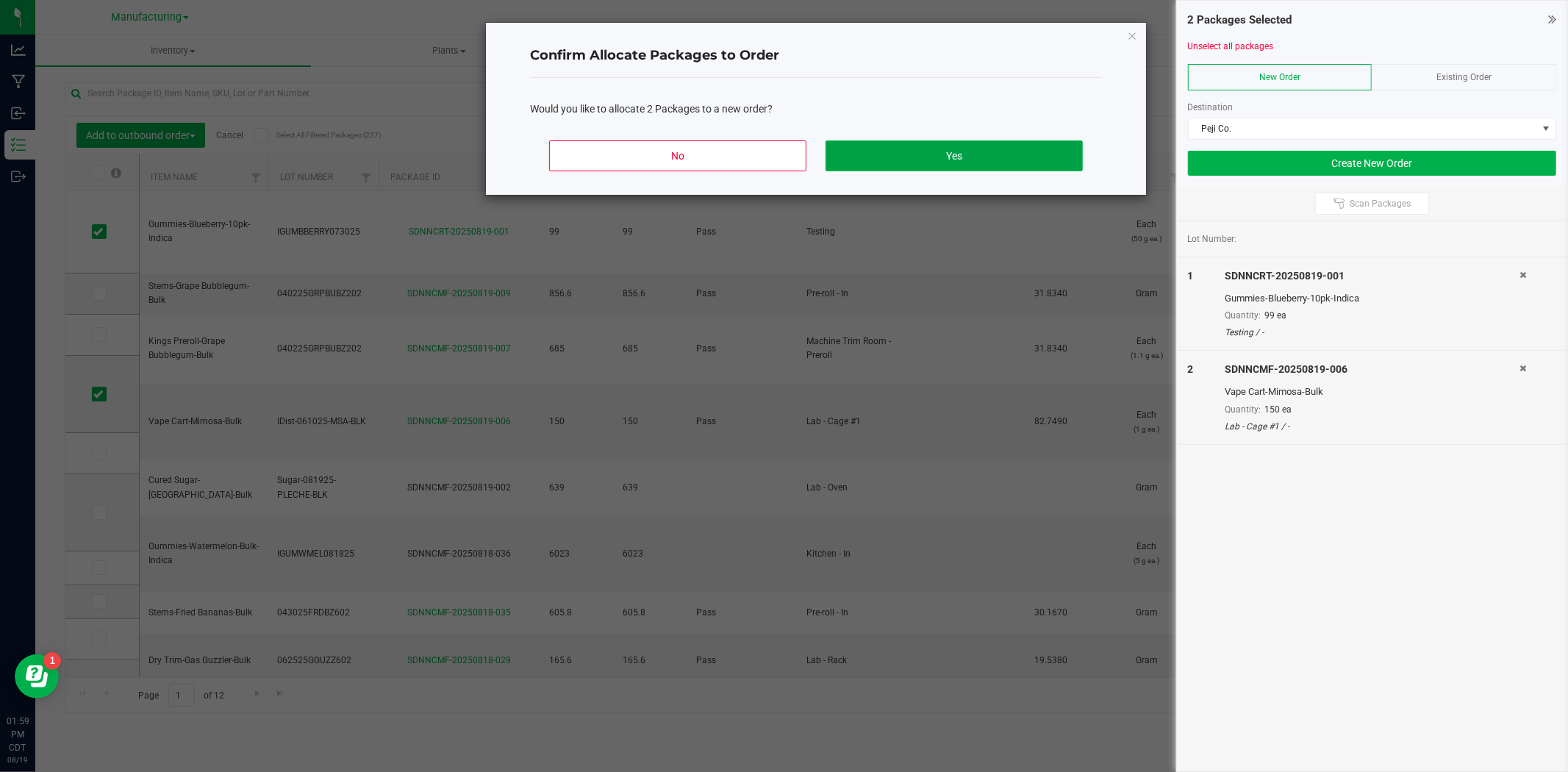
click at [974, 158] on button "Yes" at bounding box center [954, 156] width 257 height 31
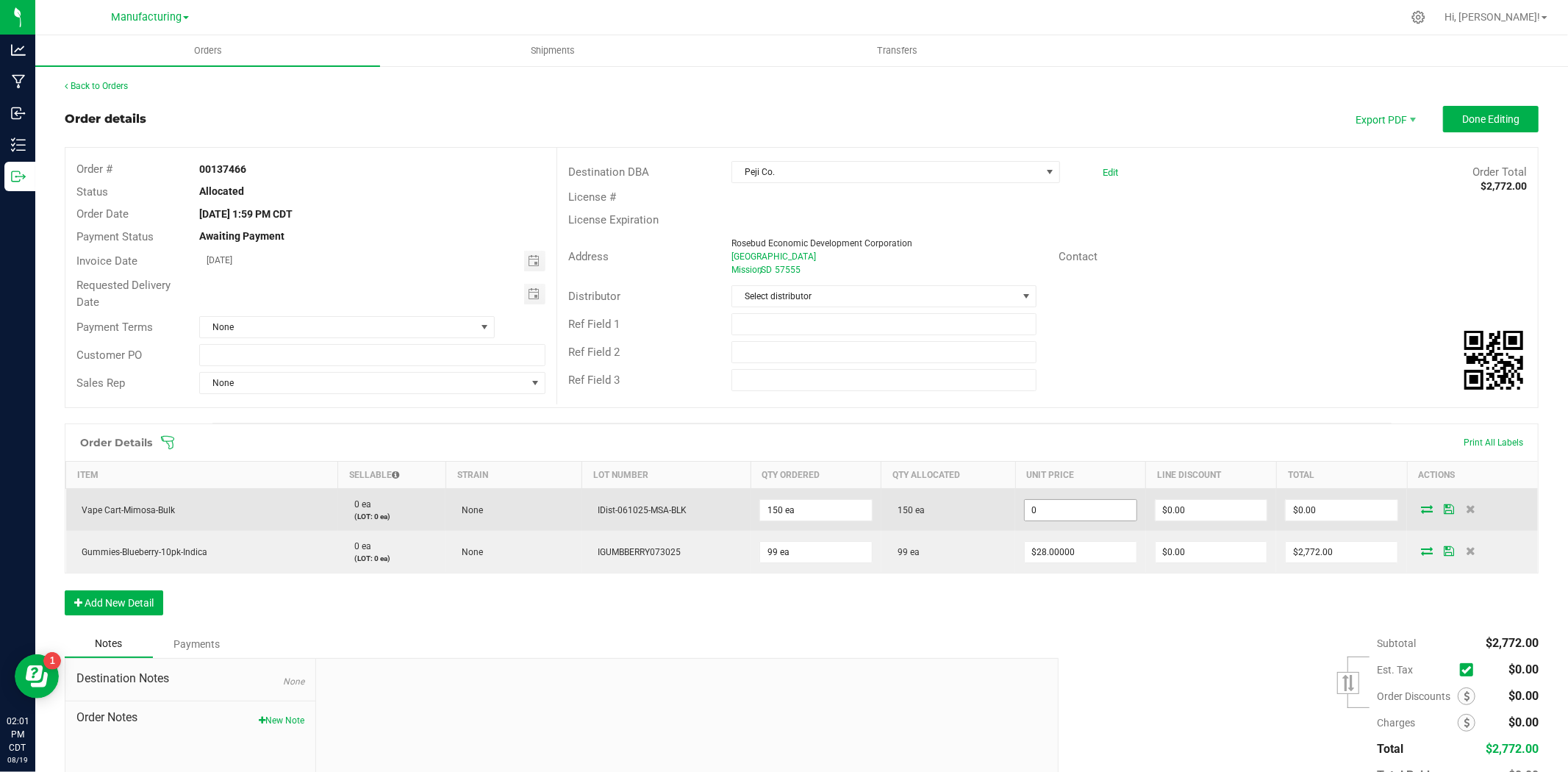
click at [1079, 513] on input "0" at bounding box center [1081, 510] width 112 height 21
type input "$0.00000"
click at [1075, 517] on input "0" at bounding box center [1081, 510] width 112 height 21
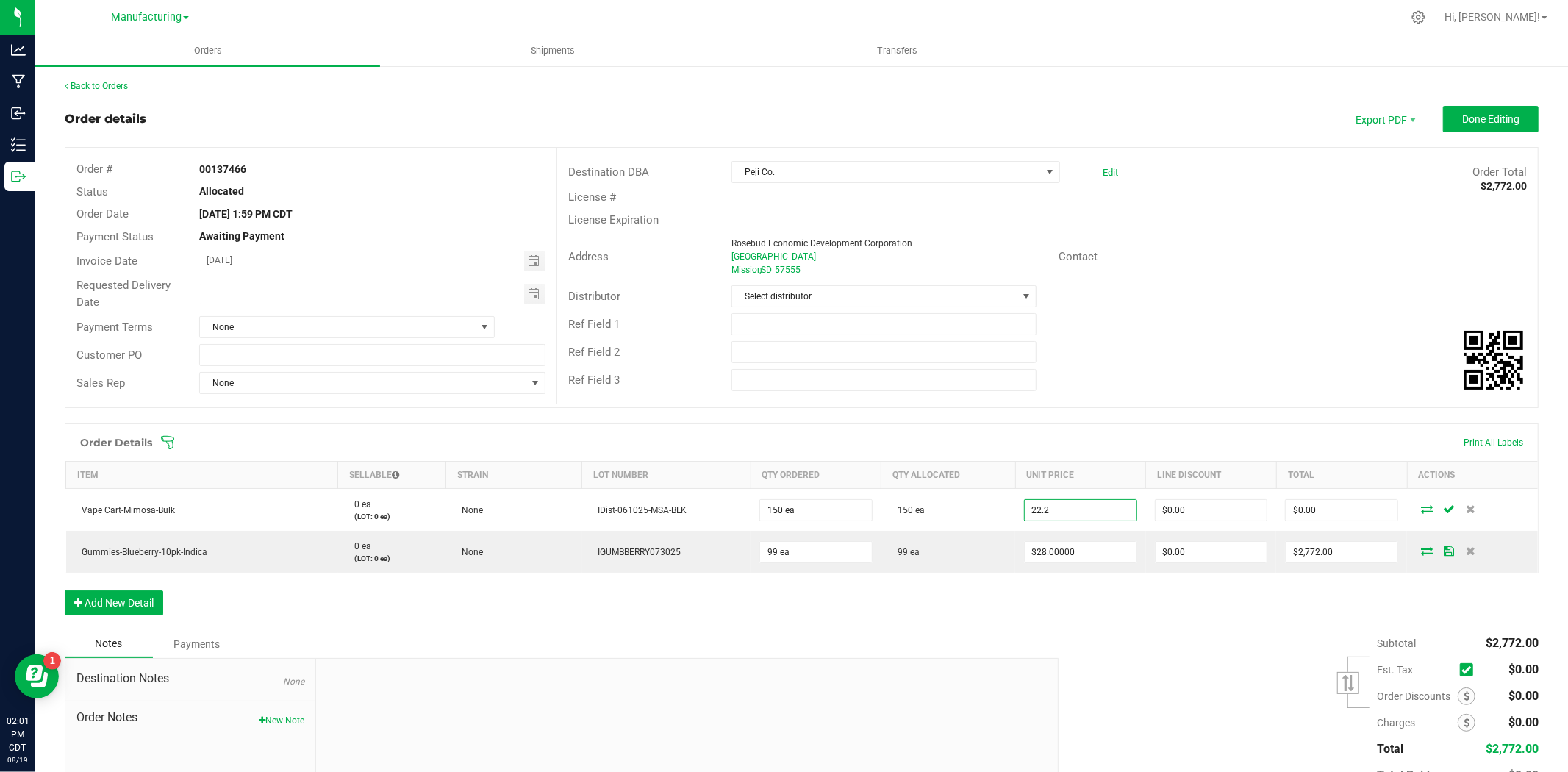
type input "$22.20000"
type input "$3,330.00"
click at [1074, 591] on div "Order Details Print All Labels Item Sellable Strain Lot Number Qty Ordered Qty …" at bounding box center [801, 526] width 1474 height 206
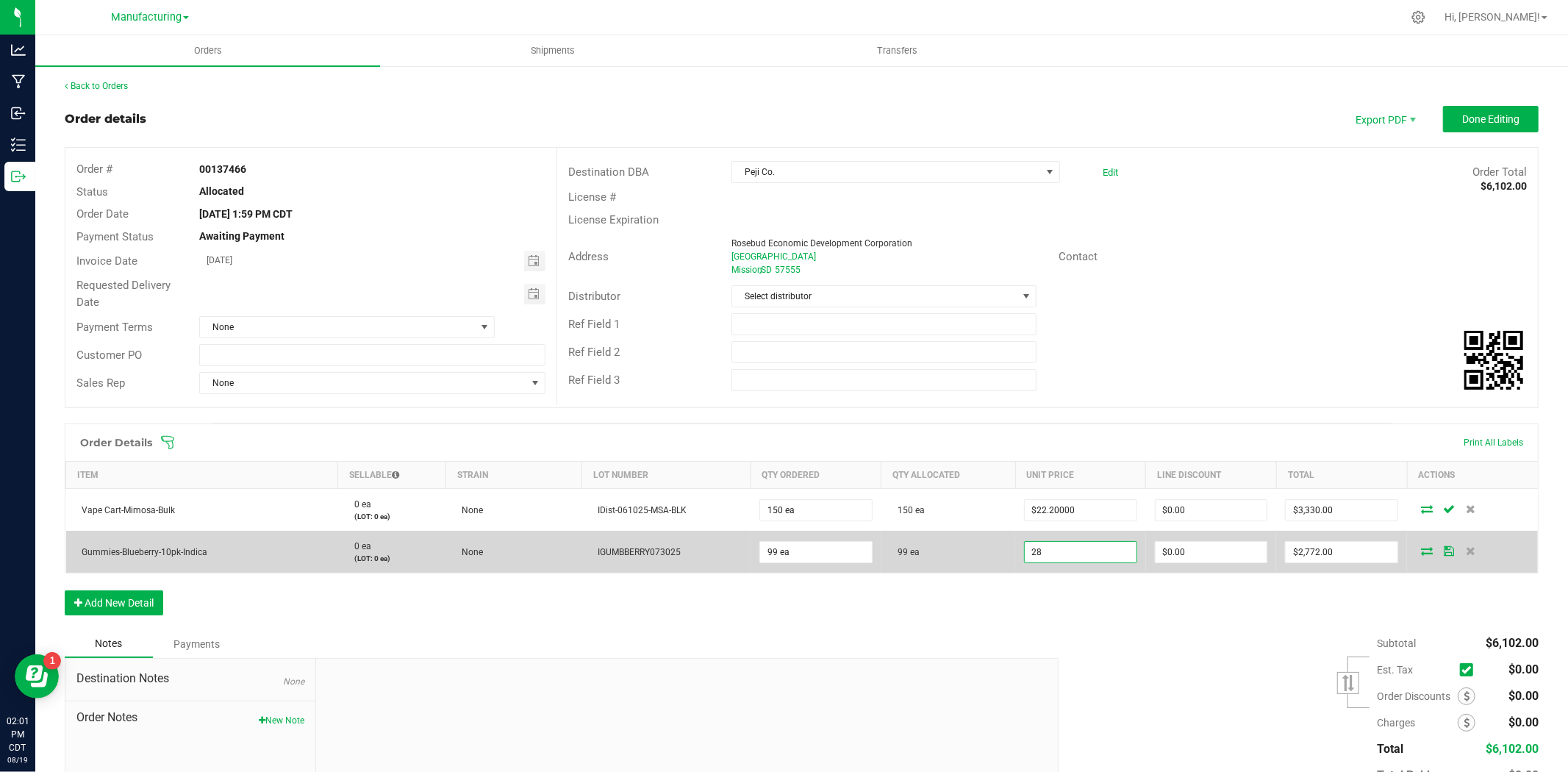
click at [1067, 561] on input "28" at bounding box center [1081, 552] width 112 height 21
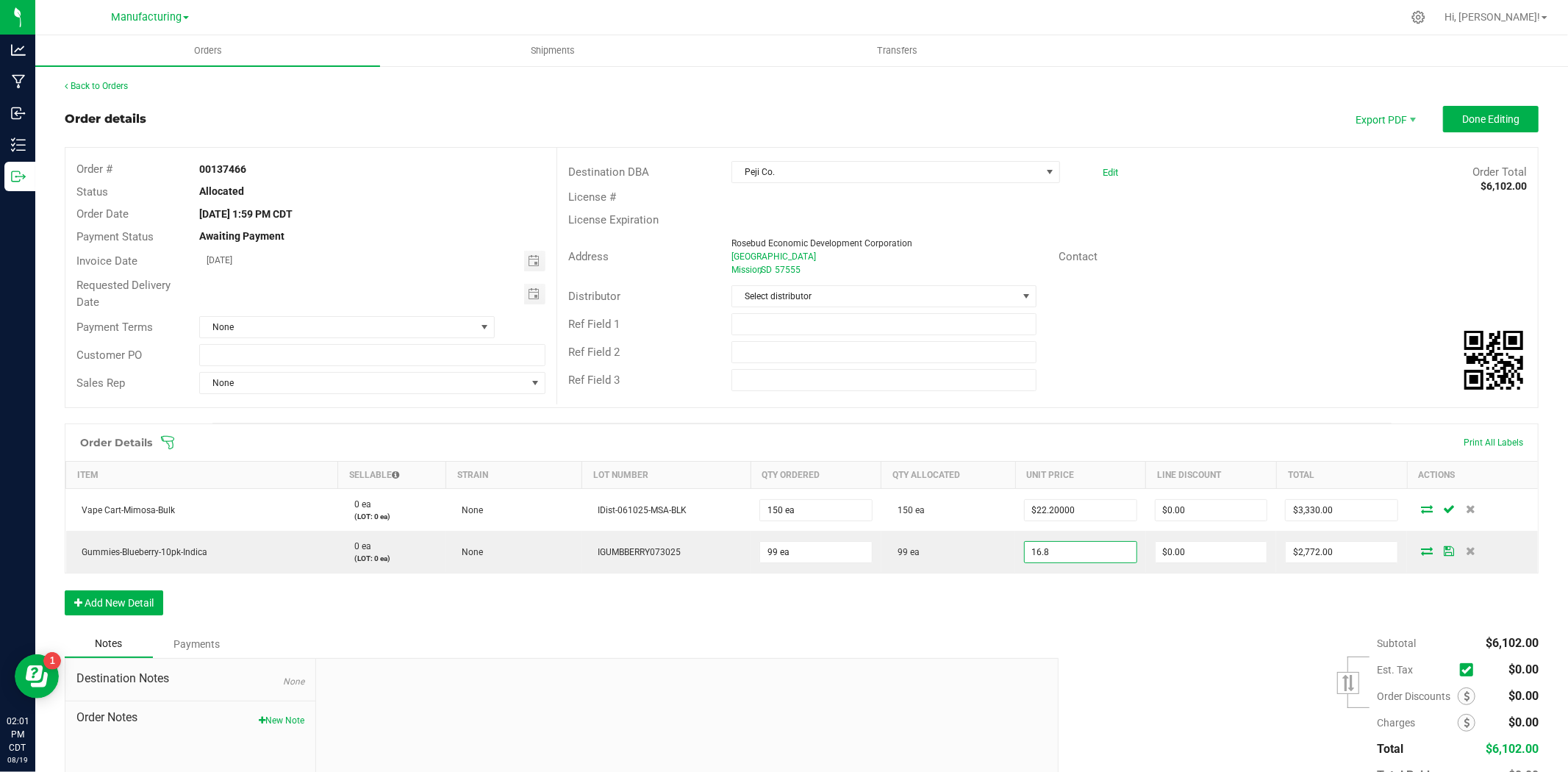
type input "$16.80000"
type input "$1,663.20"
click at [1105, 608] on div "Order Details Print All Labels Item Sellable Strain Lot Number Qty Ordered Qty …" at bounding box center [801, 526] width 1474 height 206
click at [1466, 122] on span "Done Editing" at bounding box center [1491, 119] width 58 height 11
